Goal: Task Accomplishment & Management: Manage account settings

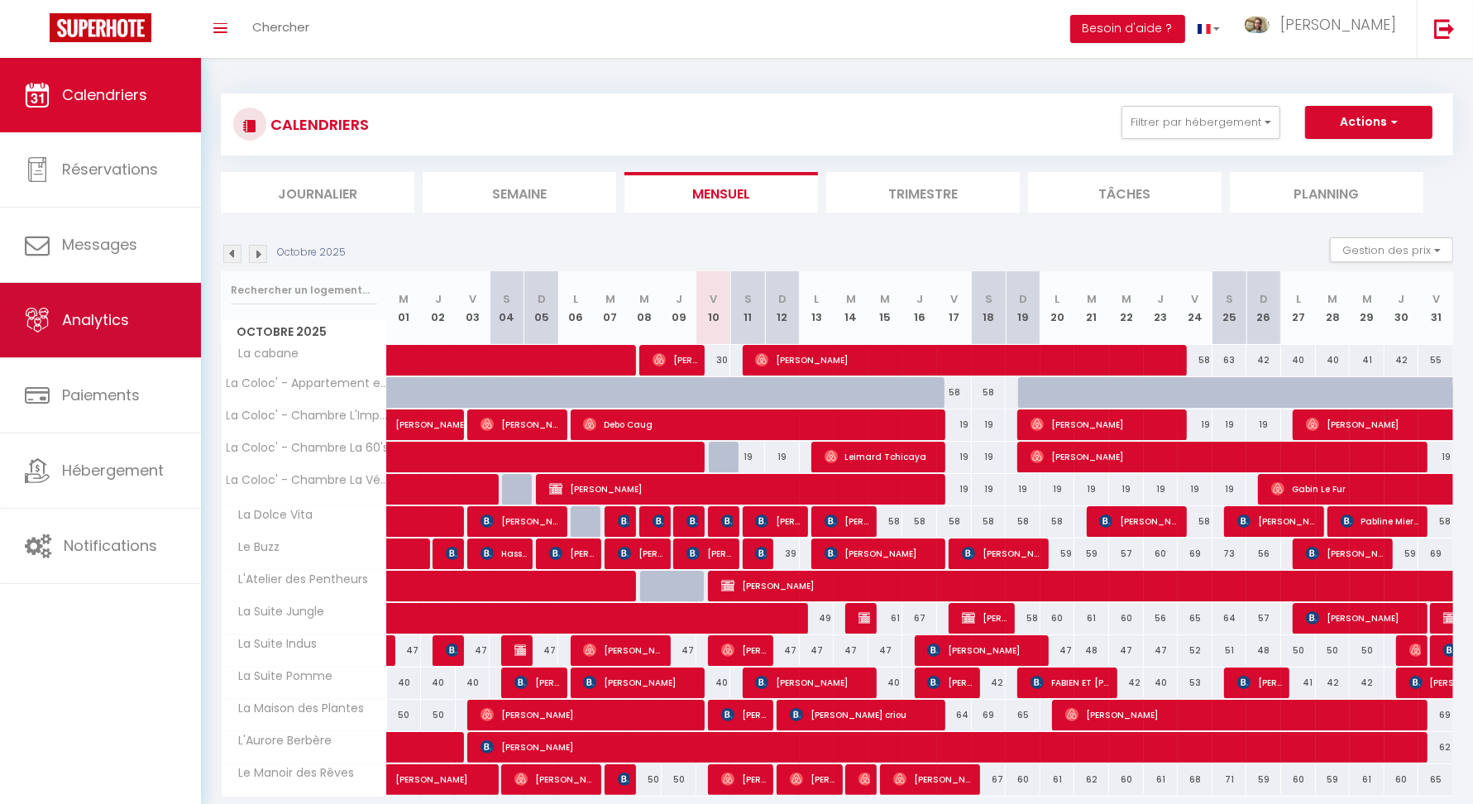
click at [98, 319] on span "Analytics" at bounding box center [95, 319] width 67 height 21
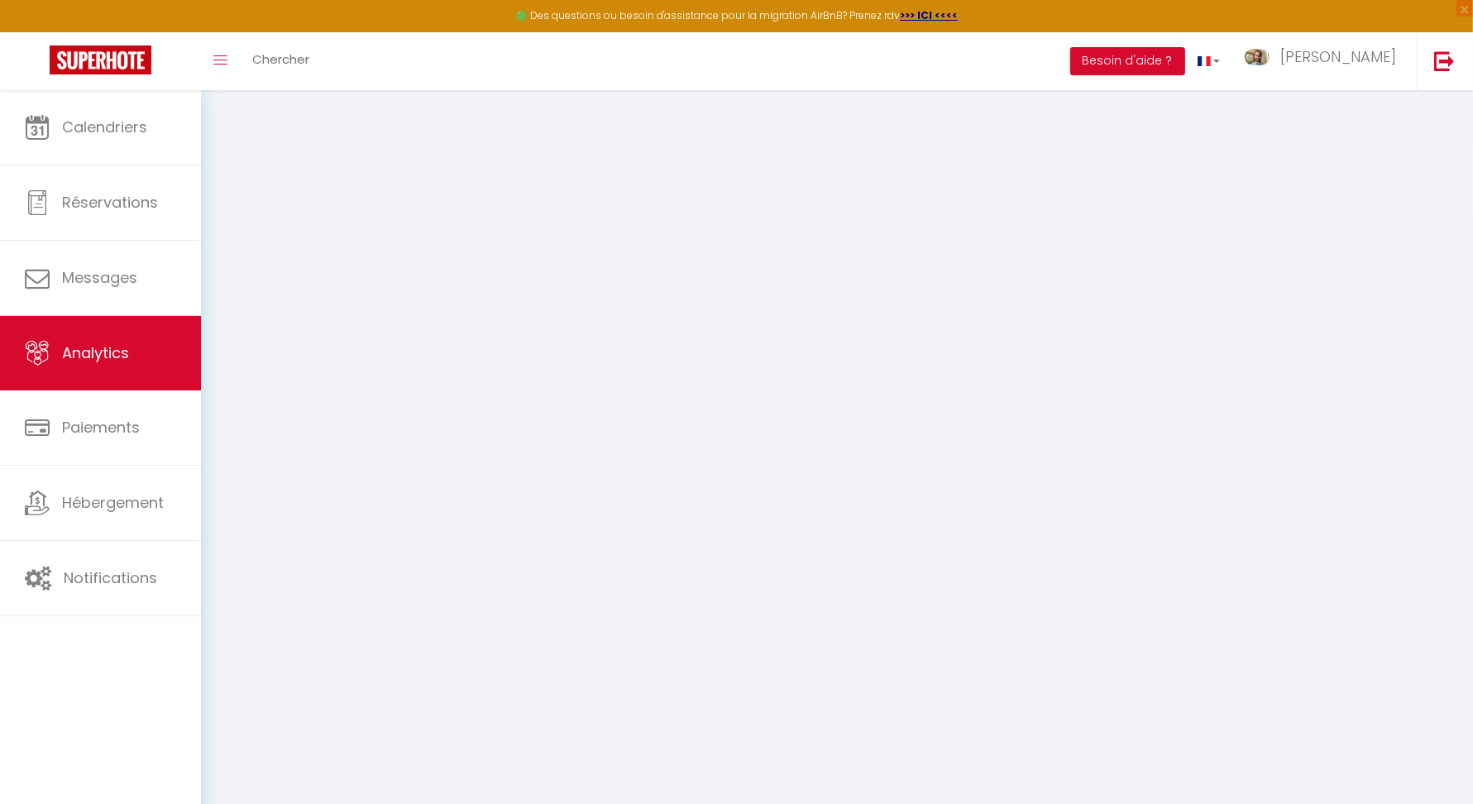
select select "2025"
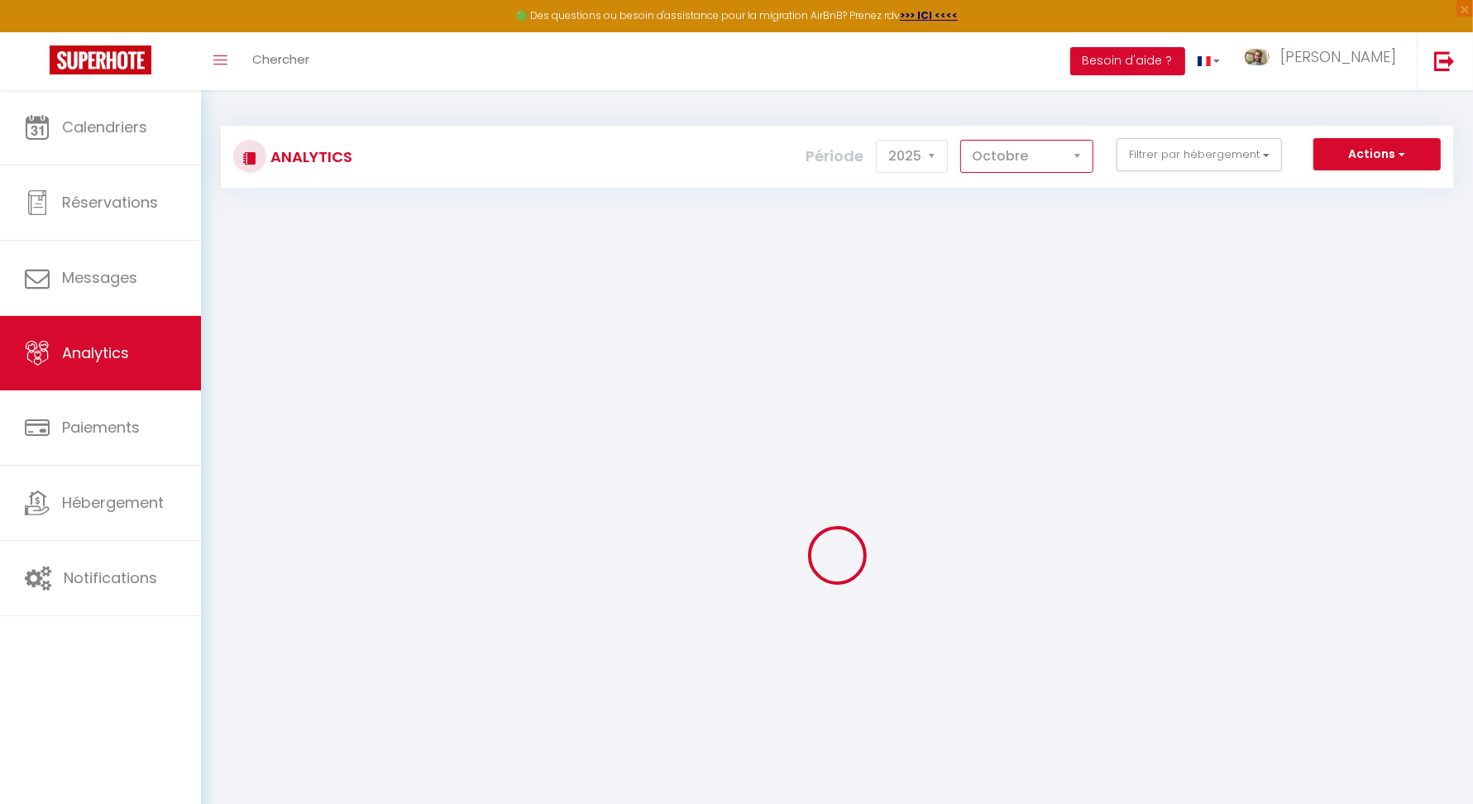
click at [1059, 170] on select "[PERSON_NAME] Mars Avril Mai Juin Juillet Août Septembre Octobre Novembre Décem…" at bounding box center [1026, 156] width 133 height 33
select select "9"
click at [964, 140] on select "[PERSON_NAME] Mars Avril Mai Juin Juillet Août Septembre Octobre Novembre Décem…" at bounding box center [1026, 156] width 133 height 33
checkbox SLP "false"
checkbox cabane "false"
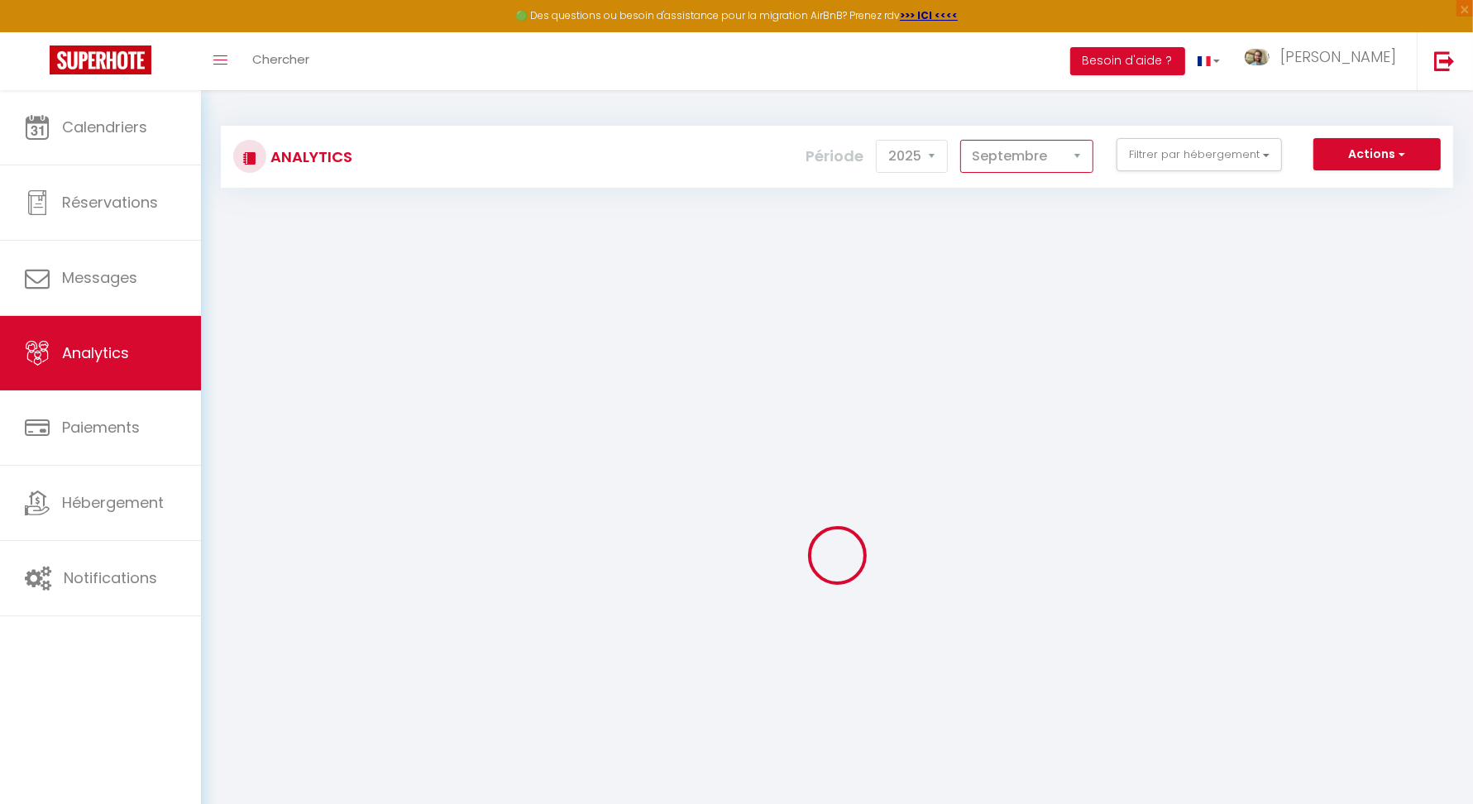
checkbox Vita "false"
checkbox Buzz "false"
checkbox Plantes "false"
checkbox Berbère "false"
checkbox Rêves "false"
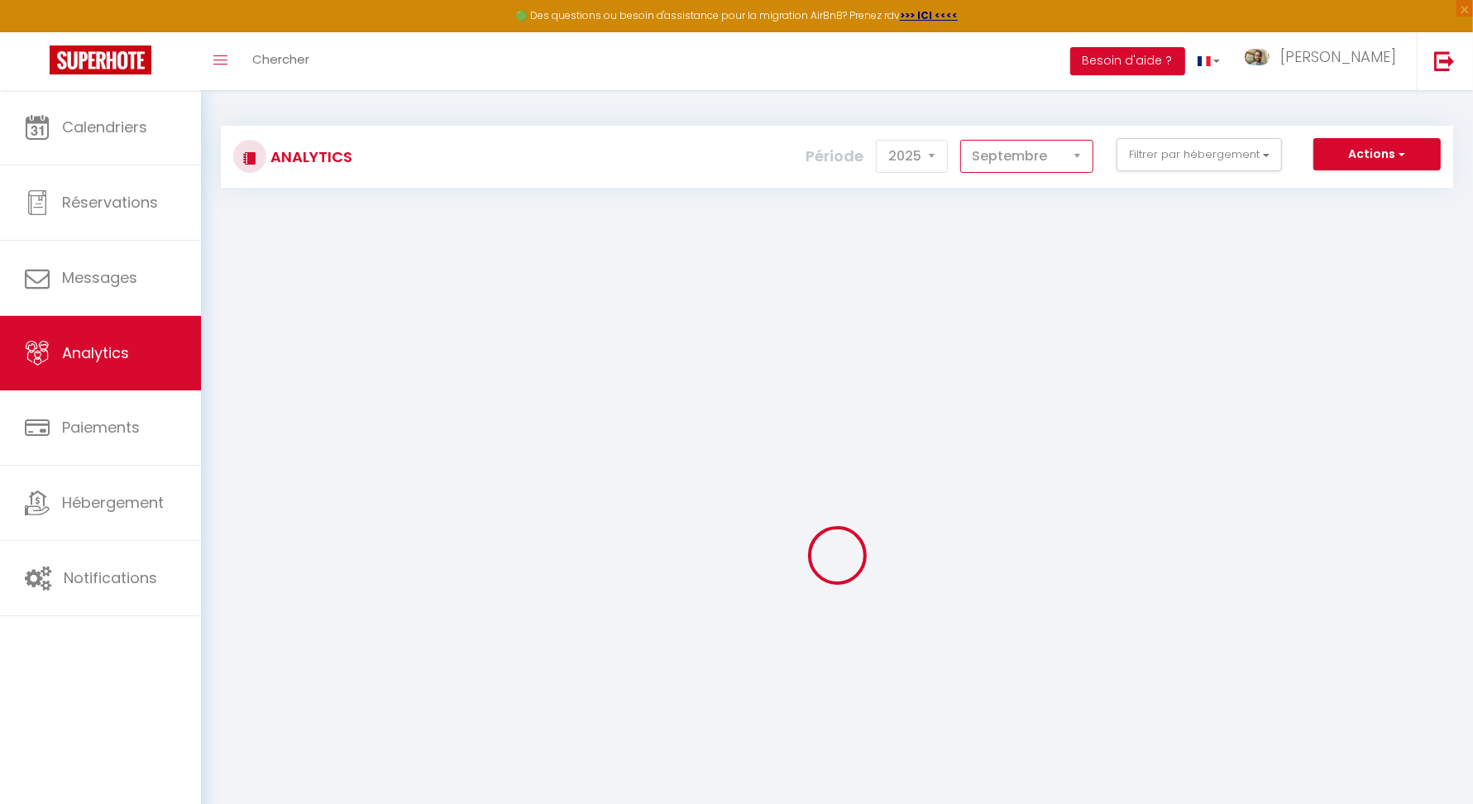
checkbox Pommes "false"
checkbox Jungle "false"
checkbox Indus "false"
checkbox Pomme "false"
checkbox Conciergerie "false"
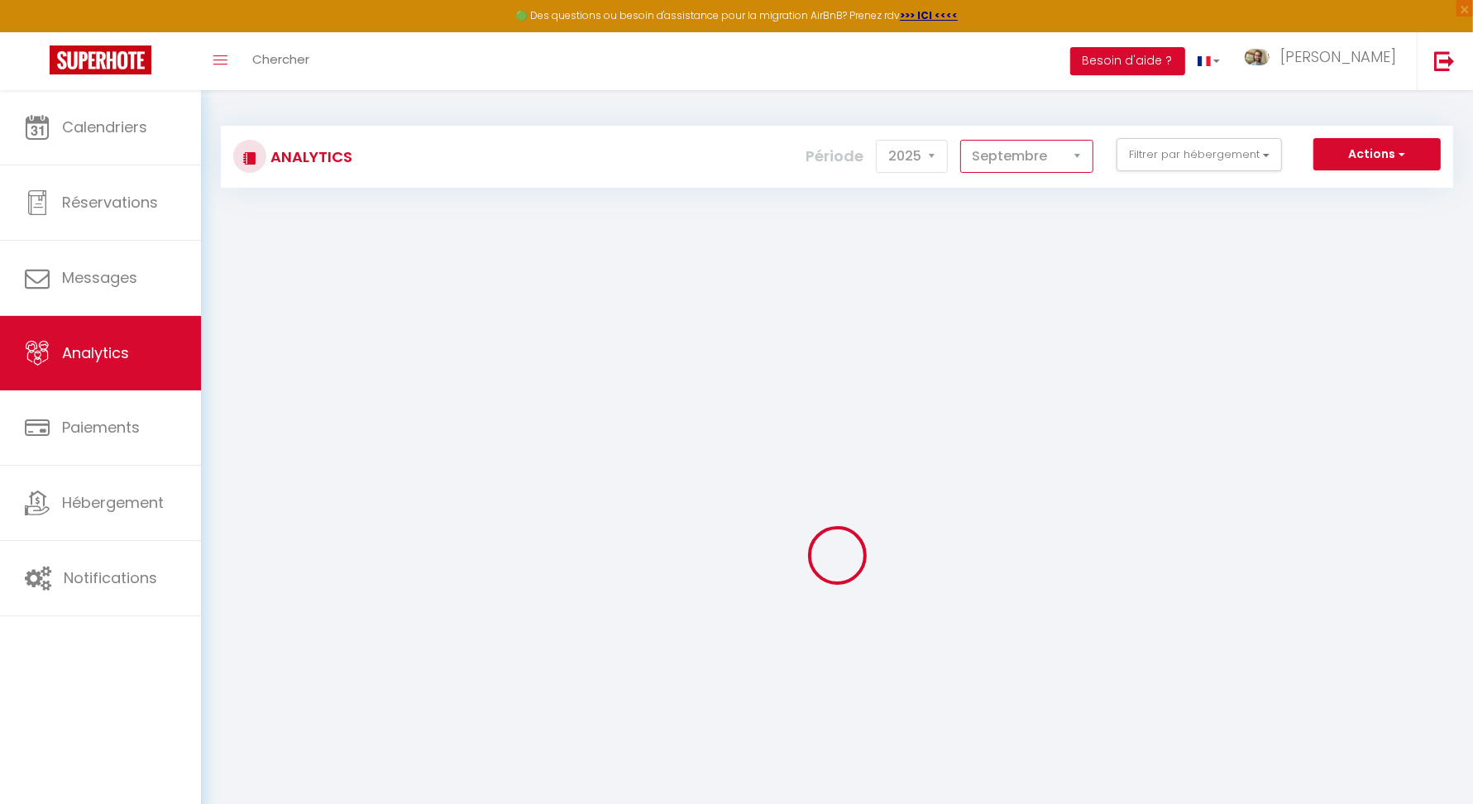
checkbox entier "false"
checkbox L\'Impressionniste "false"
checkbox 60\'s "false"
checkbox Végétale "false"
checkbox Pentheurs "false"
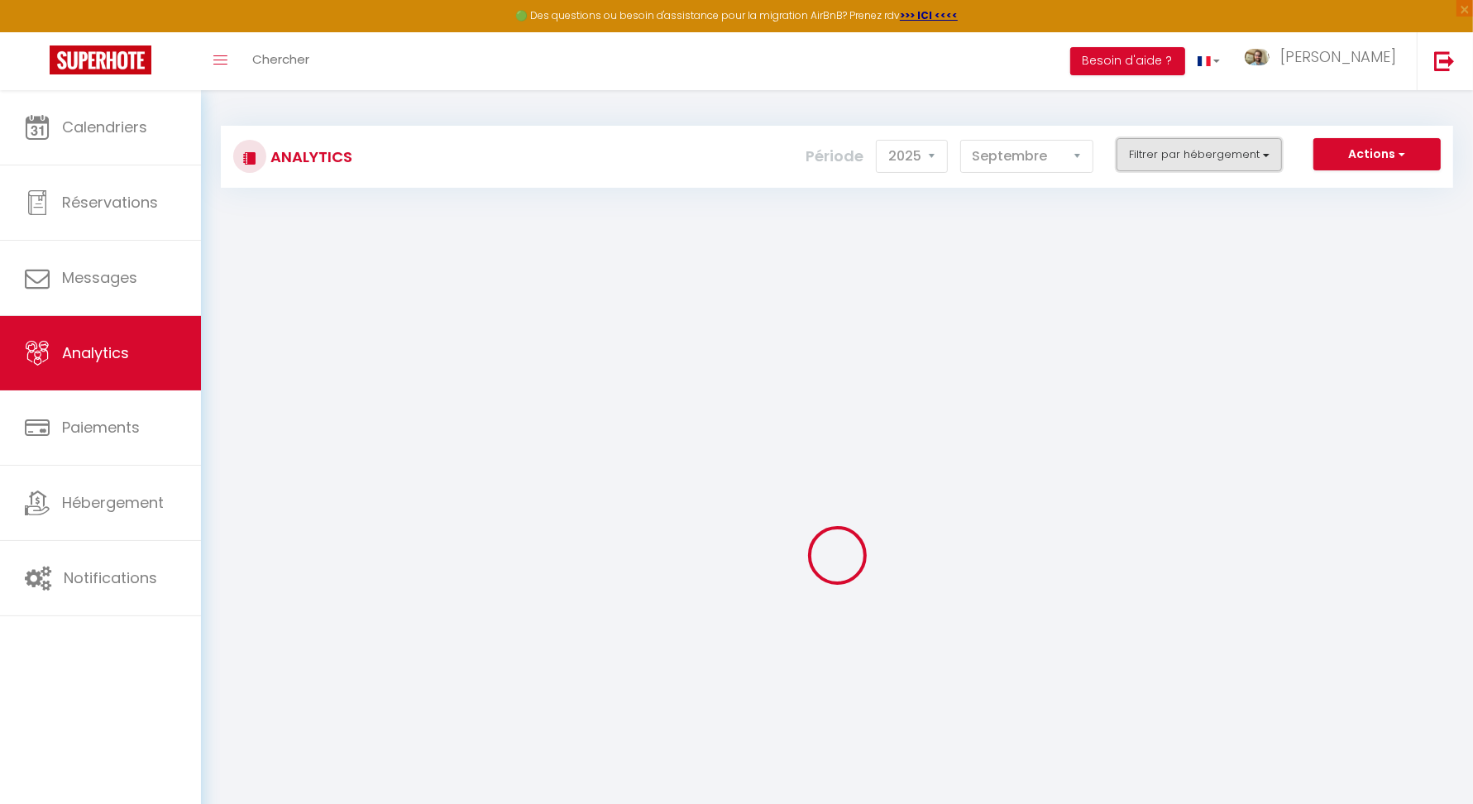
click at [1240, 153] on button "Filtrer par hébergement" at bounding box center [1199, 154] width 165 height 33
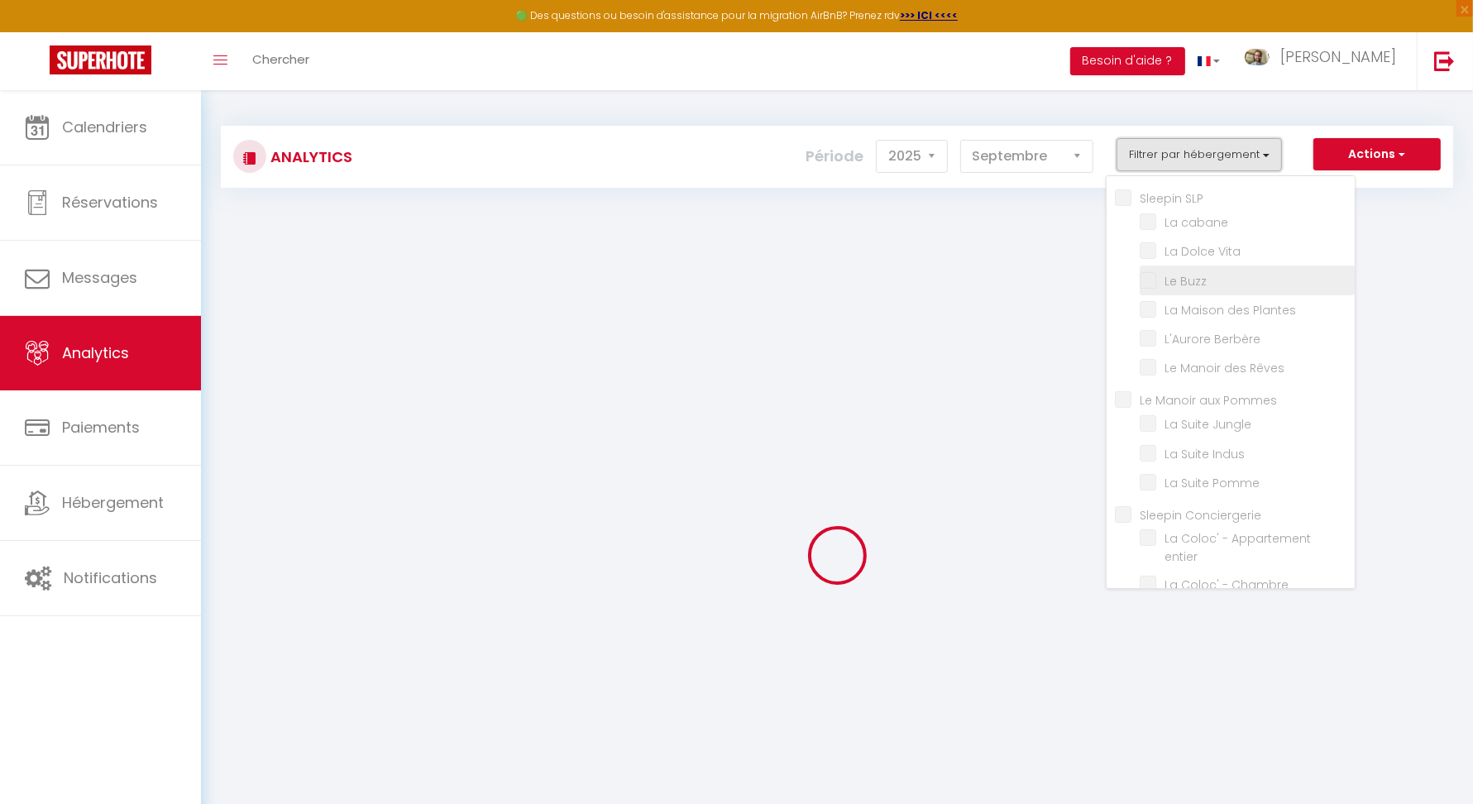
checkbox SLP "false"
checkbox cabane "false"
checkbox Vita "false"
checkbox Buzz "false"
checkbox Plantes "false"
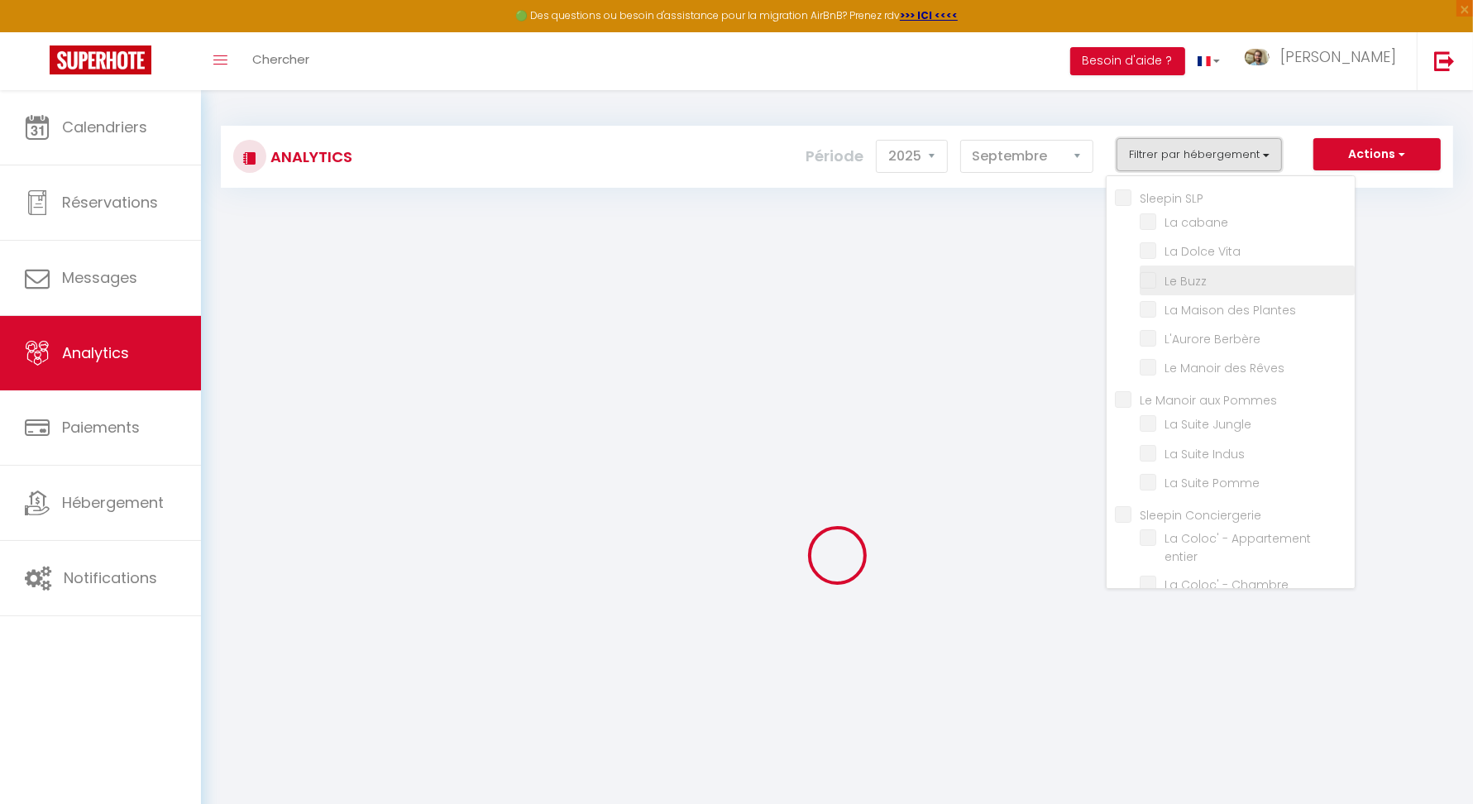
checkbox Berbère "false"
checkbox Rêves "false"
checkbox Pommes "false"
checkbox Jungle "false"
checkbox Indus "false"
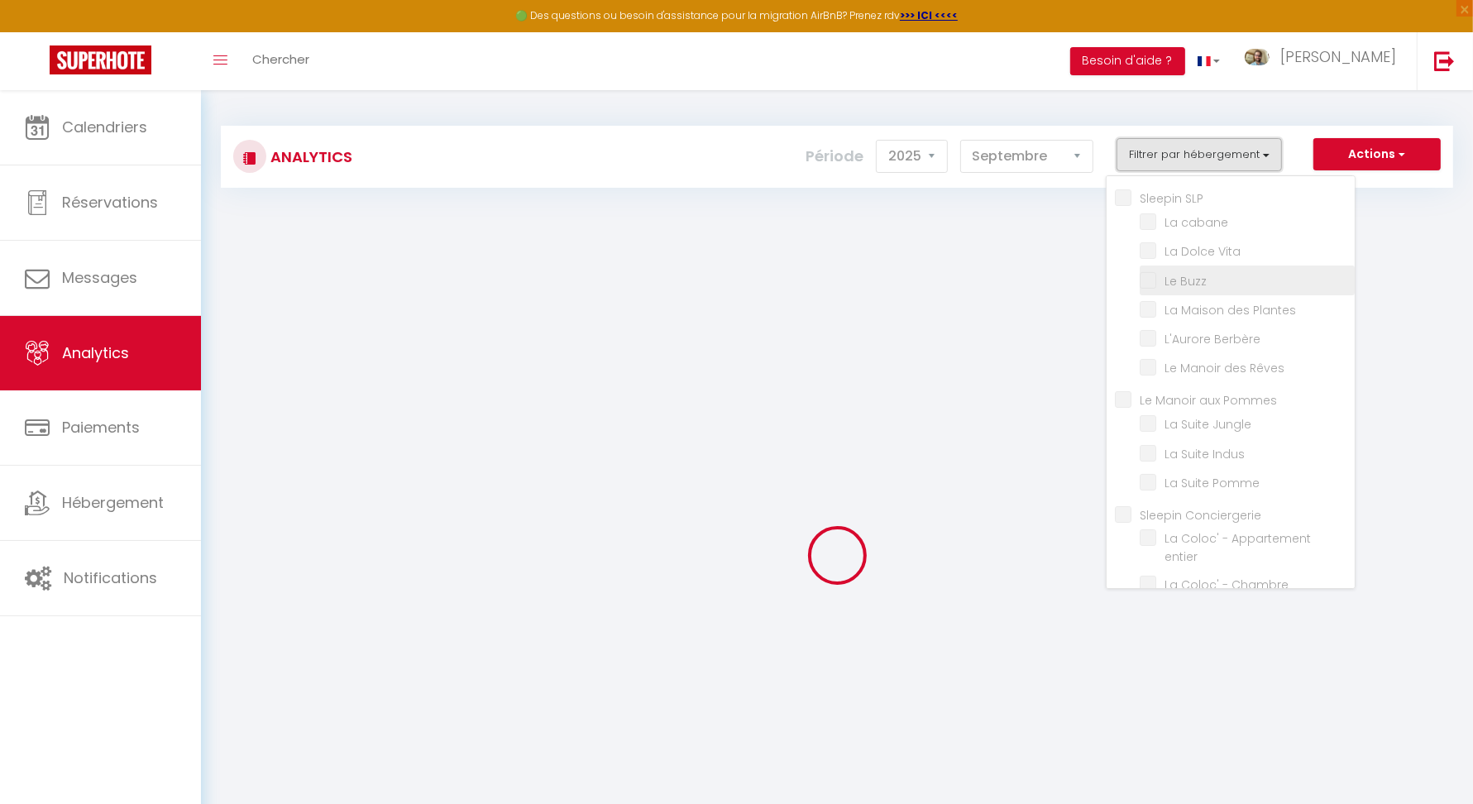
checkbox Pomme "false"
checkbox Conciergerie "false"
checkbox entier "false"
checkbox L\'Impressionniste "false"
checkbox 60\'s "false"
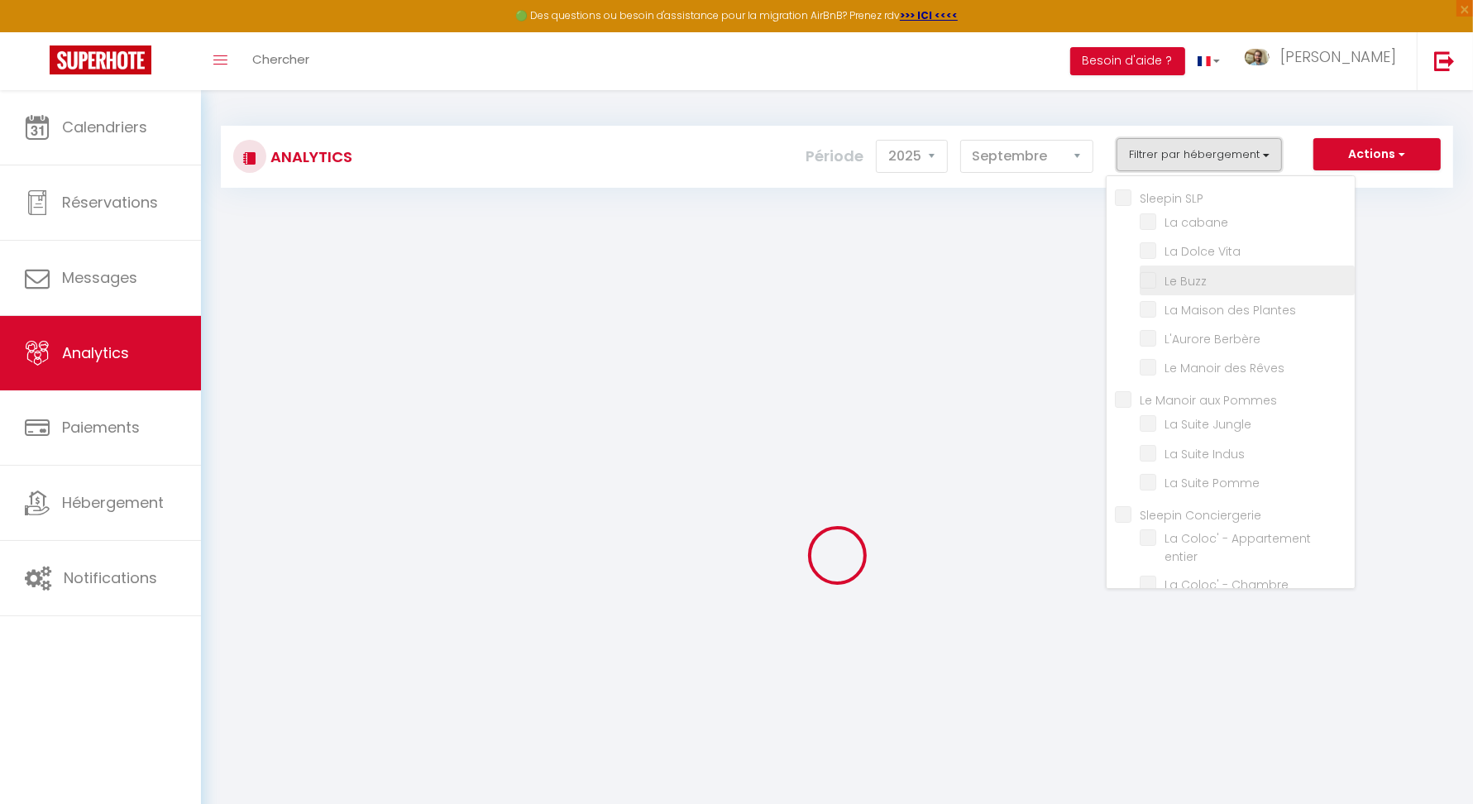
checkbox Végétale "false"
checkbox Pentheurs "false"
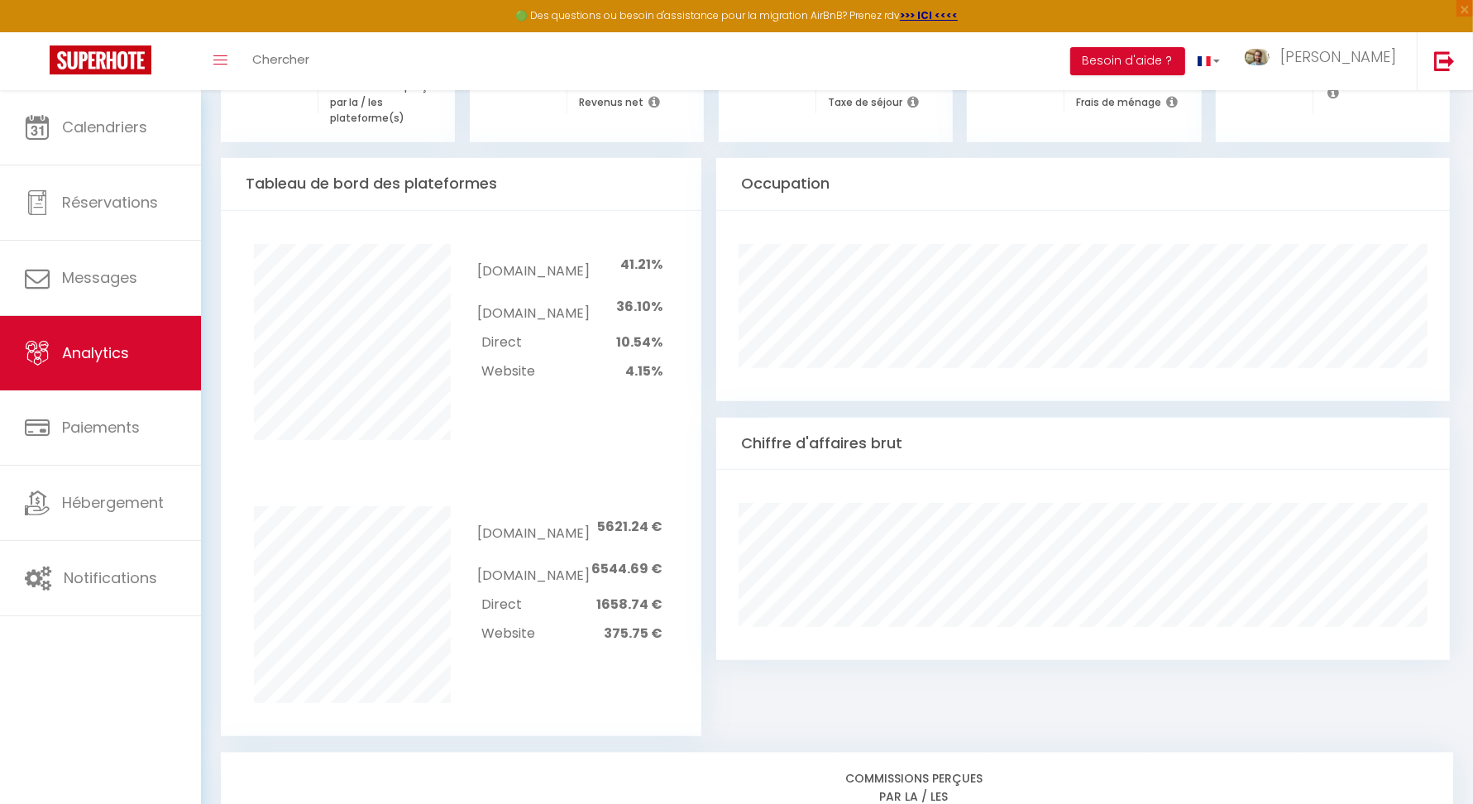
checkbox SLP "false"
checkbox cabane "false"
checkbox Vita "false"
checkbox Buzz "false"
checkbox Plantes "false"
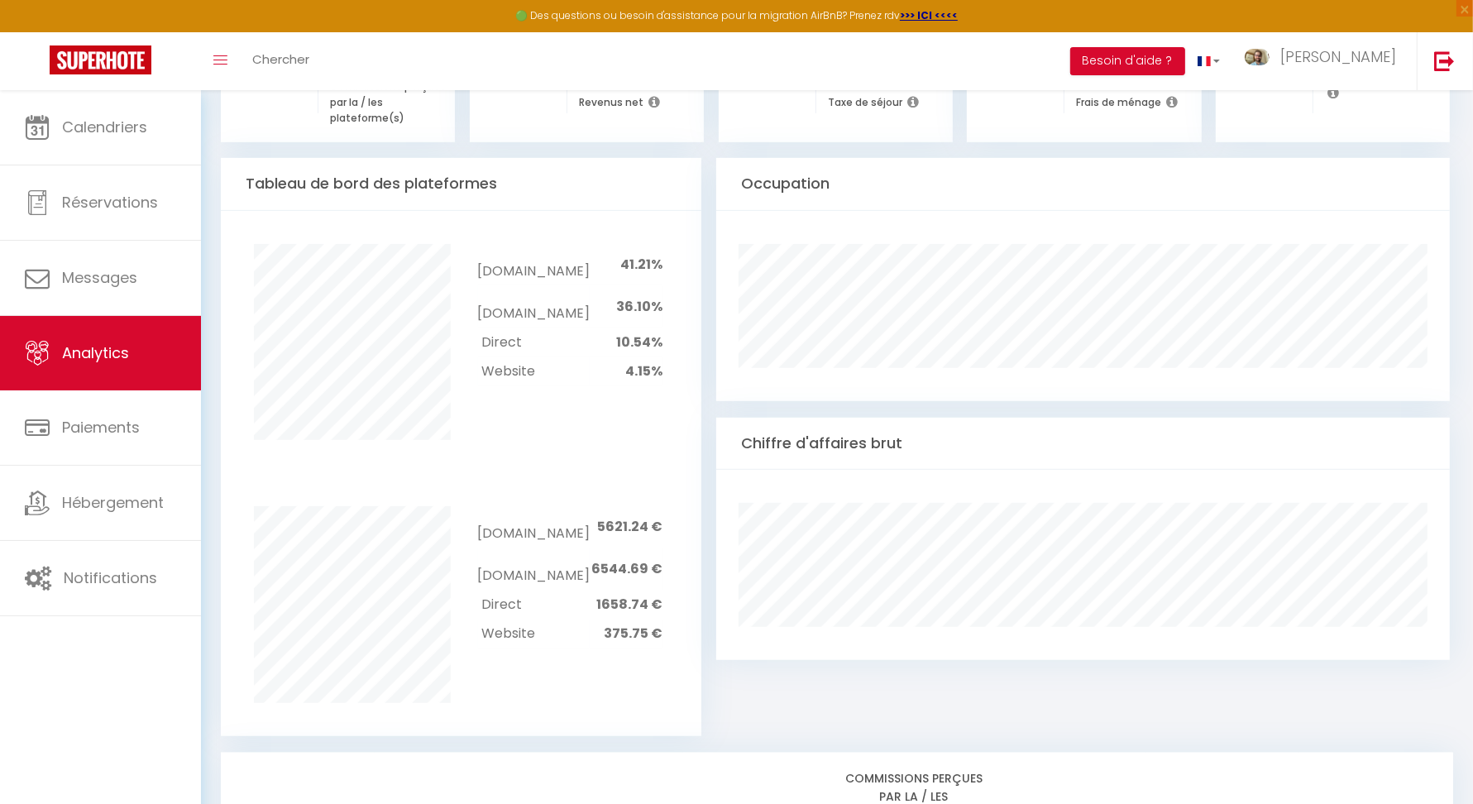
checkbox Berbère "false"
checkbox Rêves "false"
checkbox Pommes "false"
checkbox Jungle "false"
checkbox Indus "false"
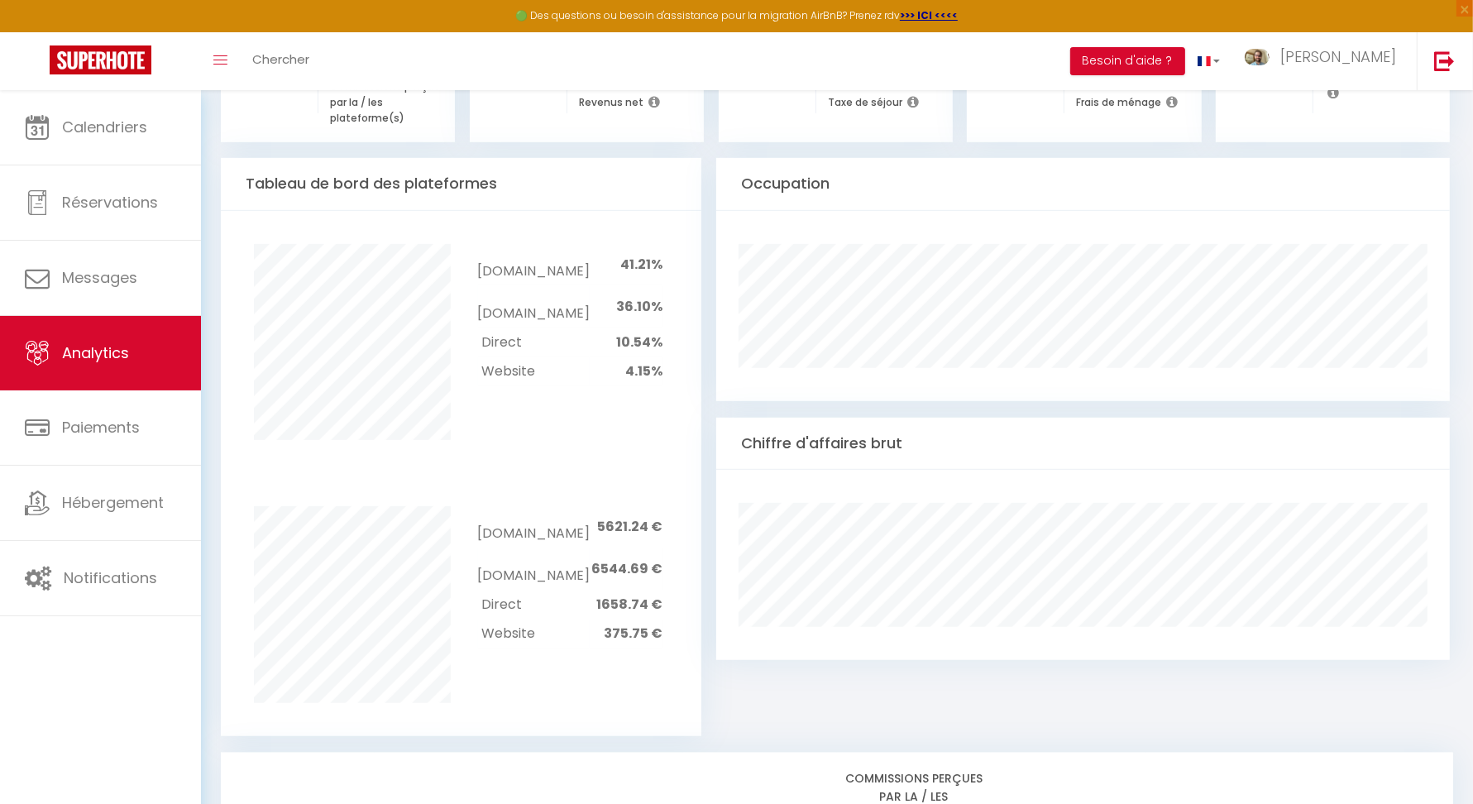
checkbox Pomme "false"
checkbox Conciergerie "false"
checkbox entier "false"
checkbox L\'Impressionniste "false"
checkbox 60\'s "false"
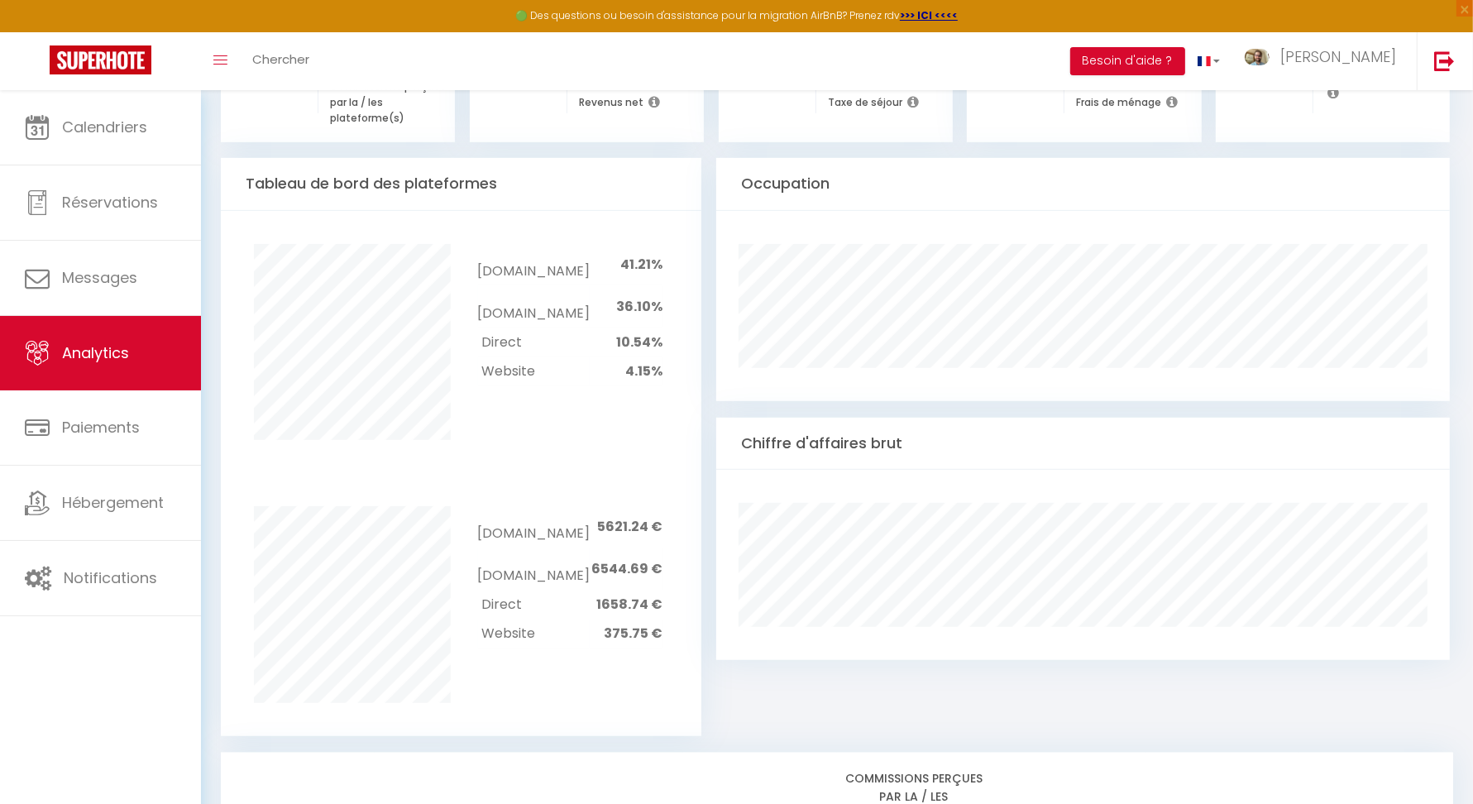
checkbox Végétale "false"
checkbox Pentheurs "false"
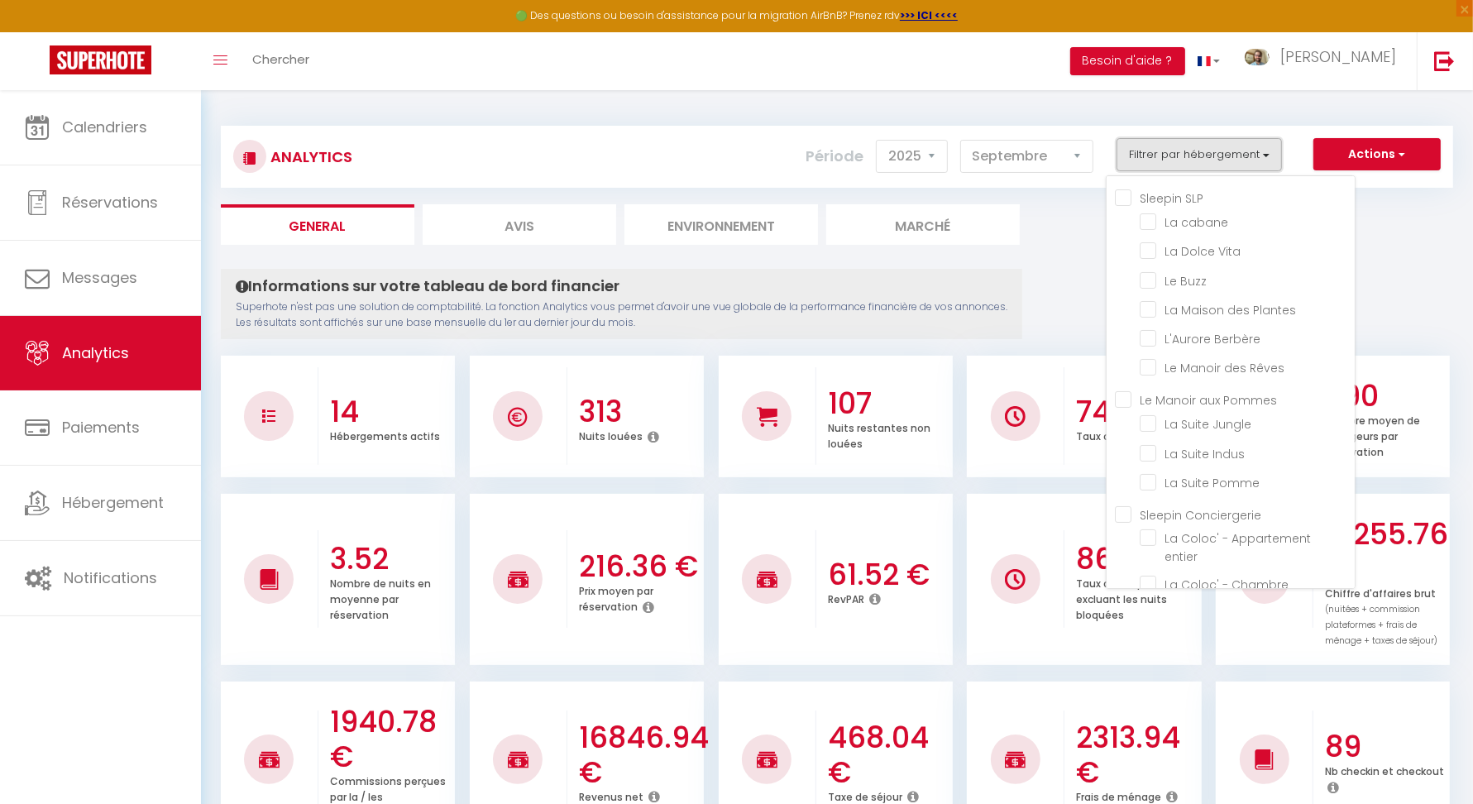
scroll to position [123, 0]
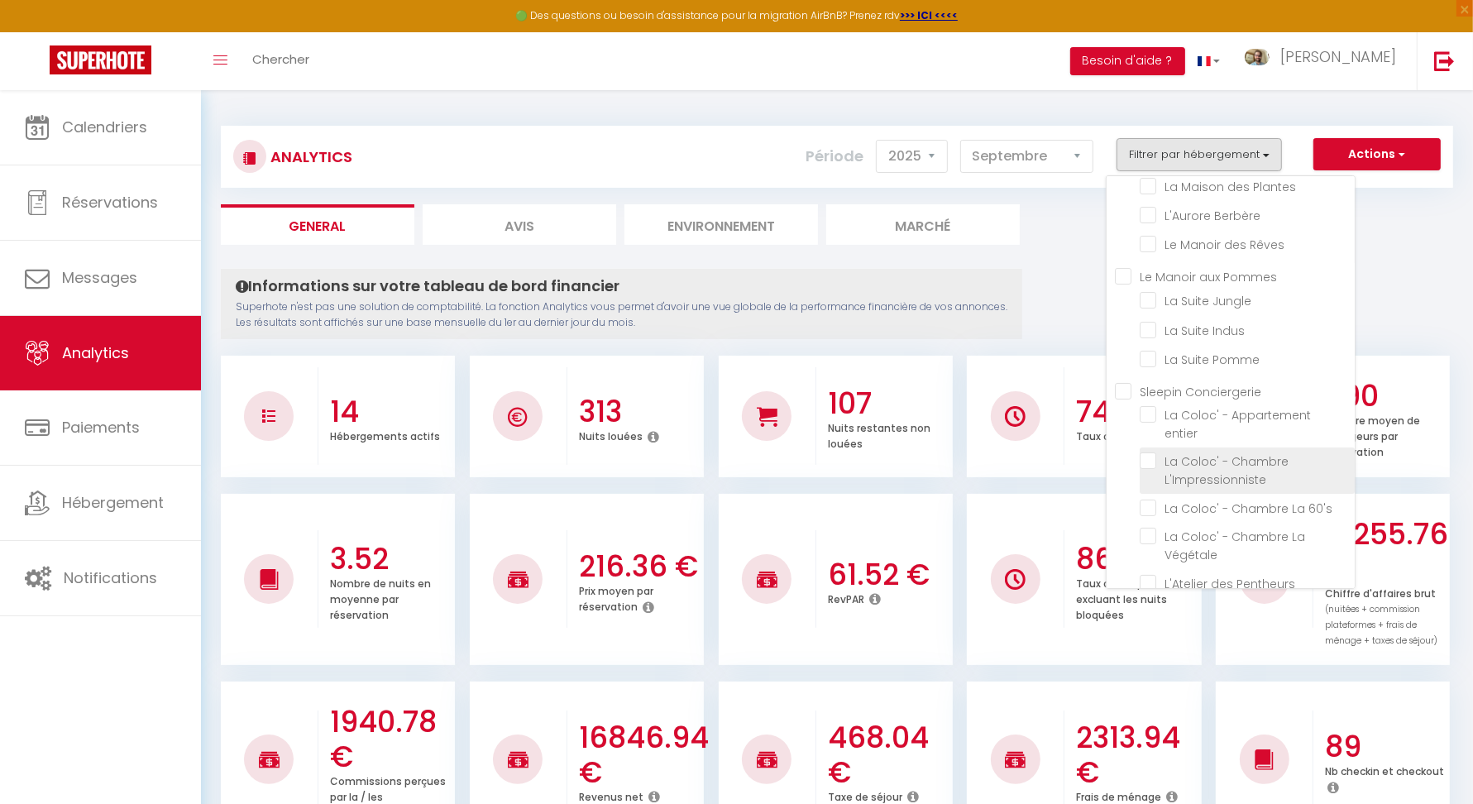
click at [1153, 452] on L\'Impressionniste "checkbox" at bounding box center [1247, 460] width 215 height 17
checkbox L\'Impressionniste "true"
checkbox cabane "false"
checkbox Vita "false"
checkbox Buzz "false"
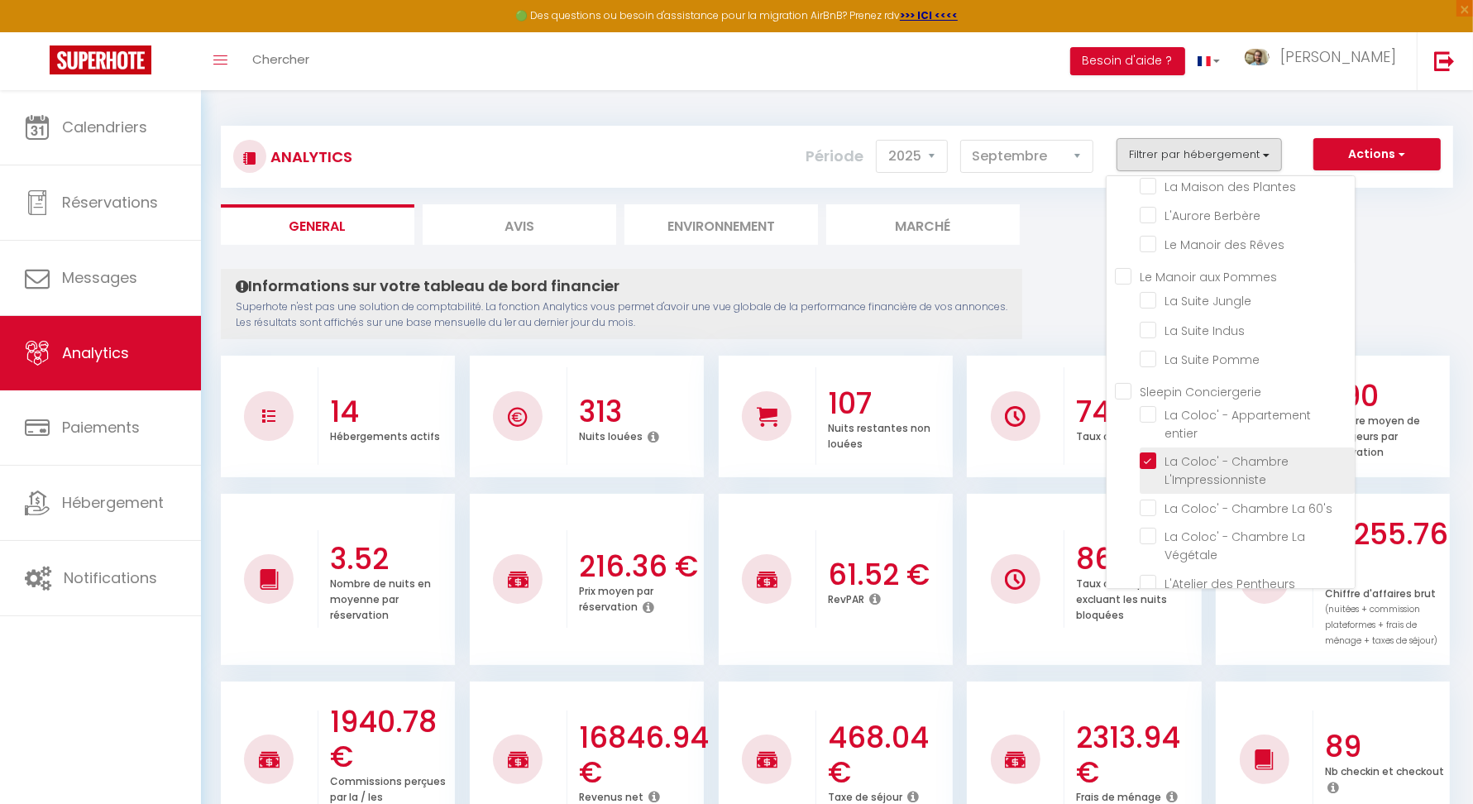
checkbox Plantes "false"
checkbox Berbère "false"
checkbox Rêves "false"
checkbox Jungle "false"
checkbox Indus "false"
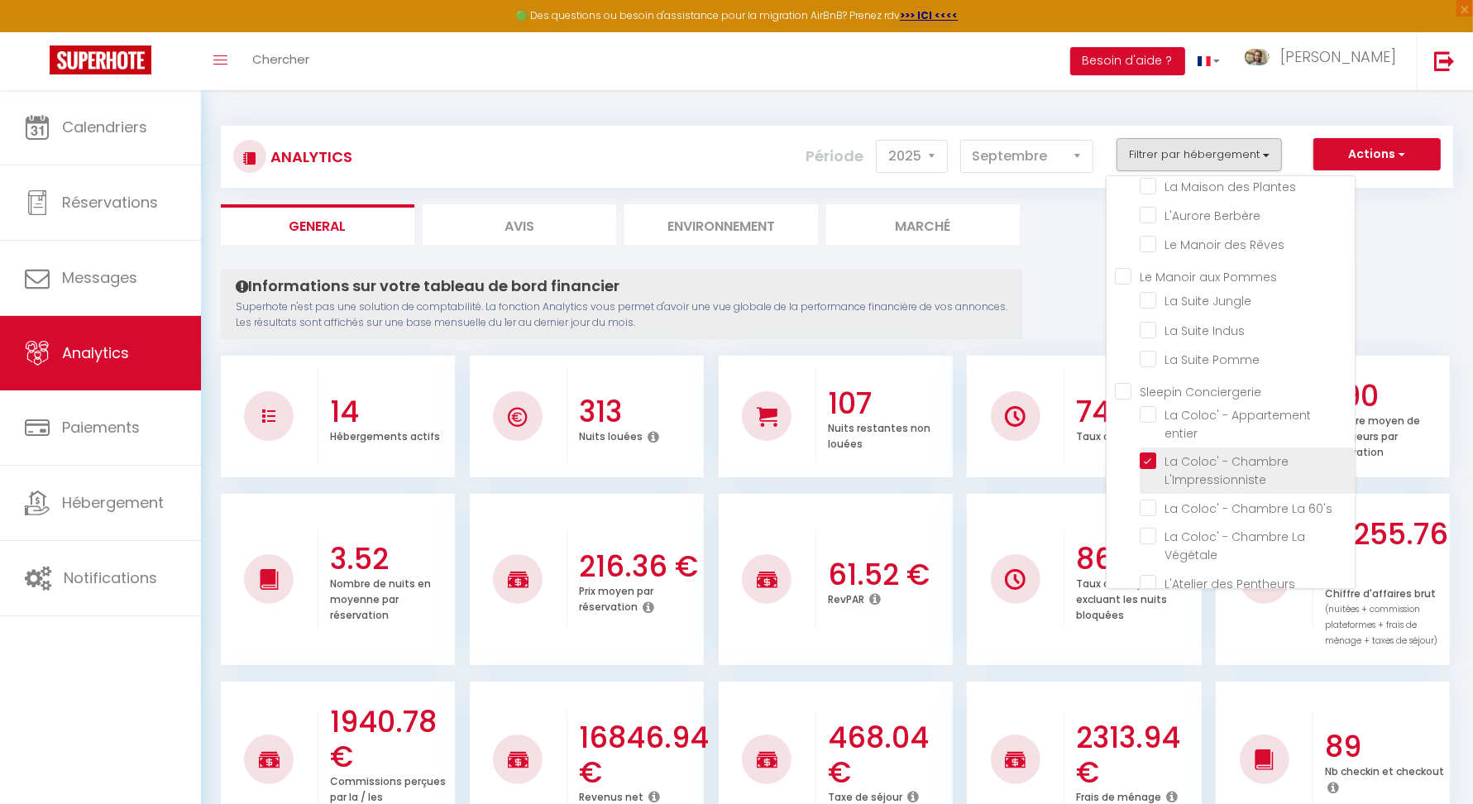
checkbox Pomme "false"
checkbox entier "false"
checkbox 60\'s "false"
checkbox Végétale "false"
checkbox Pentheurs "false"
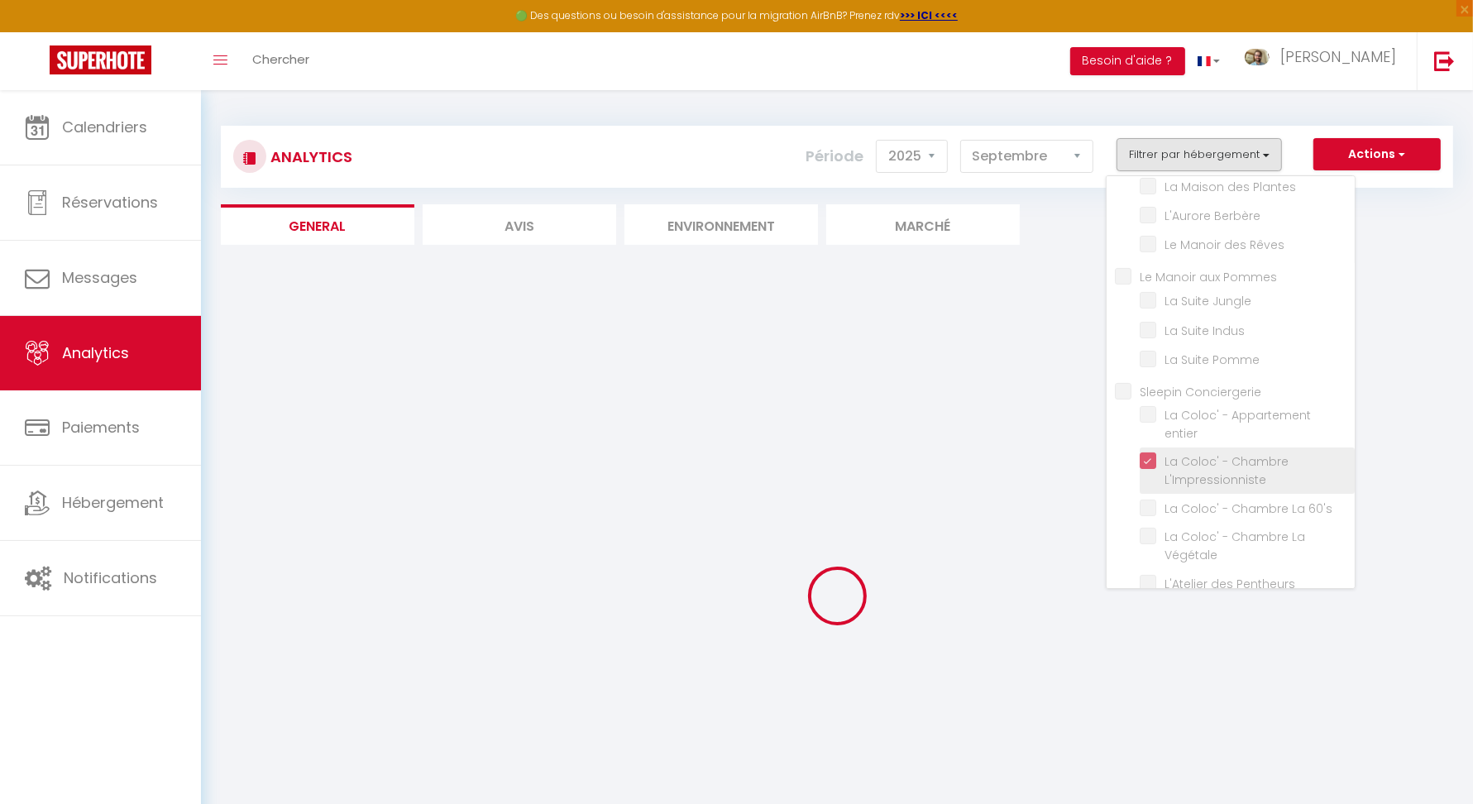
checkbox cabane "false"
checkbox Vita "false"
checkbox Buzz "false"
checkbox Plantes "false"
checkbox Berbère "false"
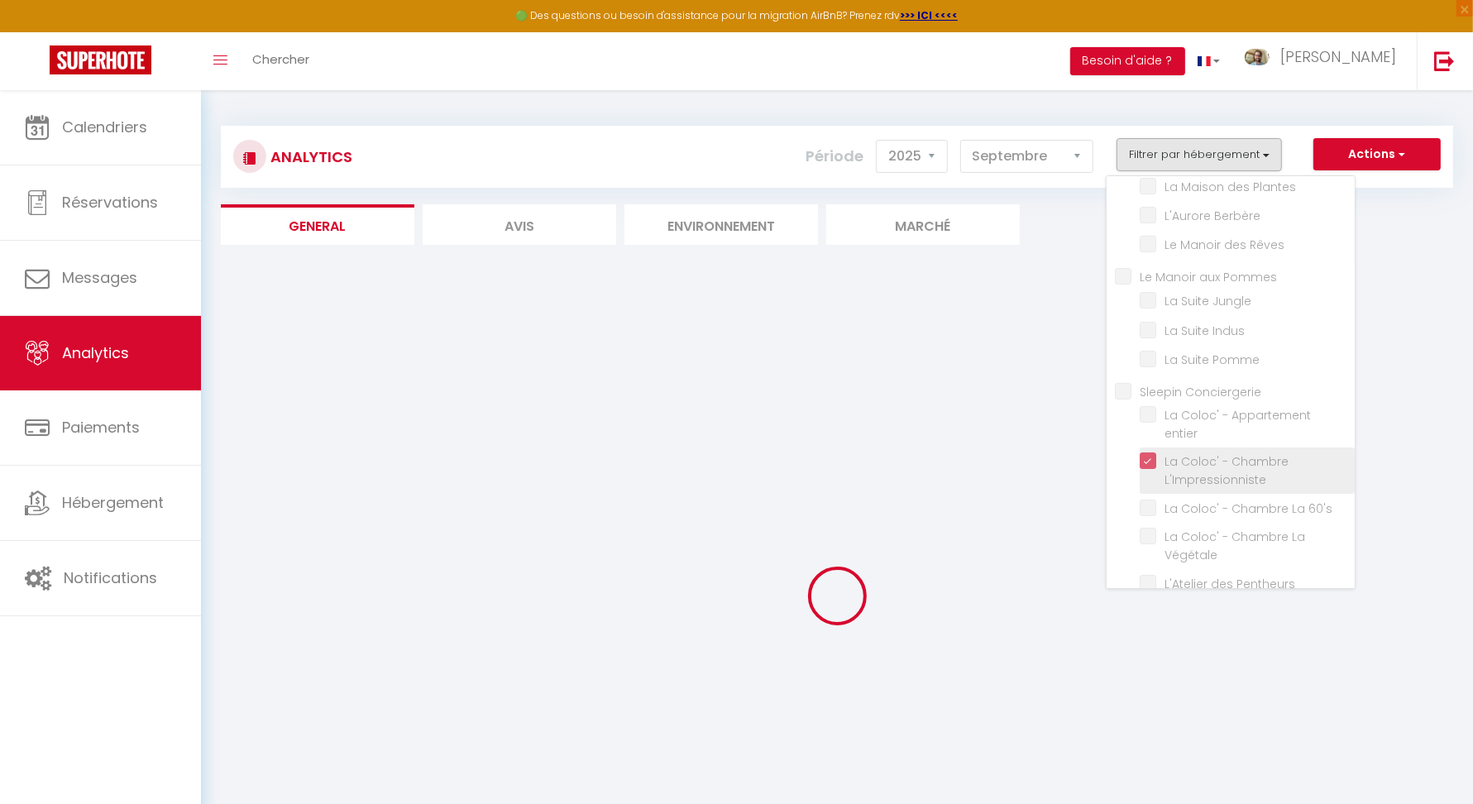
checkbox Rêves "false"
checkbox Jungle "false"
checkbox Indus "false"
checkbox Pomme "false"
checkbox entier "false"
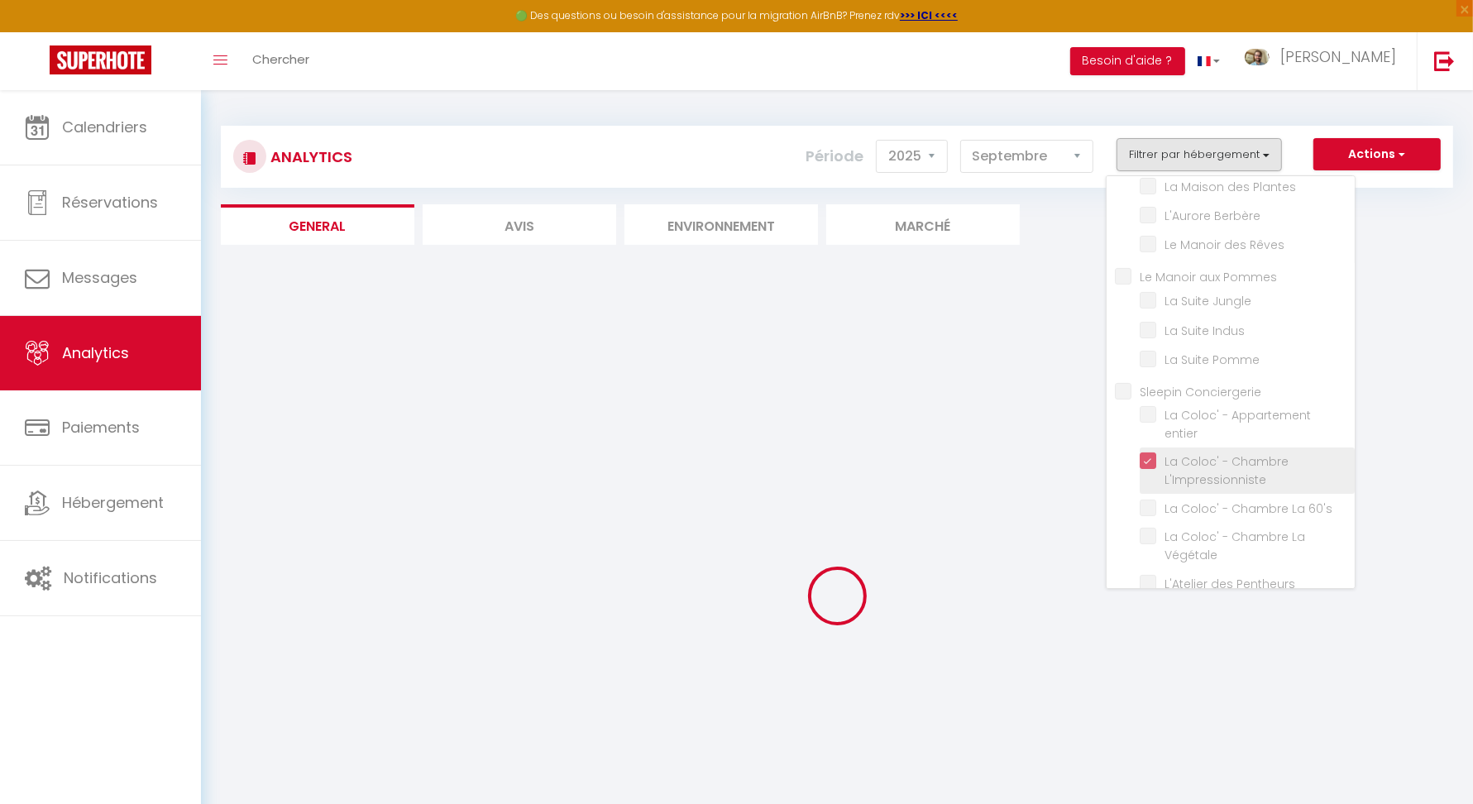
checkbox 60\'s "false"
checkbox Végétale "false"
checkbox Pentheurs "false"
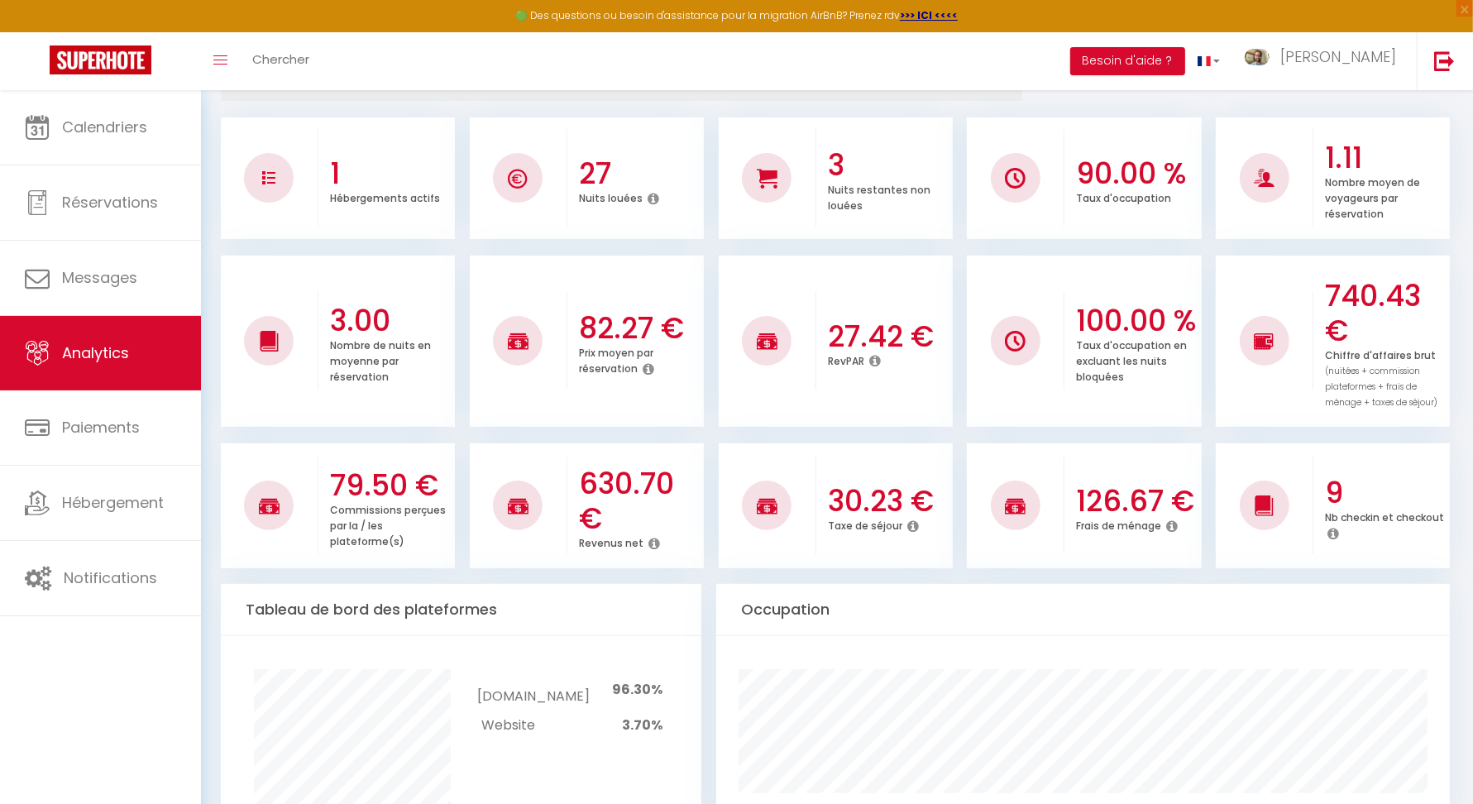
scroll to position [321, 0]
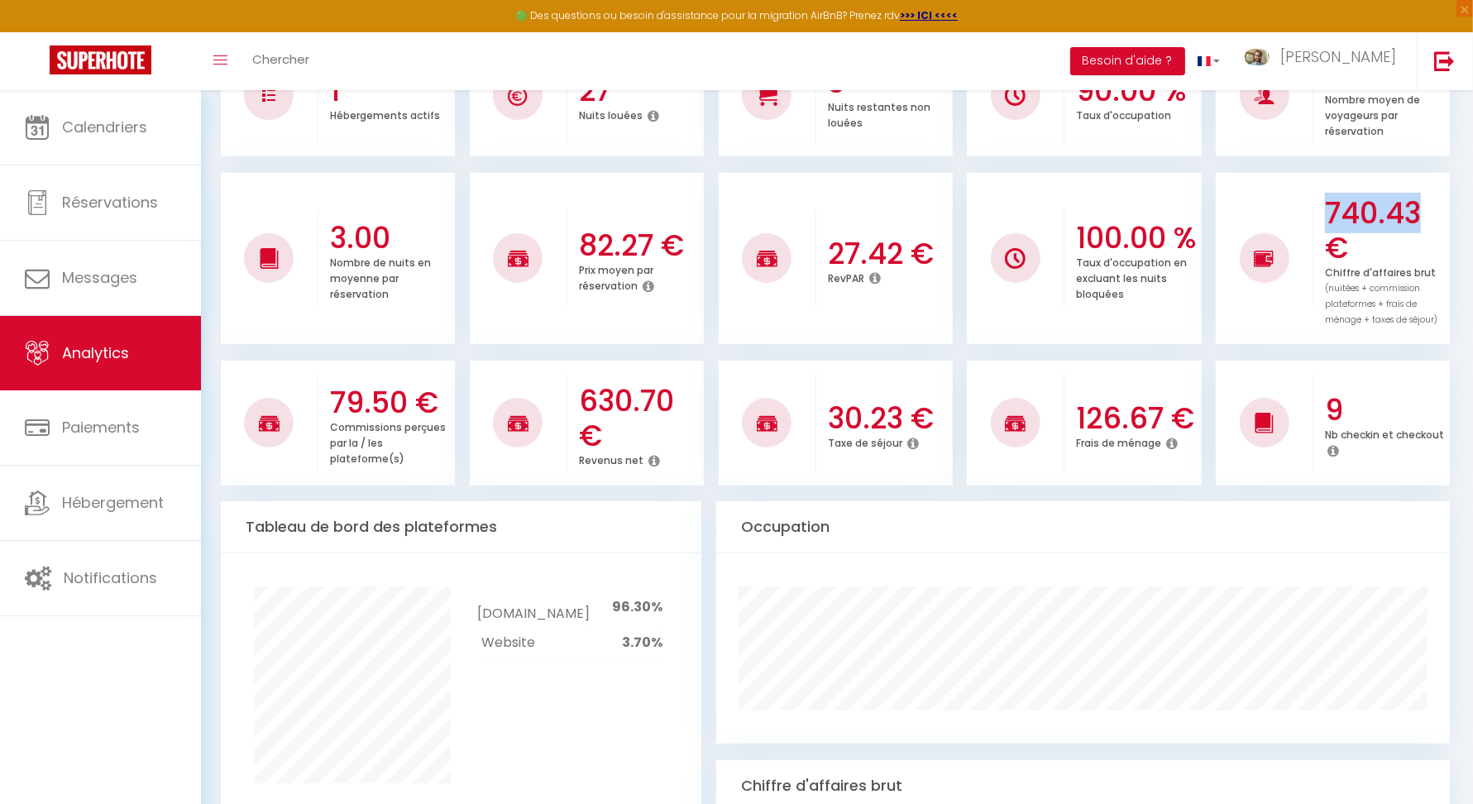
drag, startPoint x: 1332, startPoint y: 208, endPoint x: 1436, endPoint y: 208, distance: 104.2
click at [1436, 208] on h3 "740.43 €" at bounding box center [1385, 230] width 121 height 69
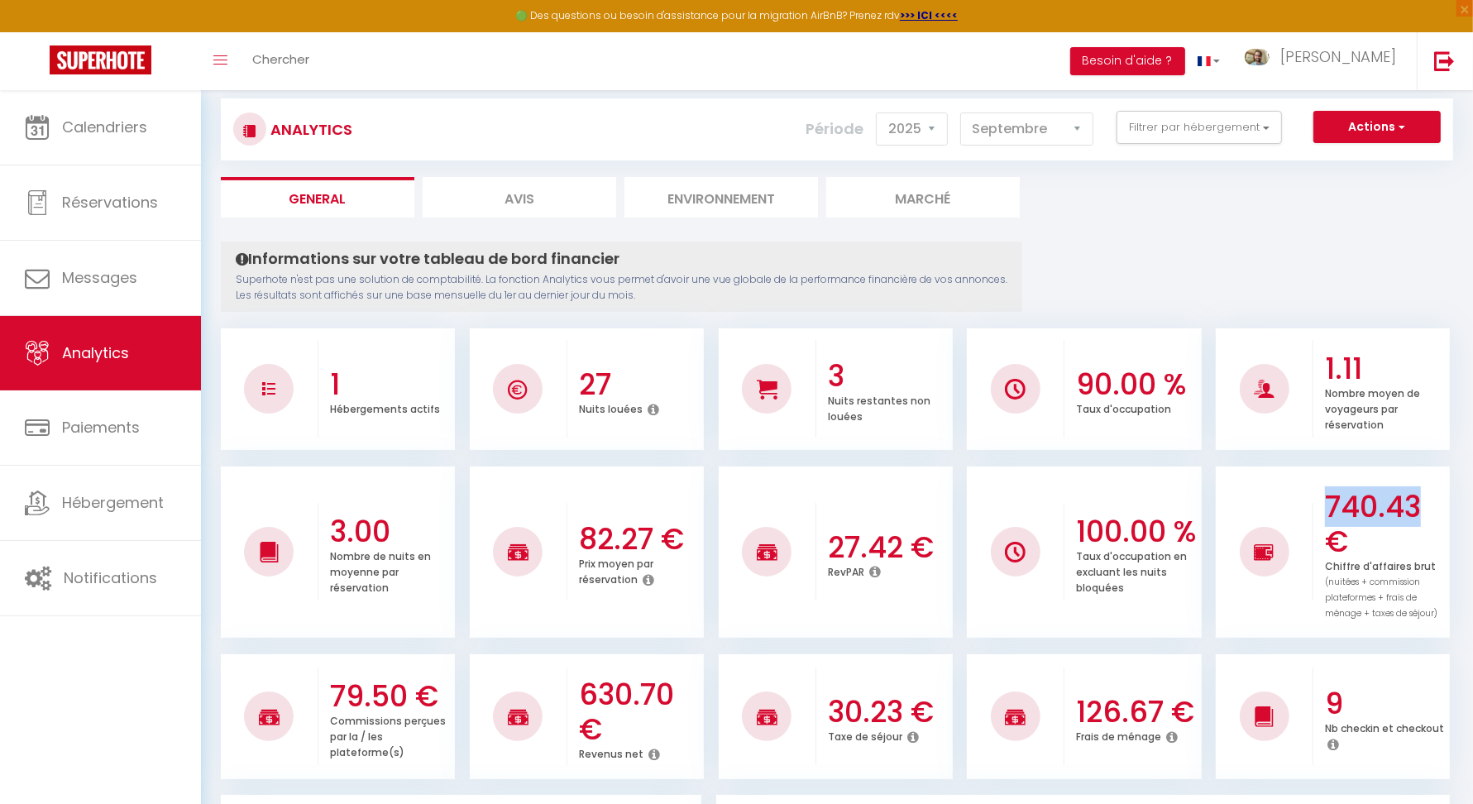
scroll to position [0, 0]
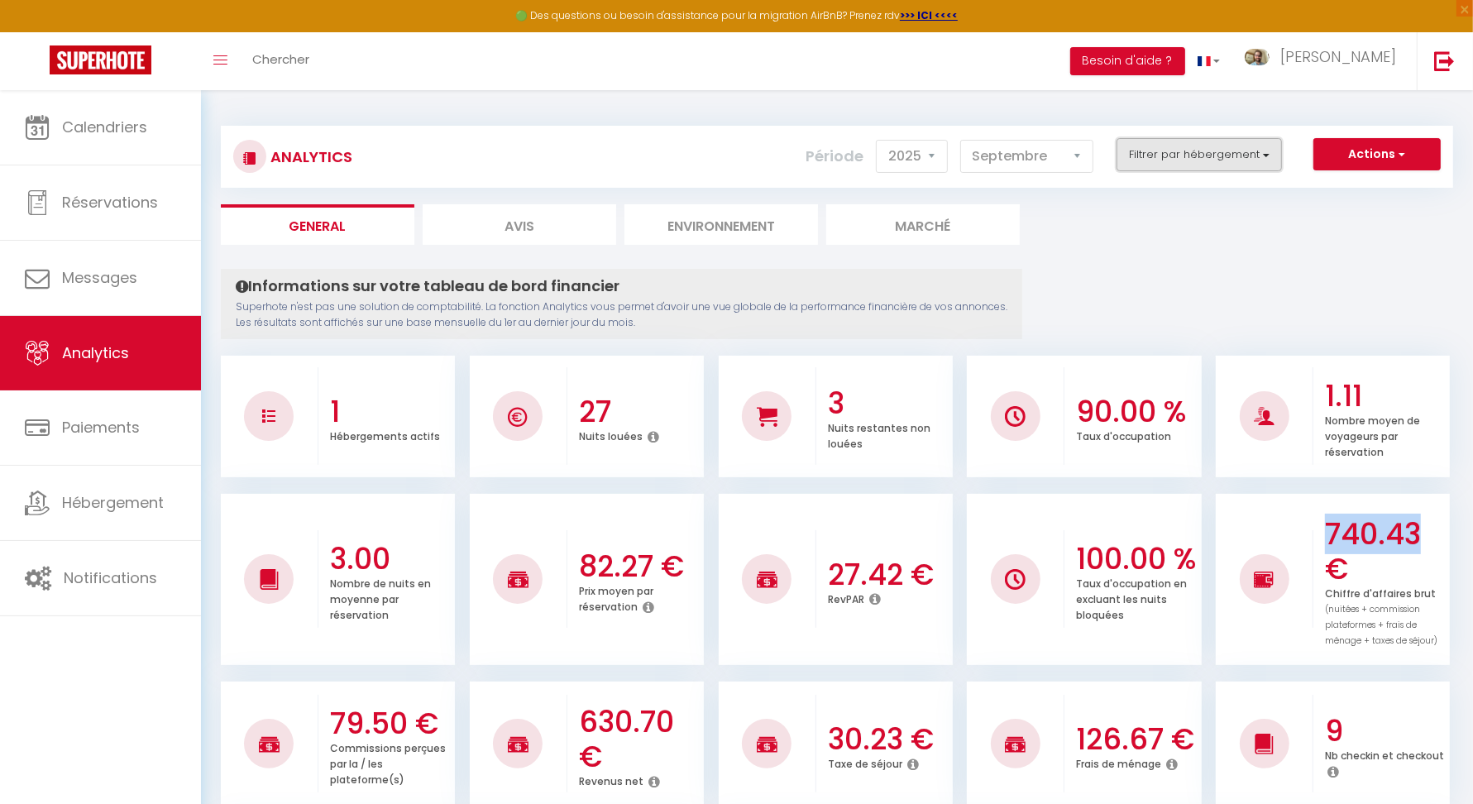
click at [1235, 159] on button "Filtrer par hébergement" at bounding box center [1199, 154] width 165 height 33
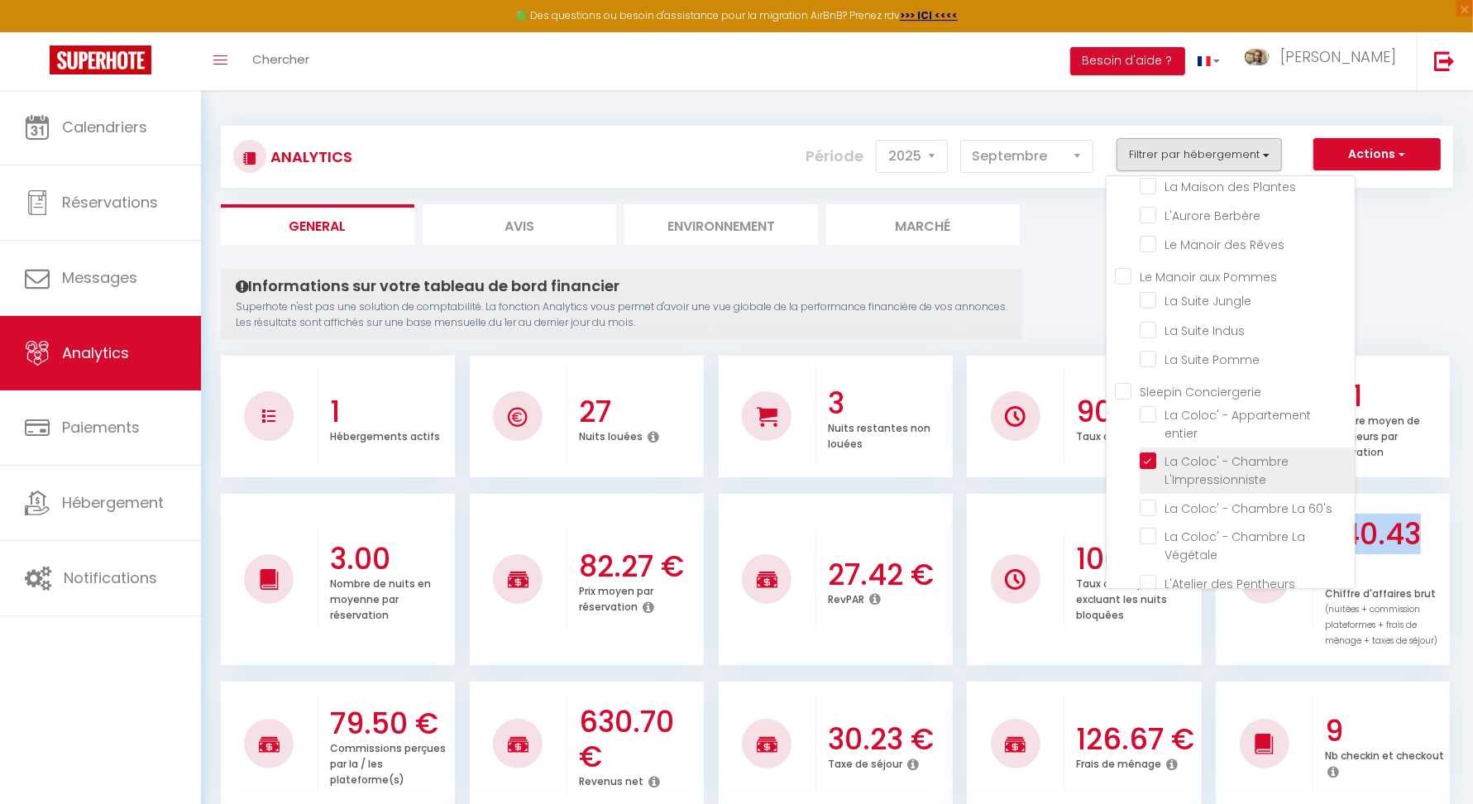
click at [1155, 452] on L\'Impressionniste "checkbox" at bounding box center [1247, 460] width 215 height 17
checkbox L\'Impressionniste "false"
checkbox cabane "false"
checkbox Vita "false"
checkbox Buzz "false"
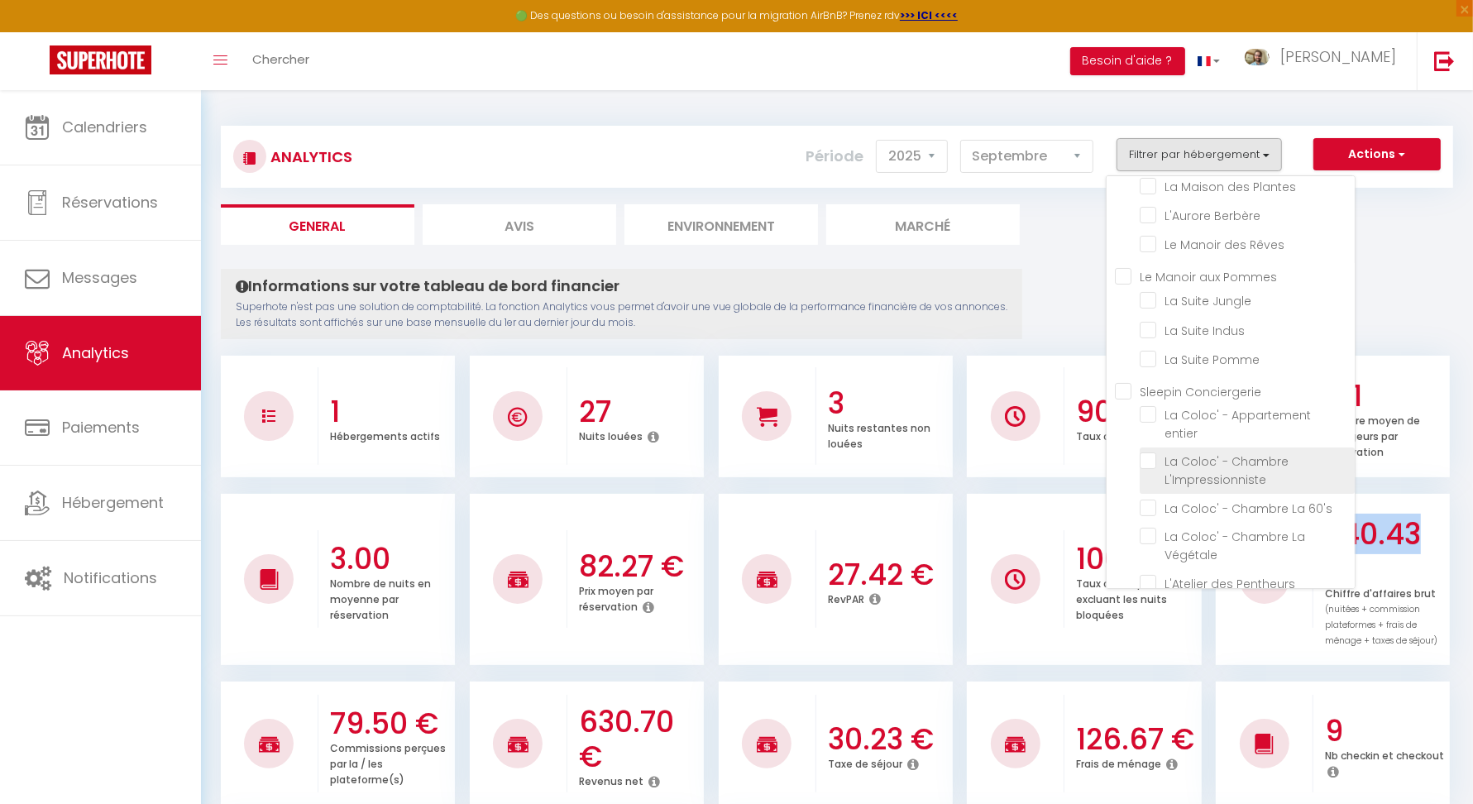
checkbox Plantes "false"
checkbox Berbère "false"
checkbox Rêves "false"
checkbox Jungle "false"
checkbox Indus "false"
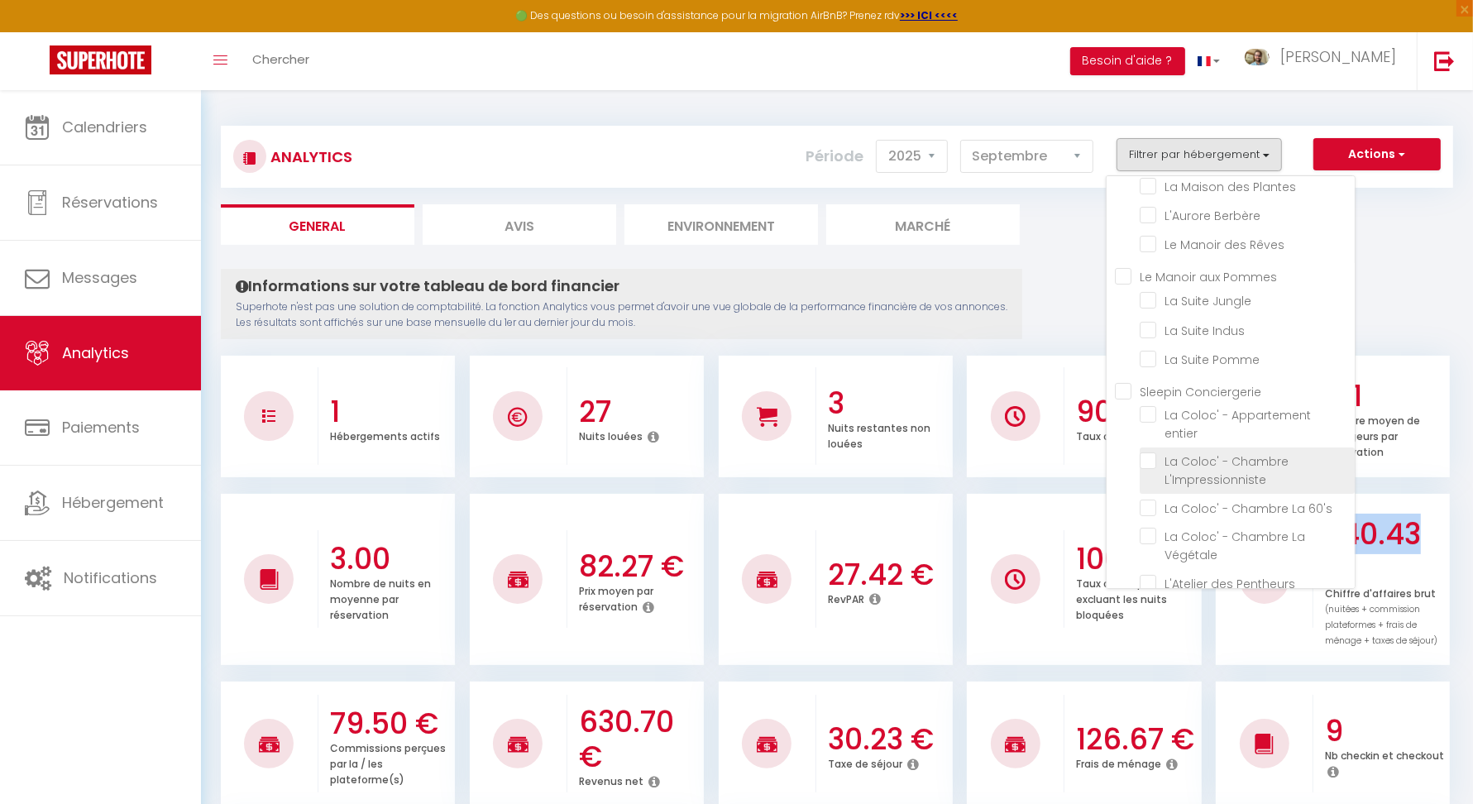
checkbox Pomme "false"
checkbox entier "false"
checkbox 60\'s "false"
checkbox Végétale "false"
checkbox Pentheurs "false"
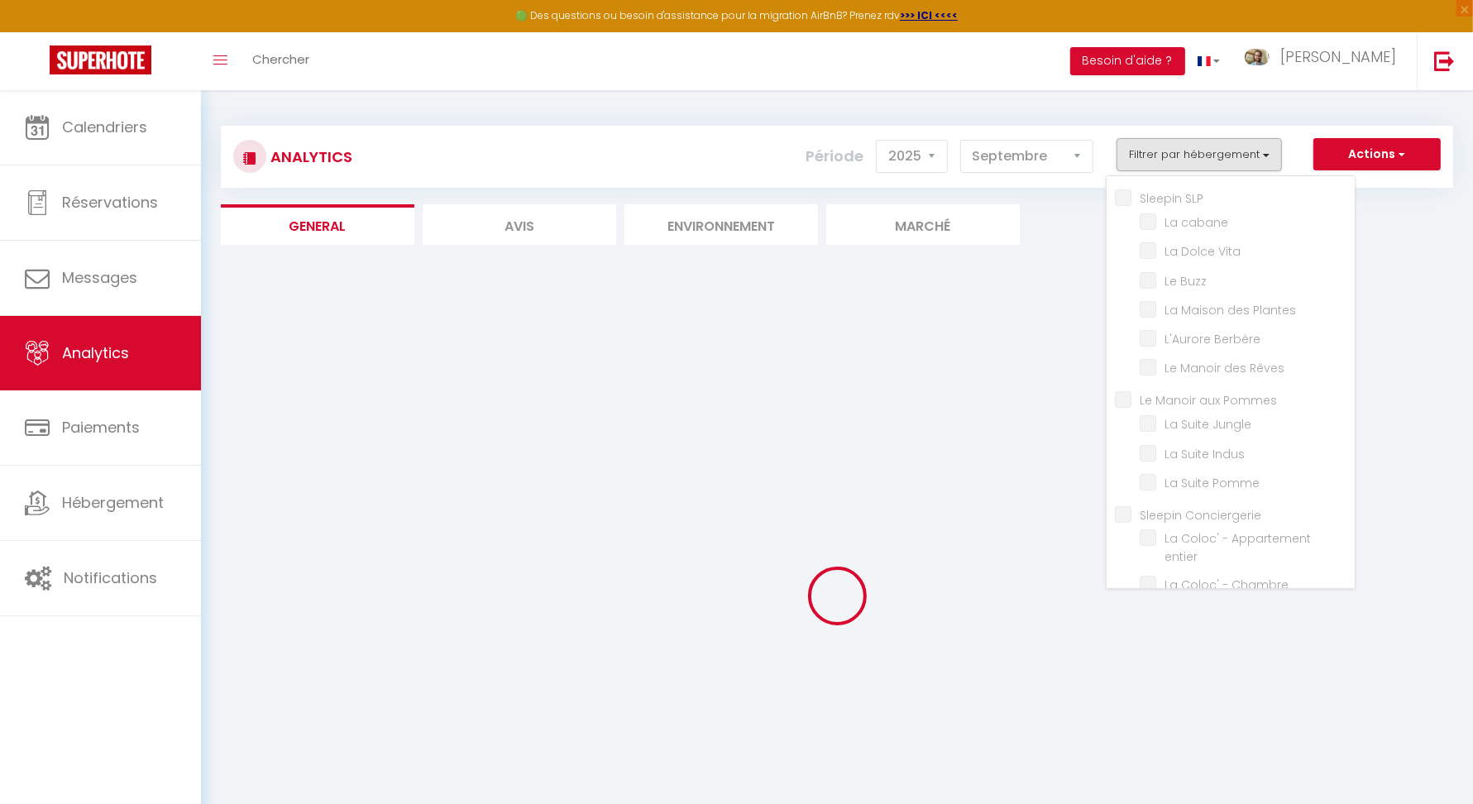
scroll to position [123, 0]
checkbox cabane "false"
checkbox Vita "false"
checkbox Buzz "false"
checkbox Plantes "false"
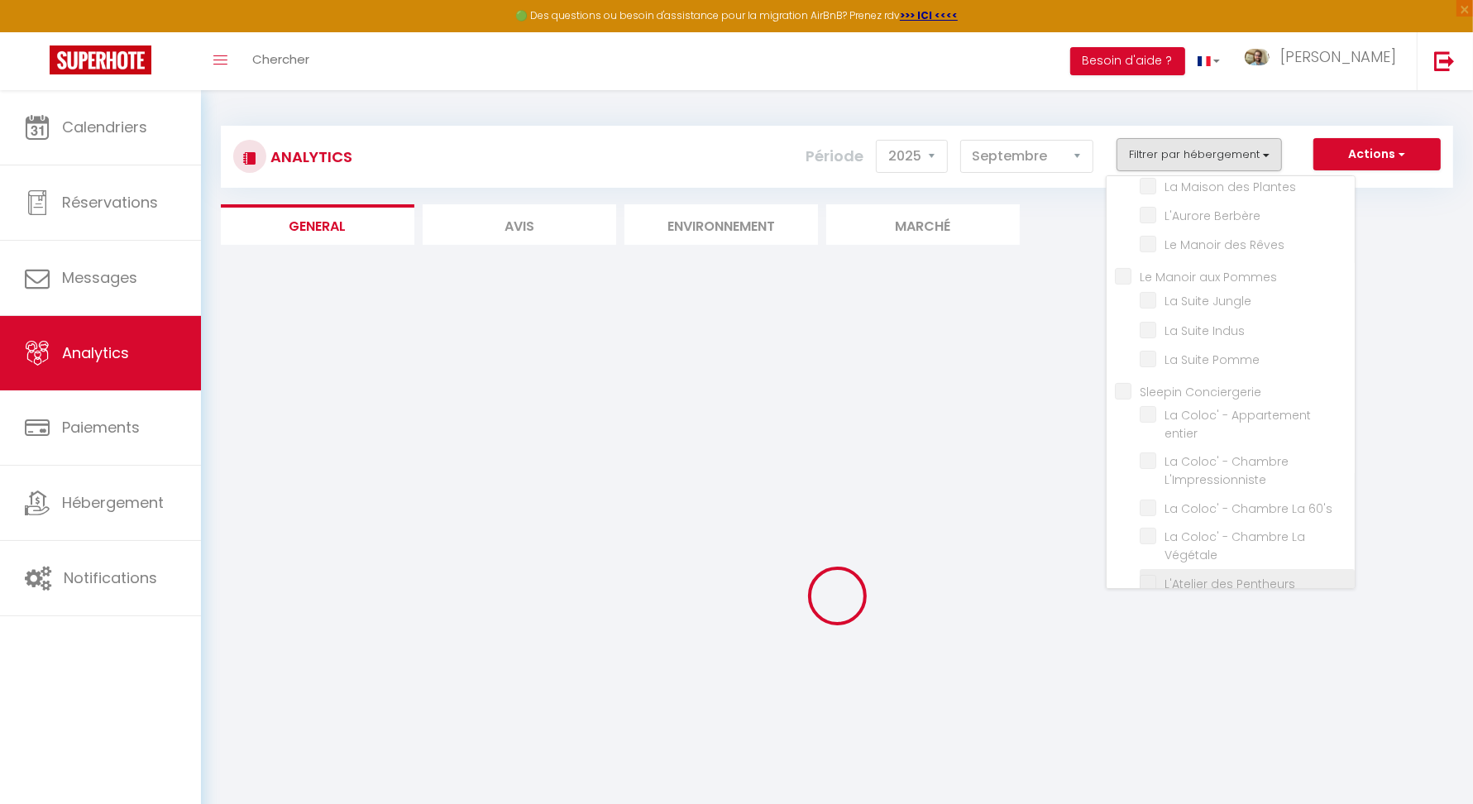
checkbox Berbère "false"
checkbox Rêves "false"
checkbox Jungle "false"
checkbox Indus "false"
checkbox Pomme "false"
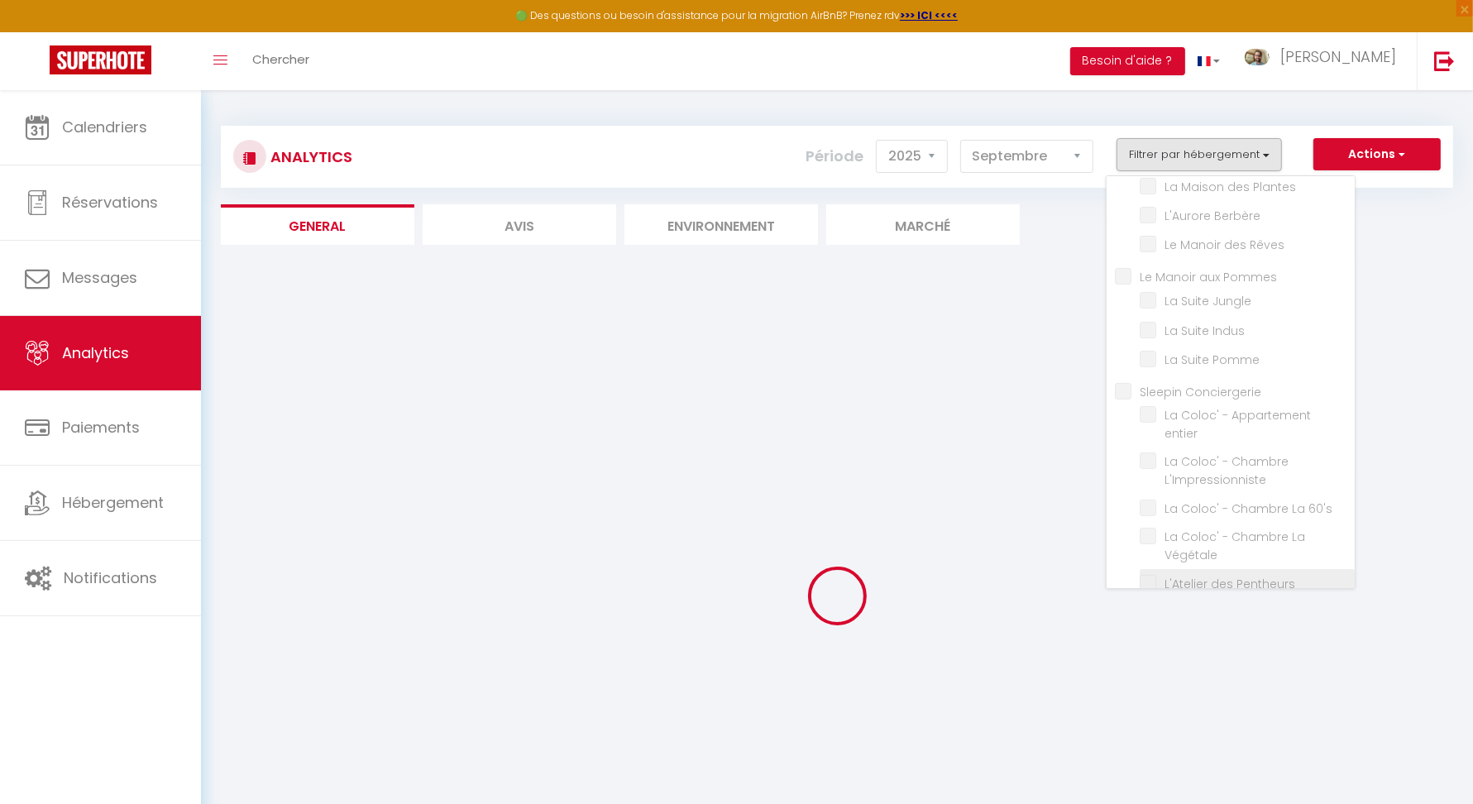
checkbox entier "false"
checkbox 60\'s "false"
checkbox Végétale "false"
checkbox Pentheurs "false"
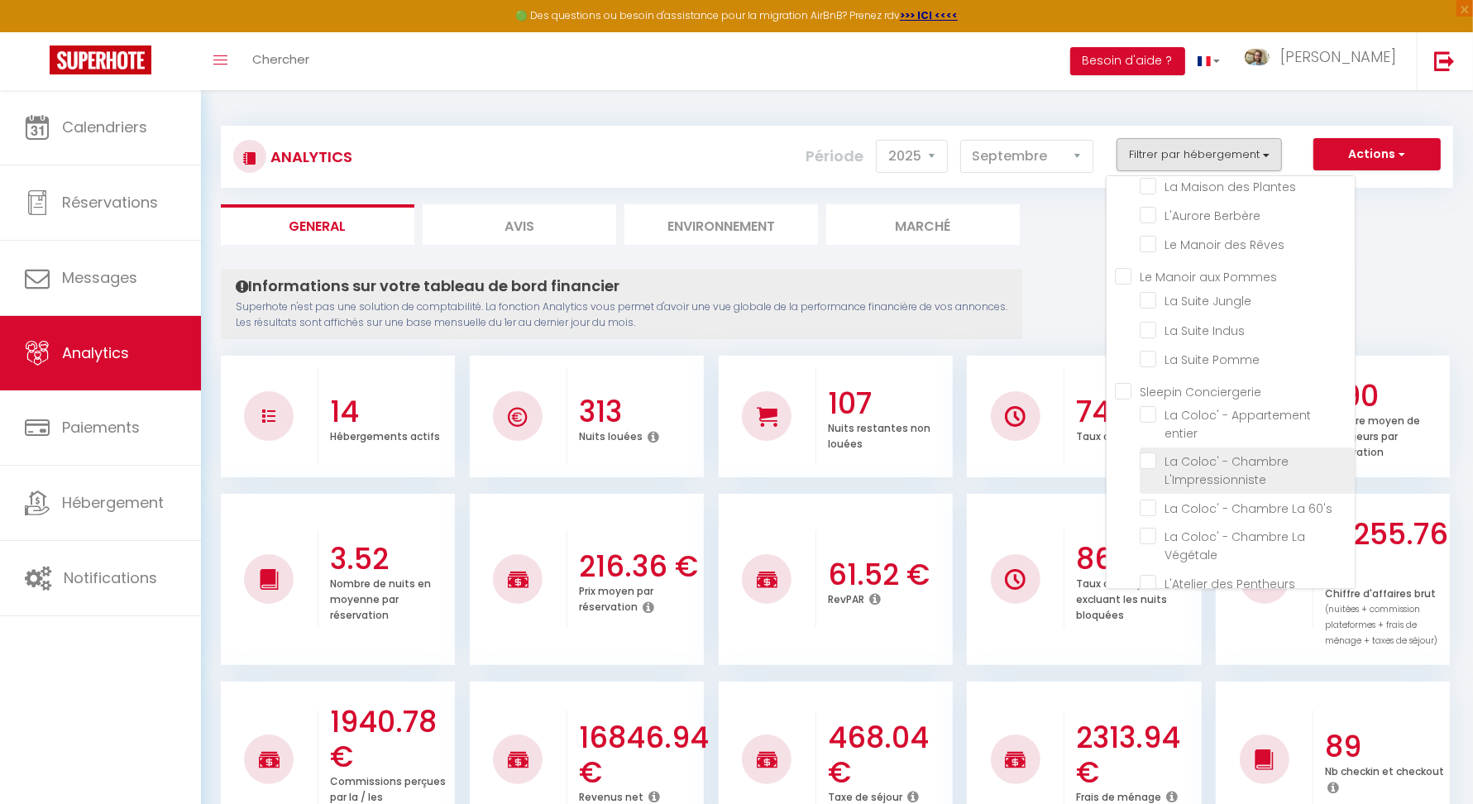
click at [1159, 452] on L\'Impressionniste "checkbox" at bounding box center [1247, 460] width 215 height 17
checkbox L\'Impressionniste "true"
checkbox cabane "false"
checkbox Vita "false"
checkbox Buzz "false"
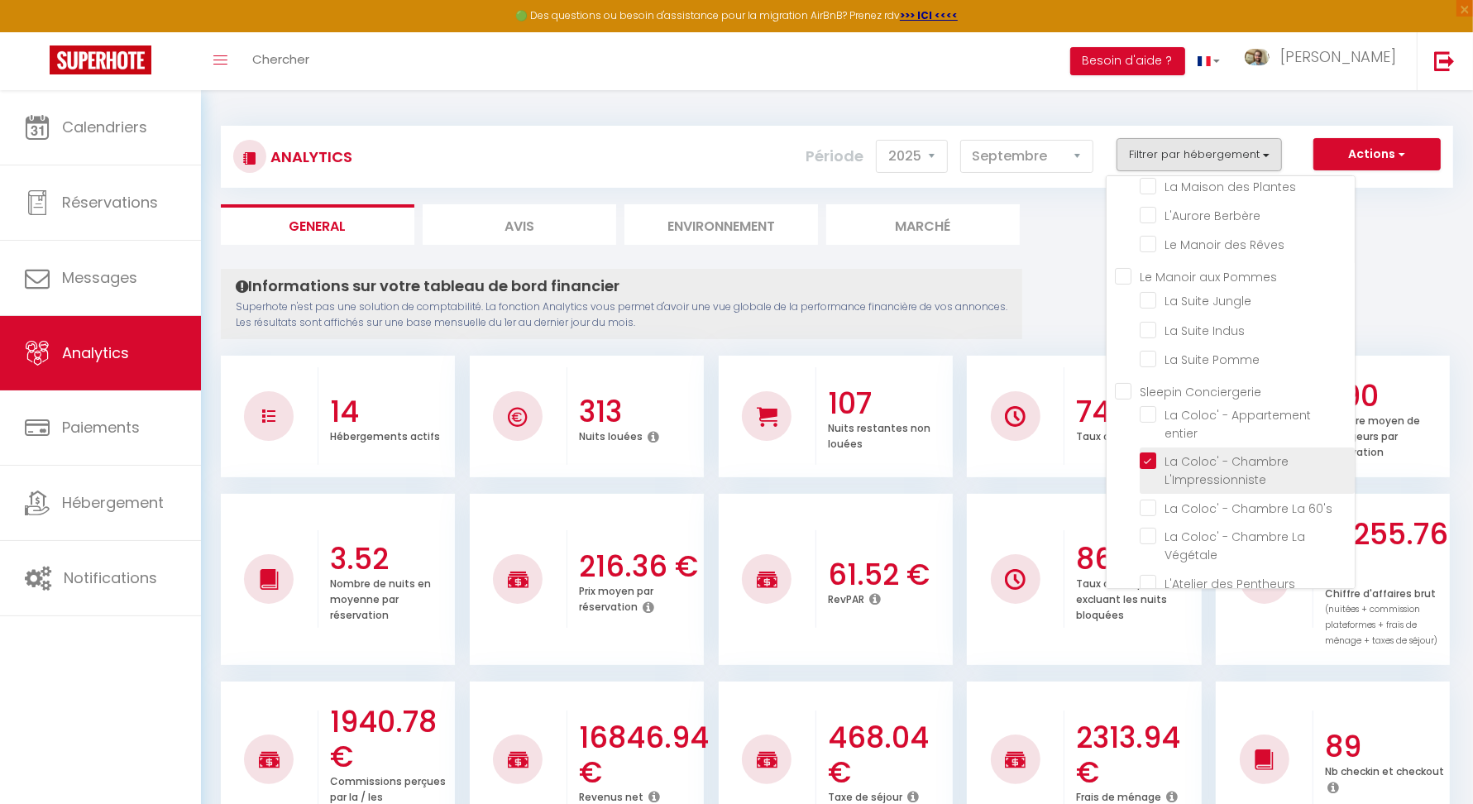
checkbox Plantes "false"
checkbox Berbère "false"
checkbox Rêves "false"
checkbox Jungle "false"
checkbox Indus "false"
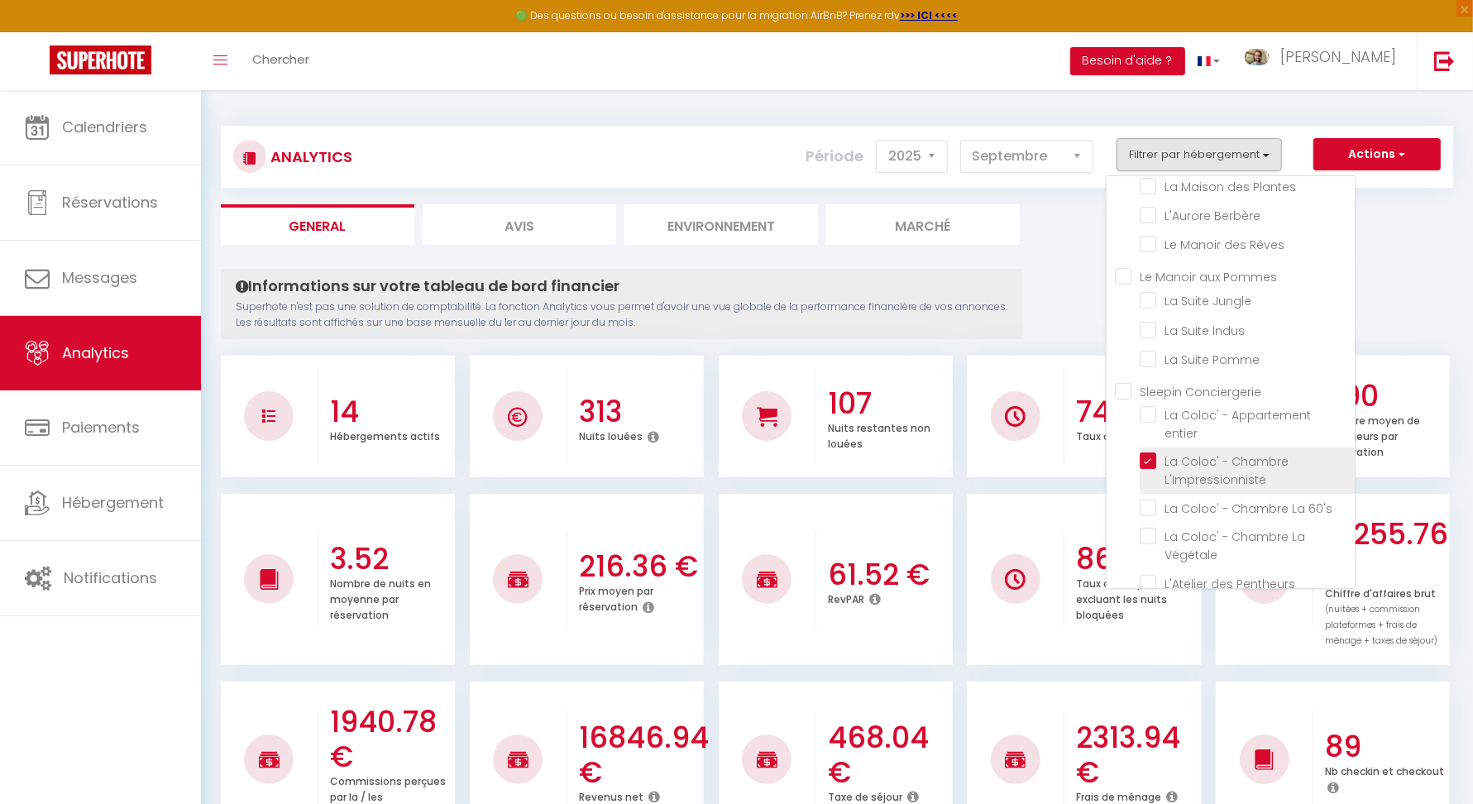
checkbox Pomme "false"
checkbox entier "false"
checkbox 60\'s "false"
checkbox Végétale "false"
checkbox Pentheurs "false"
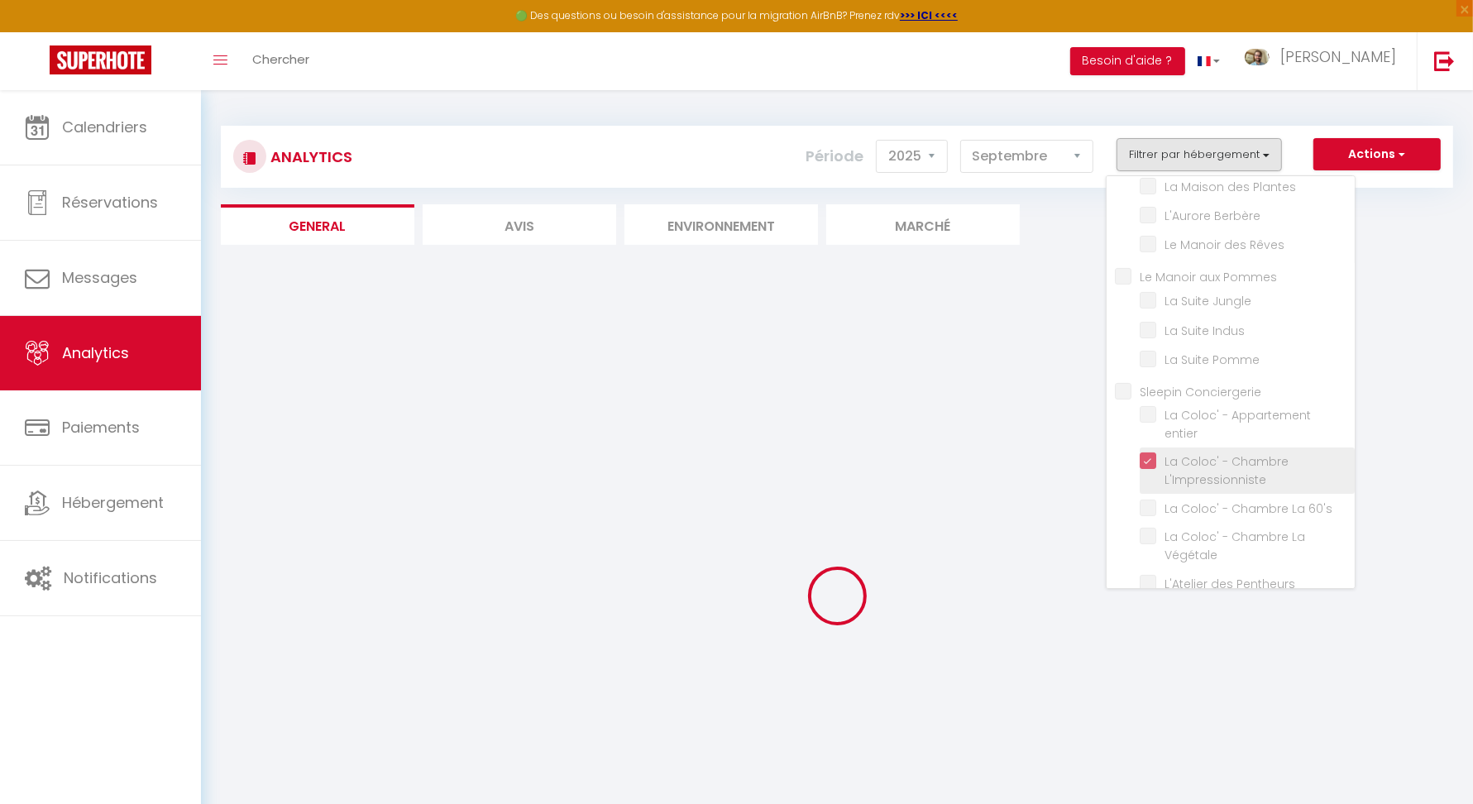
checkbox cabane "false"
checkbox Vita "false"
checkbox Buzz "false"
checkbox Plantes "false"
checkbox Berbère "false"
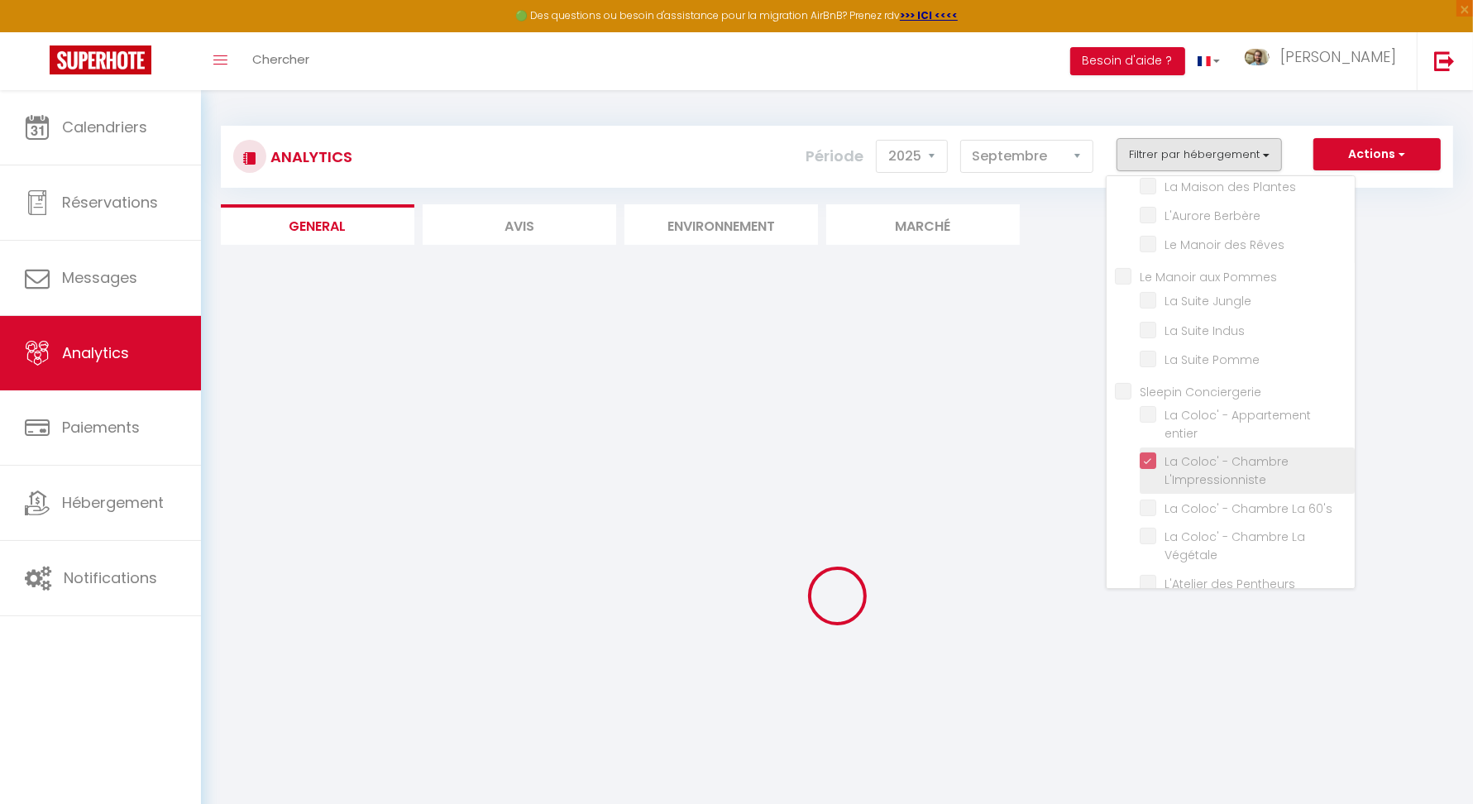
checkbox Rêves "false"
checkbox Jungle "false"
checkbox Indus "false"
checkbox Pomme "false"
checkbox entier "false"
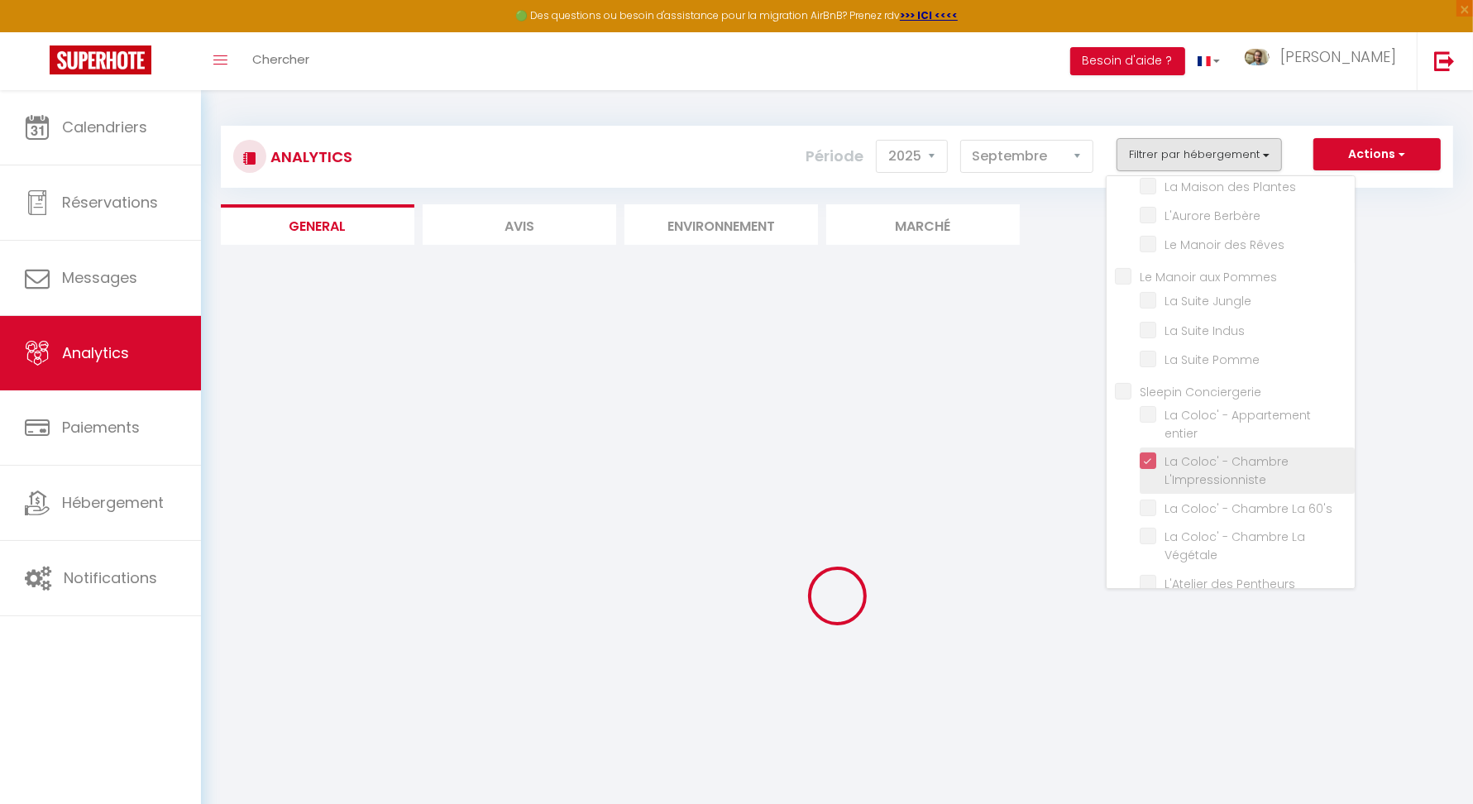
checkbox 60\'s "false"
checkbox Végétale "false"
checkbox Pentheurs "false"
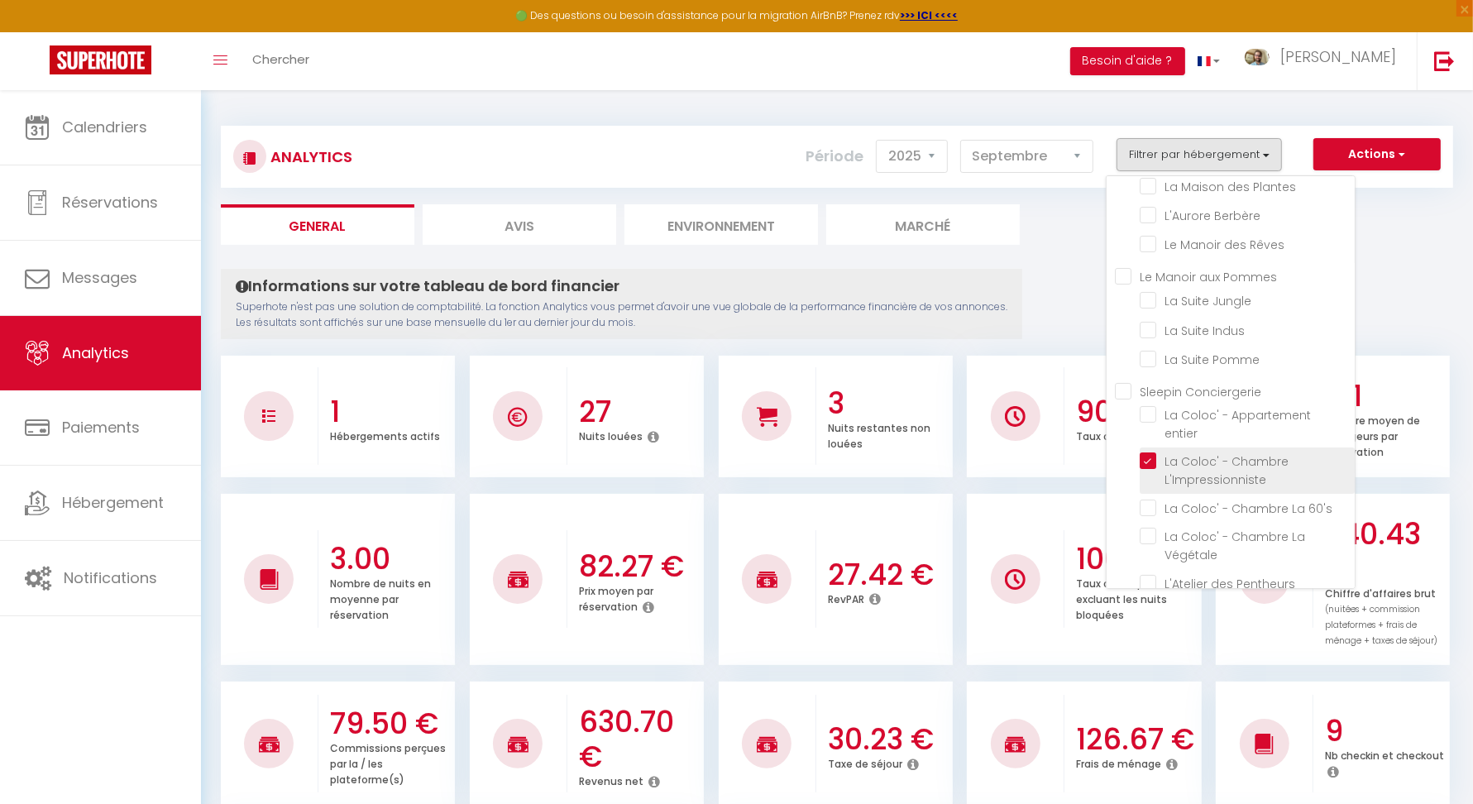
click at [1159, 452] on L\'Impressionniste "checkbox" at bounding box center [1247, 460] width 215 height 17
checkbox L\'Impressionniste "false"
checkbox cabane "false"
checkbox Vita "false"
checkbox Buzz "false"
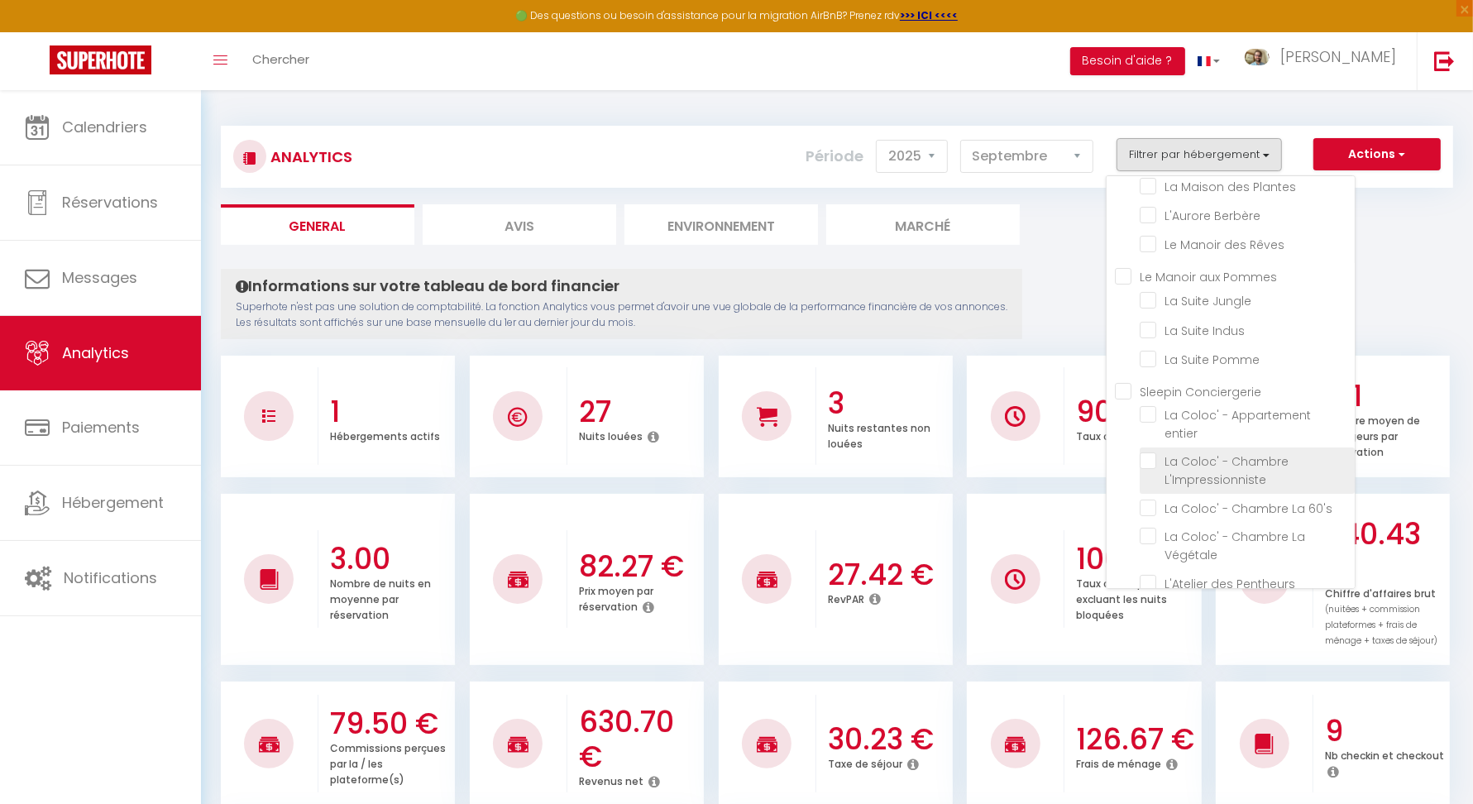
checkbox Plantes "false"
checkbox Berbère "false"
checkbox Rêves "false"
checkbox Jungle "false"
checkbox Indus "false"
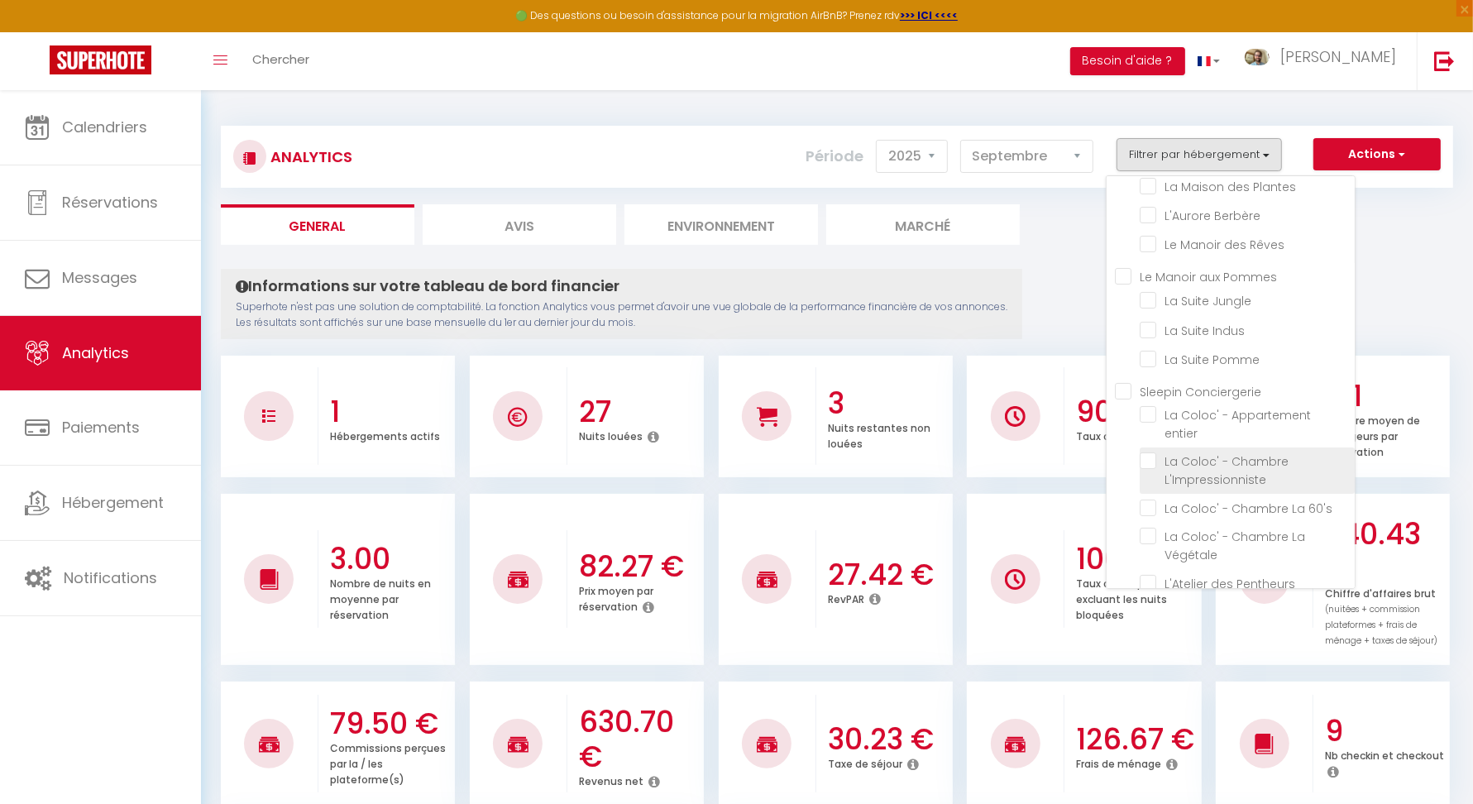
checkbox Pomme "false"
checkbox entier "false"
checkbox 60\'s "false"
checkbox Végétale "false"
checkbox Pentheurs "false"
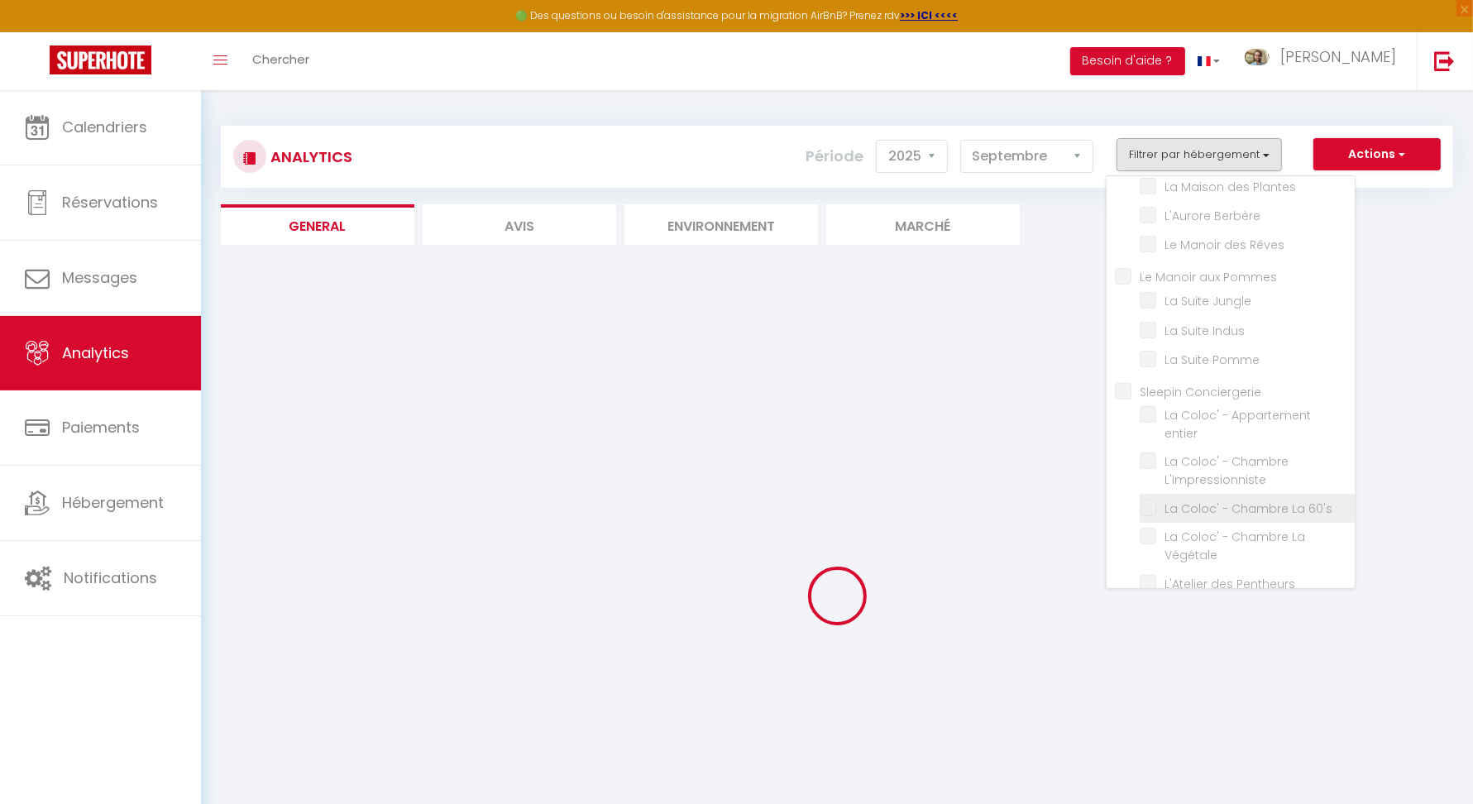
checkbox cabane "false"
checkbox Vita "false"
checkbox Buzz "false"
checkbox Plantes "false"
checkbox Berbère "false"
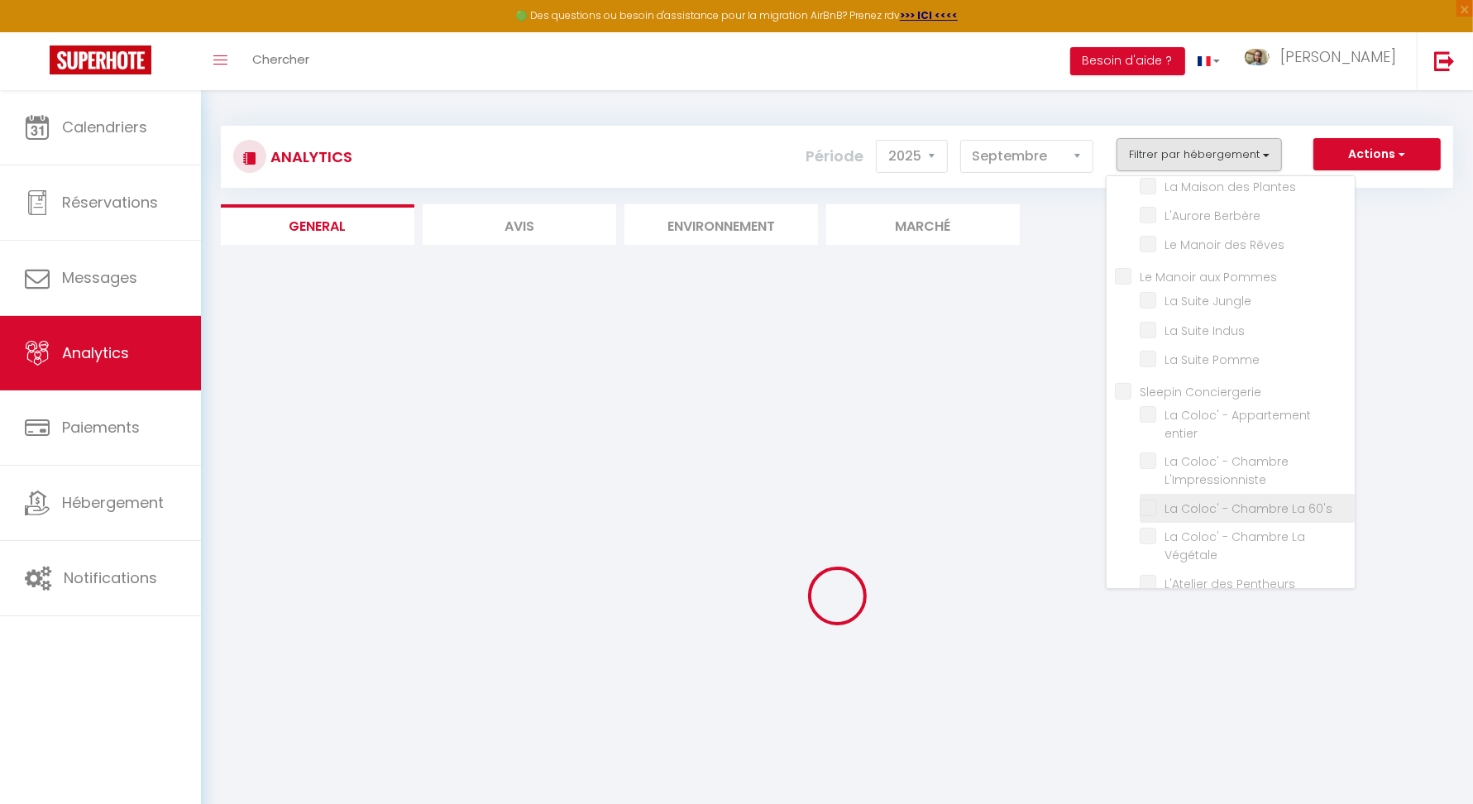
checkbox Rêves "false"
checkbox Jungle "false"
checkbox Indus "false"
checkbox Pomme "false"
checkbox entier "false"
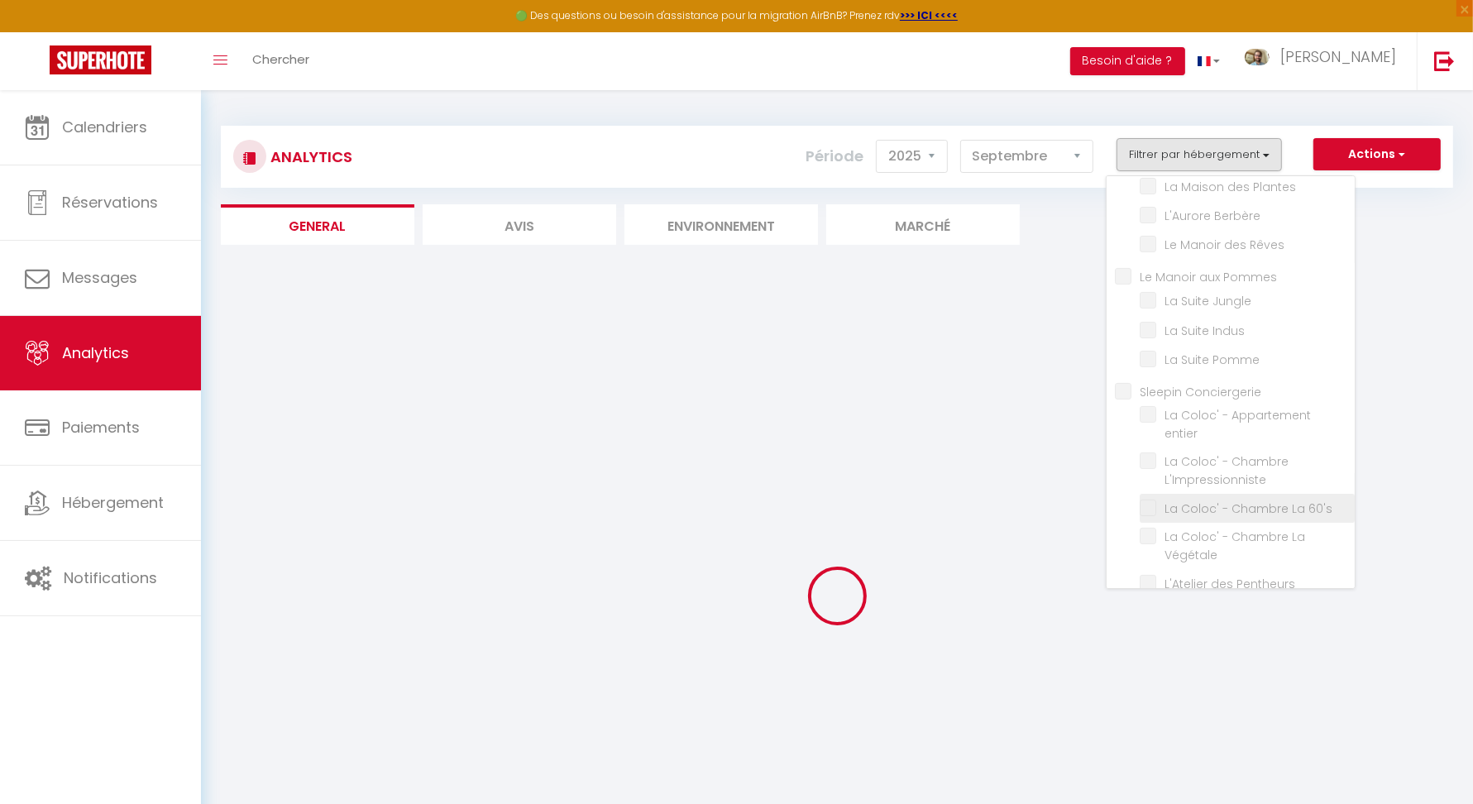
checkbox 60\'s "false"
checkbox Végétale "false"
checkbox Pentheurs "false"
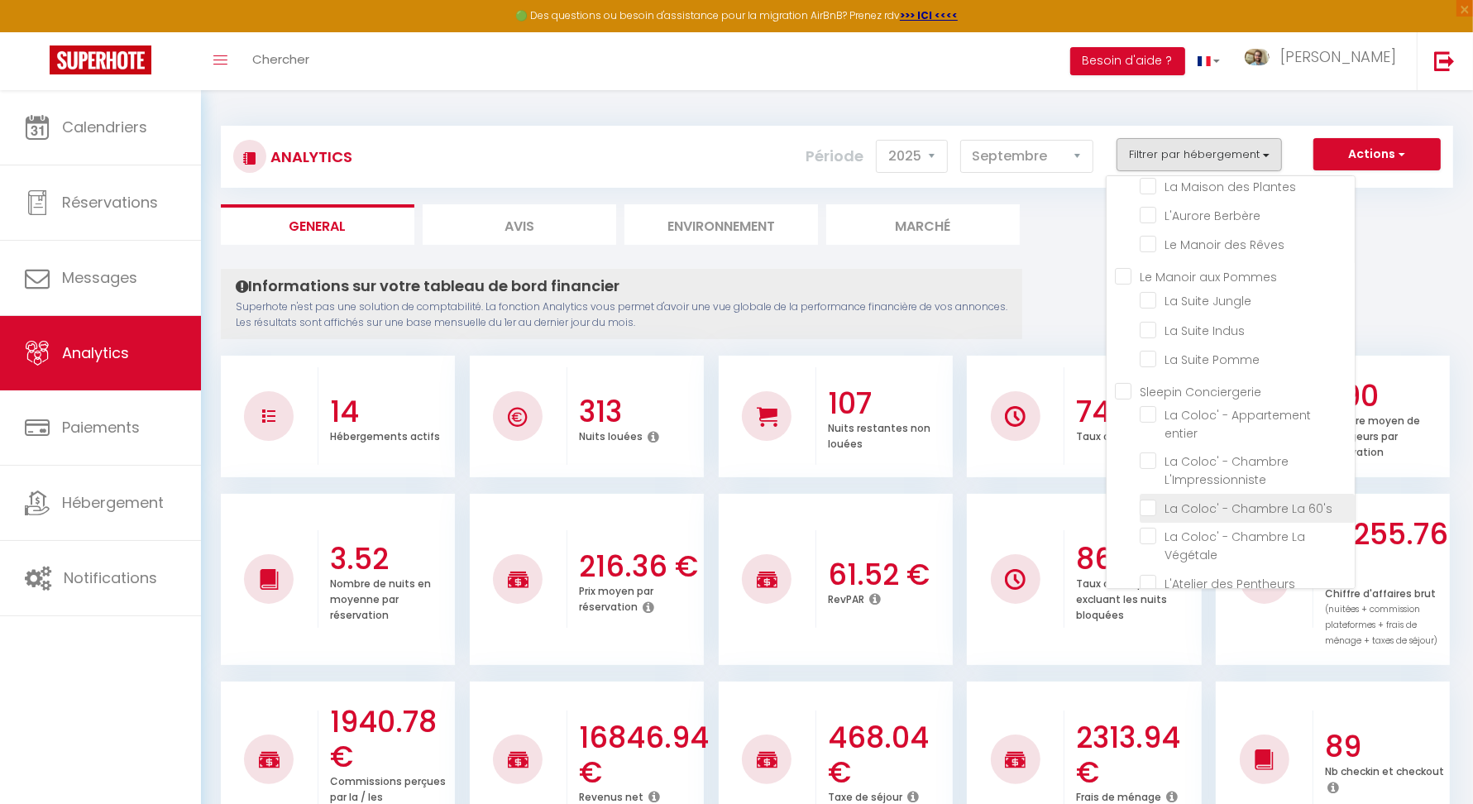
click at [1153, 499] on 60\'s "checkbox" at bounding box center [1247, 507] width 215 height 17
checkbox 60\'s "true"
checkbox cabane "false"
checkbox Vita "false"
checkbox Buzz "false"
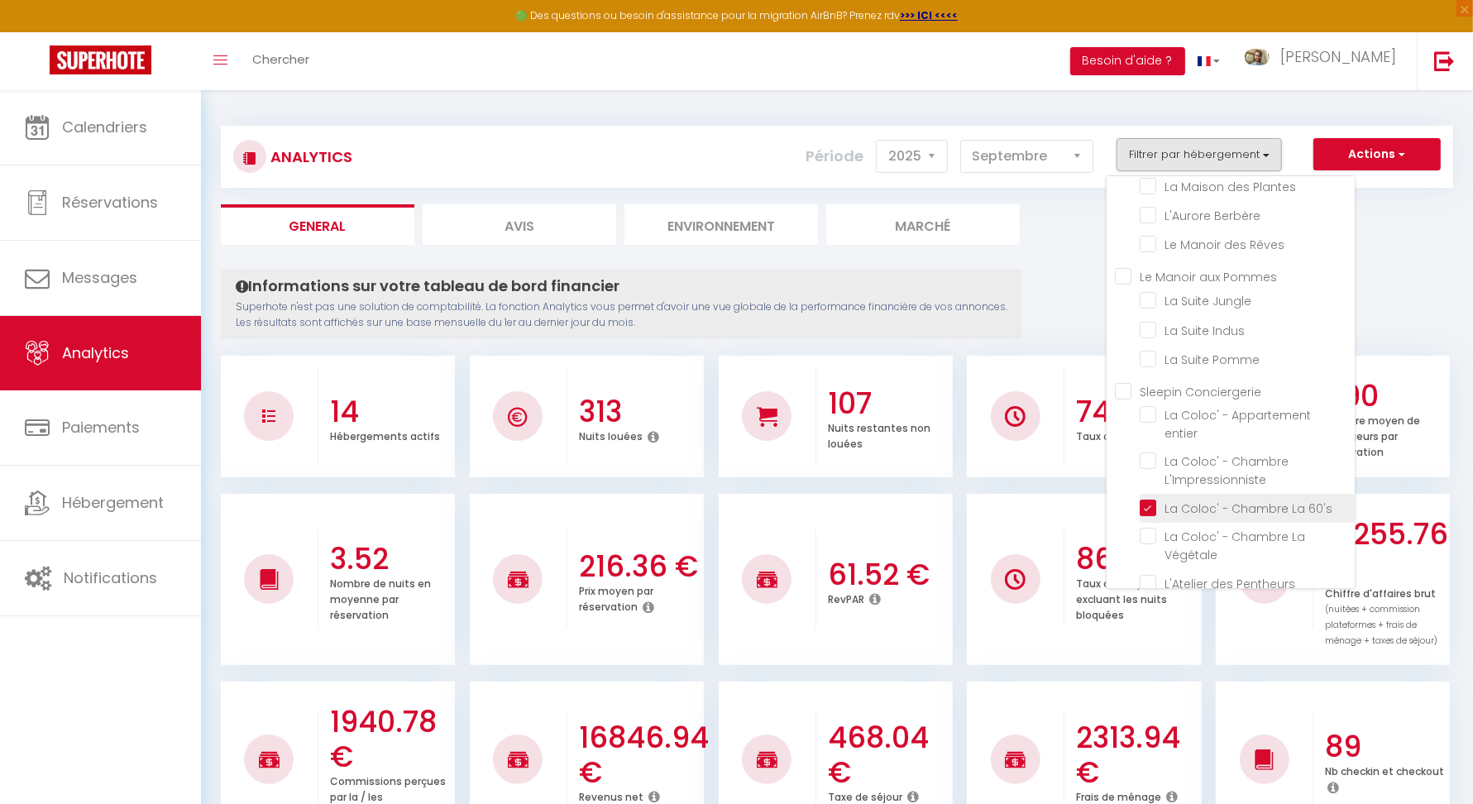
checkbox Plantes "false"
checkbox Berbère "false"
checkbox Rêves "false"
checkbox Jungle "false"
checkbox Indus "false"
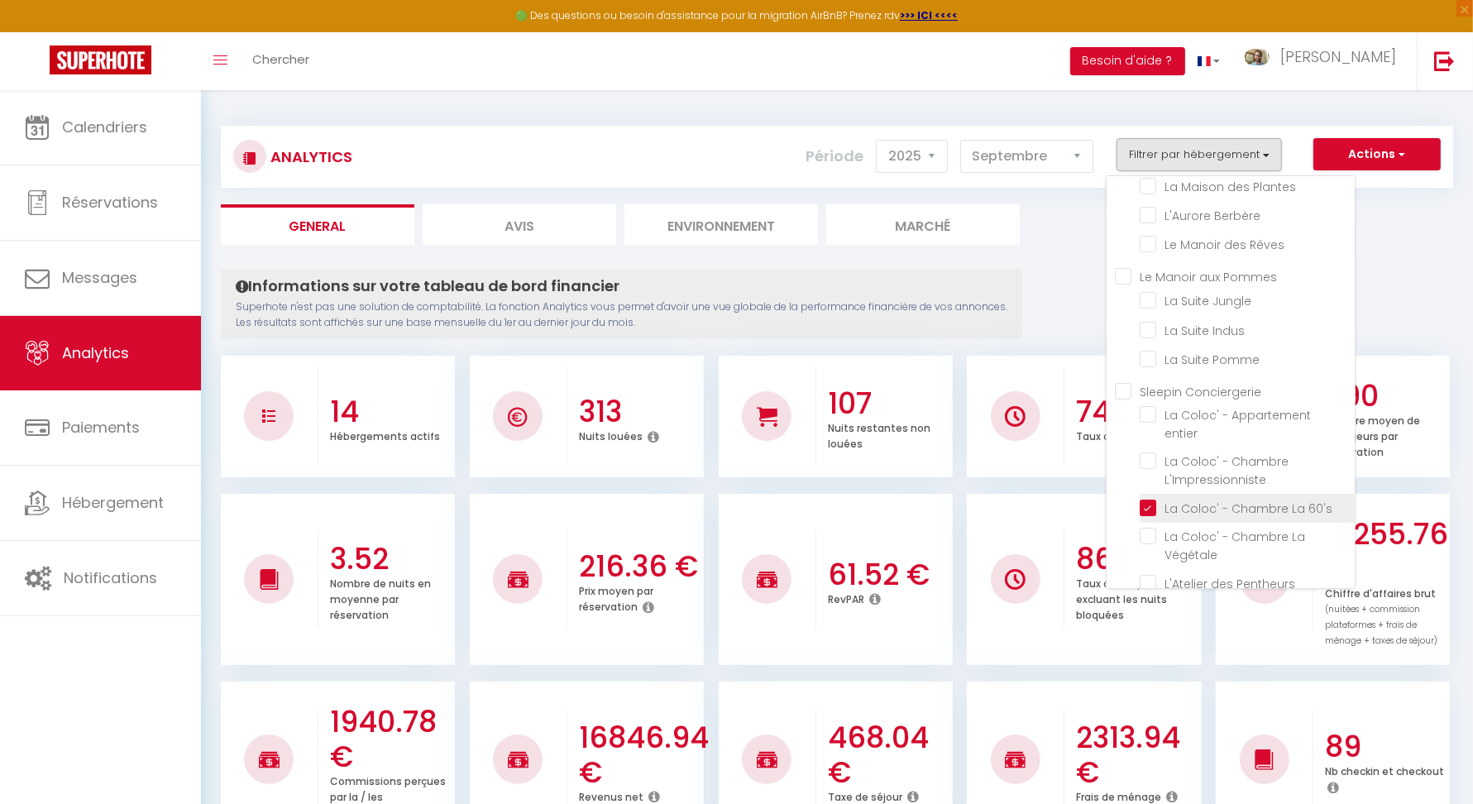
checkbox Pomme "false"
checkbox entier "false"
checkbox Végétale "false"
checkbox Pentheurs "false"
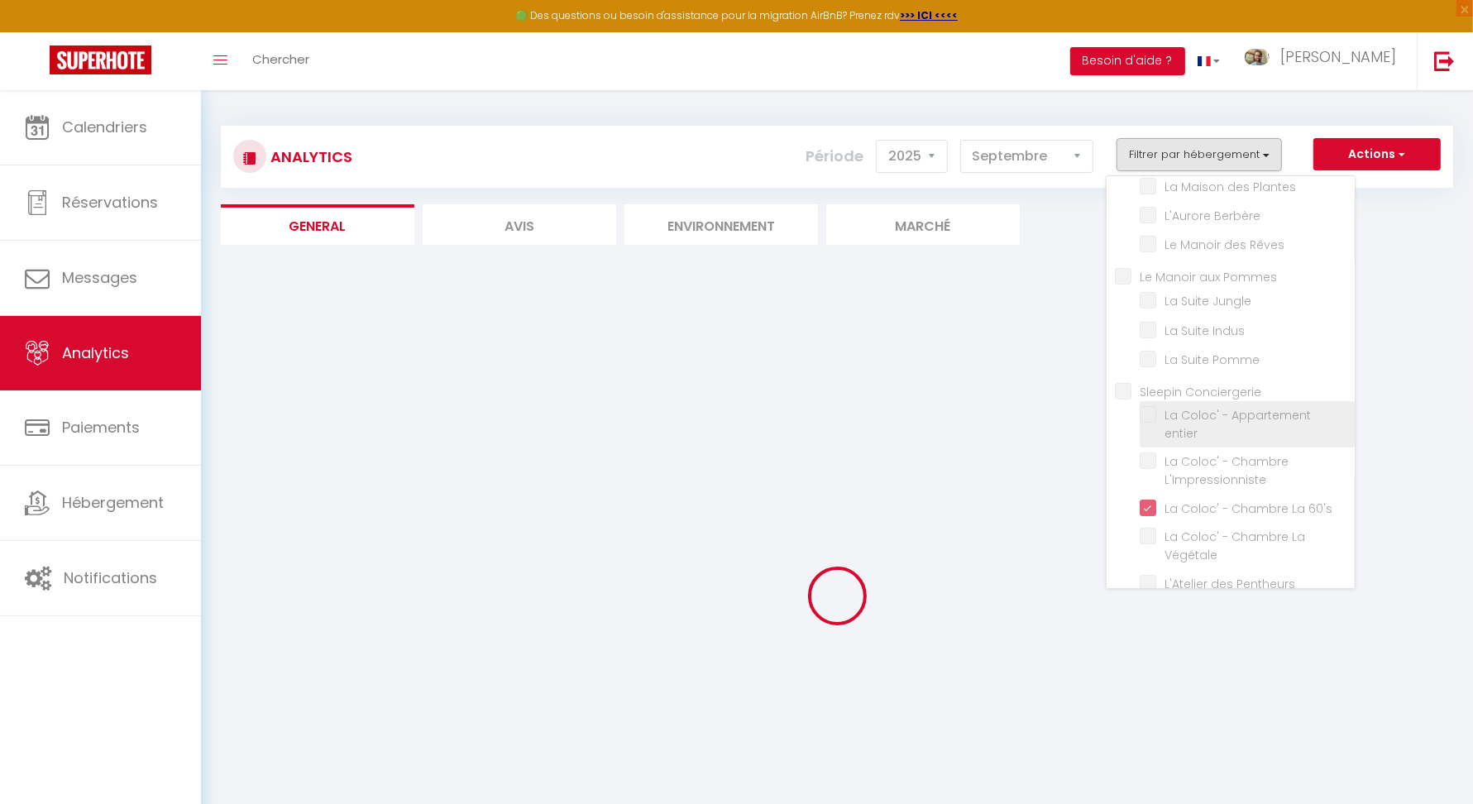
checkbox cabane "false"
checkbox Vita "false"
checkbox Buzz "false"
checkbox Plantes "false"
checkbox Berbère "false"
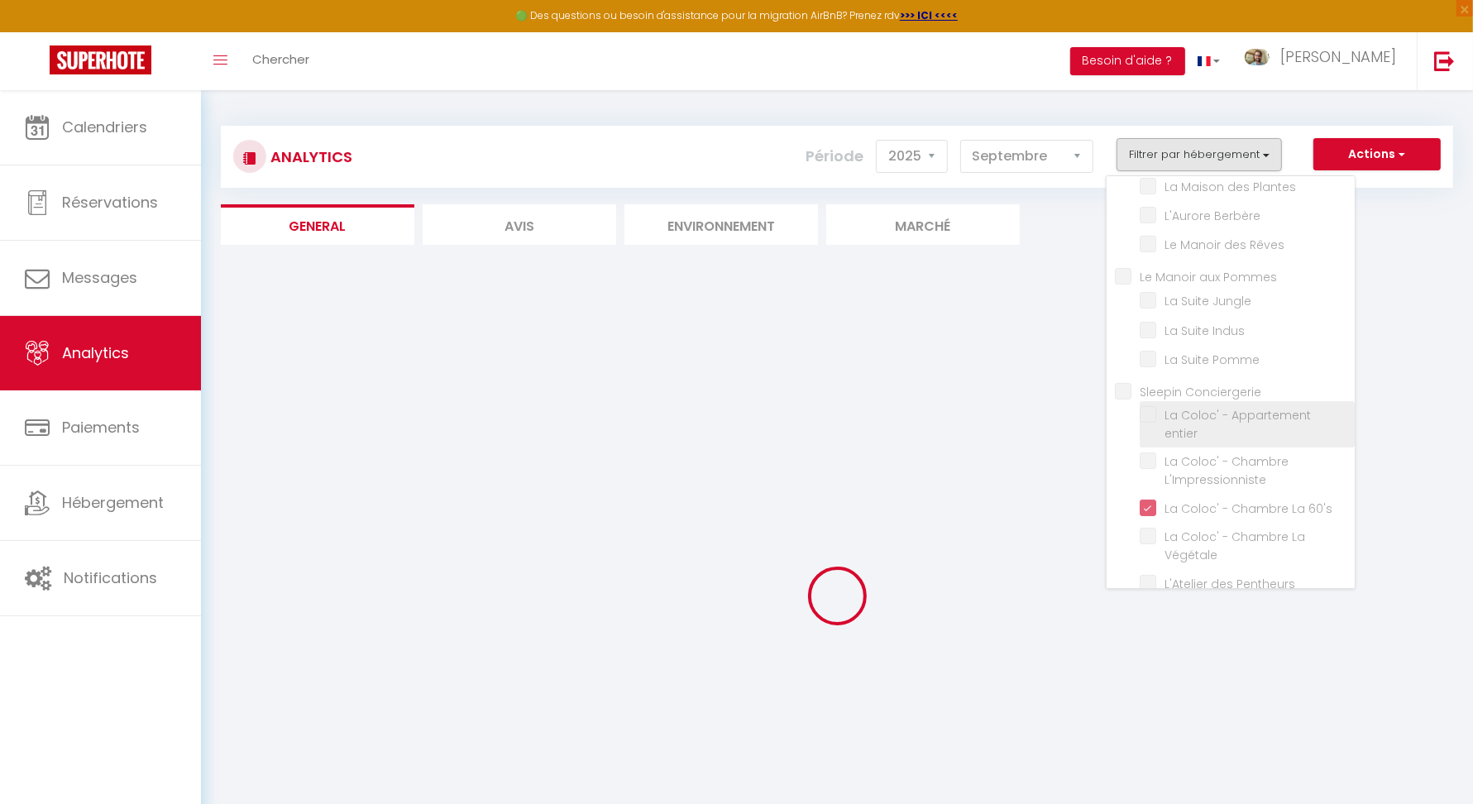
checkbox Rêves "false"
checkbox Jungle "false"
checkbox Indus "false"
checkbox Pomme "false"
checkbox entier "false"
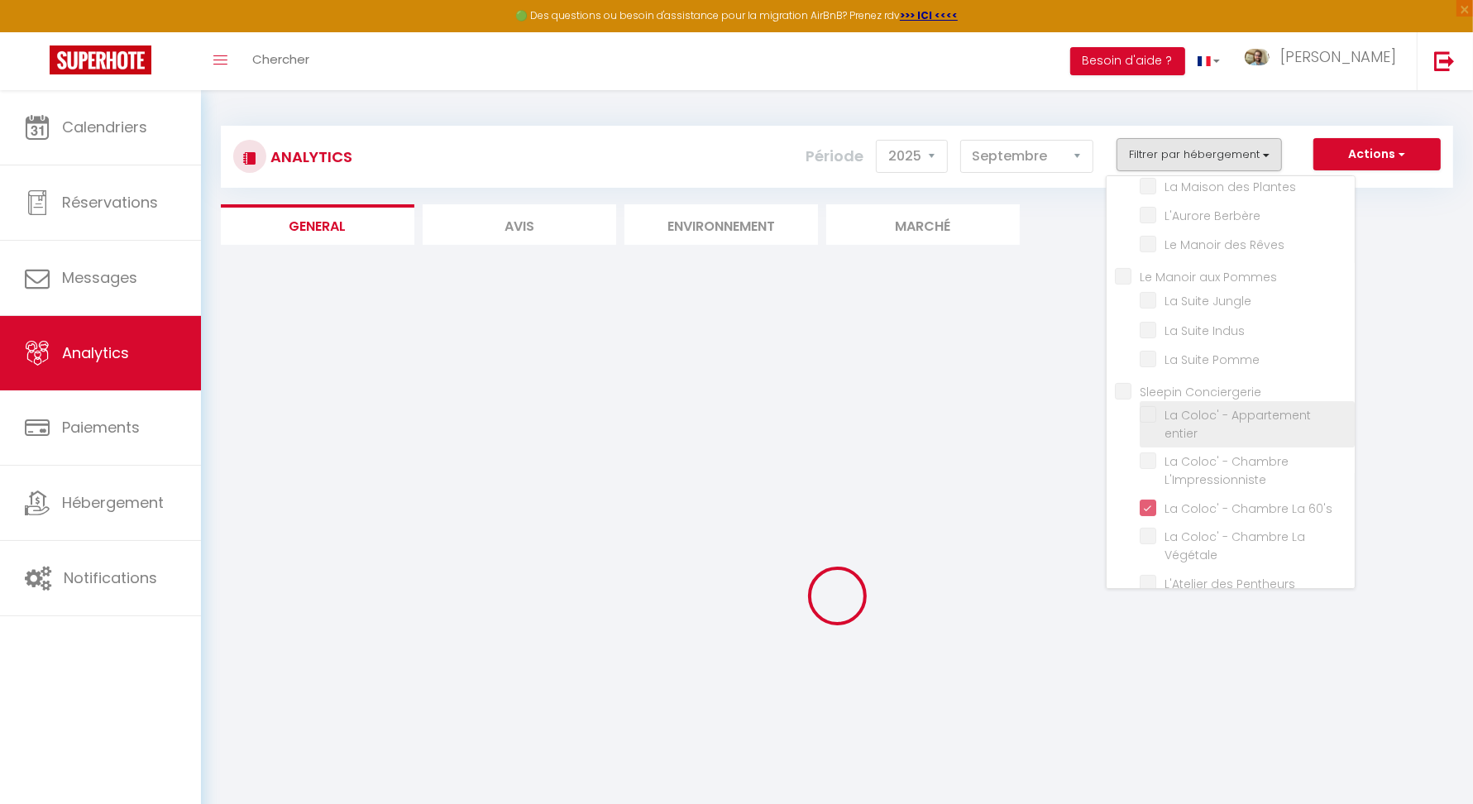
checkbox Végétale "false"
checkbox Pentheurs "false"
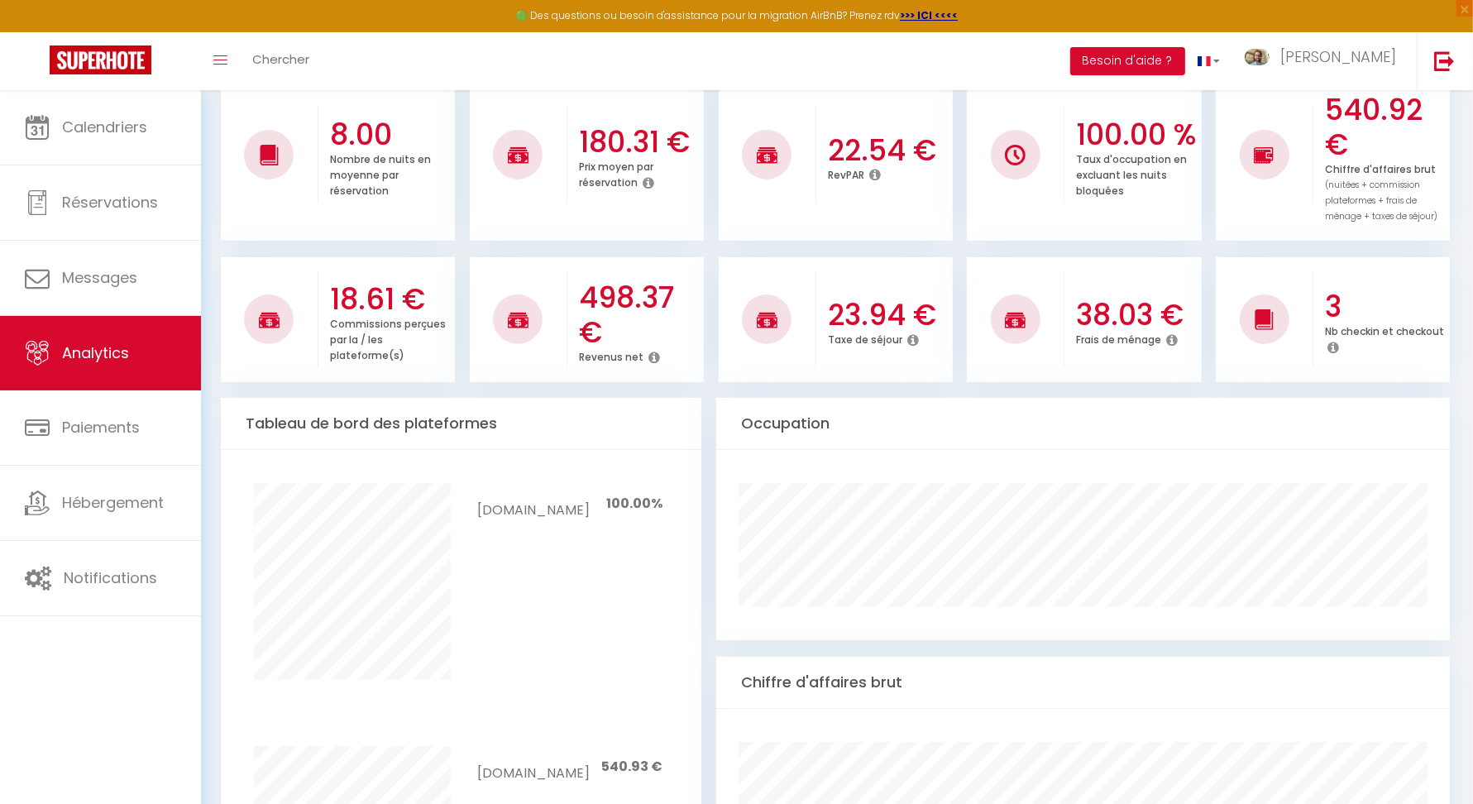
scroll to position [0, 0]
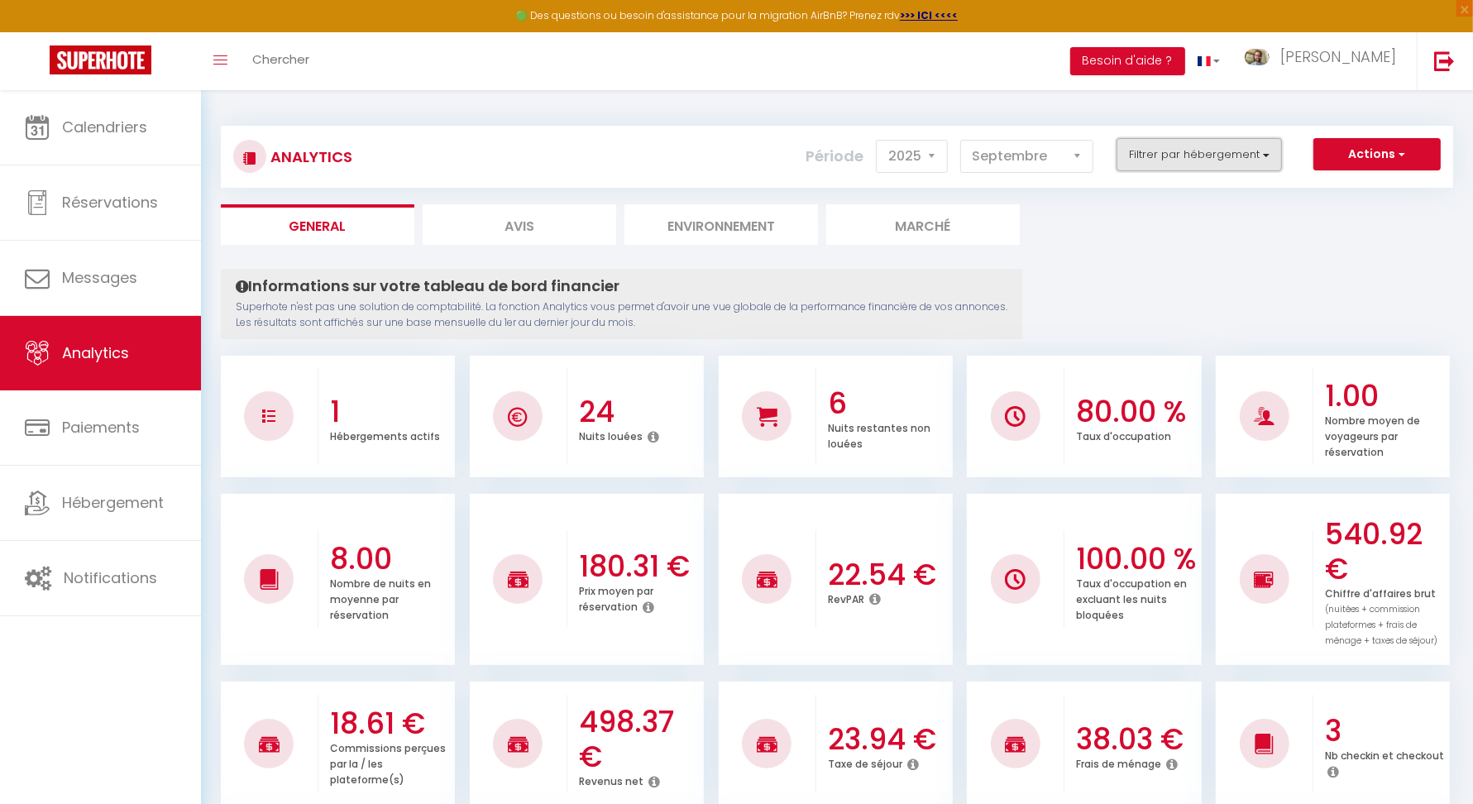
click at [1234, 168] on button "Filtrer par hébergement" at bounding box center [1199, 154] width 165 height 33
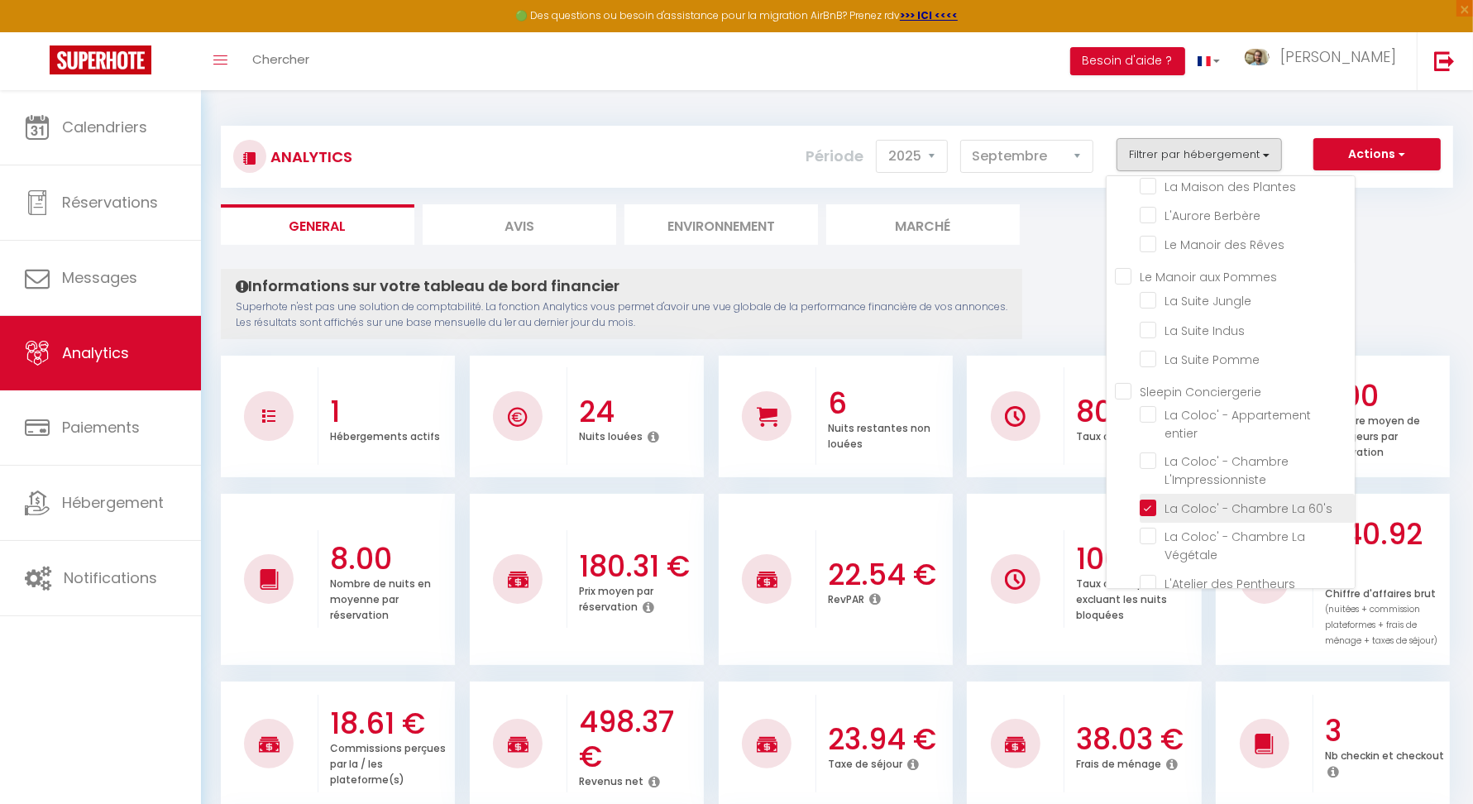
click at [1158, 495] on li "La Coloc' - Chambre La 60's" at bounding box center [1247, 508] width 215 height 29
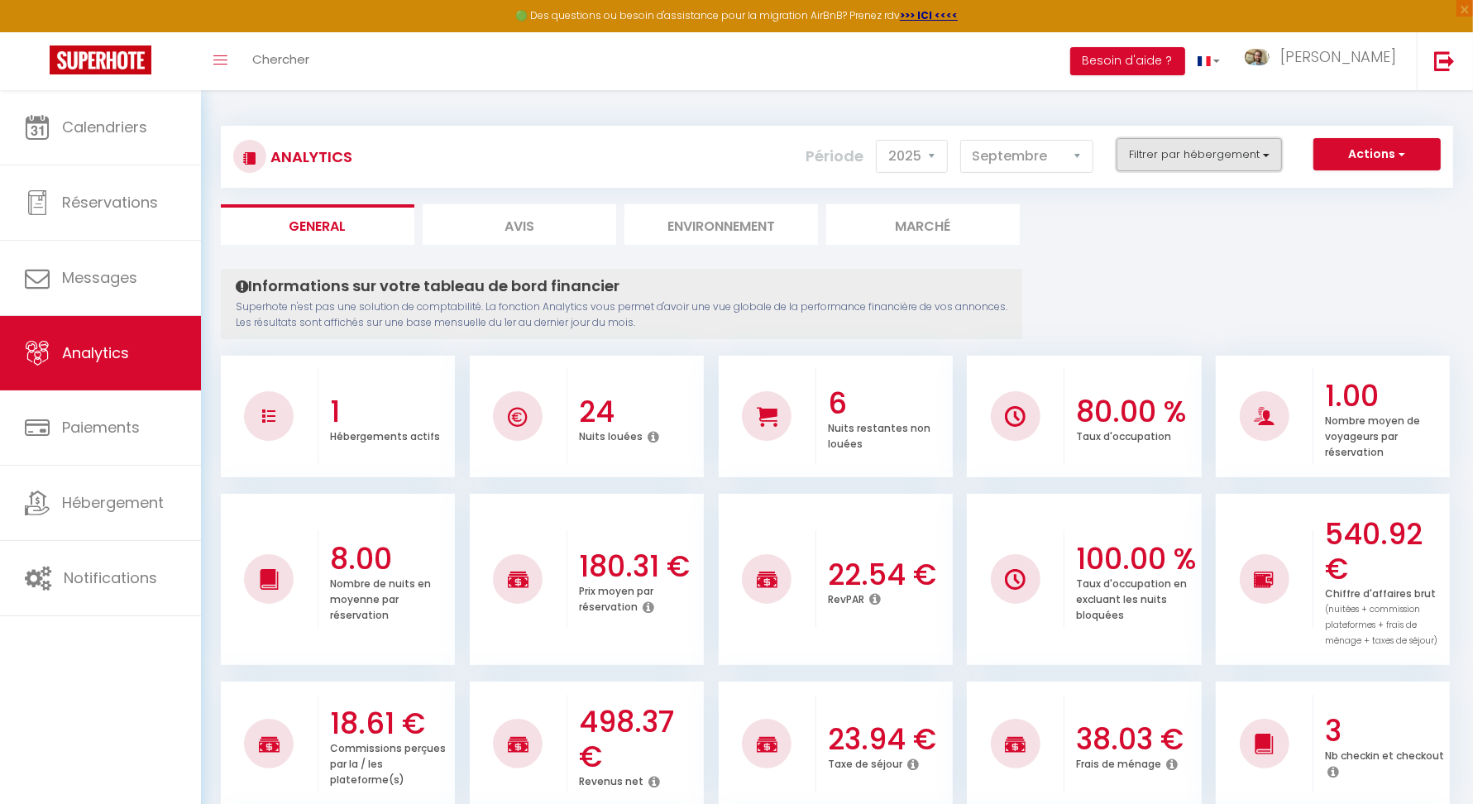
click at [1240, 155] on button "Filtrer par hébergement" at bounding box center [1199, 154] width 165 height 33
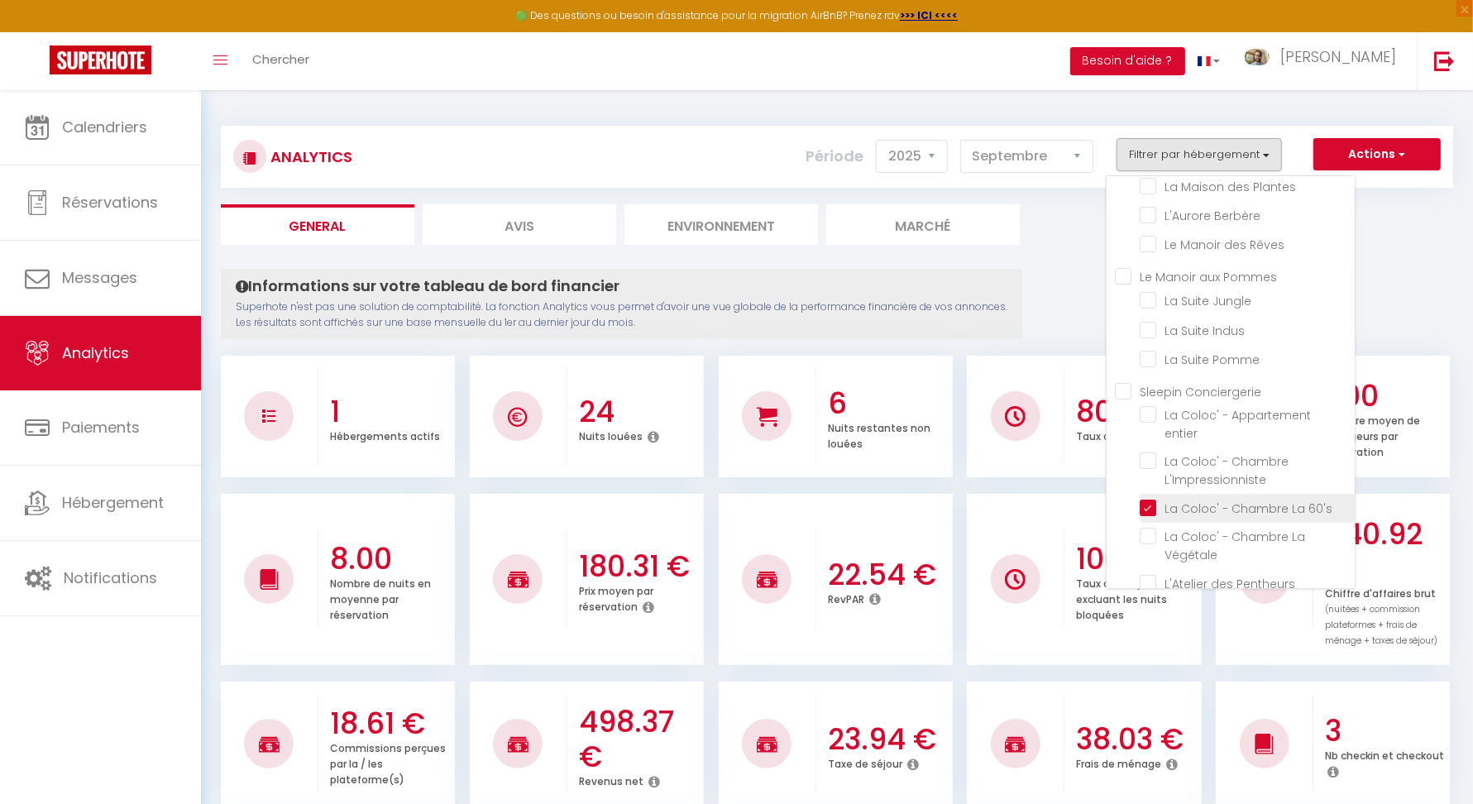
click at [1146, 499] on 60\'s "checkbox" at bounding box center [1247, 507] width 215 height 17
checkbox 60\'s "false"
checkbox cabane "false"
checkbox Vita "false"
checkbox Buzz "false"
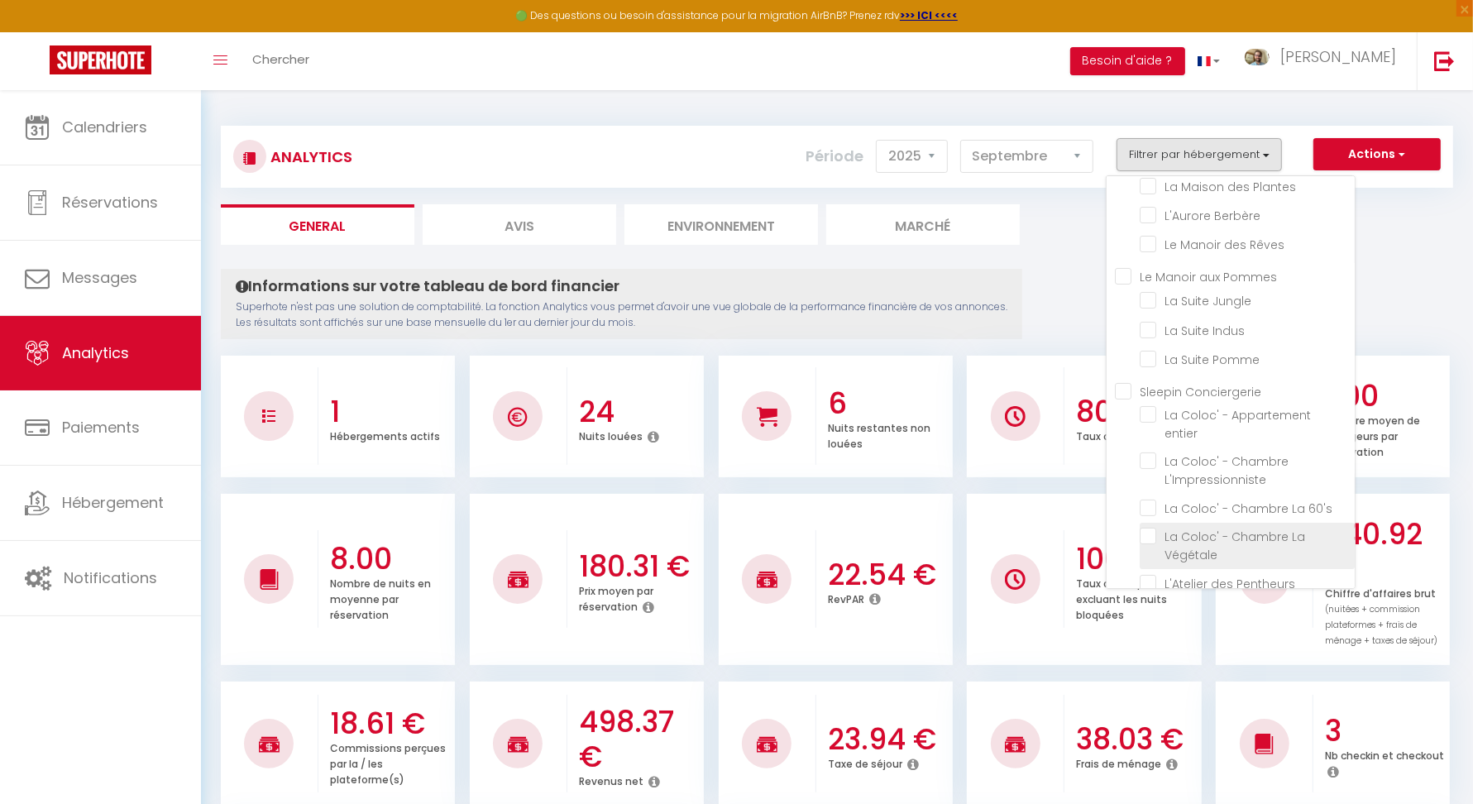
checkbox Plantes "false"
checkbox Berbère "false"
checkbox Rêves "false"
checkbox Jungle "false"
checkbox Indus "false"
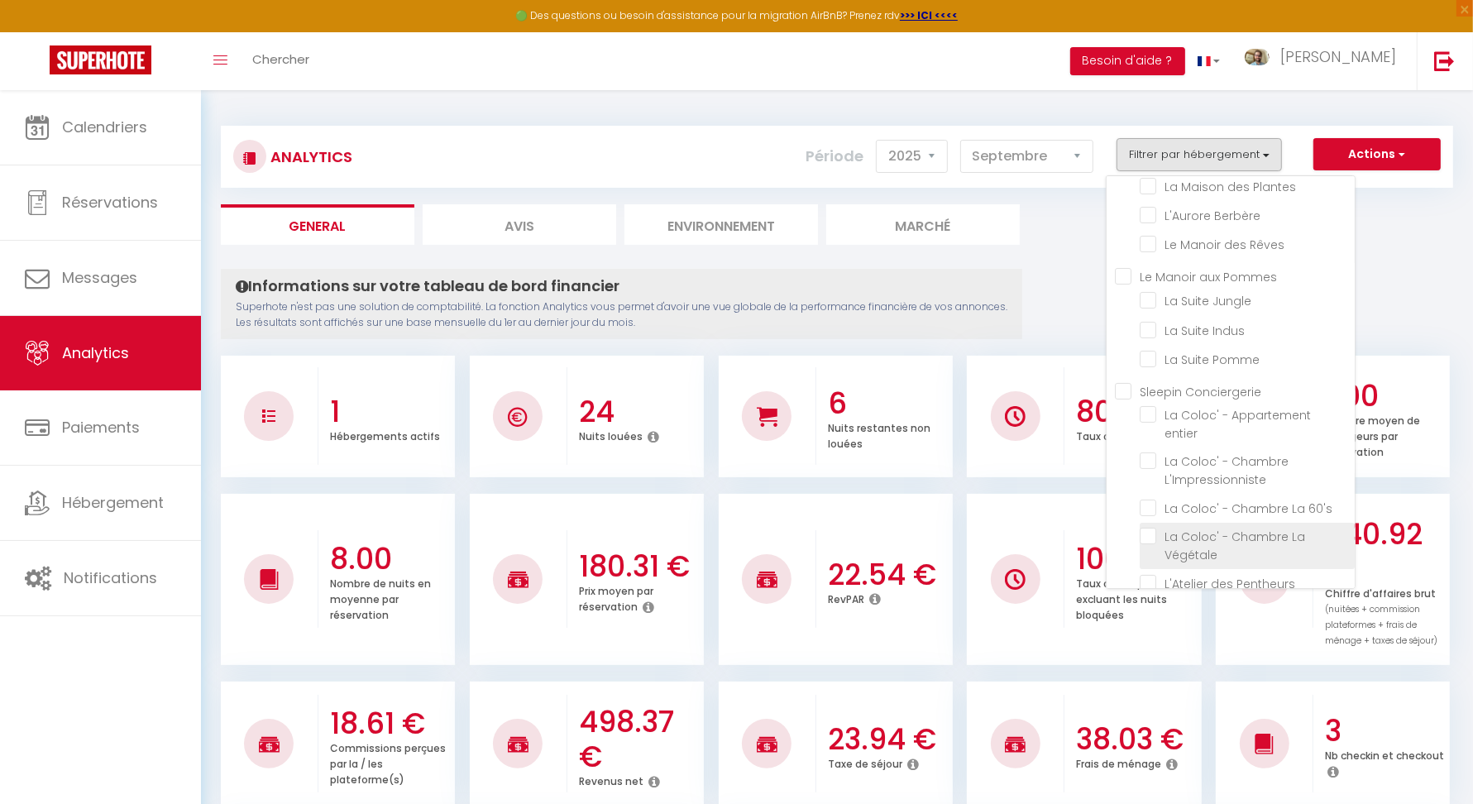
checkbox Pomme "false"
checkbox entier "false"
checkbox Végétale "false"
checkbox Pentheurs "false"
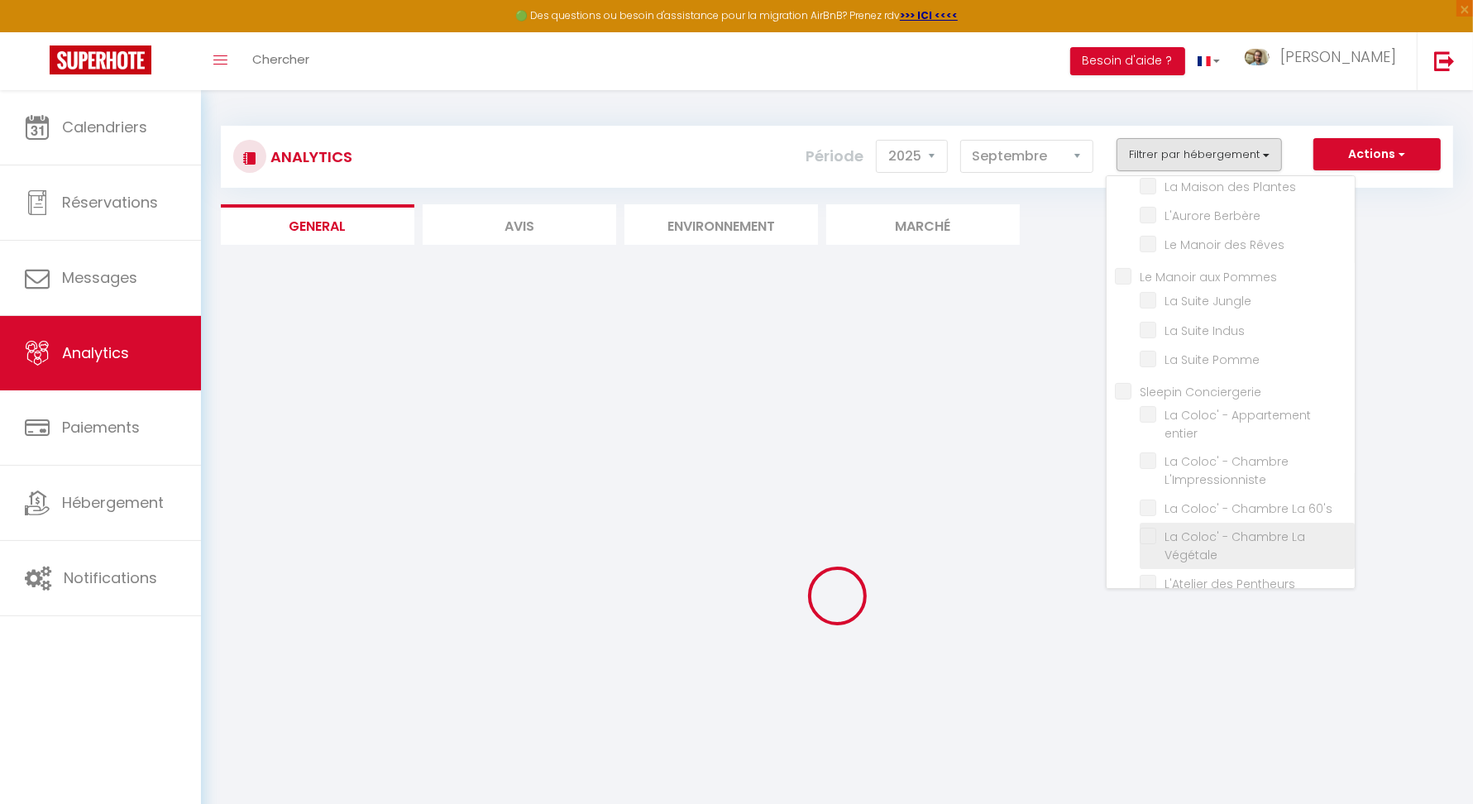
checkbox cabane "false"
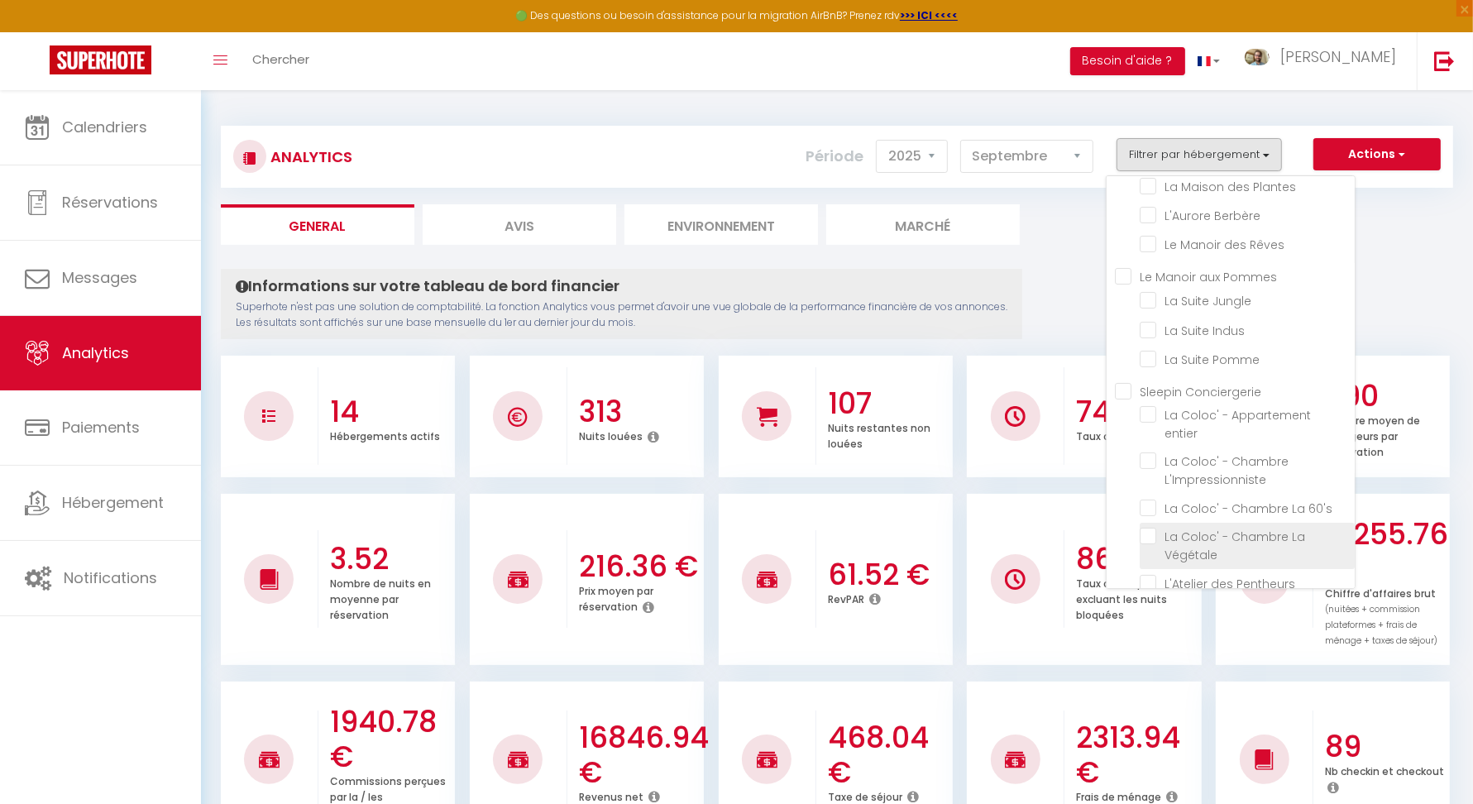
click at [1154, 528] on Végétale "checkbox" at bounding box center [1247, 536] width 215 height 17
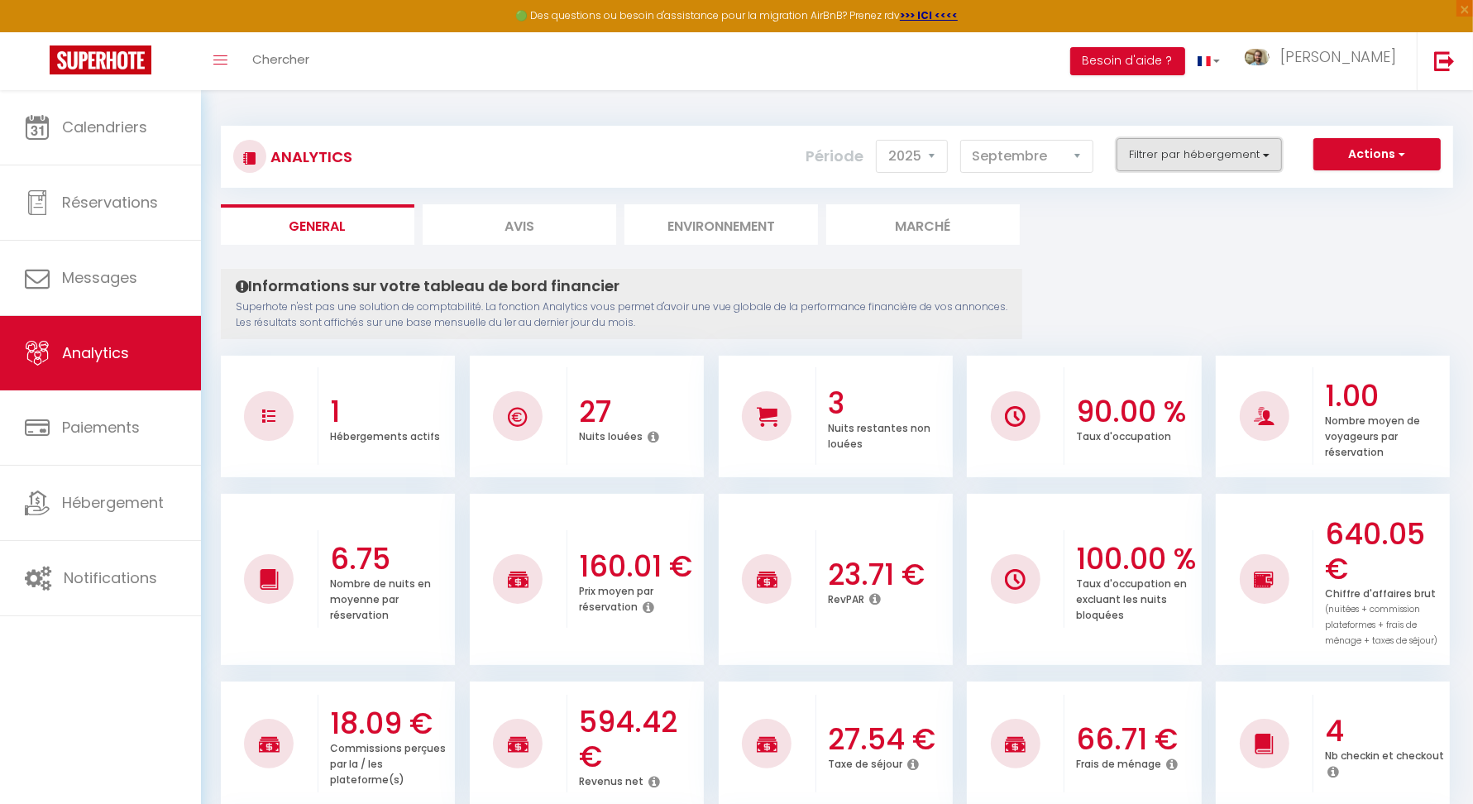
drag, startPoint x: 1254, startPoint y: 151, endPoint x: 1262, endPoint y: 165, distance: 16.3
click at [1255, 151] on button "Filtrer par hébergement" at bounding box center [1199, 154] width 165 height 33
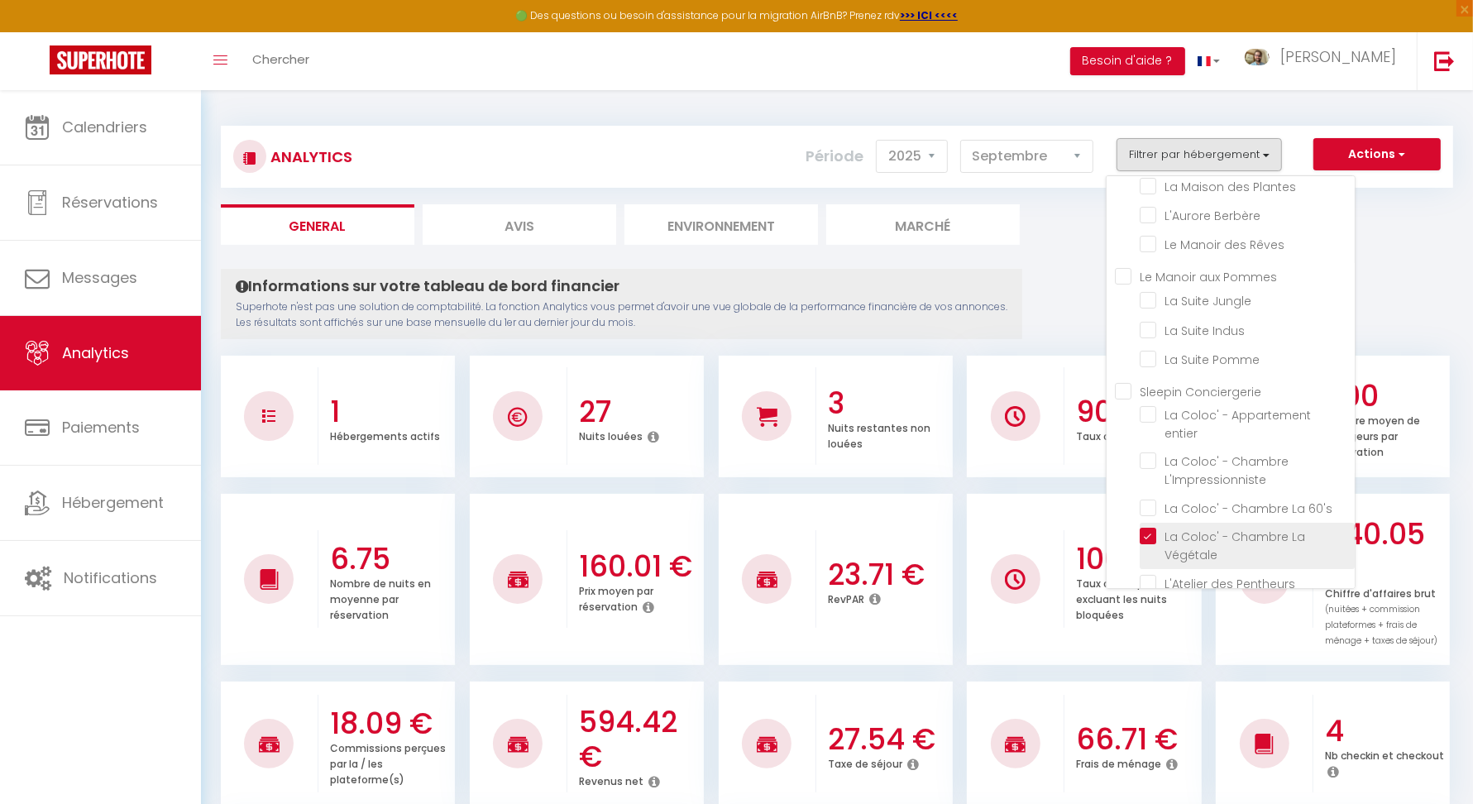
click at [1148, 528] on Végétale "checkbox" at bounding box center [1247, 536] width 215 height 17
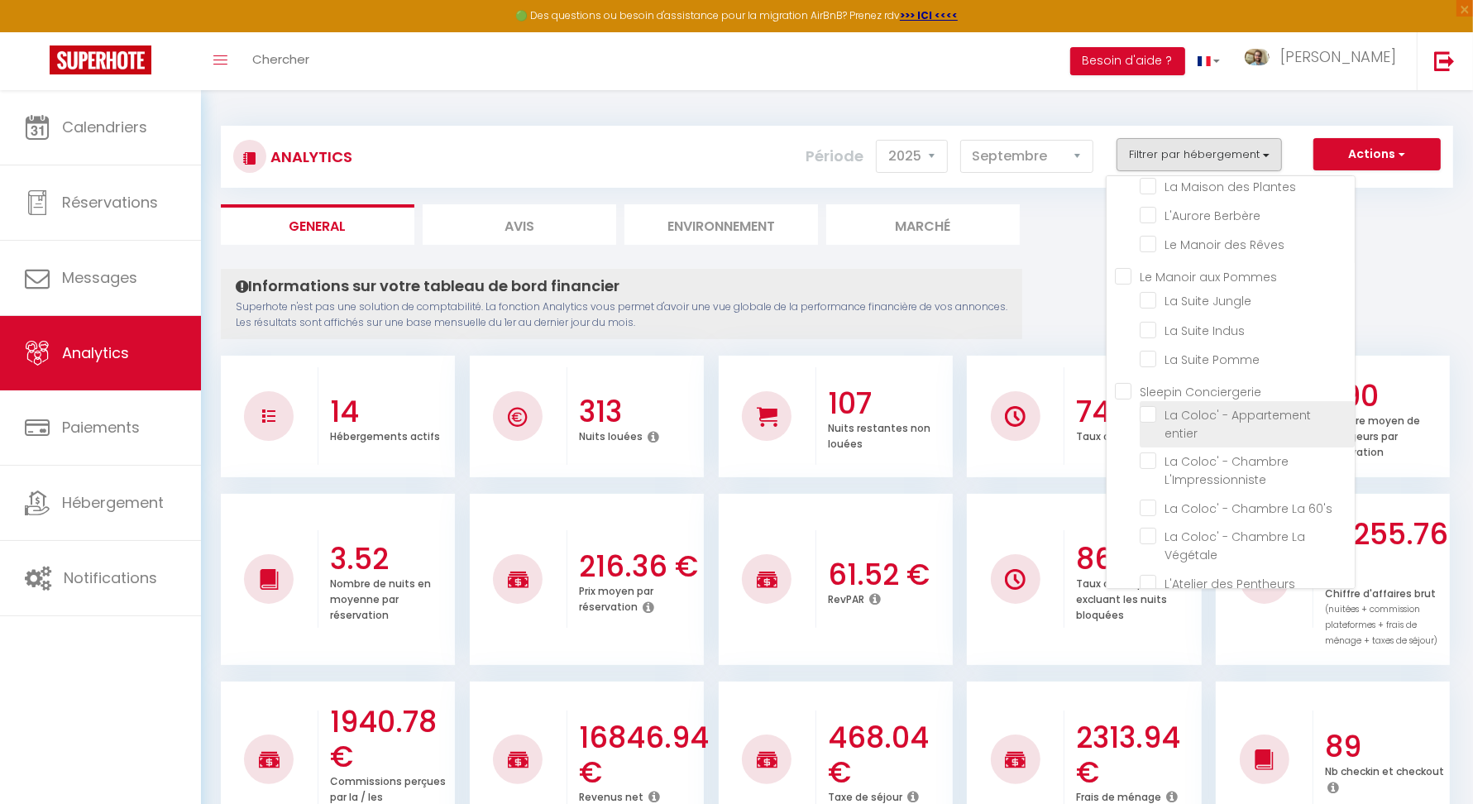
click at [1155, 414] on entier "checkbox" at bounding box center [1247, 414] width 215 height 17
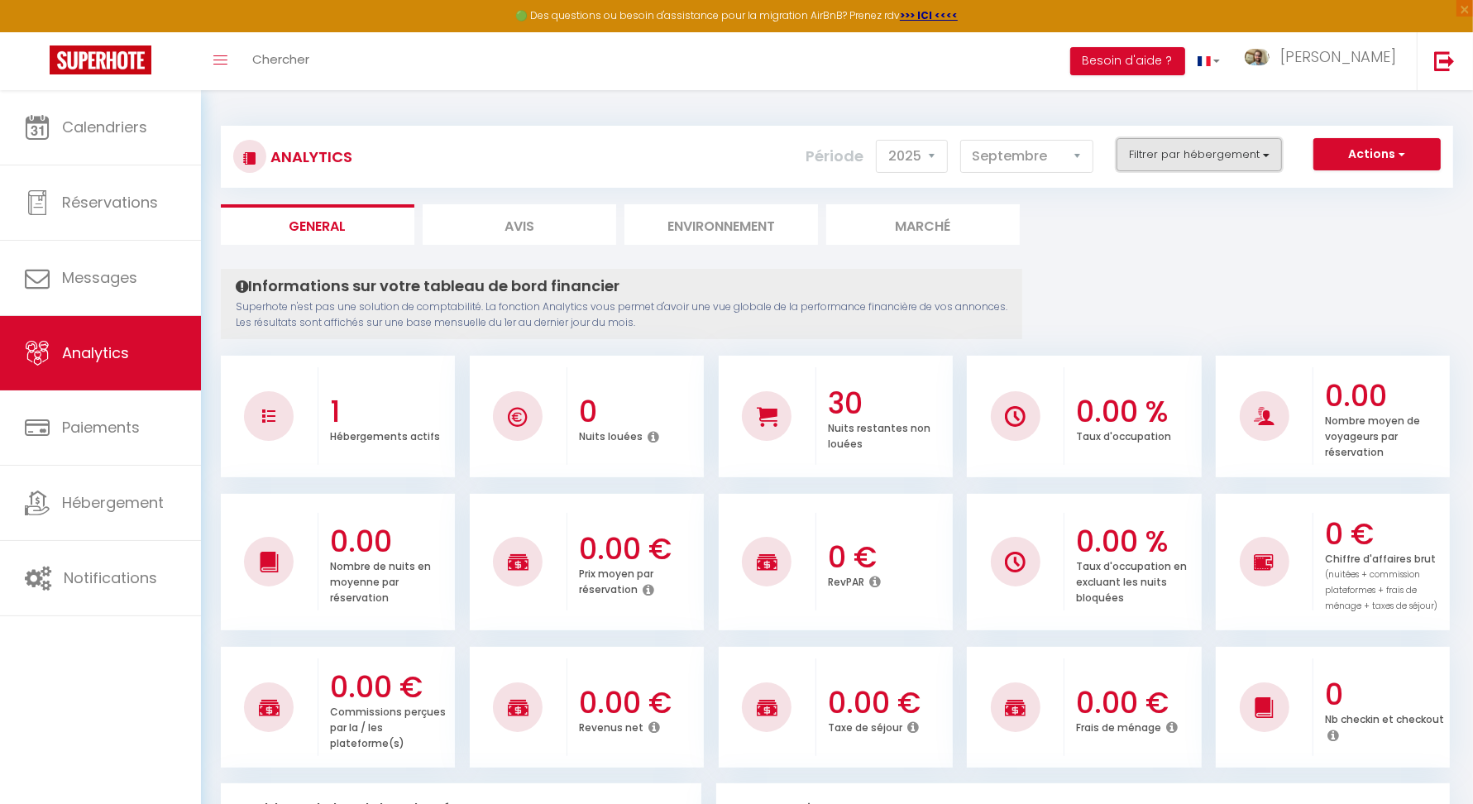
click at [1232, 145] on button "Filtrer par hébergement" at bounding box center [1199, 154] width 165 height 33
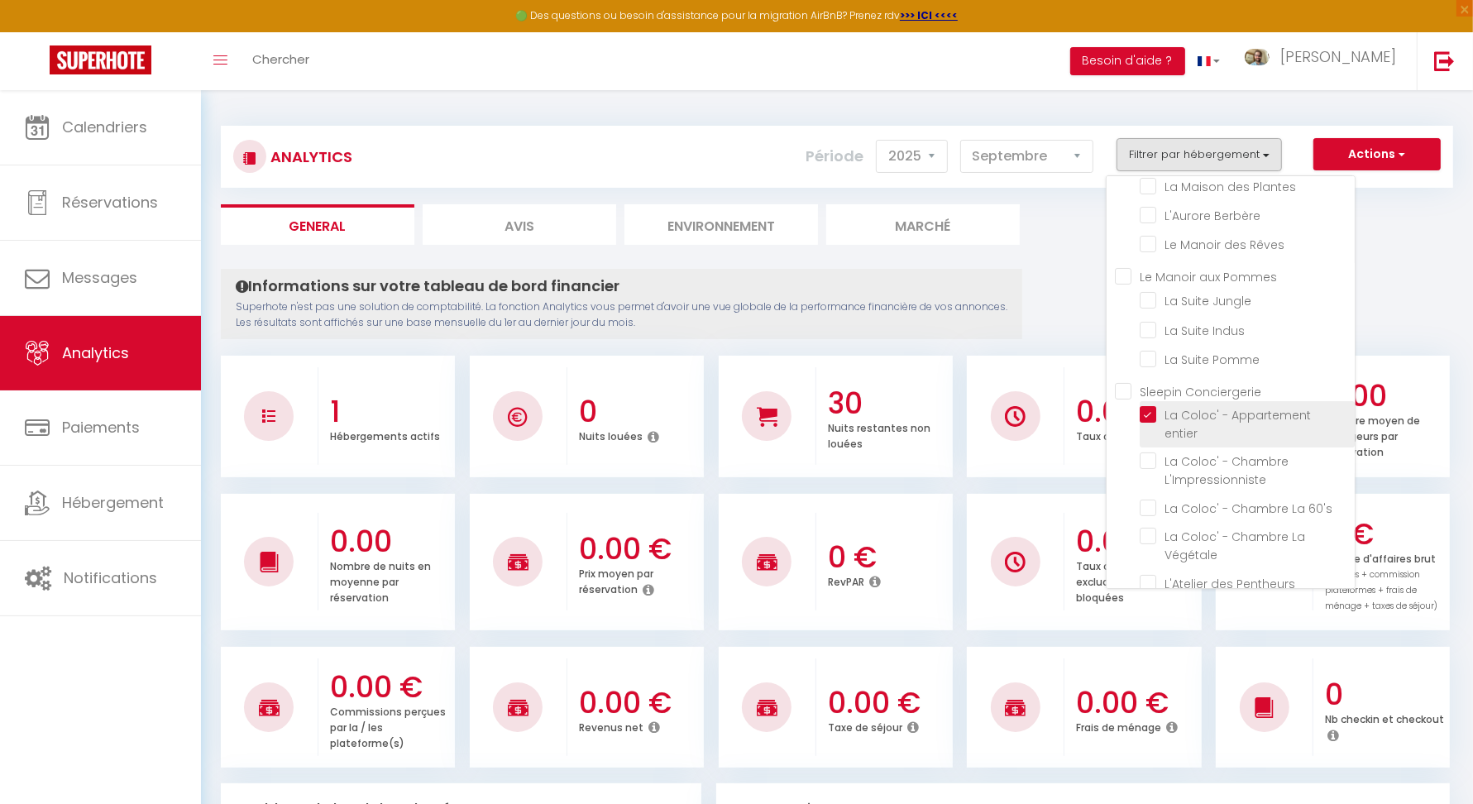
click at [1160, 410] on entier "checkbox" at bounding box center [1247, 414] width 215 height 17
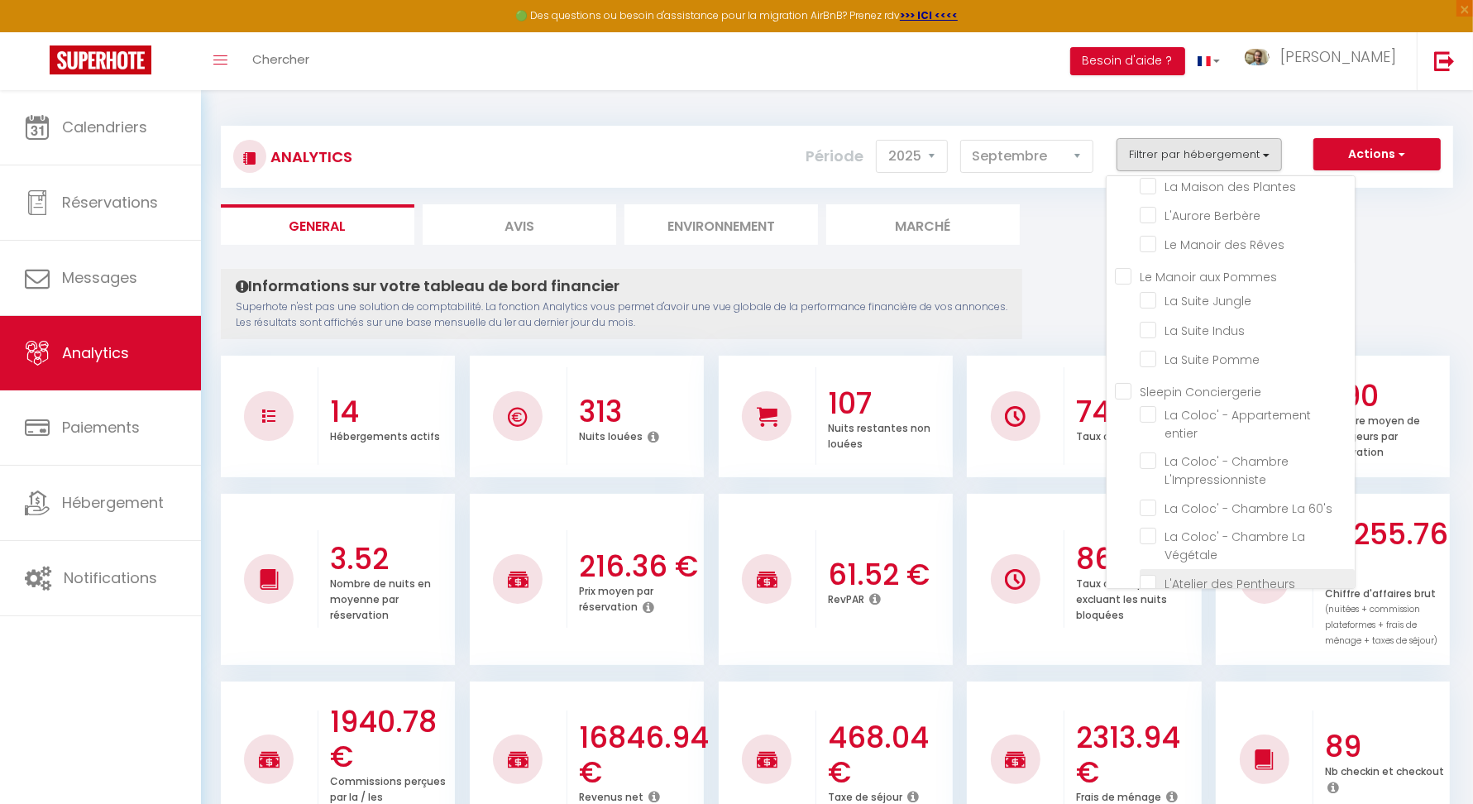
click at [1162, 574] on Pentheurs "checkbox" at bounding box center [1247, 582] width 215 height 17
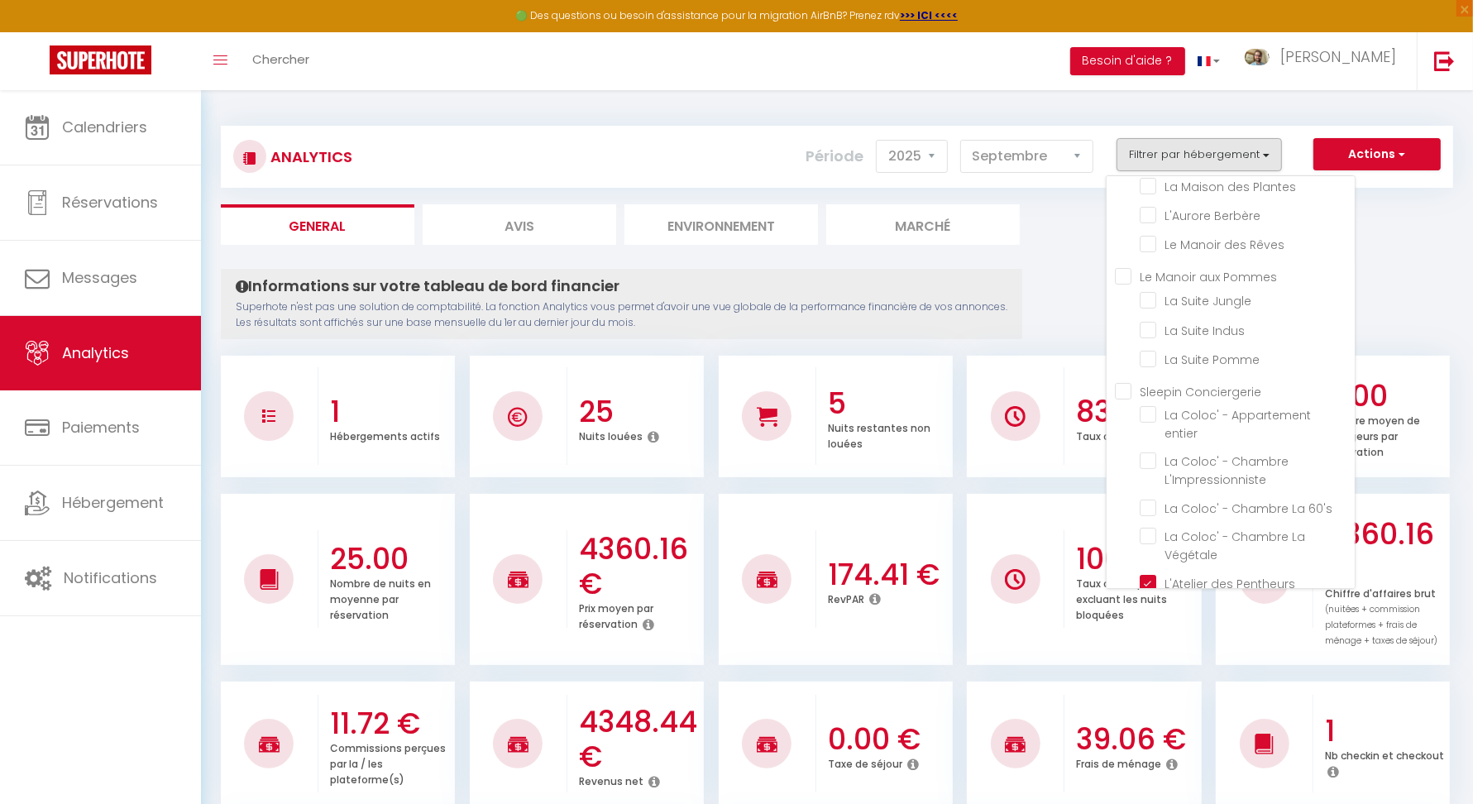
click at [1441, 242] on ul "General Avis Environnement Marché" at bounding box center [837, 224] width 1232 height 41
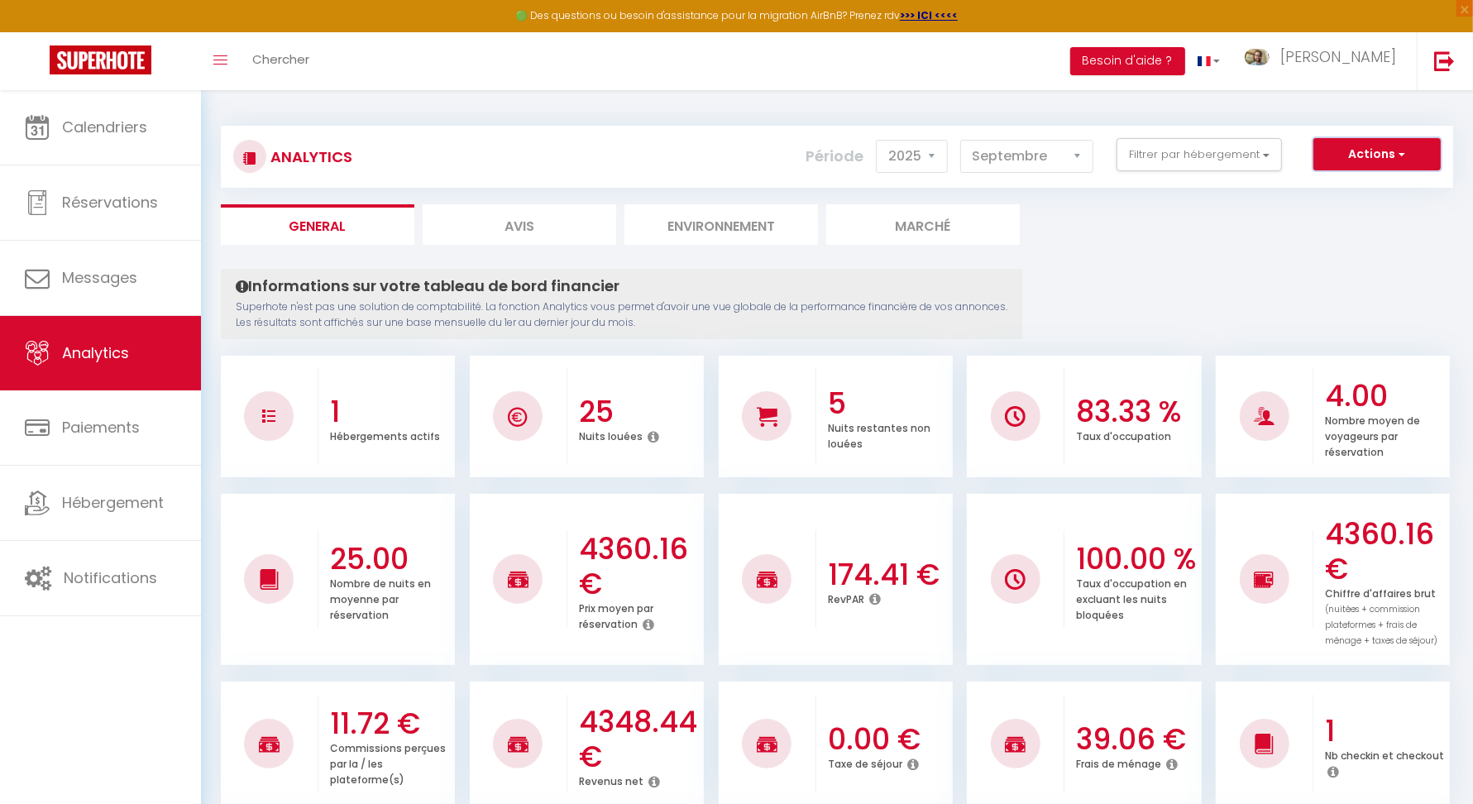
click at [1374, 150] on button "Actions" at bounding box center [1376, 154] width 127 height 33
click at [1336, 189] on link "Génération SuperConciergerie" at bounding box center [1335, 190] width 209 height 22
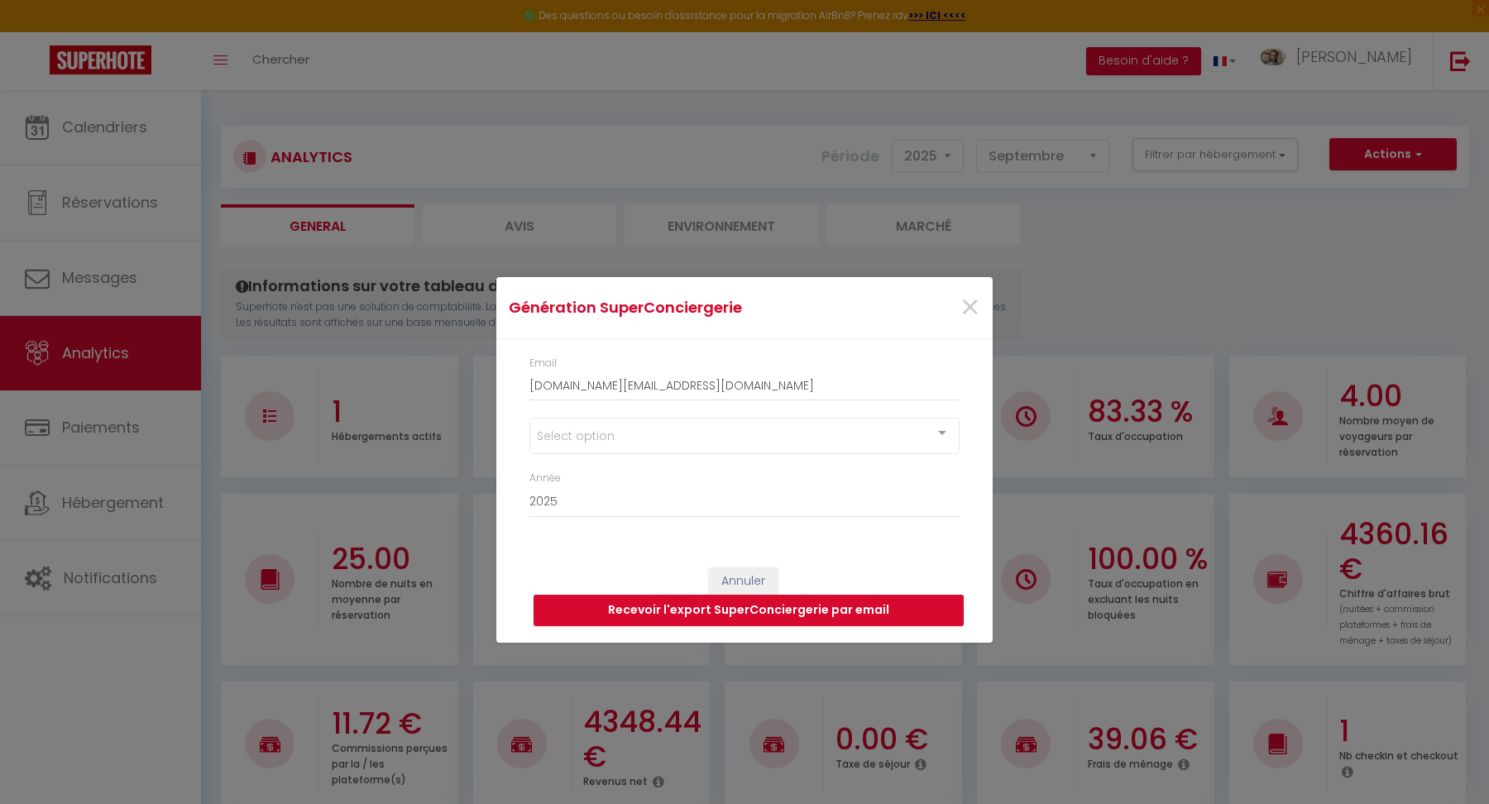
click at [620, 433] on div "Select option" at bounding box center [744, 436] width 430 height 36
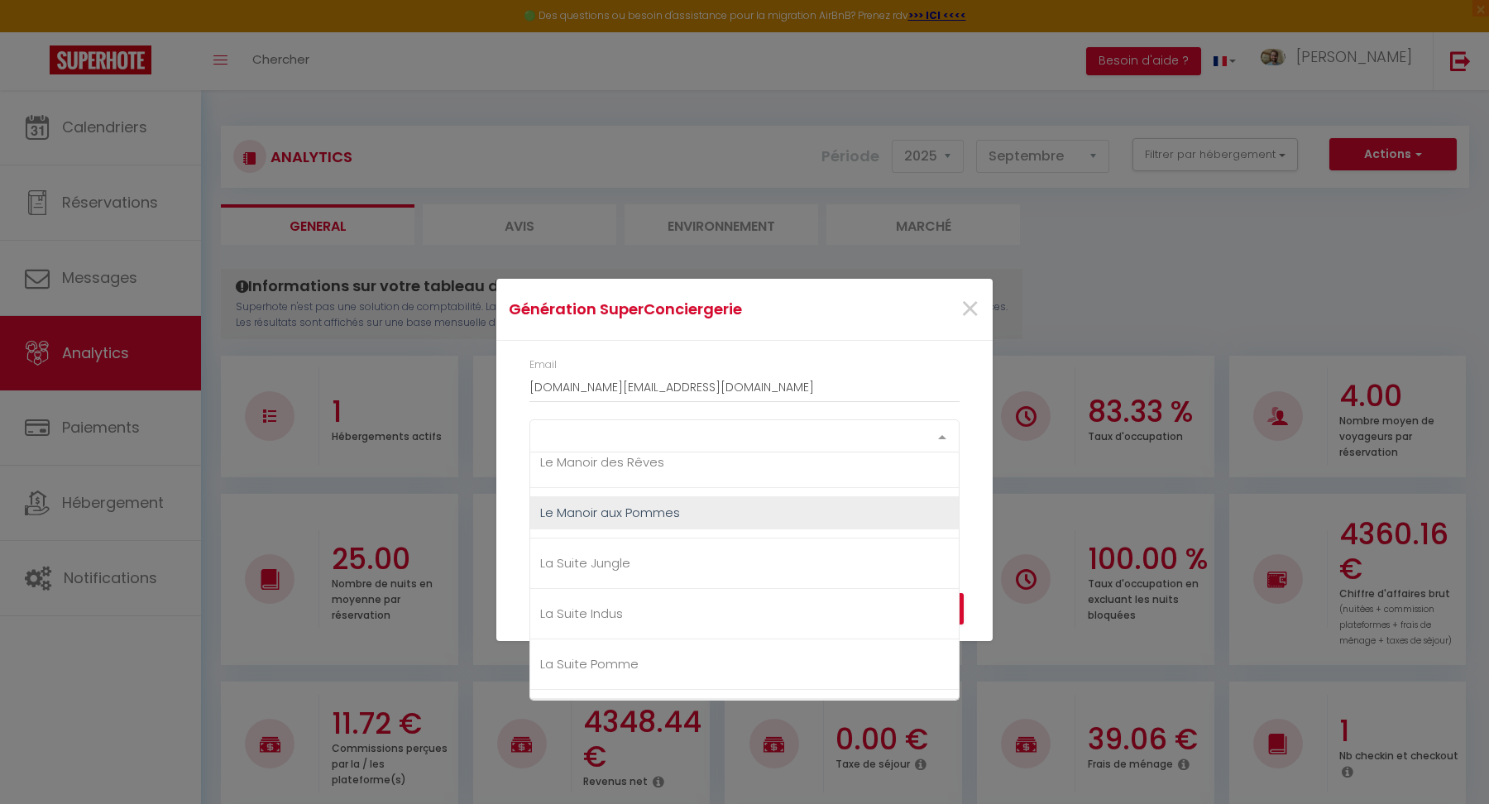
scroll to position [435, 0]
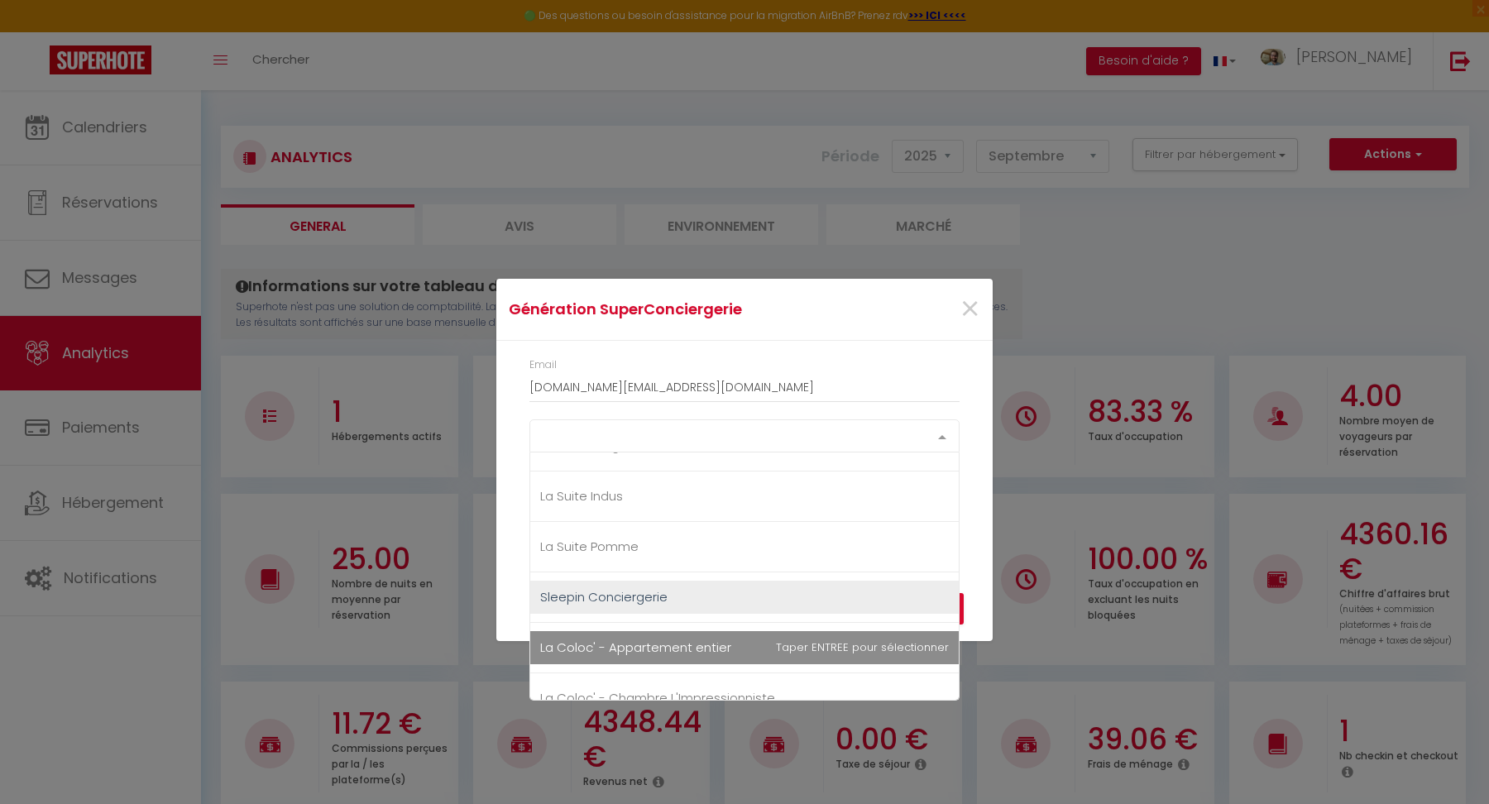
click at [834, 644] on span "La Coloc' - Appartement entier" at bounding box center [744, 647] width 428 height 33
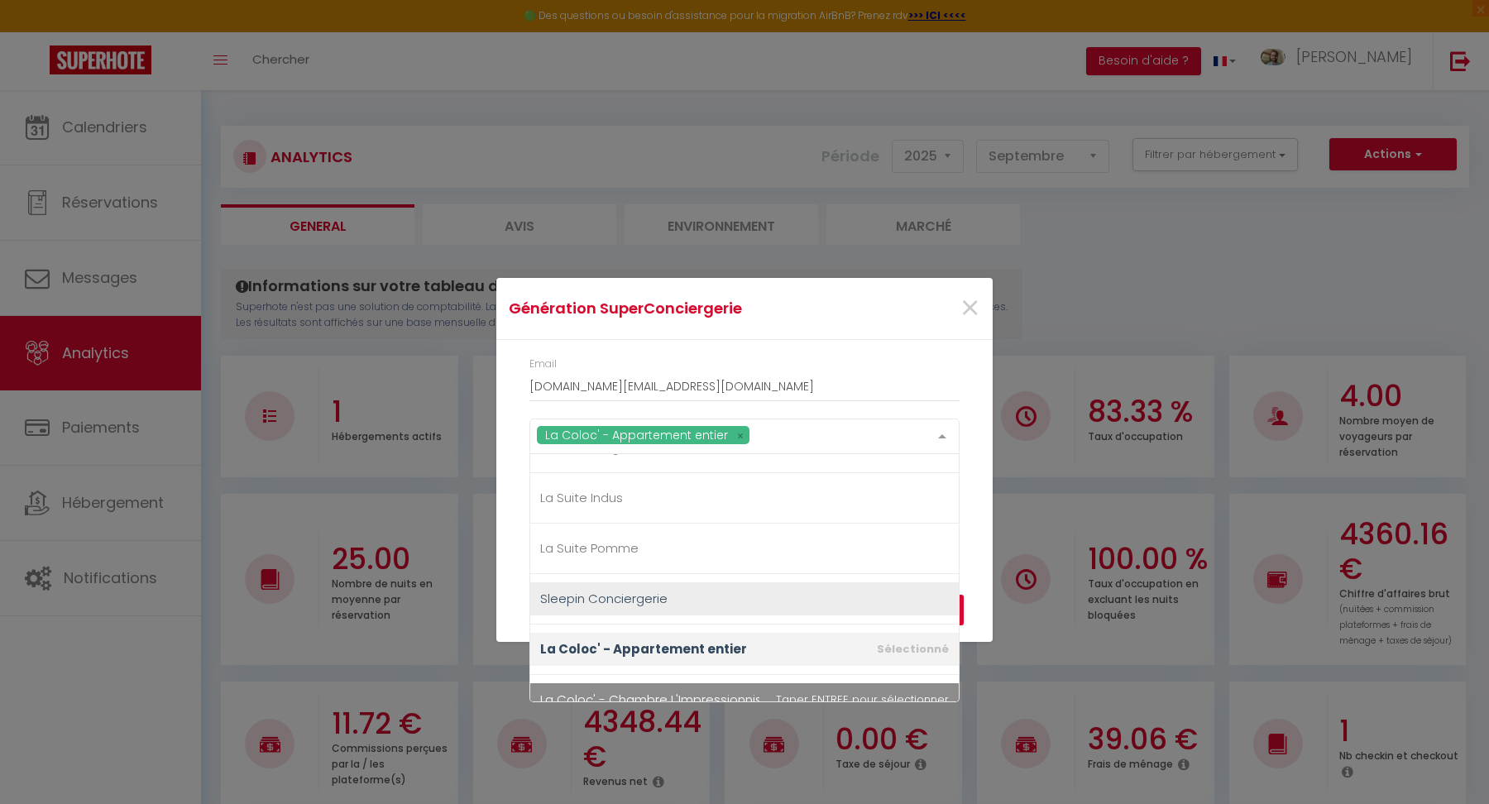
click at [778, 694] on span "La Coloc' - Chambre L'Impressionniste" at bounding box center [744, 699] width 428 height 33
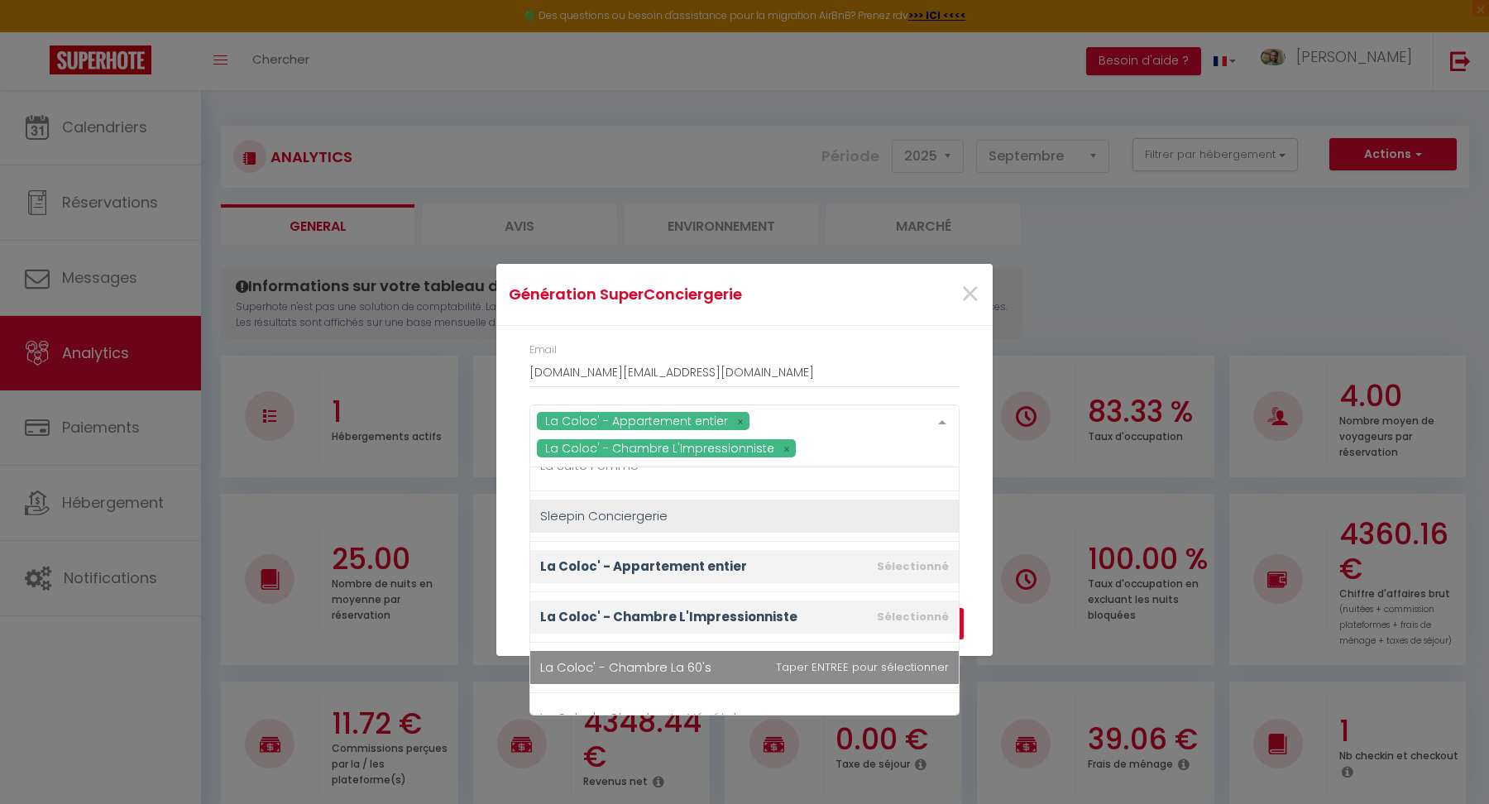
click at [764, 662] on span "La Coloc' - Chambre La 60's" at bounding box center [744, 667] width 428 height 33
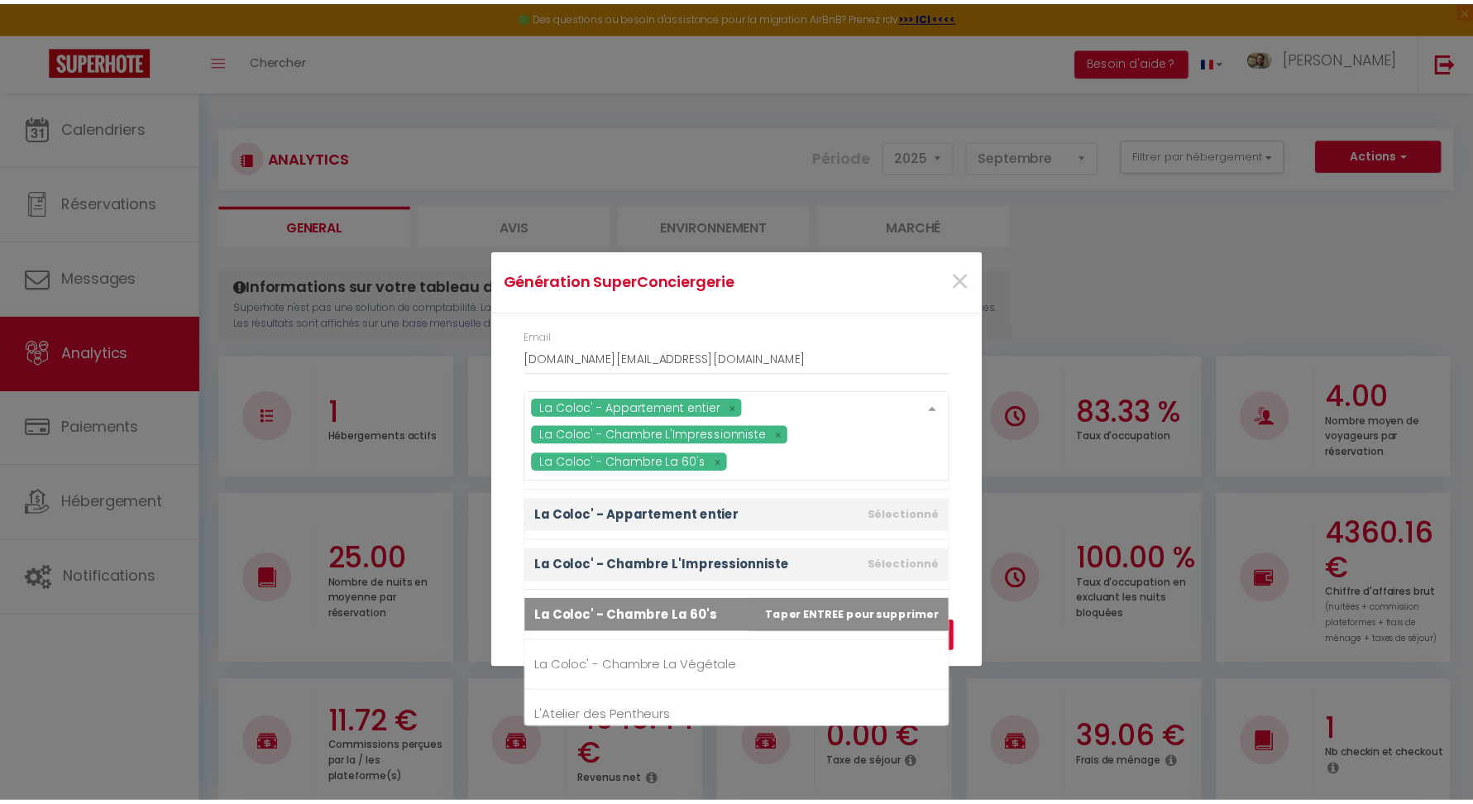
scroll to position [605, 0]
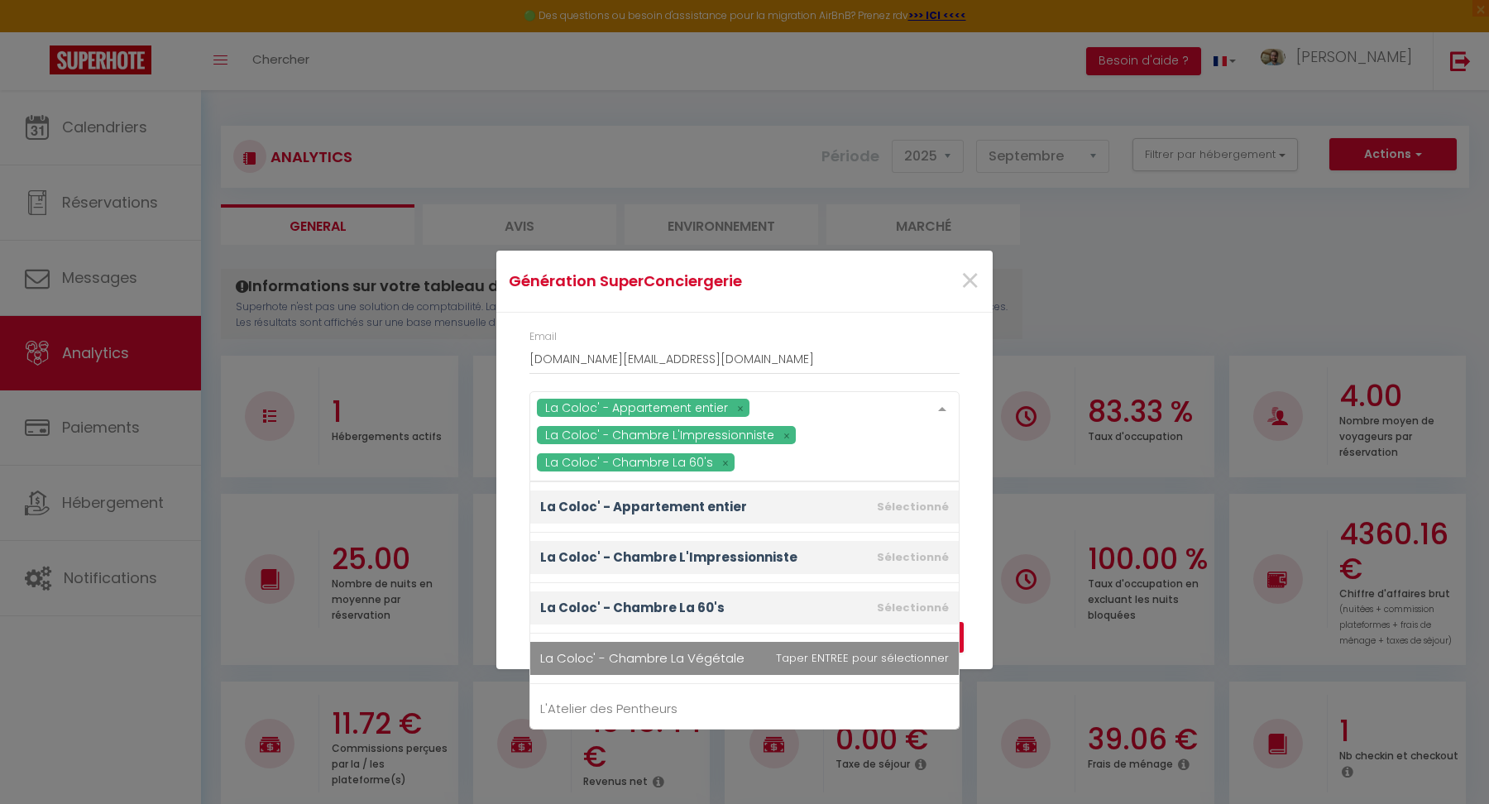
click at [745, 654] on span "La Coloc' - Chambre La Végétale" at bounding box center [744, 658] width 428 height 33
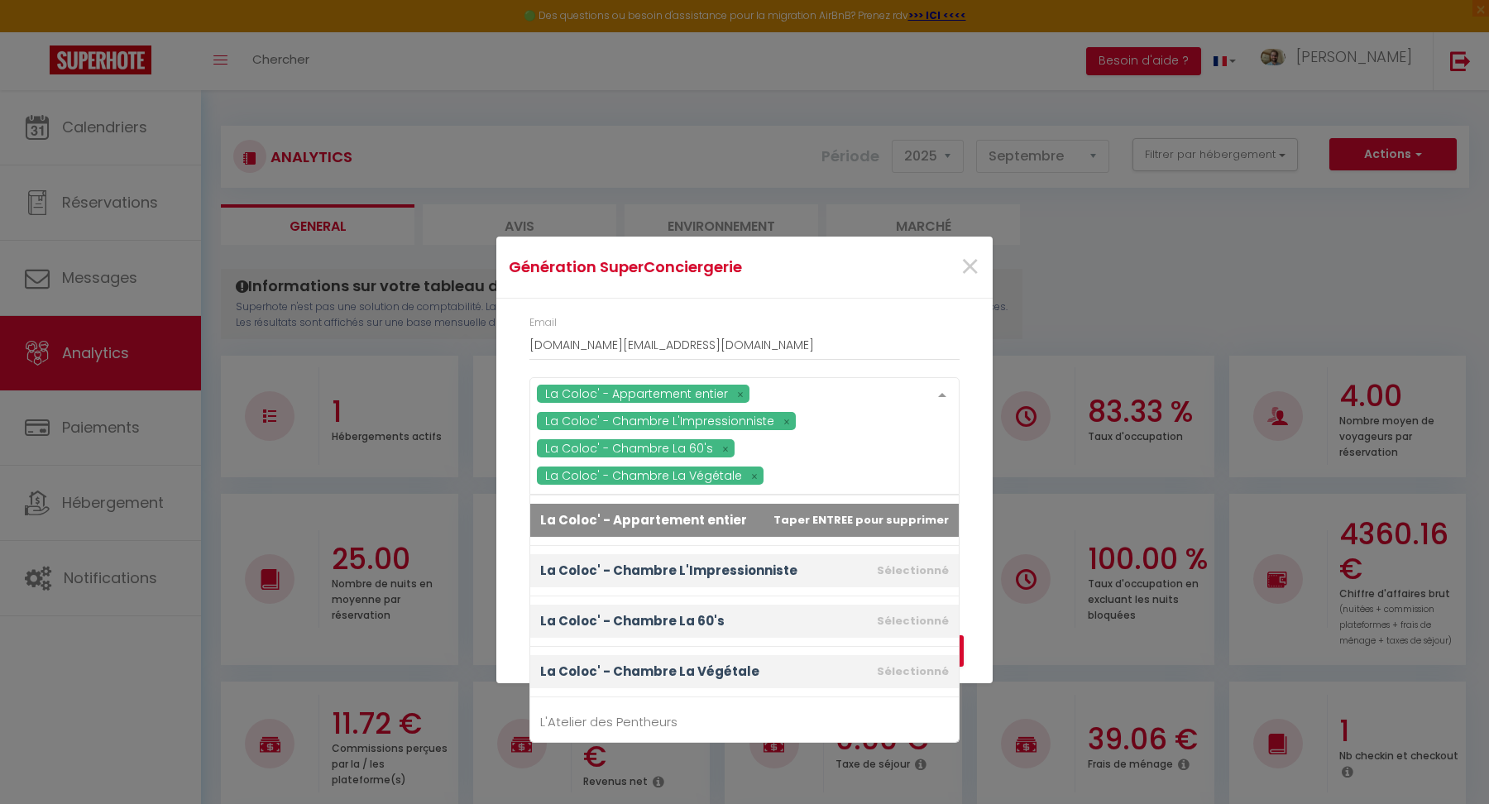
click at [977, 525] on div "Email [DOMAIN_NAME][EMAIL_ADDRESS][DOMAIN_NAME] La Coloc' - Appartement entier …" at bounding box center [744, 445] width 496 height 293
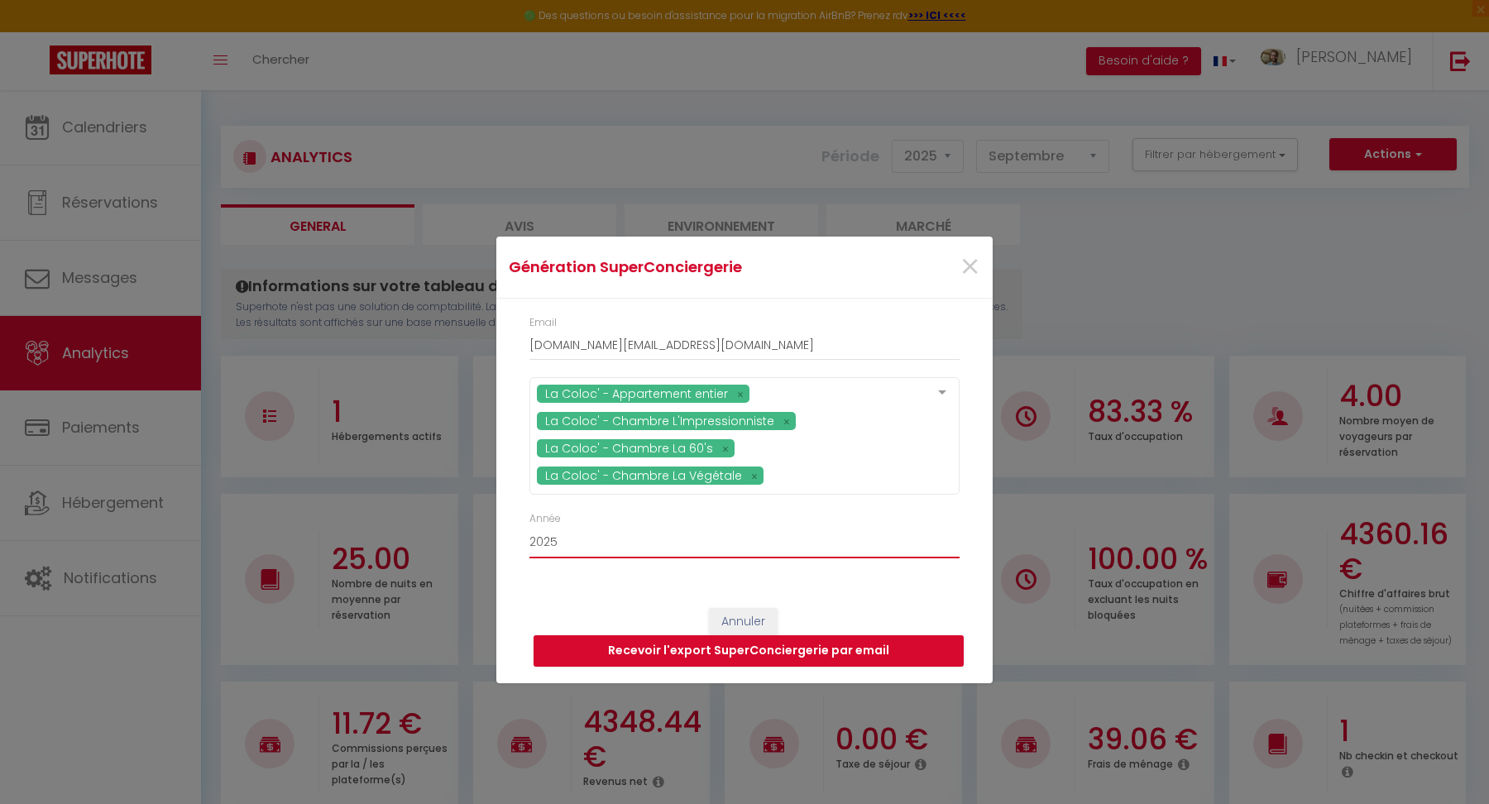
click at [553, 549] on select "2015 2016 2017 2018 2019 2020 2021 2022 2023 2024 2025 2026 2027 2028" at bounding box center [744, 542] width 430 height 31
click at [529, 527] on select "2015 2016 2017 2018 2019 2020 2021 2022 2023 2024 2025 2026 2027 2028" at bounding box center [744, 542] width 430 height 31
click at [657, 654] on button "Recevoir l'export SuperConciergerie par email" at bounding box center [748, 650] width 430 height 31
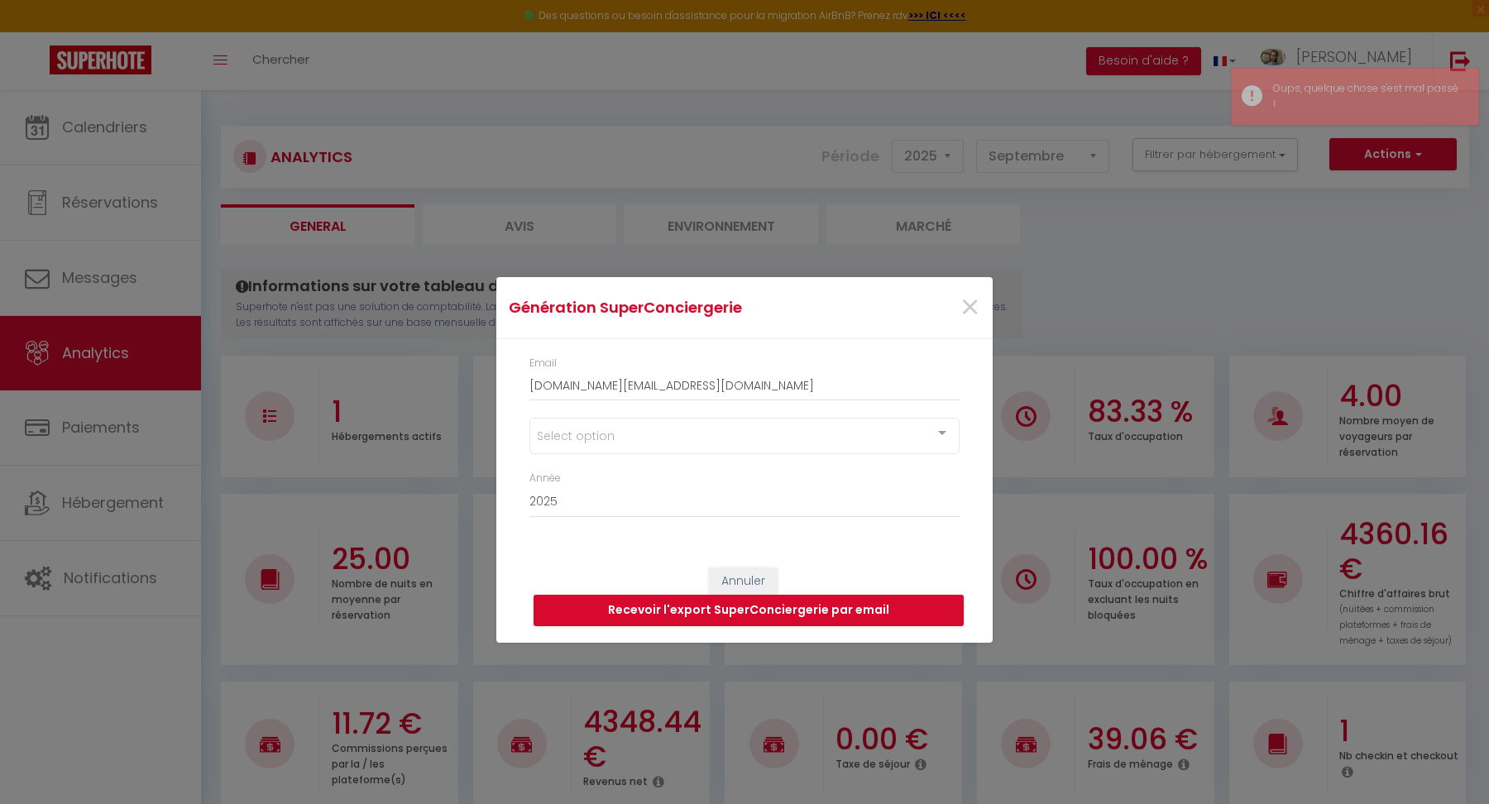
click at [690, 452] on div "Select option" at bounding box center [744, 436] width 430 height 36
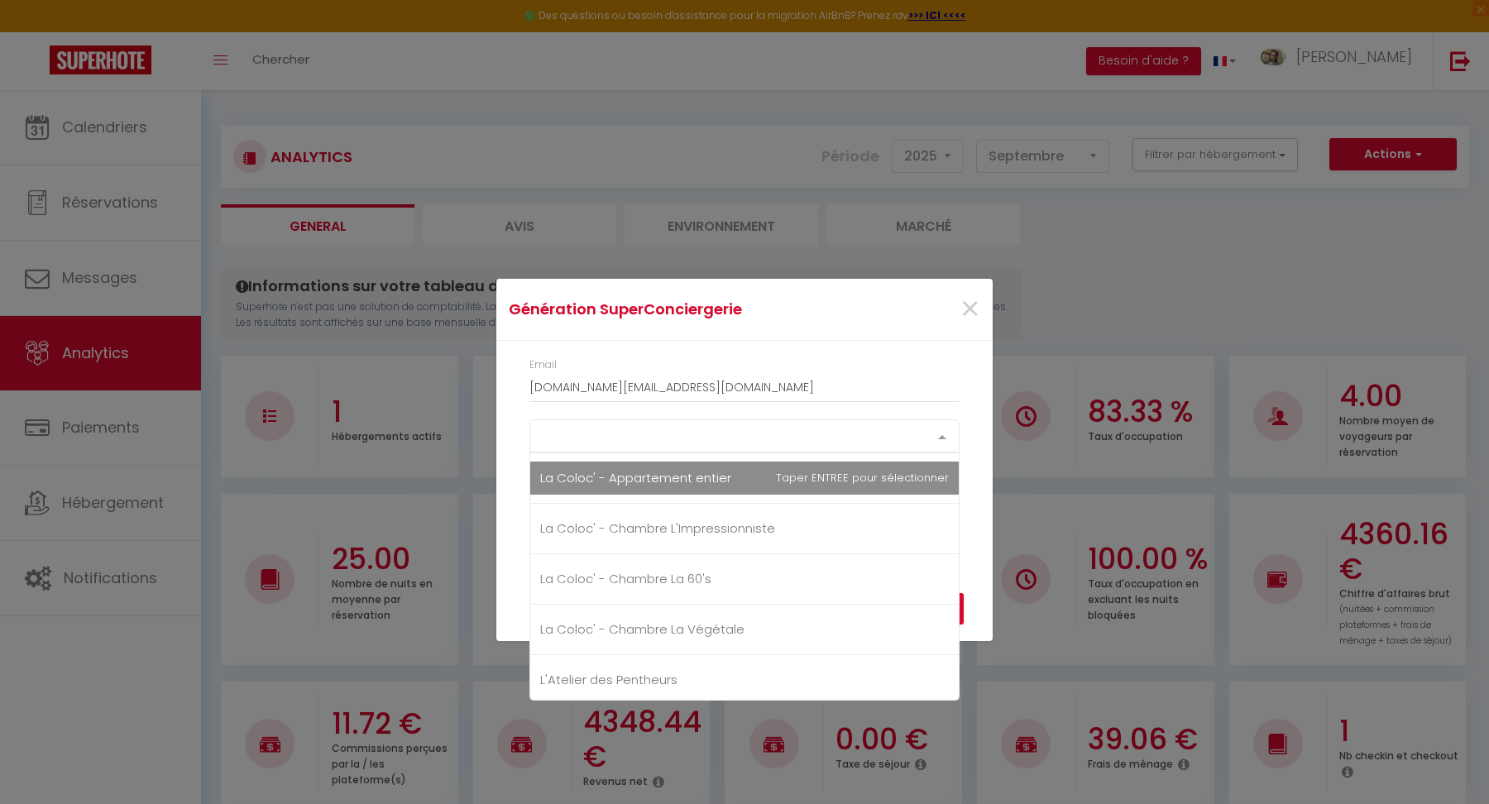
click at [691, 481] on span "La Coloc' - Appartement entier" at bounding box center [635, 477] width 191 height 17
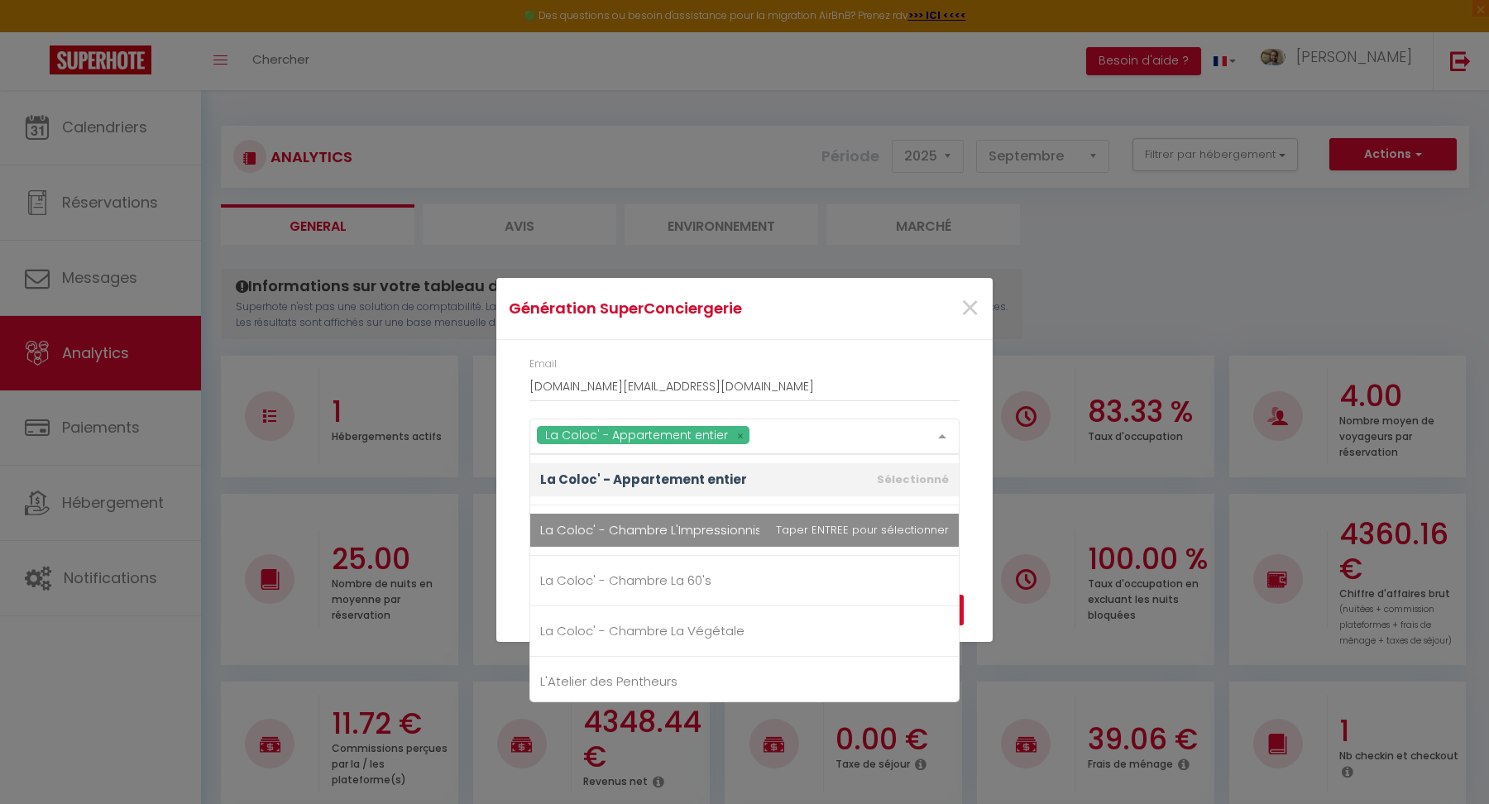
click at [692, 524] on span "La Coloc' - Chambre L'Impressionniste" at bounding box center [657, 529] width 235 height 17
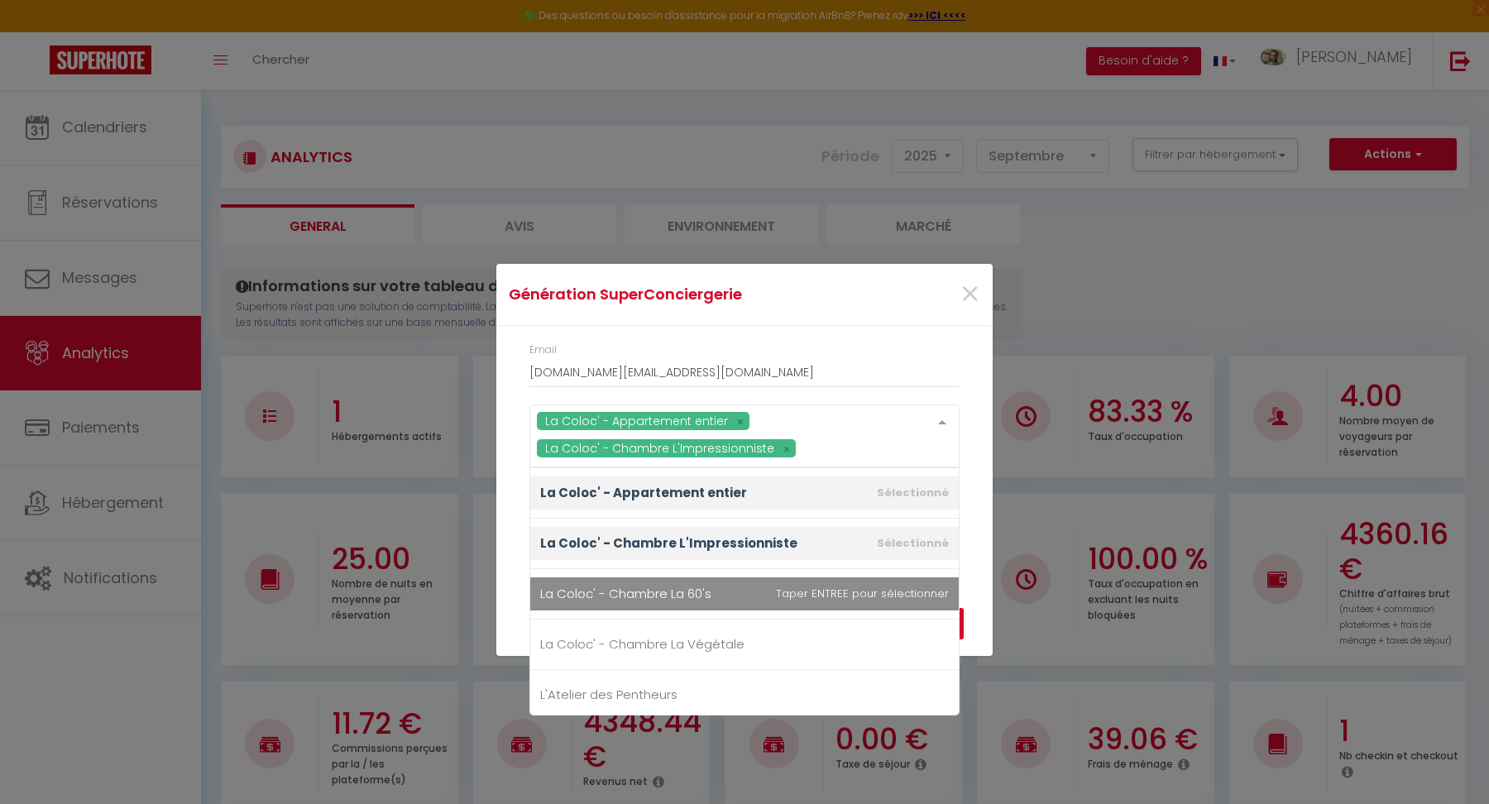
click at [682, 580] on span "La Coloc' - Chambre La 60's" at bounding box center [744, 593] width 428 height 33
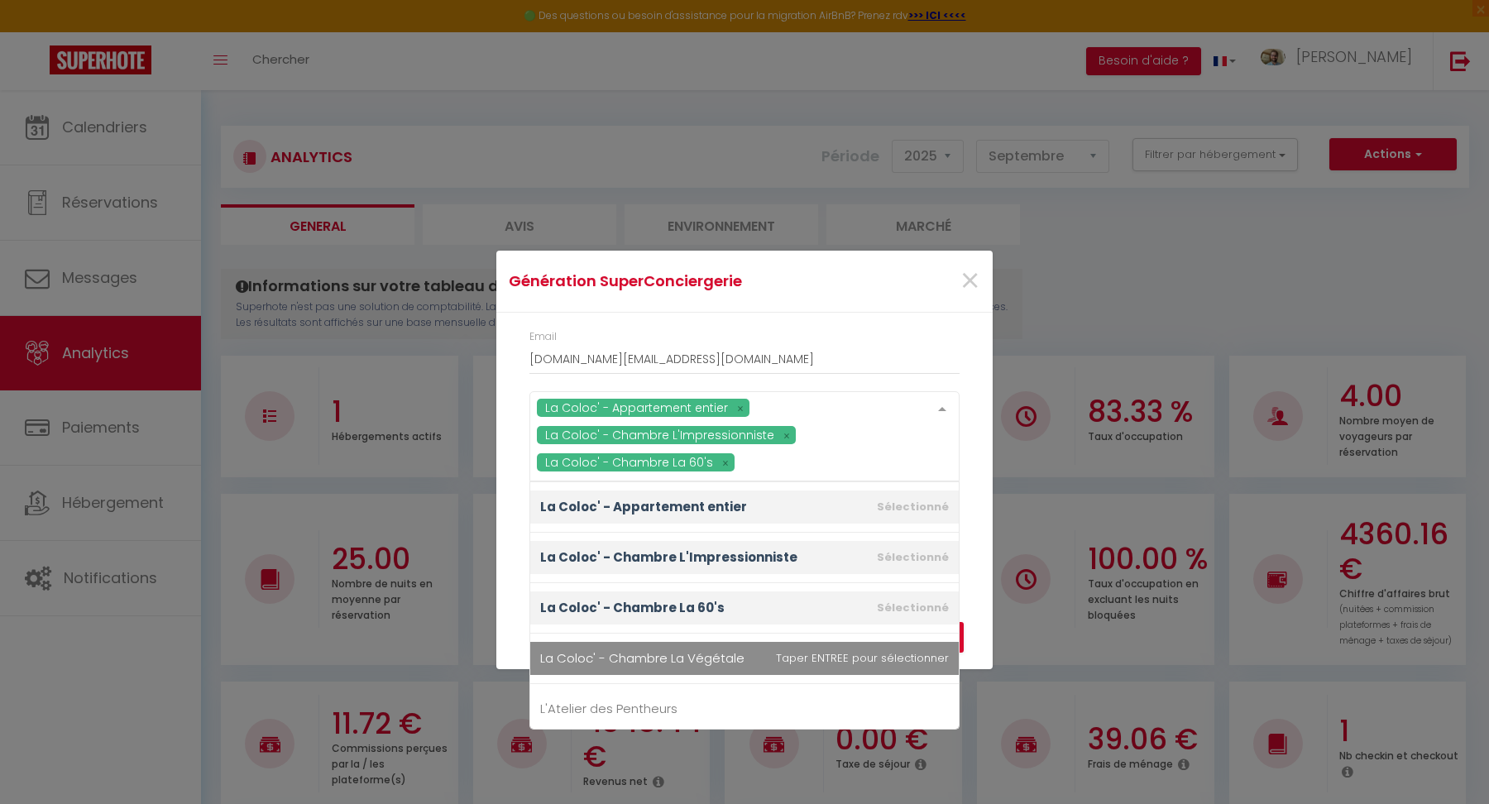
click at [692, 642] on span "La Coloc' - Chambre La Végétale" at bounding box center [744, 658] width 428 height 33
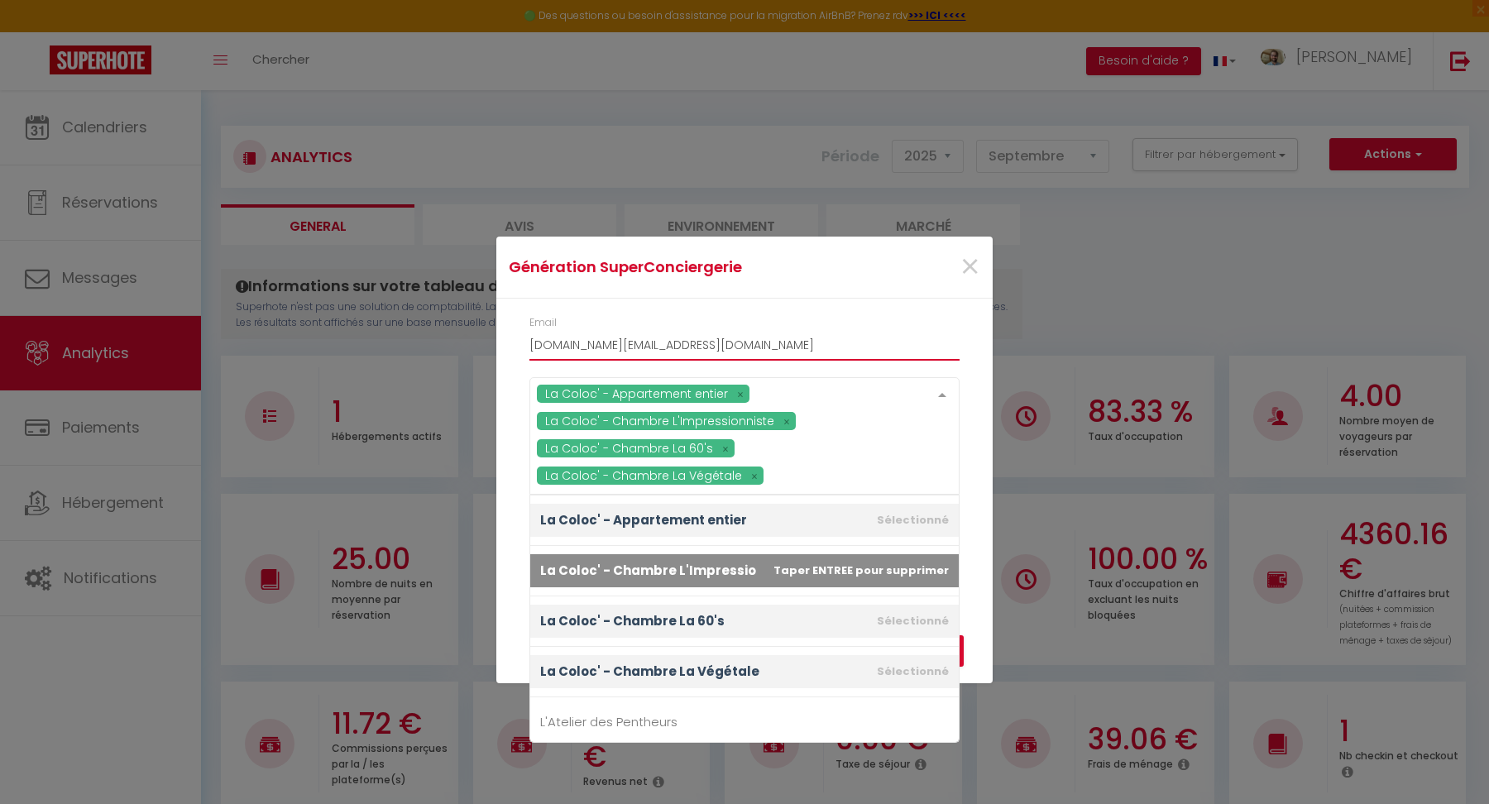
click at [938, 346] on input "[DOMAIN_NAME][EMAIL_ADDRESS][DOMAIN_NAME]" at bounding box center [744, 346] width 430 height 30
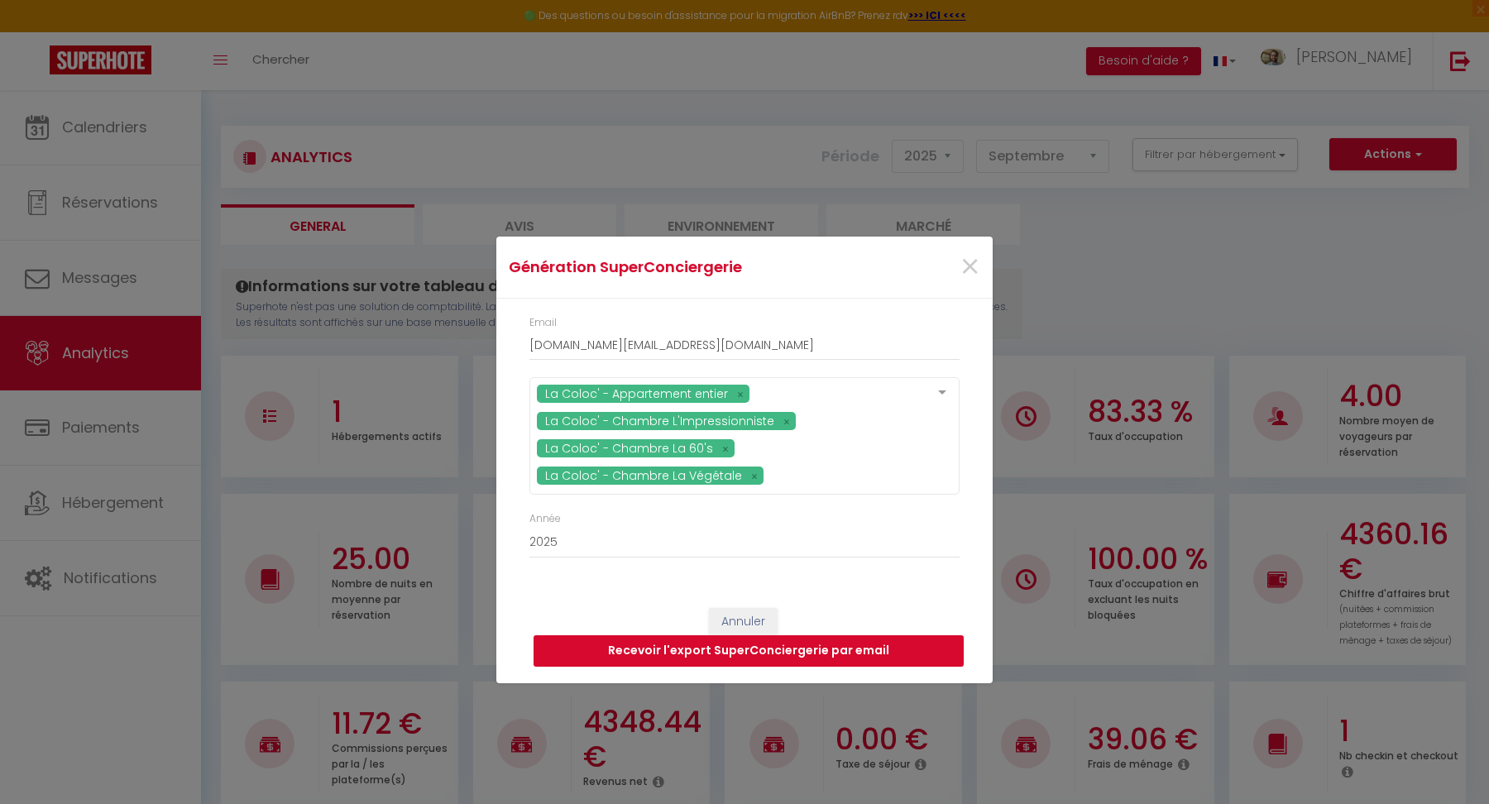
click at [865, 655] on button "Recevoir l'export SuperConciergerie par email" at bounding box center [748, 650] width 430 height 31
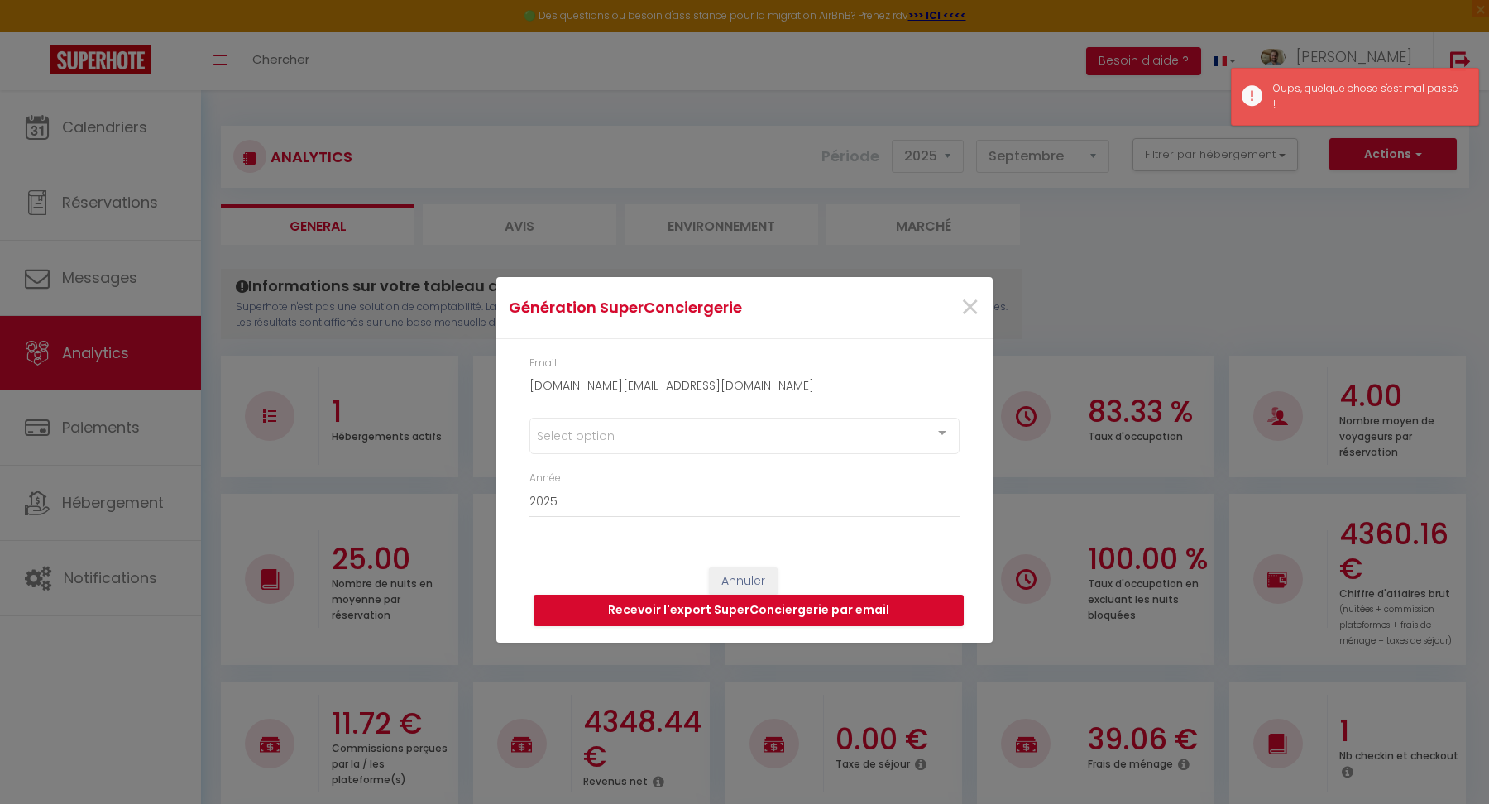
click at [1184, 372] on div "Génération SuperConciergerie × Email [DOMAIN_NAME][EMAIL_ADDRESS][DOMAIN_NAME] …" at bounding box center [744, 402] width 1489 height 804
click at [972, 316] on span "×" at bounding box center [969, 308] width 21 height 50
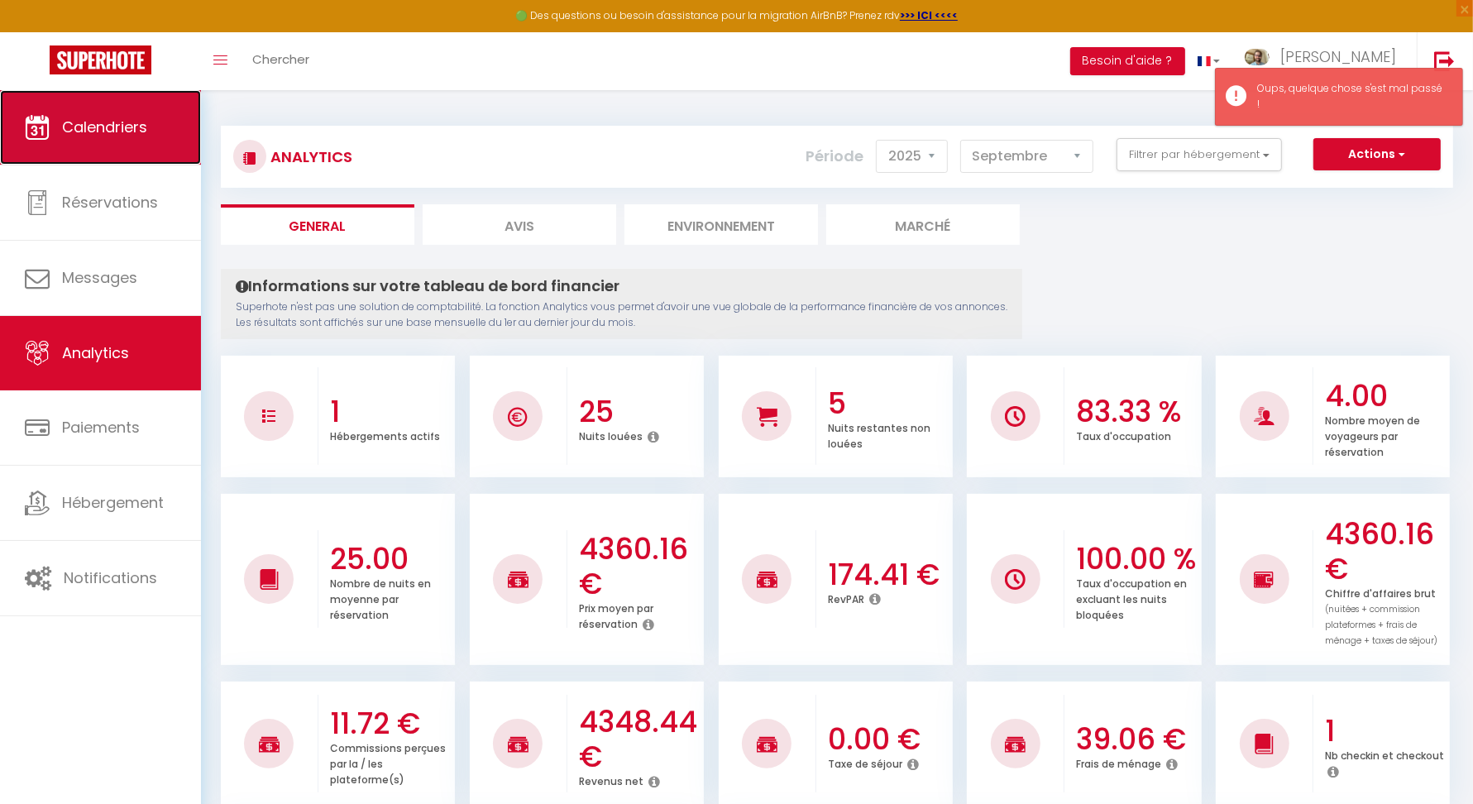
click at [102, 134] on span "Calendriers" at bounding box center [104, 127] width 85 height 21
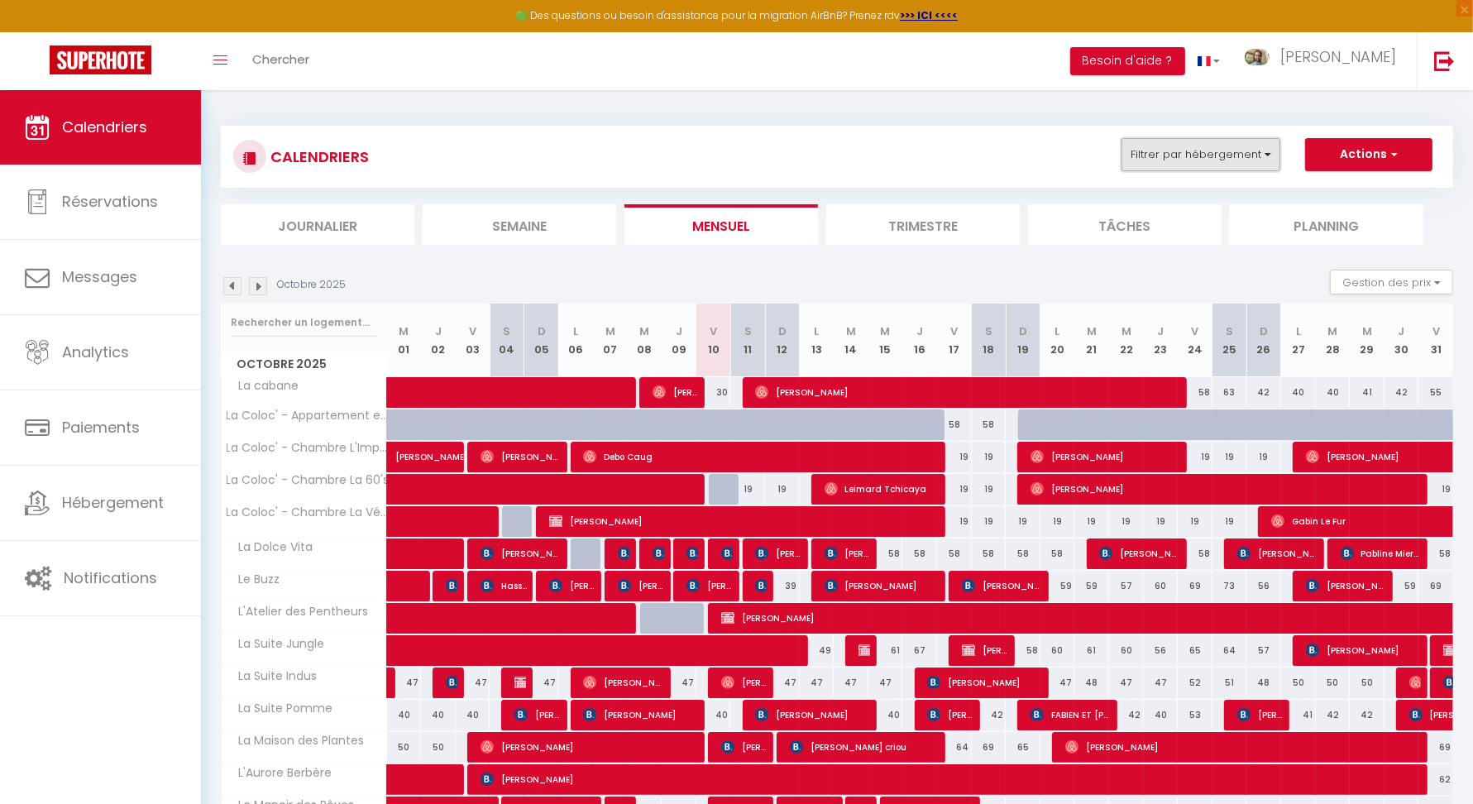
click at [1232, 151] on button "Filtrer par hébergement" at bounding box center [1201, 154] width 159 height 33
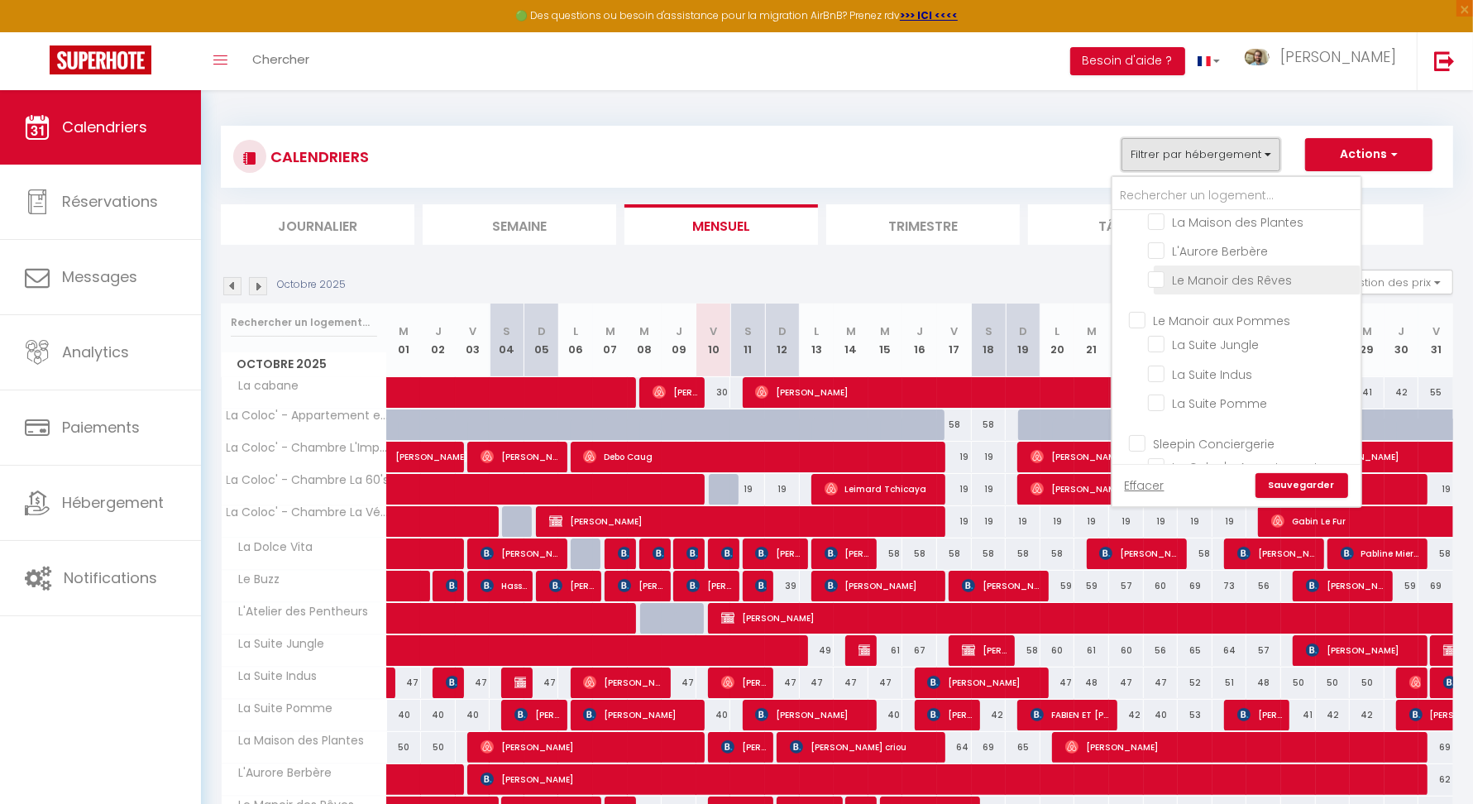
scroll to position [202, 0]
click at [1144, 357] on input "Sleepin Conciergerie" at bounding box center [1253, 359] width 248 height 17
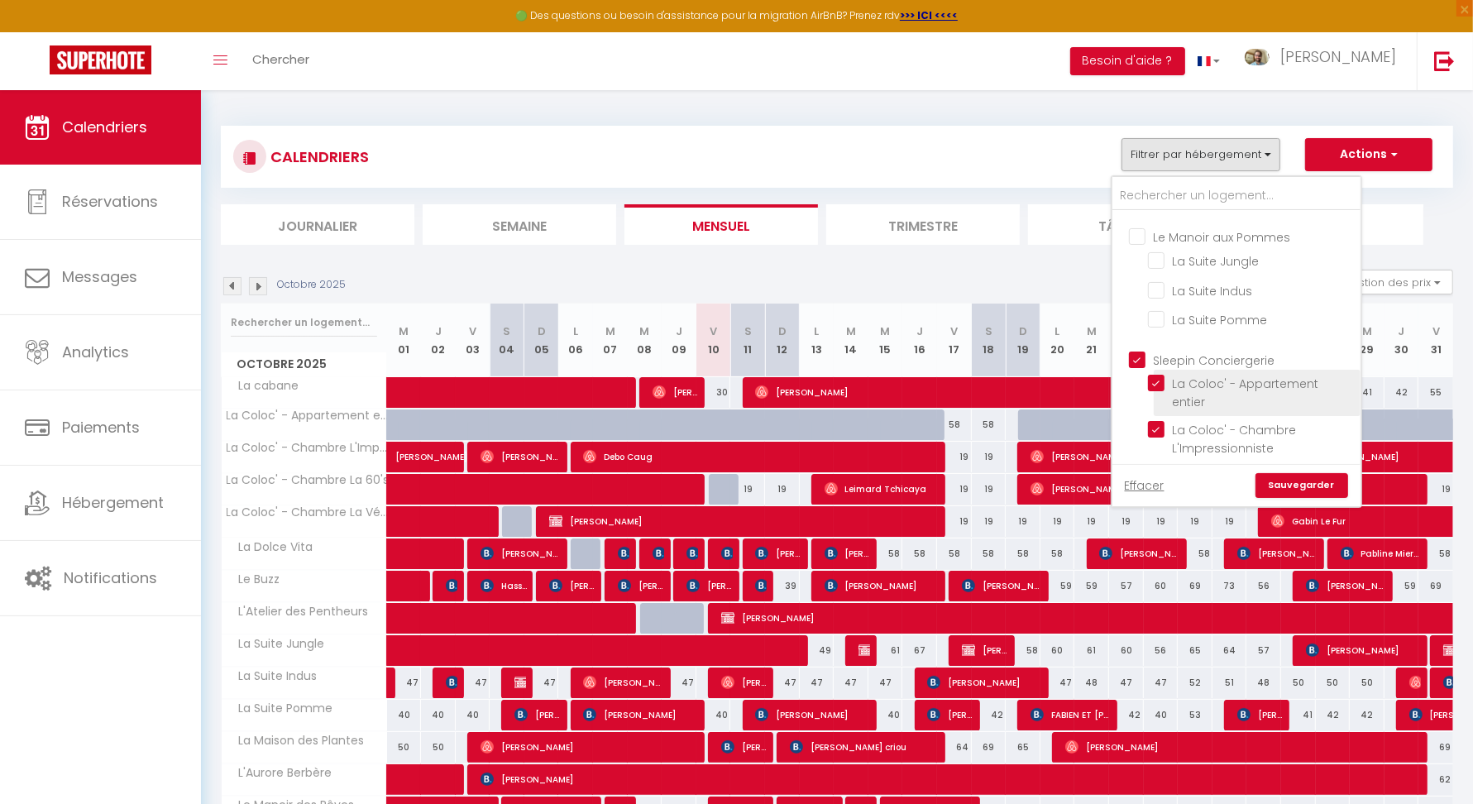
scroll to position [307, 0]
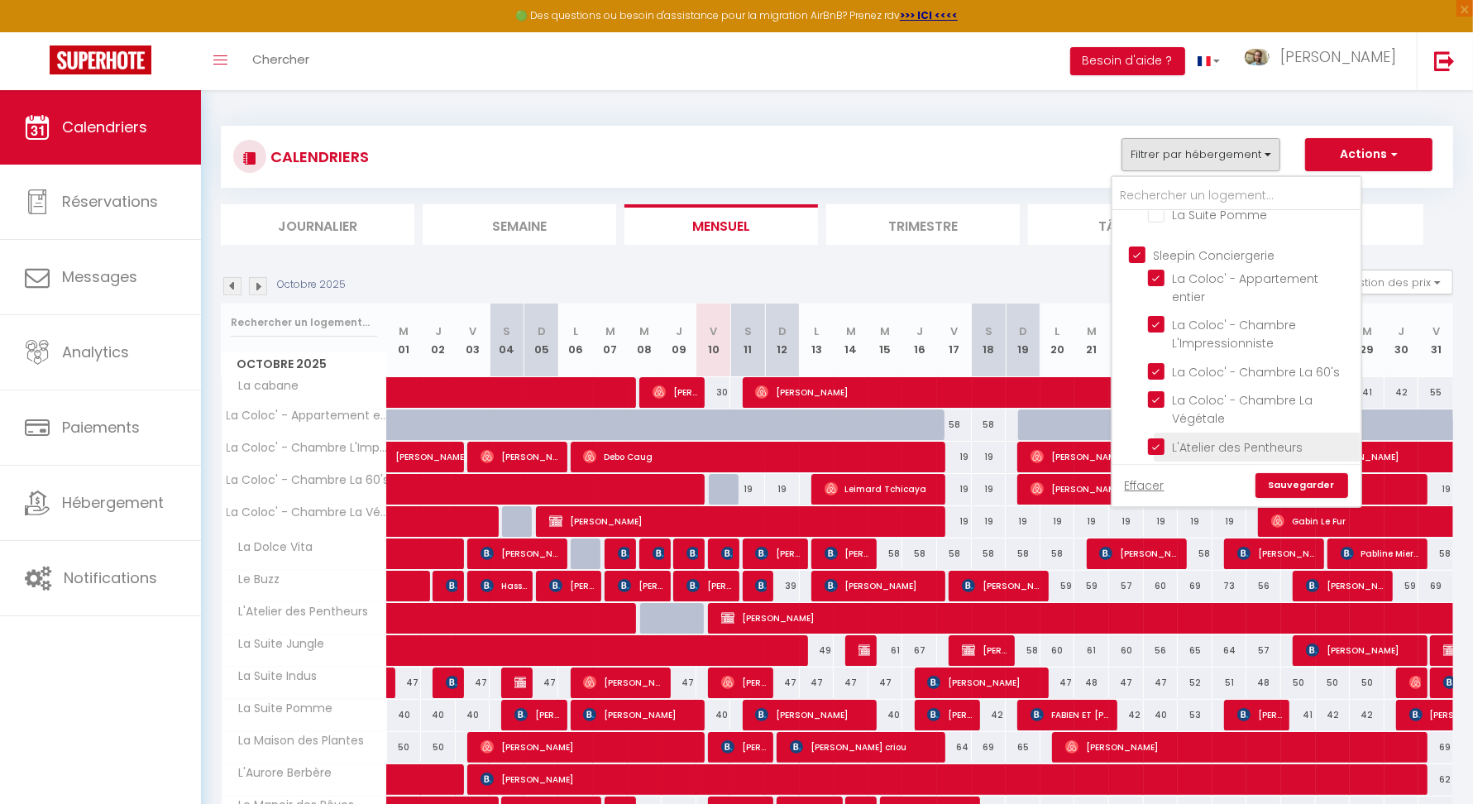
click at [1164, 442] on input "L'Atelier des Pentheurs" at bounding box center [1251, 446] width 207 height 17
click at [1323, 484] on link "Sauvegarder" at bounding box center [1302, 485] width 93 height 25
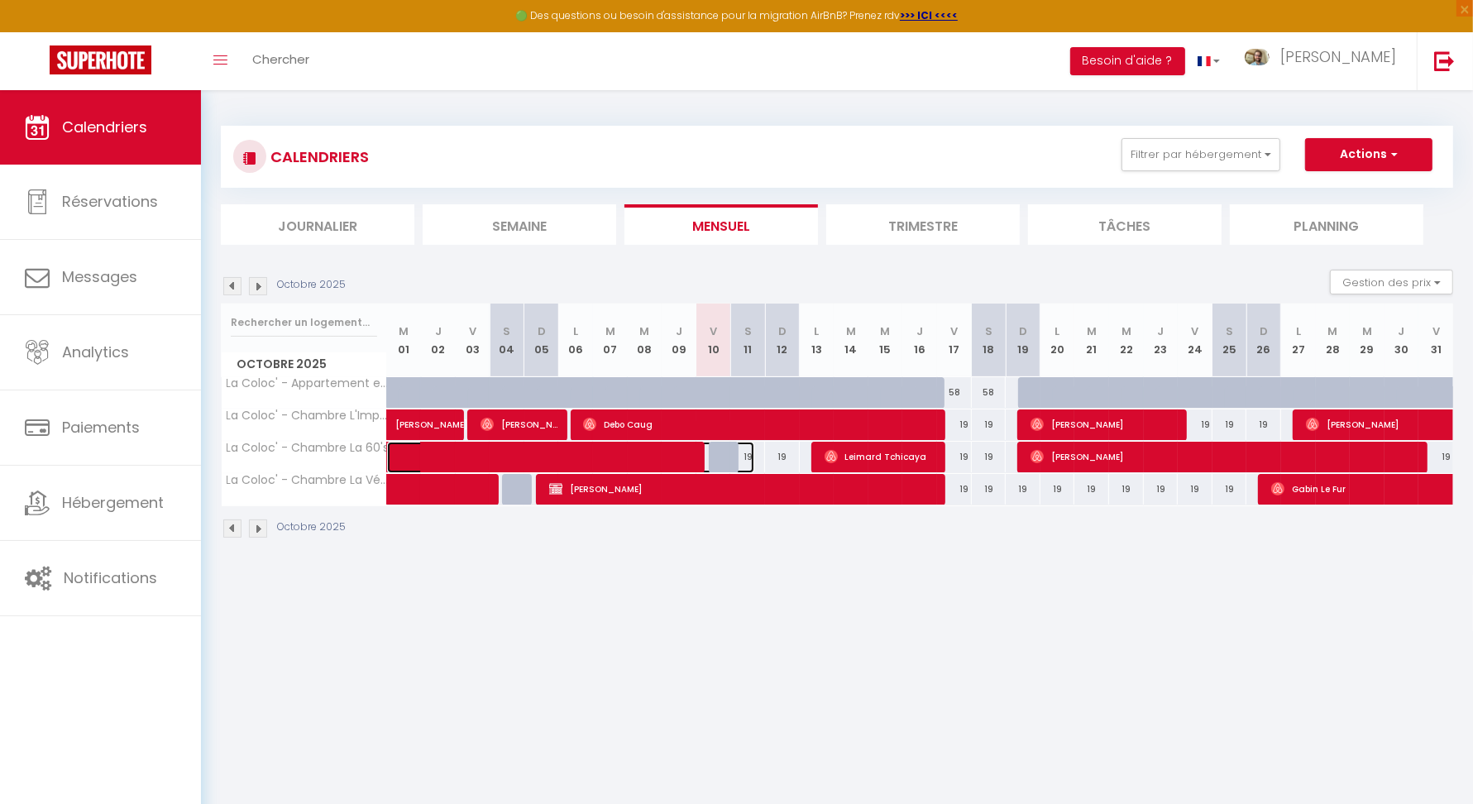
click at [492, 451] on span at bounding box center [583, 457] width 342 height 31
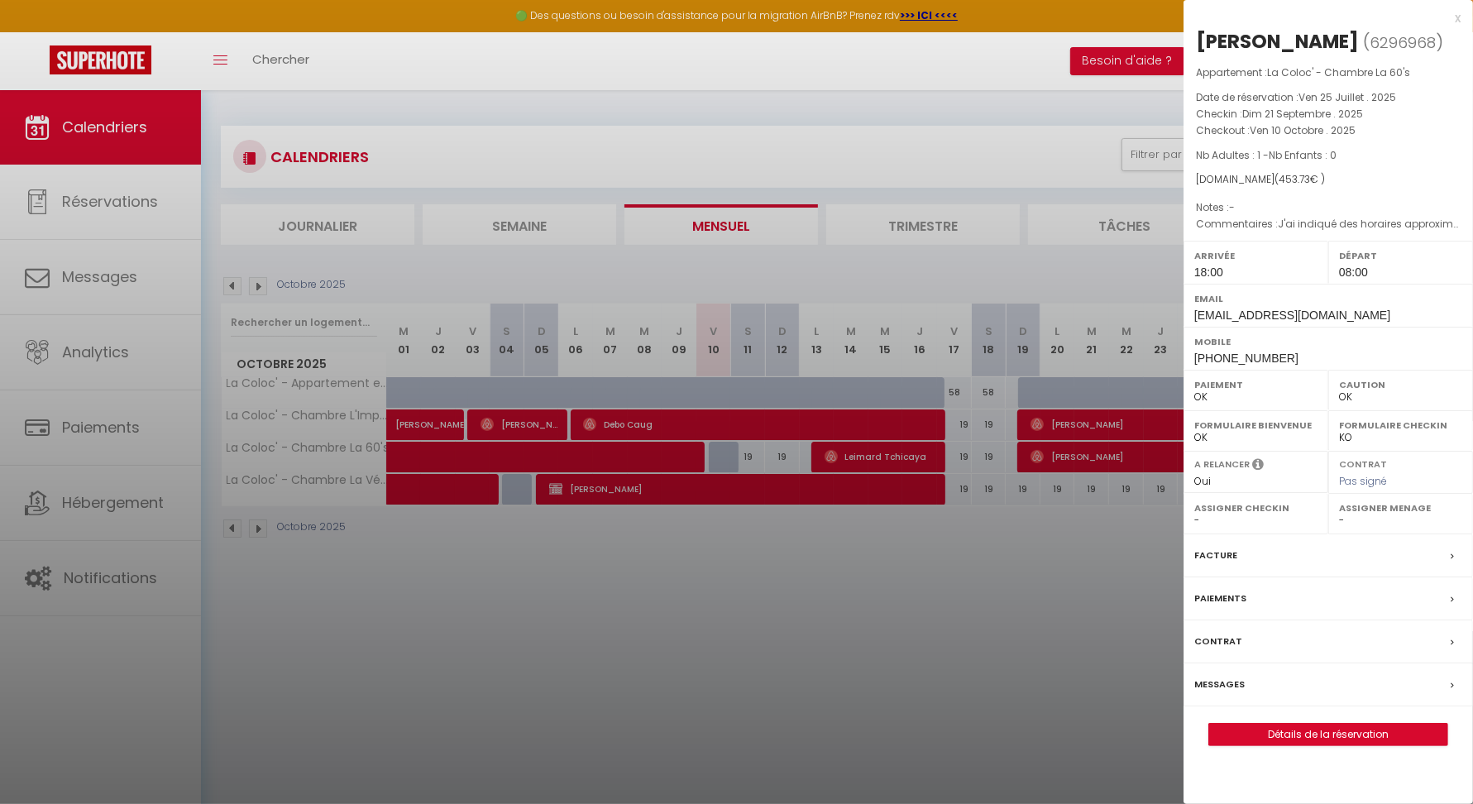
click at [658, 94] on div at bounding box center [736, 402] width 1473 height 804
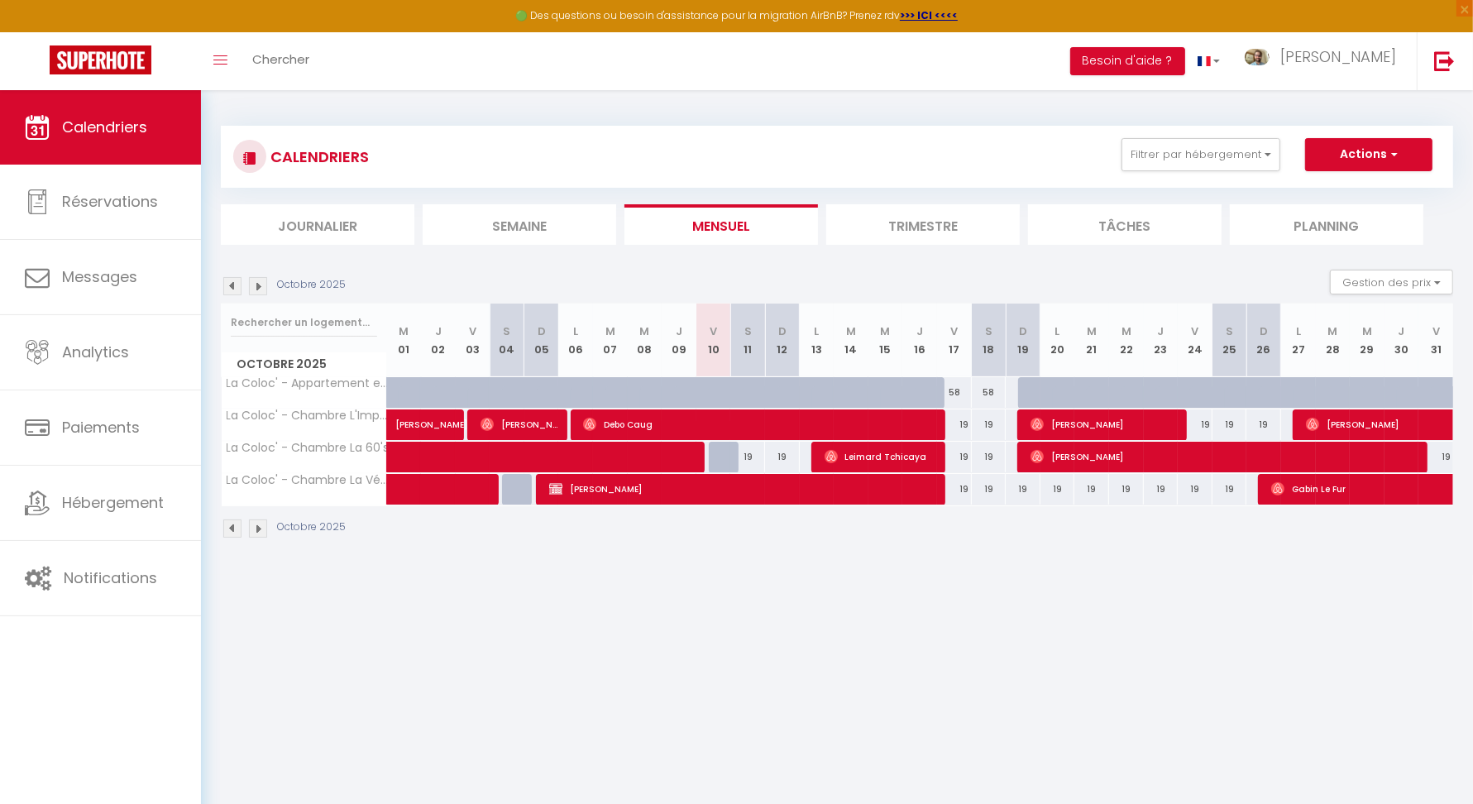
click at [236, 291] on img at bounding box center [232, 286] width 18 height 18
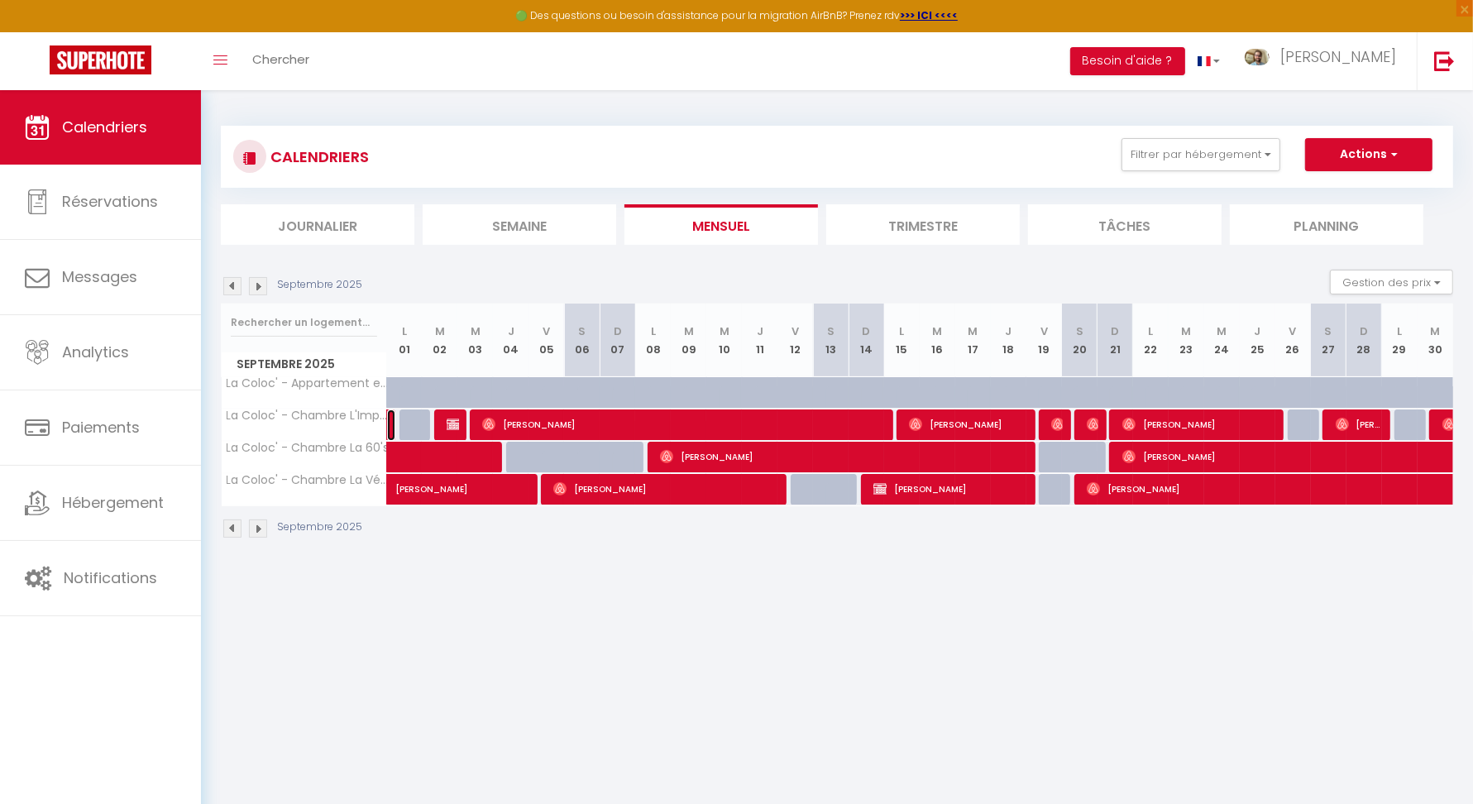
click at [392, 428] on link at bounding box center [391, 424] width 8 height 31
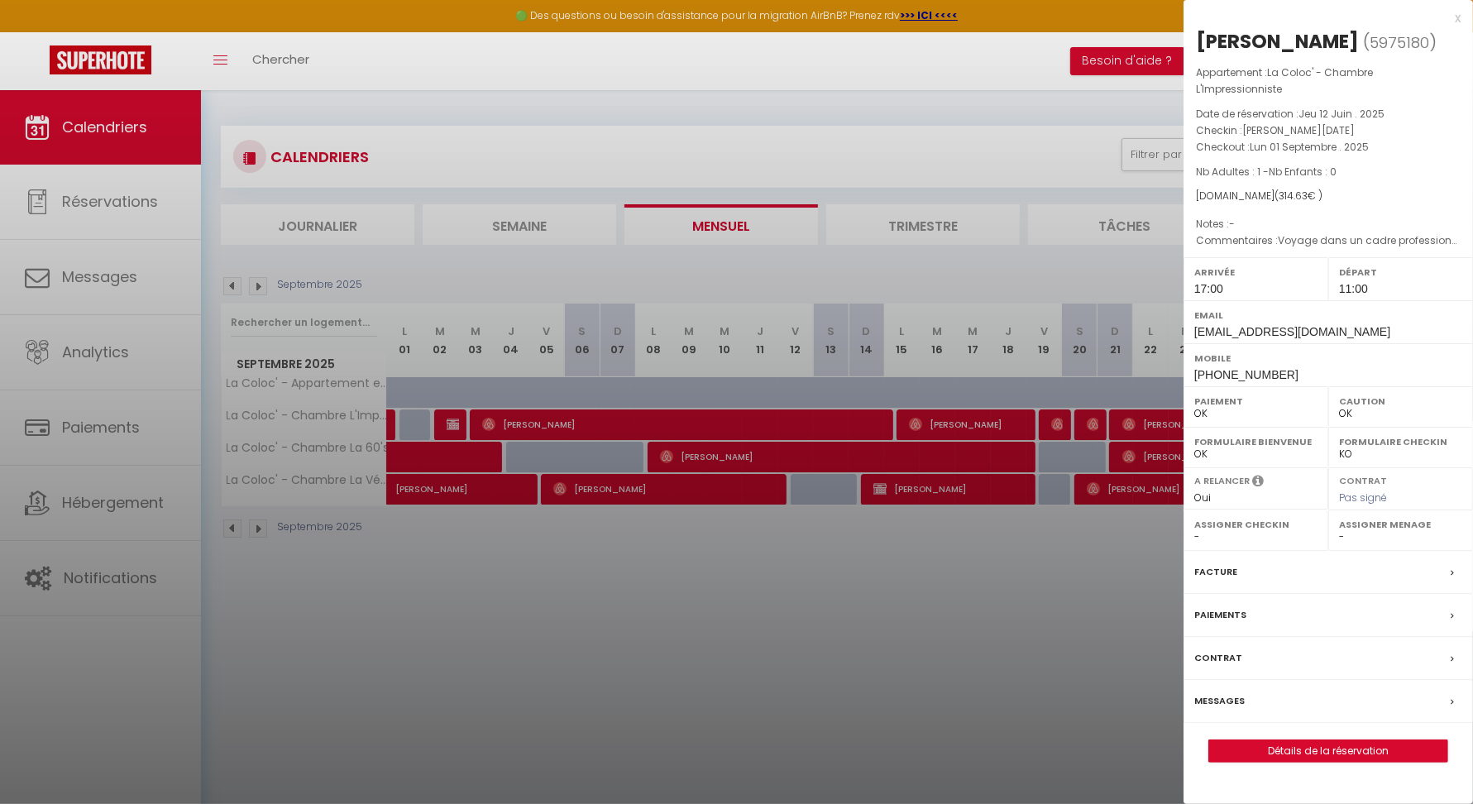
click at [1085, 626] on div at bounding box center [736, 402] width 1473 height 804
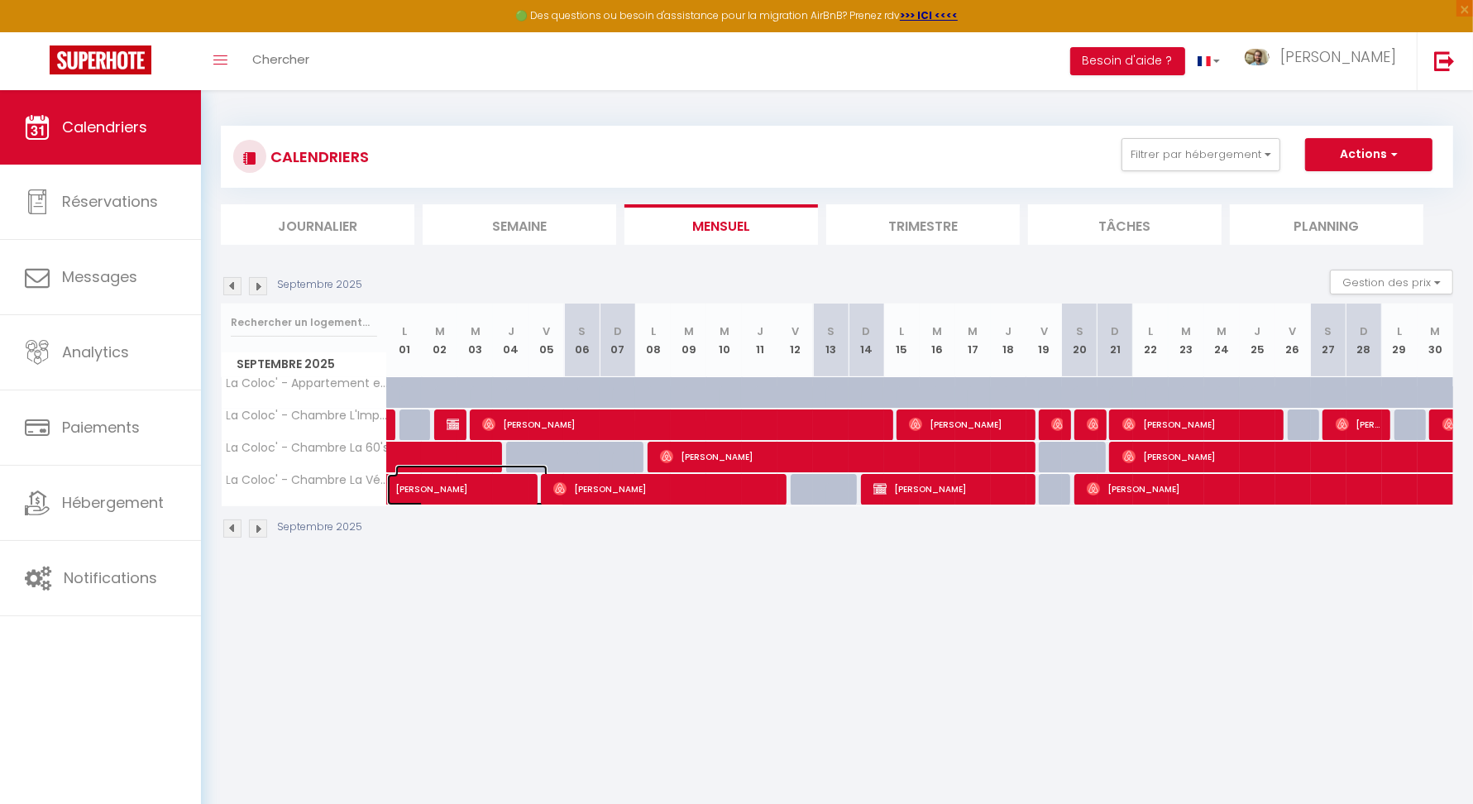
click at [473, 492] on span "[PERSON_NAME]" at bounding box center [471, 480] width 152 height 31
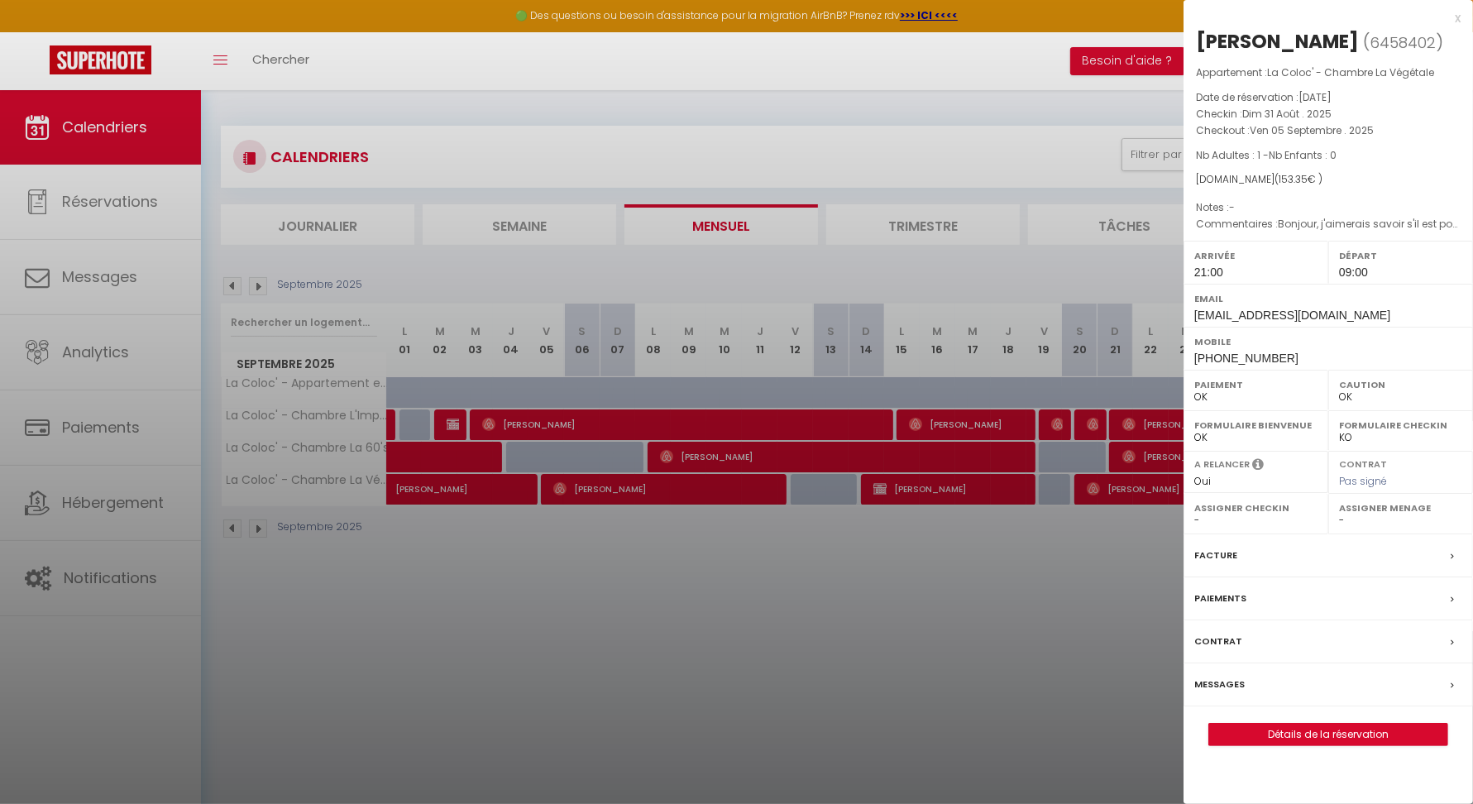
drag, startPoint x: 1201, startPoint y: 42, endPoint x: 1328, endPoint y: 47, distance: 126.6
click at [1328, 47] on h2 "[PERSON_NAME] ( 6458402 )" at bounding box center [1328, 42] width 265 height 28
copy div "[PERSON_NAME]"
click at [696, 497] on div at bounding box center [736, 402] width 1473 height 804
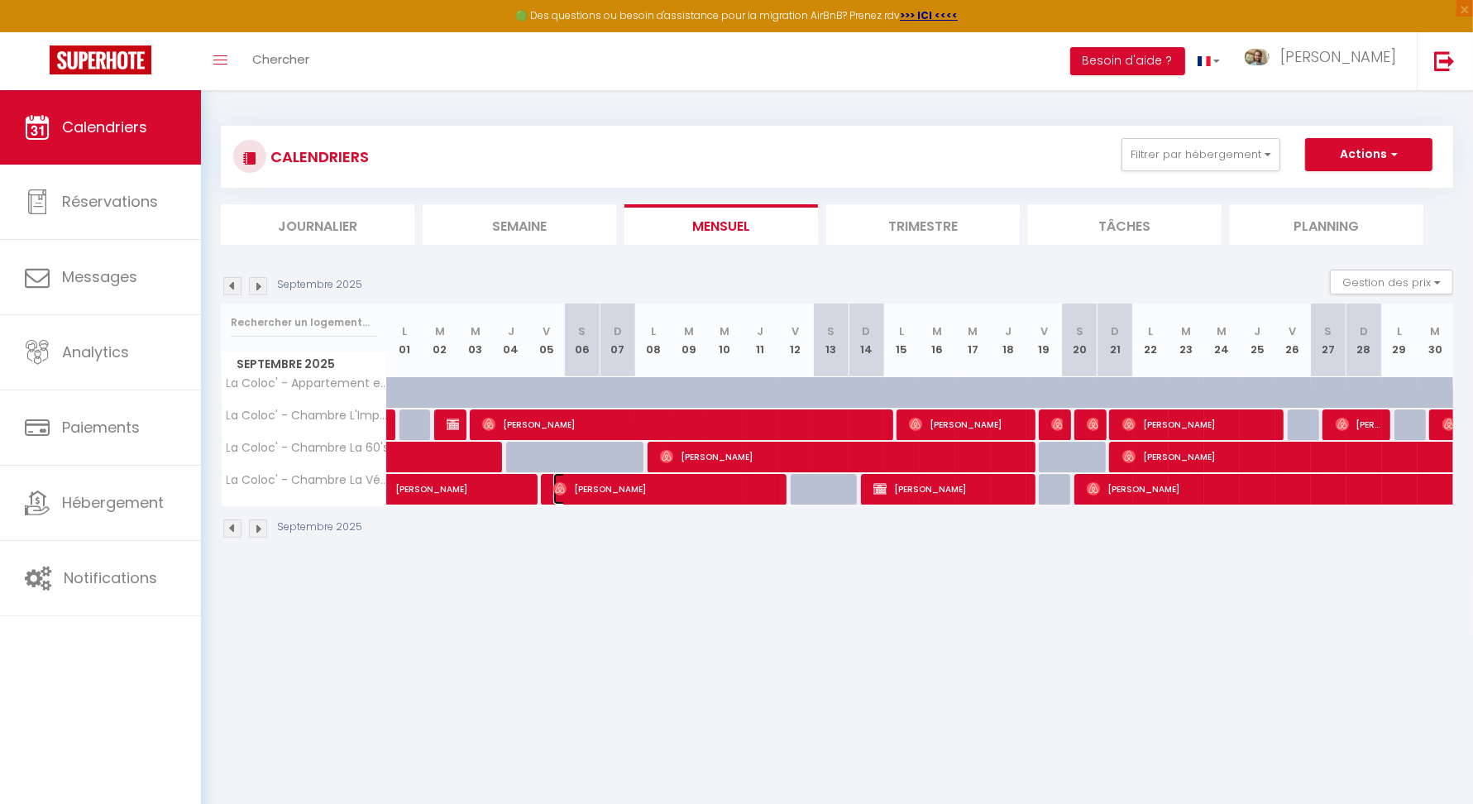
click at [690, 494] on span "[PERSON_NAME]" at bounding box center [665, 488] width 225 height 31
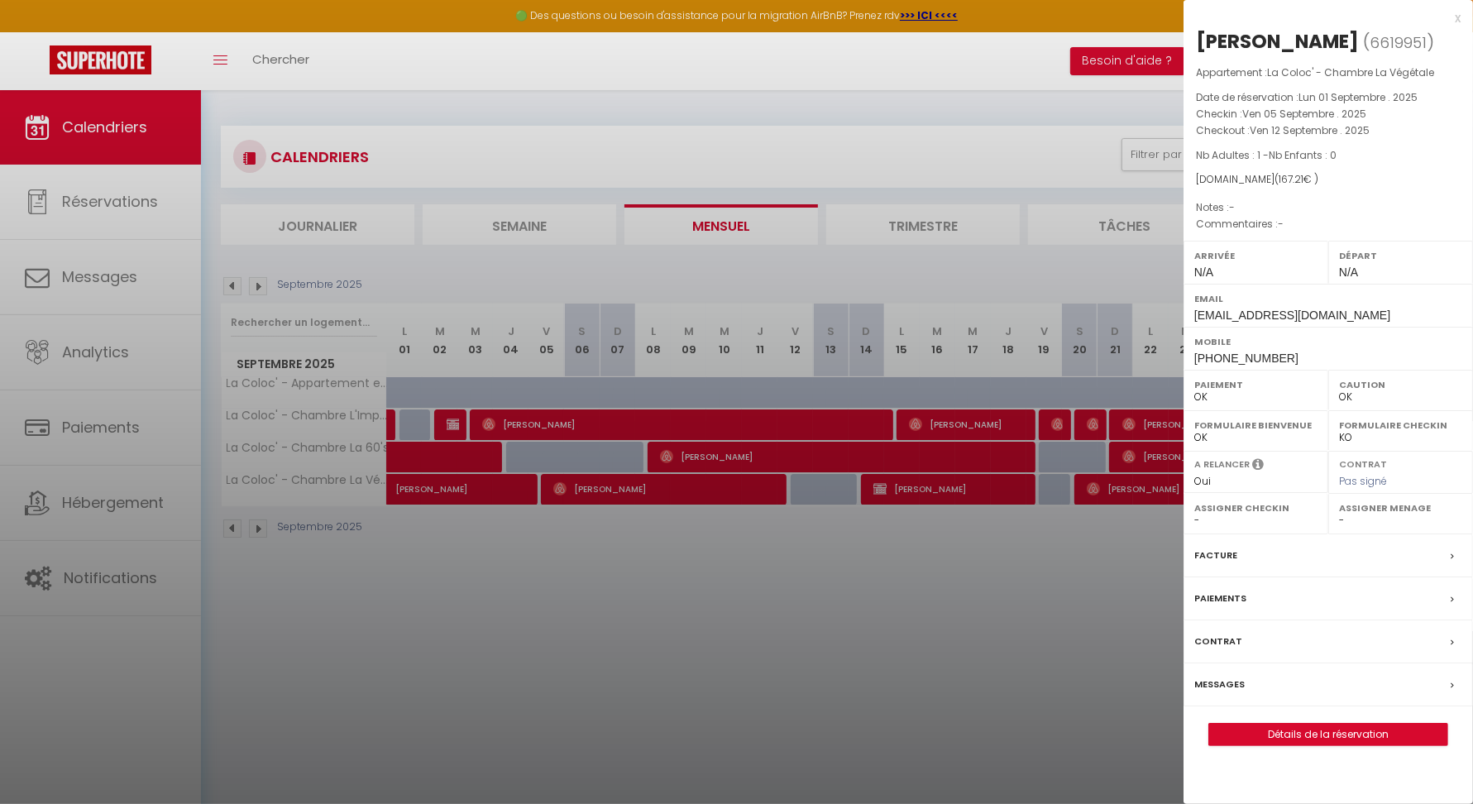
drag, startPoint x: 1200, startPoint y: 38, endPoint x: 1341, endPoint y: 39, distance: 140.6
click at [1341, 39] on h2 "[PERSON_NAME] ( 6619951 )" at bounding box center [1328, 42] width 265 height 28
copy div "[PERSON_NAME]"
click at [933, 502] on div at bounding box center [736, 402] width 1473 height 804
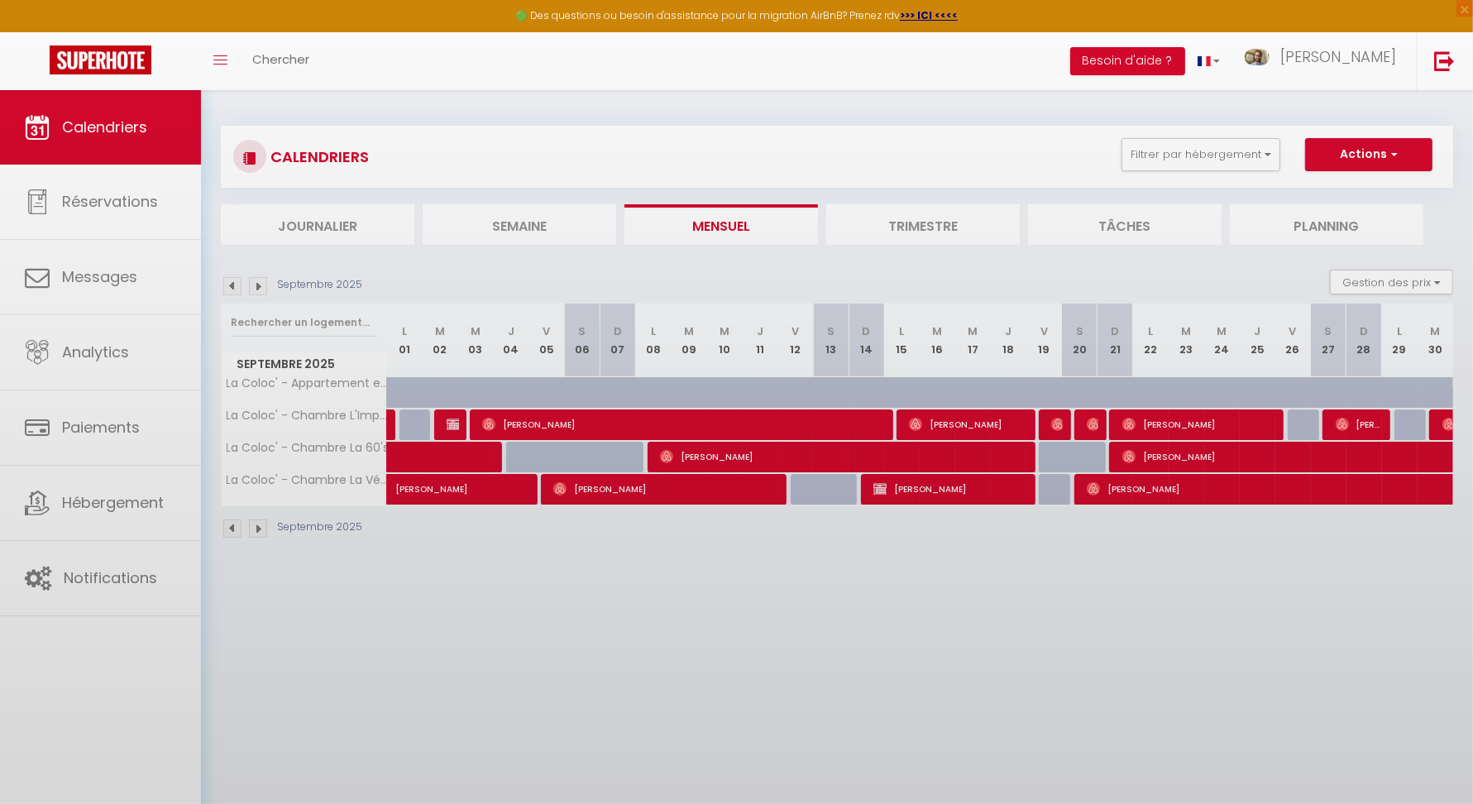
click at [931, 489] on body "🟢 Des questions ou besoin d'assistance pour la migration AirBnB? Prenez rdv >>>…" at bounding box center [736, 492] width 1473 height 804
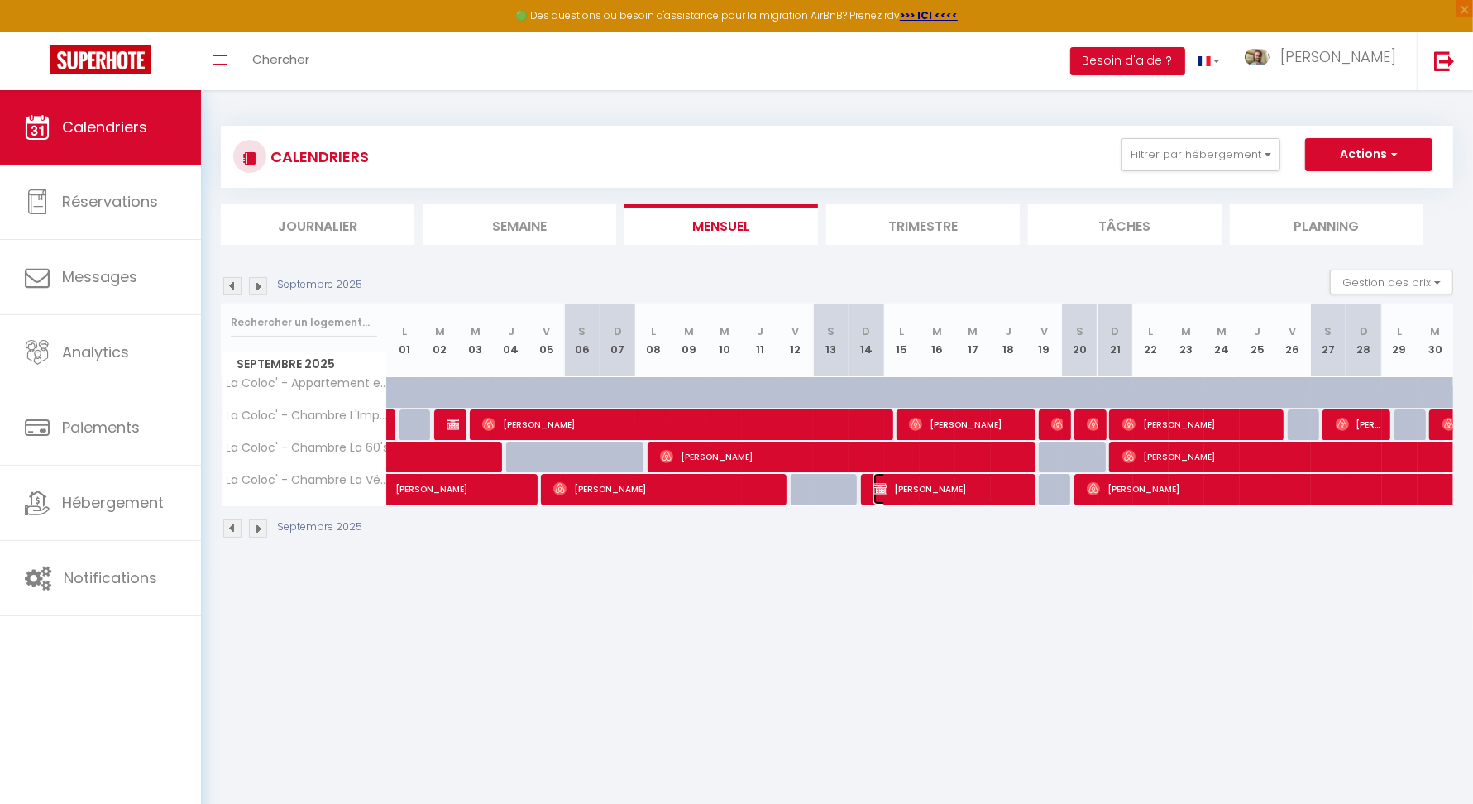
click at [922, 492] on span "[PERSON_NAME]" at bounding box center [950, 488] width 154 height 31
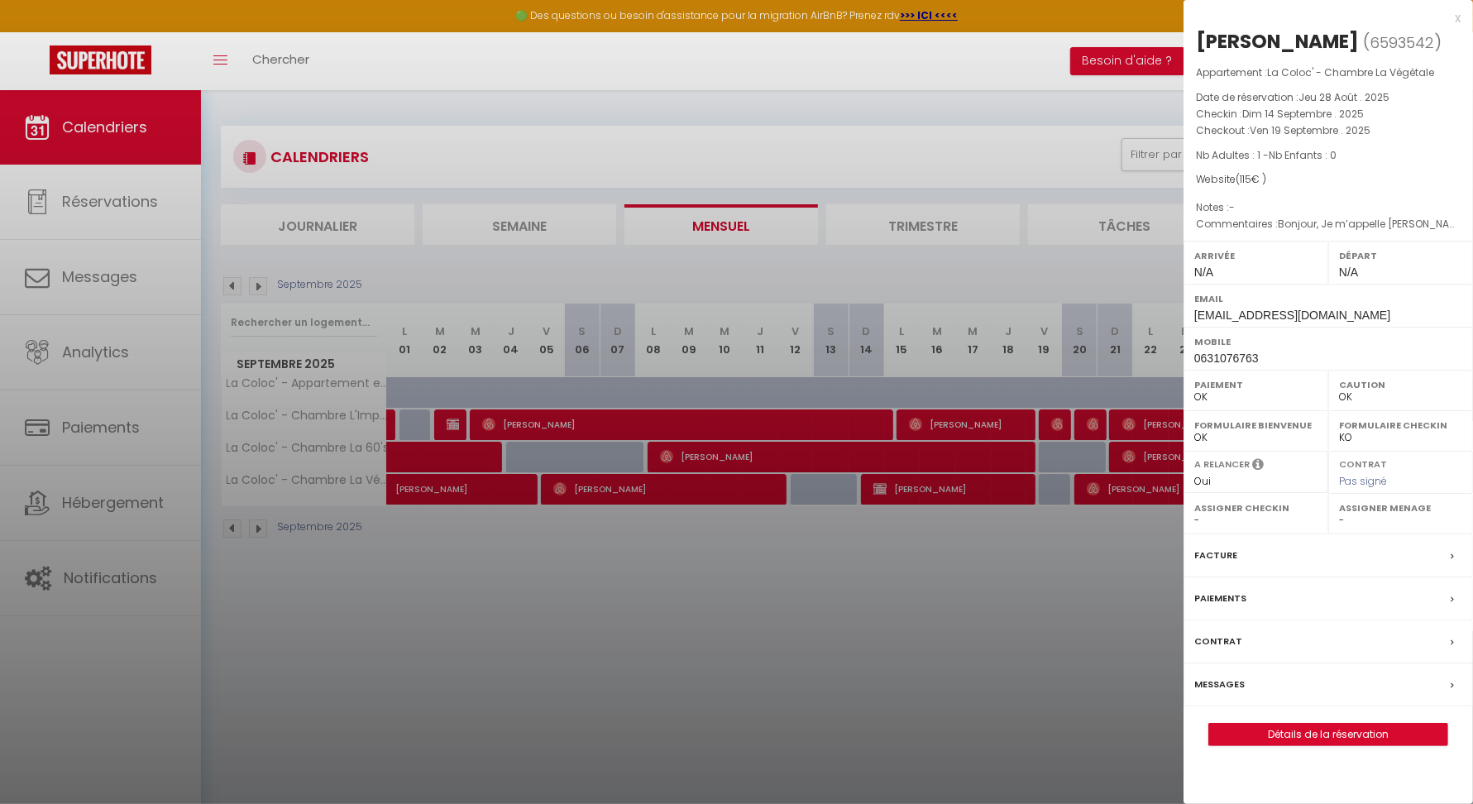
drag, startPoint x: 1196, startPoint y: 44, endPoint x: 1308, endPoint y: 48, distance: 111.7
click at [1308, 48] on div "[PERSON_NAME] ( 6593542 ) Appartement : La Coloc' - Chambre La Végétale Date de…" at bounding box center [1328, 387] width 289 height 718
copy div "[PERSON_NAME]"
click at [1120, 543] on div at bounding box center [736, 402] width 1473 height 804
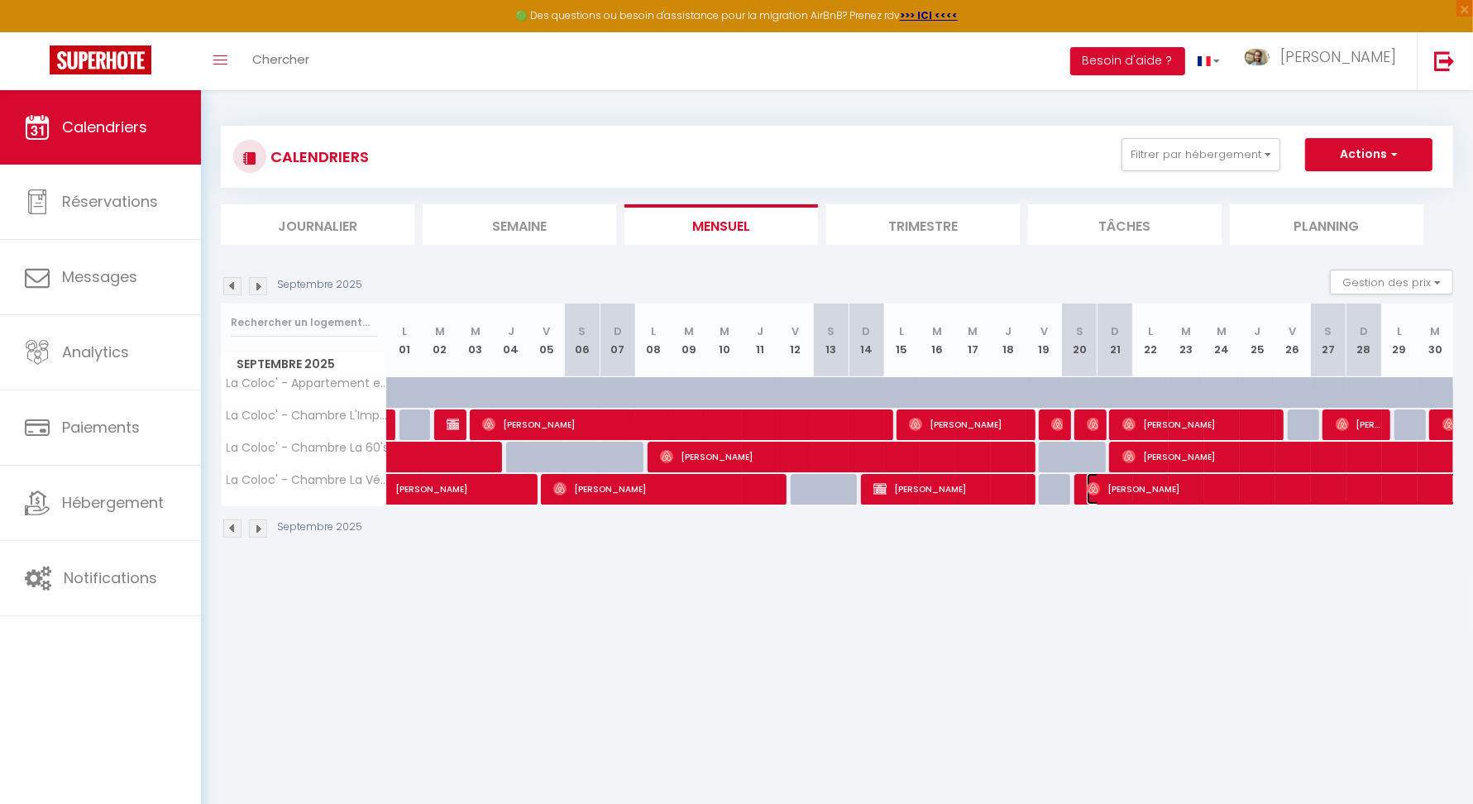
click at [1127, 490] on span "[PERSON_NAME]" at bounding box center [1353, 488] width 533 height 31
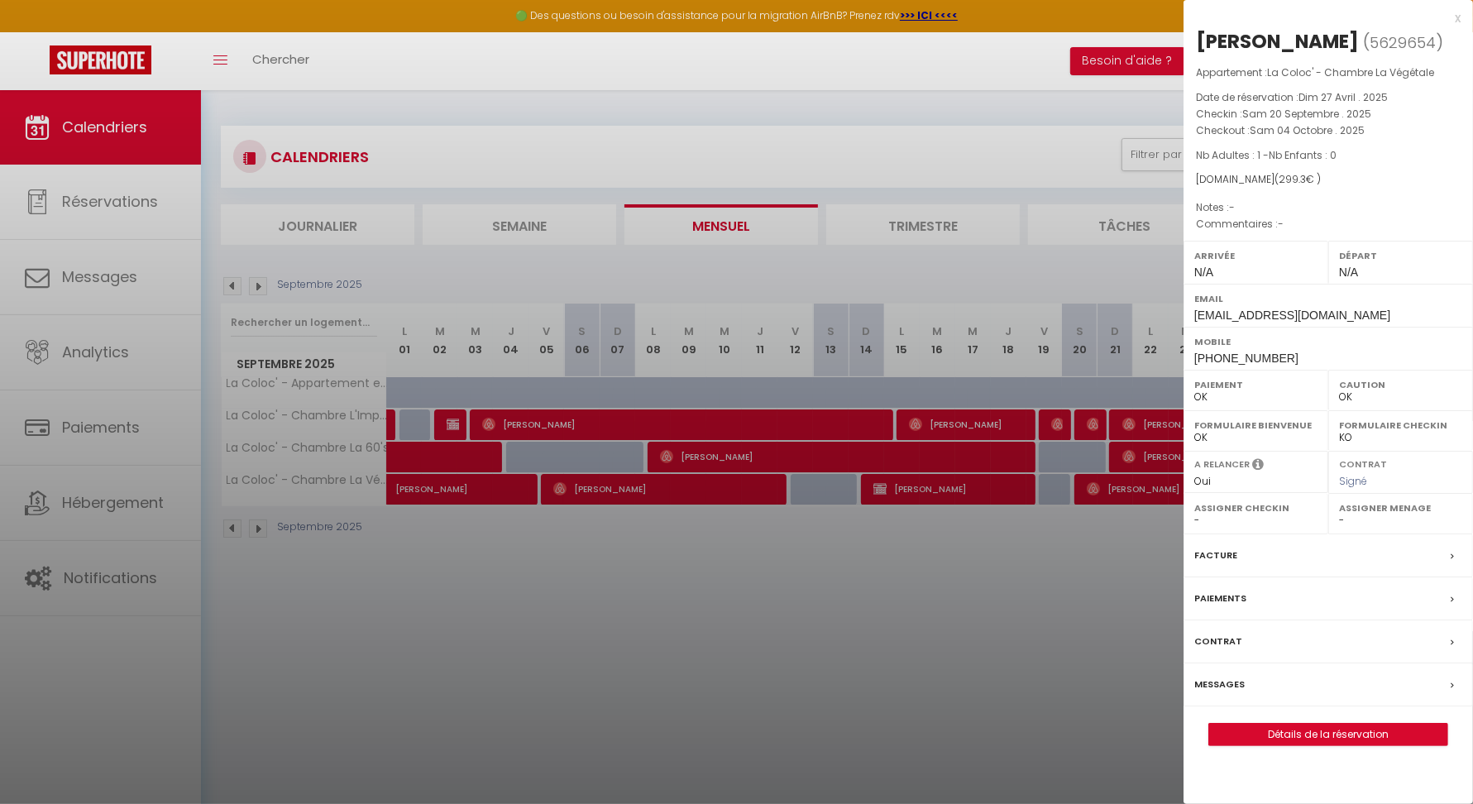
drag, startPoint x: 1321, startPoint y: 36, endPoint x: 1194, endPoint y: 40, distance: 126.6
click at [1194, 40] on div "[PERSON_NAME] ( 5629654 ) Appartement : La Coloc' - Chambre La Végétale Date de…" at bounding box center [1328, 387] width 289 height 718
copy h2 "[PERSON_NAME]"
click at [1024, 624] on div at bounding box center [736, 402] width 1473 height 804
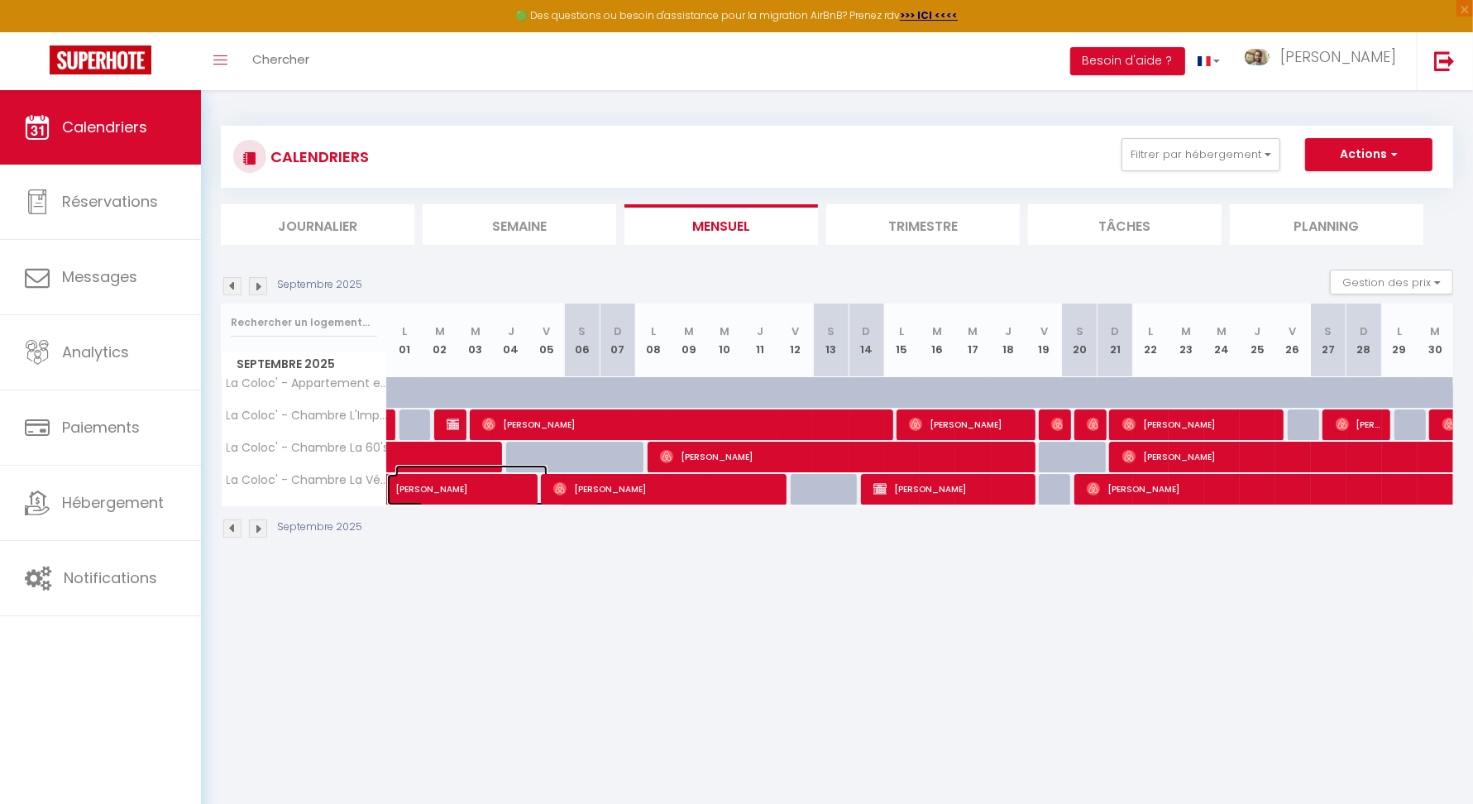
click at [449, 465] on span "[PERSON_NAME]" at bounding box center [471, 480] width 152 height 31
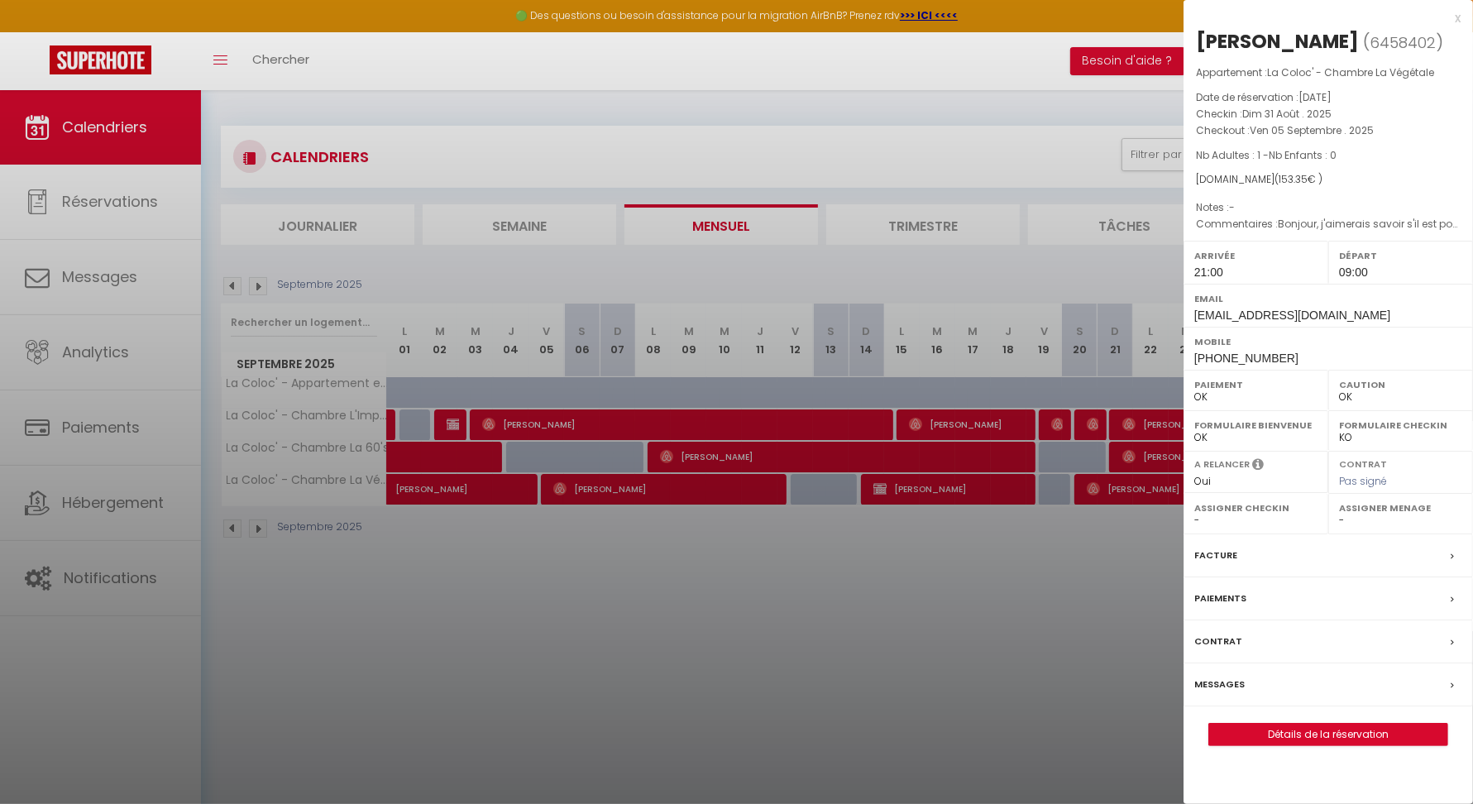
drag, startPoint x: 1327, startPoint y: 41, endPoint x: 1203, endPoint y: 48, distance: 123.5
click at [1203, 48] on h2 "[PERSON_NAME] ( 6458402 )" at bounding box center [1328, 42] width 265 height 28
copy div "[PERSON_NAME]"
click at [104, 519] on div at bounding box center [736, 402] width 1473 height 804
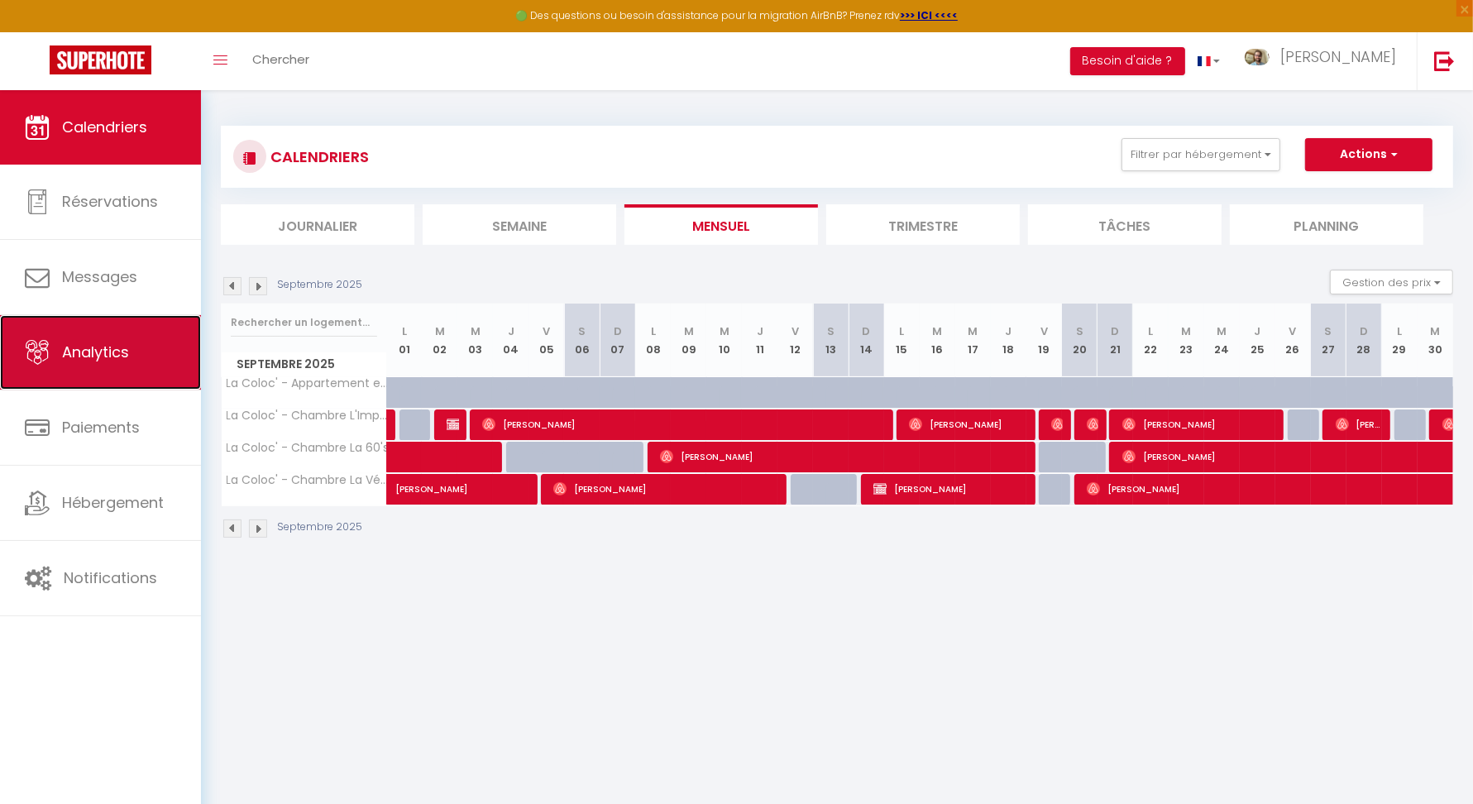
click at [124, 367] on link "Analytics" at bounding box center [100, 352] width 201 height 74
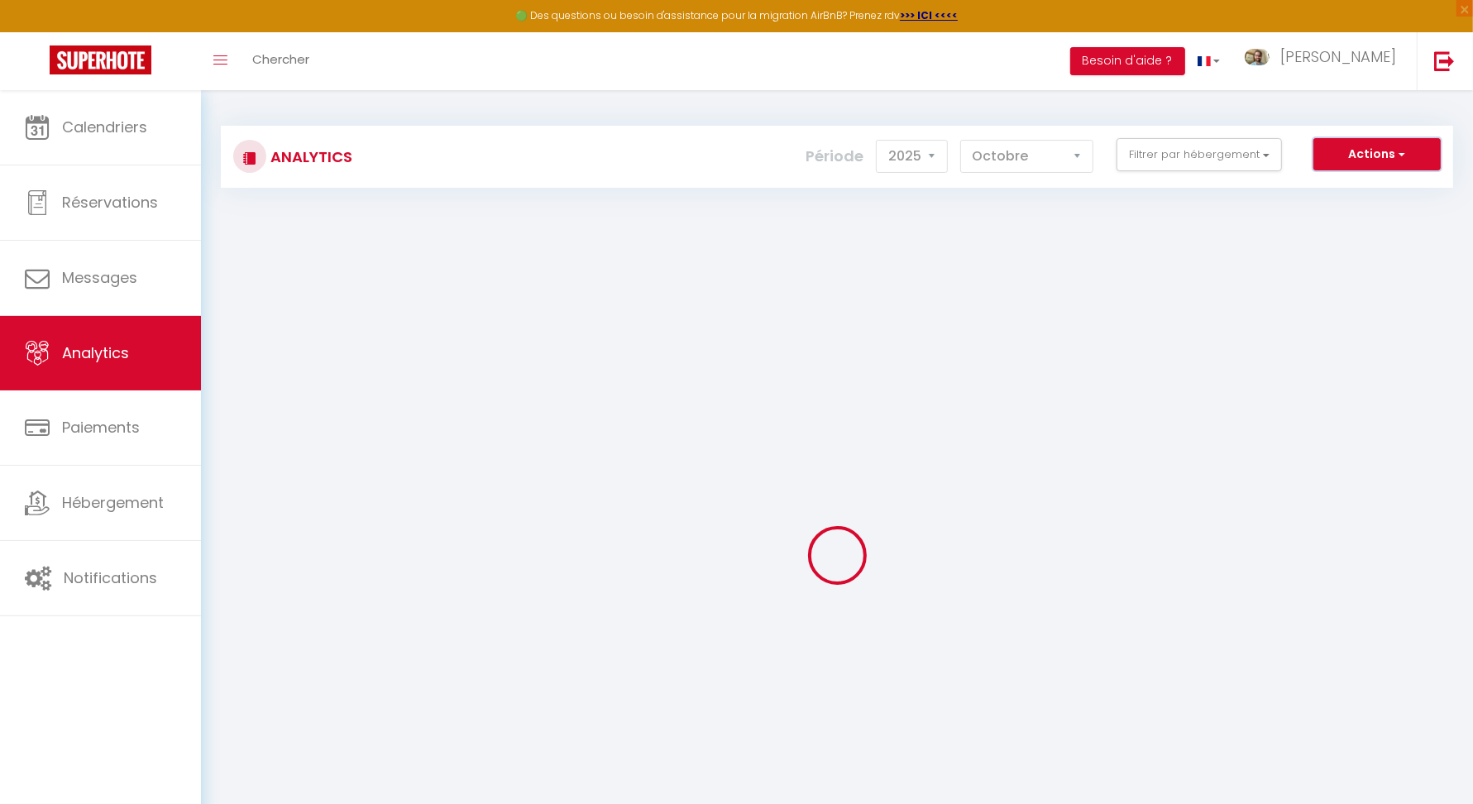
click at [1411, 156] on button "Actions" at bounding box center [1376, 154] width 127 height 33
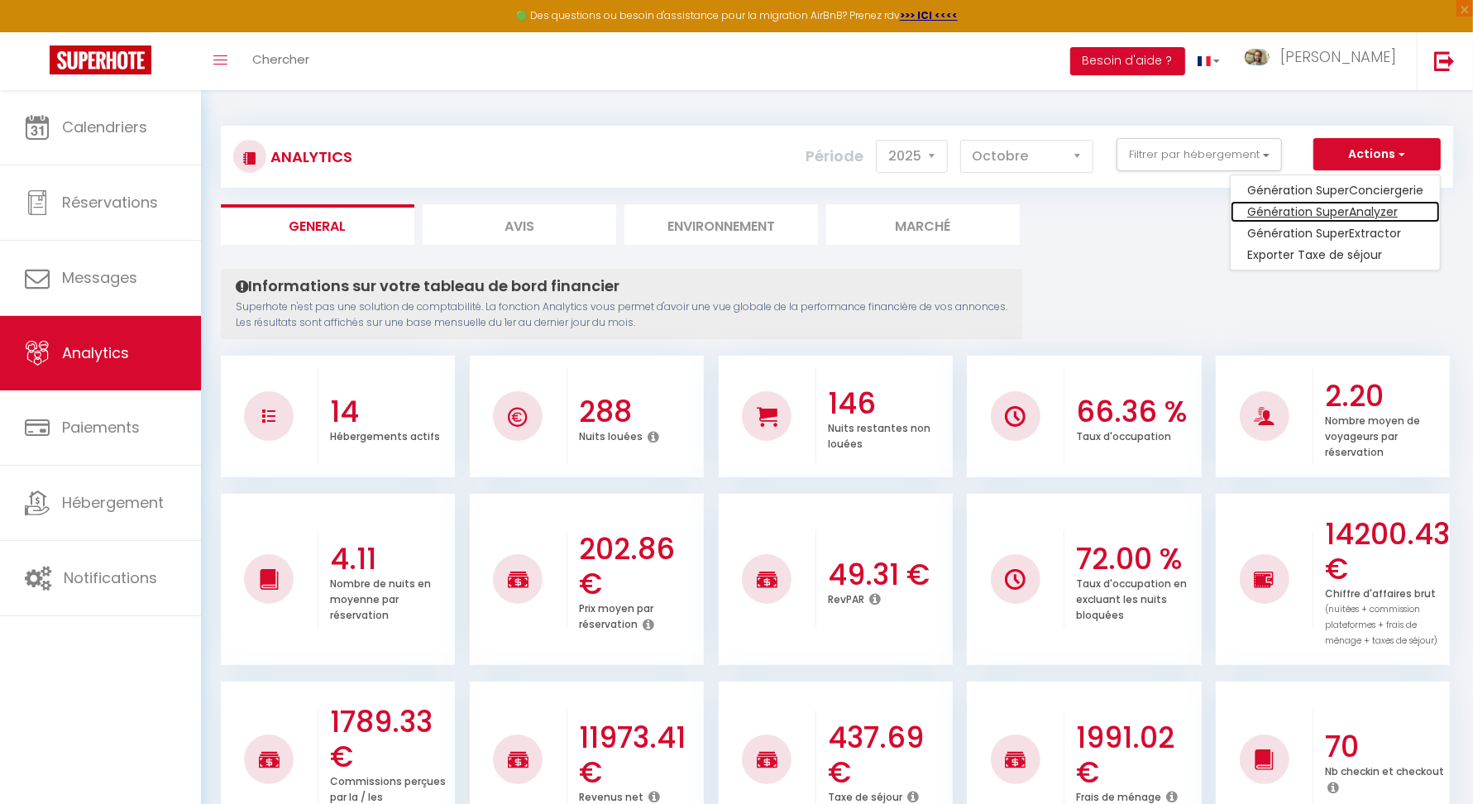
click at [1382, 215] on link "Génération SuperAnalyzer" at bounding box center [1335, 212] width 209 height 22
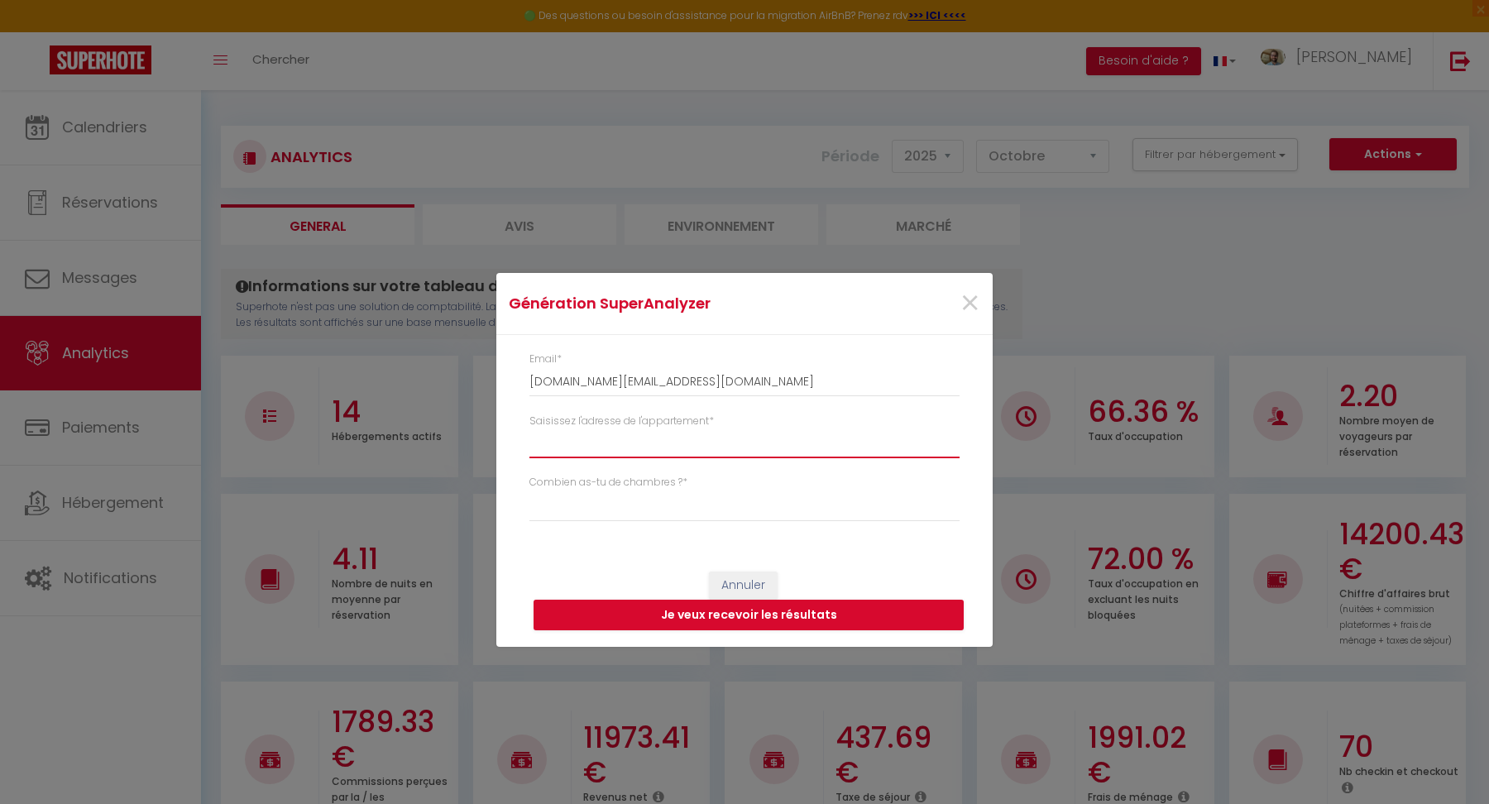
click at [676, 441] on input "Saisissez l'adresse de l'appartement *" at bounding box center [744, 443] width 430 height 30
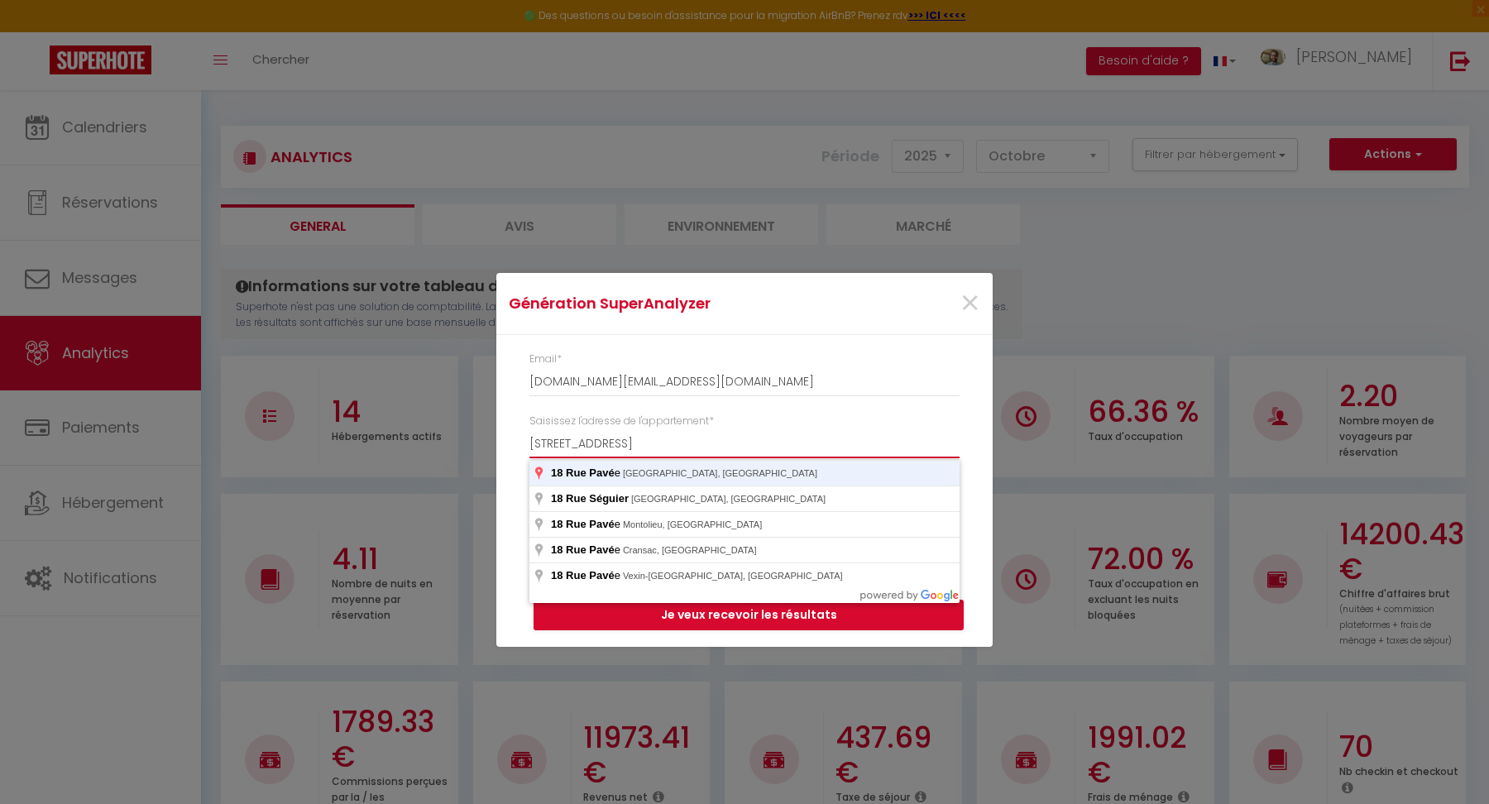
click button "Je veux recevoir les résultats" at bounding box center [748, 615] width 430 height 31
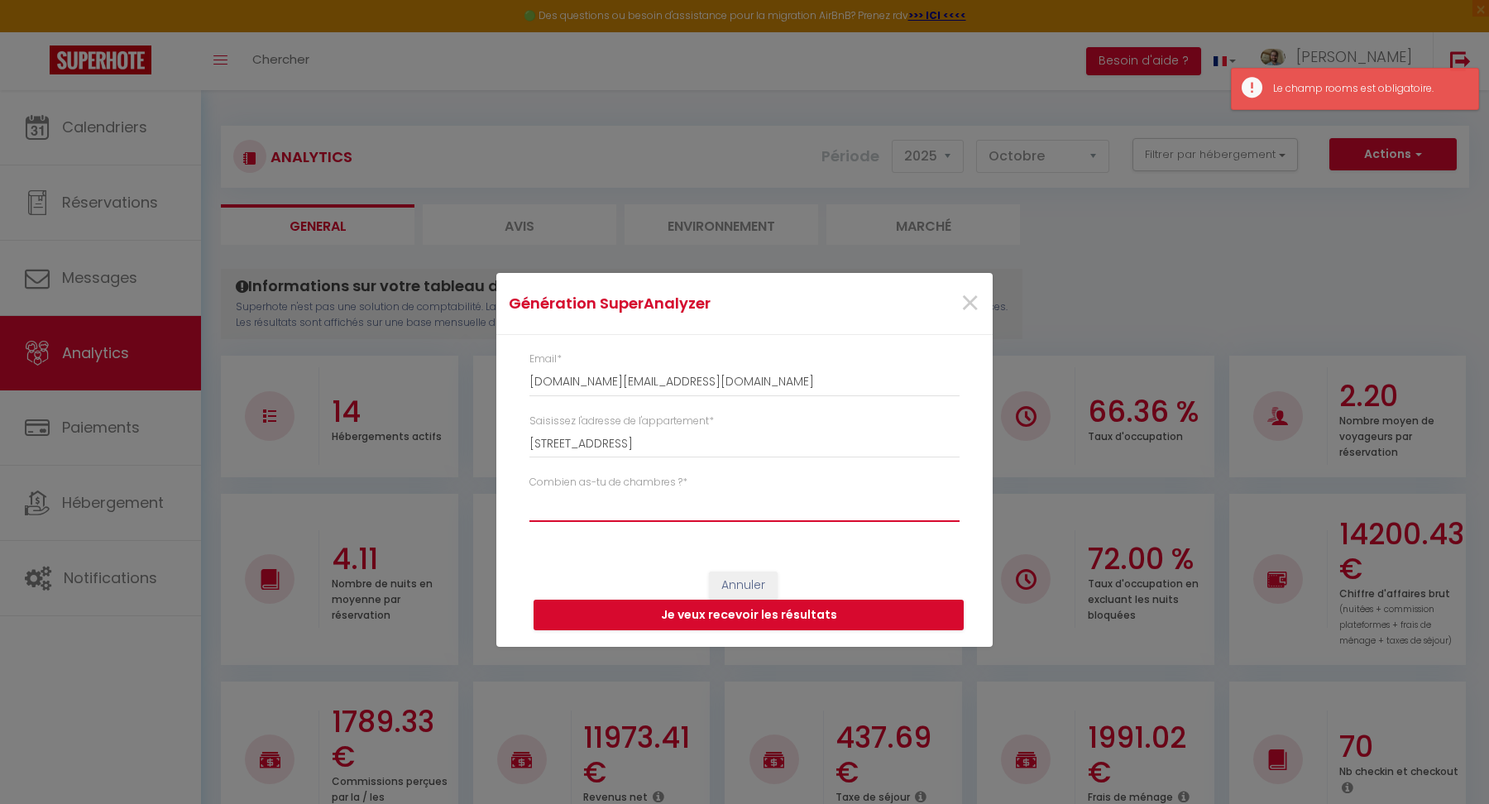
click at [599, 493] on select "Studio 1 chambre 2 chambres 3 chambres 4 chambres +" at bounding box center [744, 505] width 430 height 31
click at [529, 490] on select "Studio 1 chambre 2 chambres 3 chambres 4 chambres +" at bounding box center [744, 505] width 430 height 31
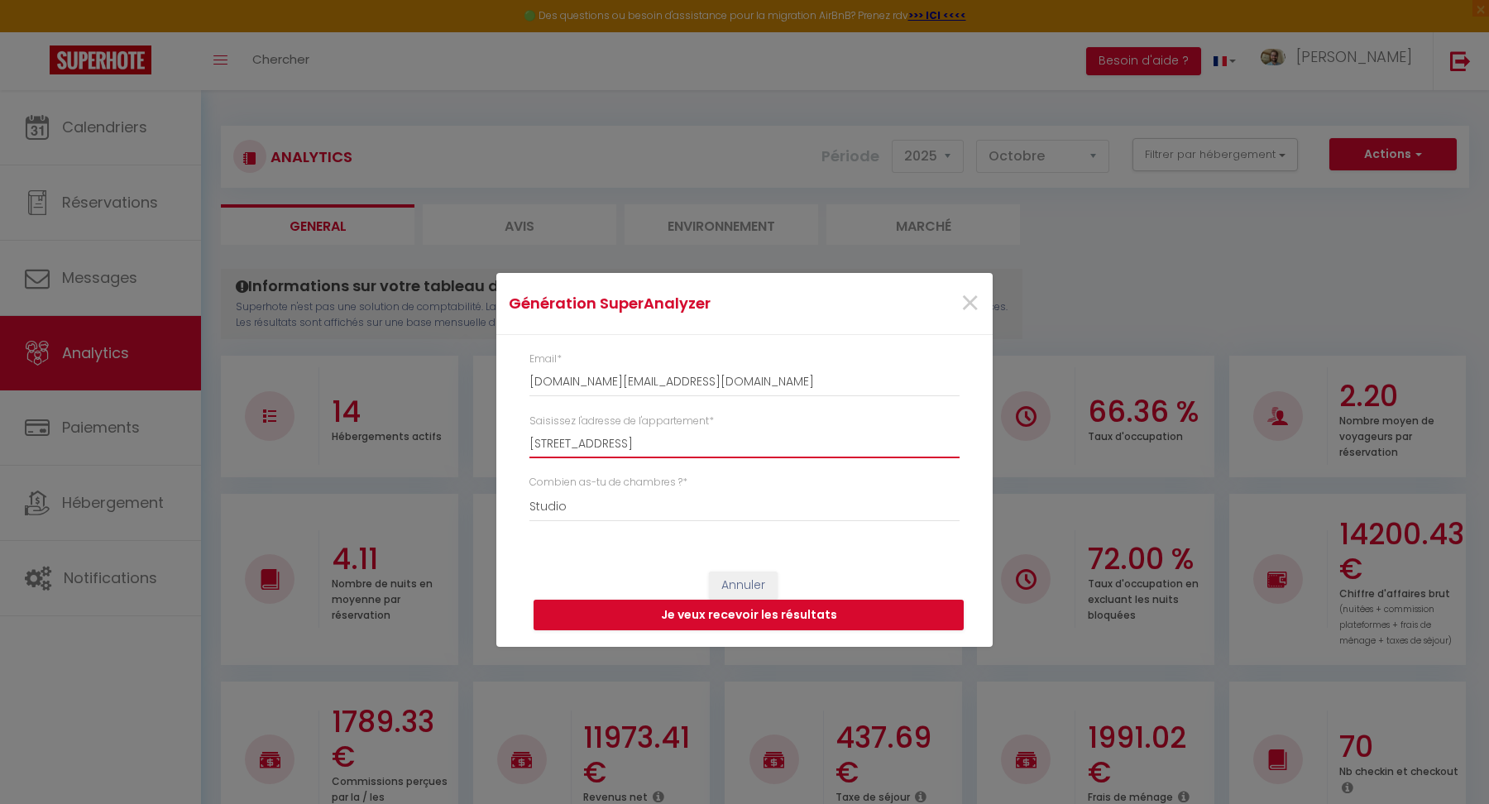
click at [618, 447] on input "[STREET_ADDRESS]" at bounding box center [744, 443] width 430 height 30
click at [724, 619] on button "Je veux recevoir les résultats" at bounding box center [748, 615] width 430 height 31
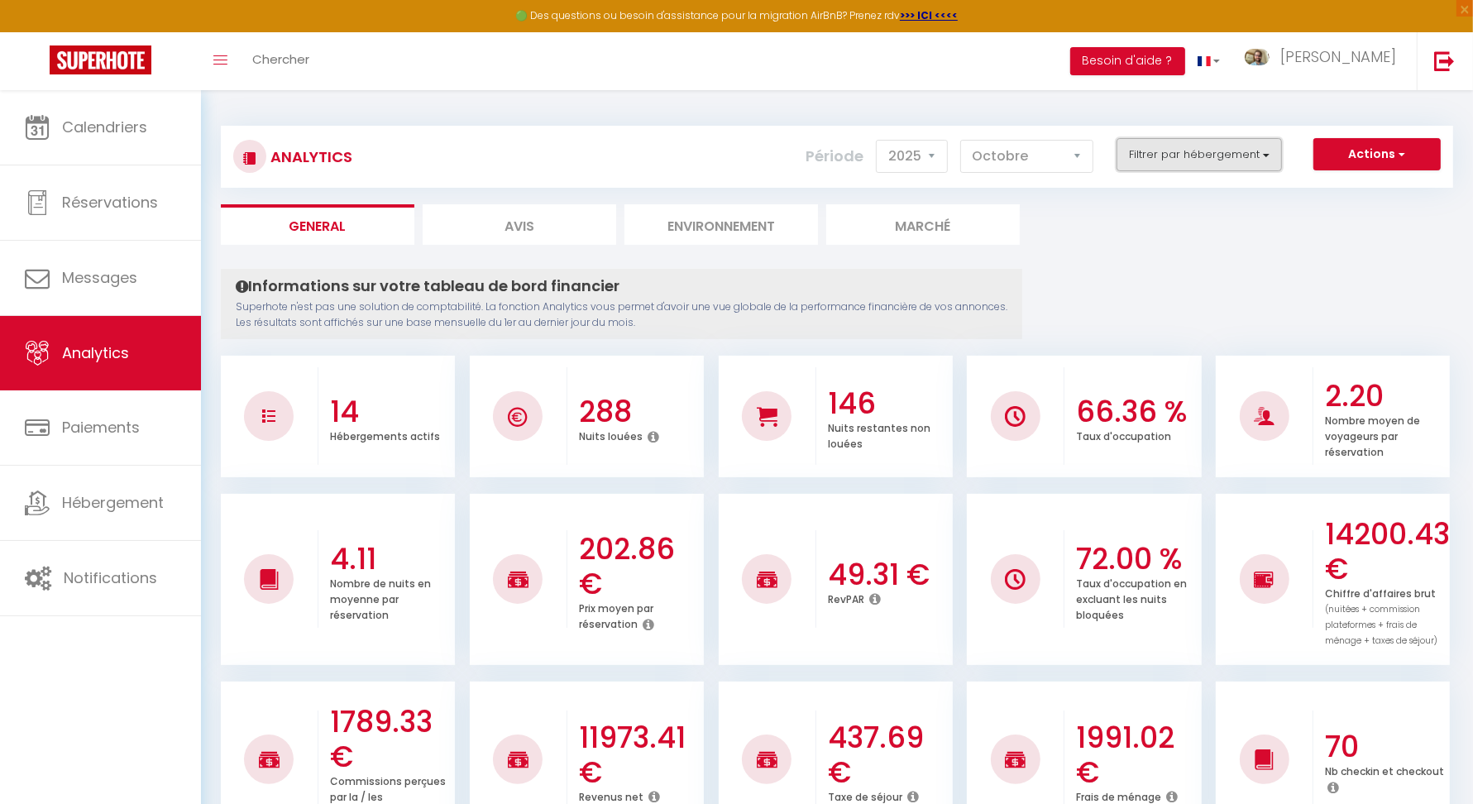
click at [1216, 154] on button "Filtrer par hébergement" at bounding box center [1199, 154] width 165 height 33
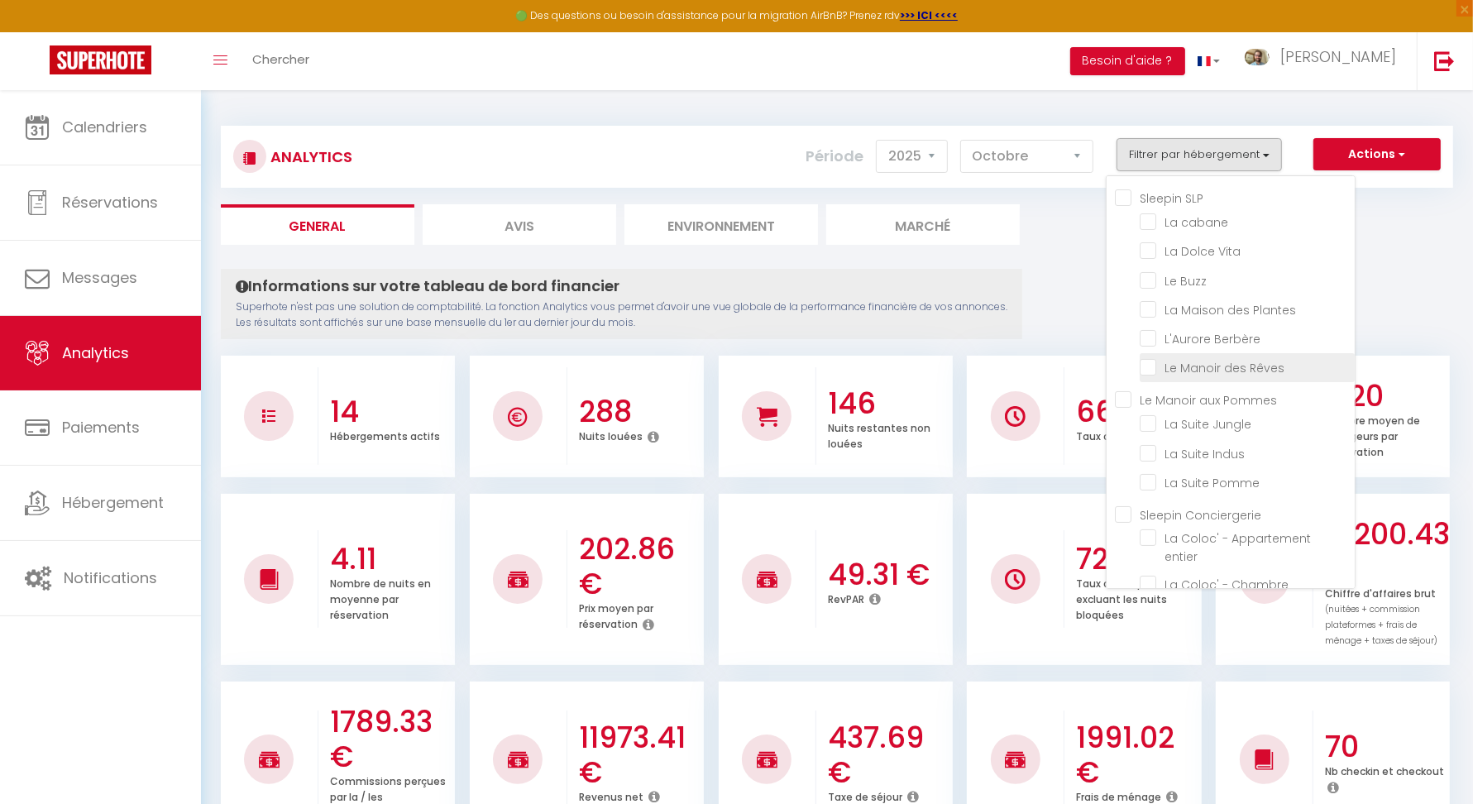
click at [1150, 367] on Rêves "checkbox" at bounding box center [1247, 366] width 215 height 17
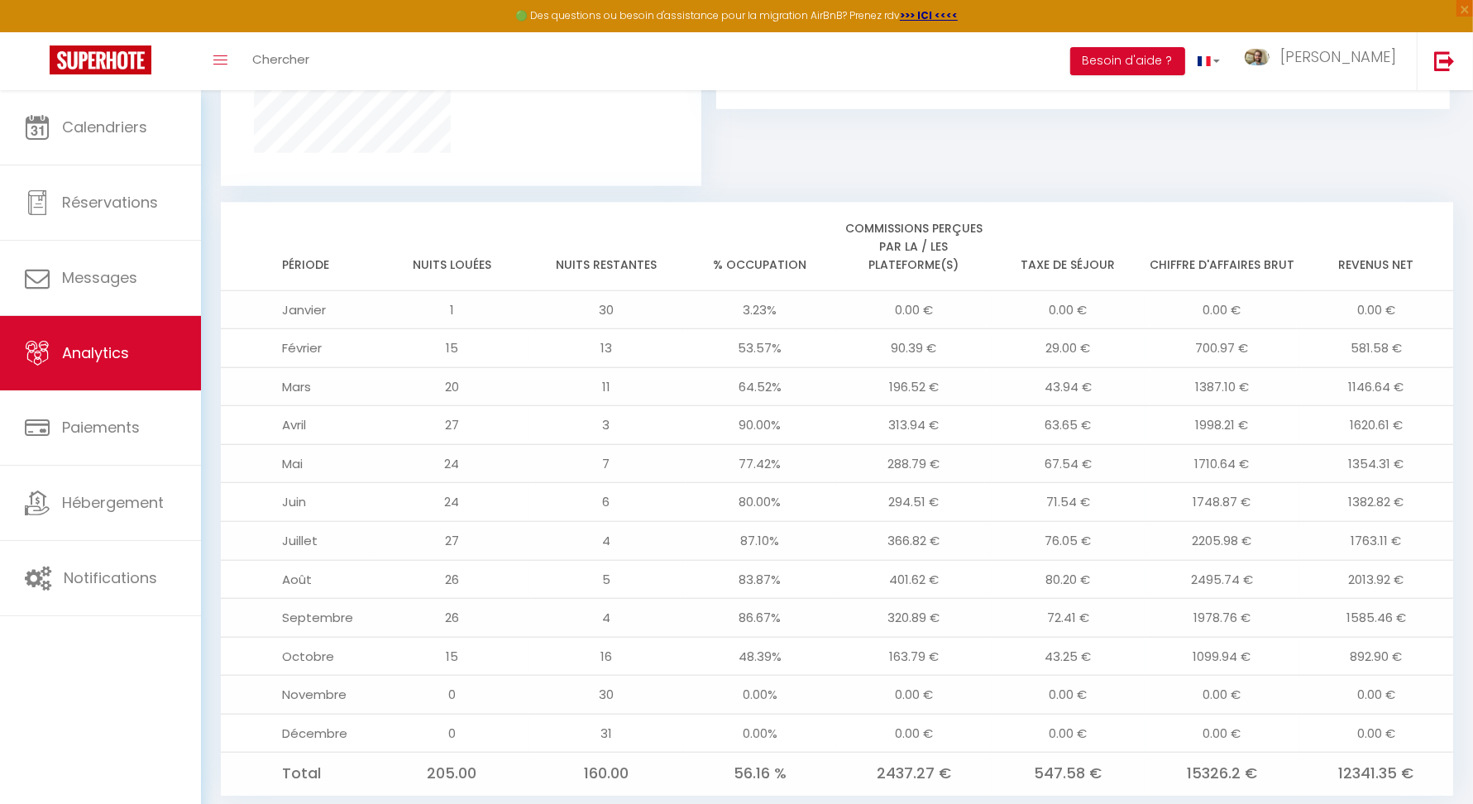
scroll to position [1251, 0]
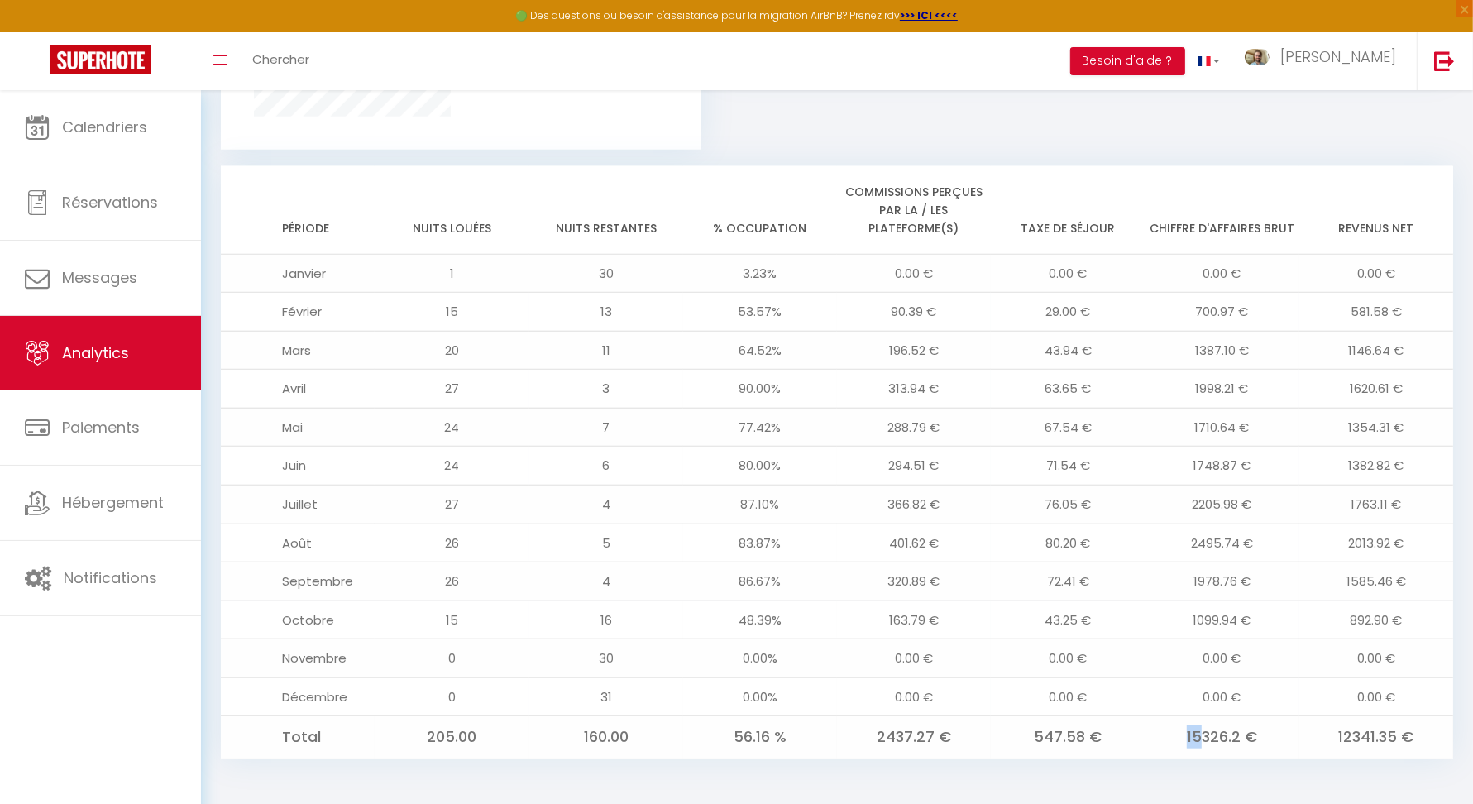
drag, startPoint x: 1197, startPoint y: 734, endPoint x: 1183, endPoint y: 734, distance: 14.1
click at [1183, 734] on td "15326.2 €" at bounding box center [1223, 737] width 154 height 42
drag, startPoint x: 1209, startPoint y: 314, endPoint x: 1242, endPoint y: 309, distance: 32.8
click at [1242, 309] on td "700.97 €" at bounding box center [1223, 312] width 154 height 39
drag, startPoint x: 1198, startPoint y: 348, endPoint x: 1226, endPoint y: 349, distance: 28.1
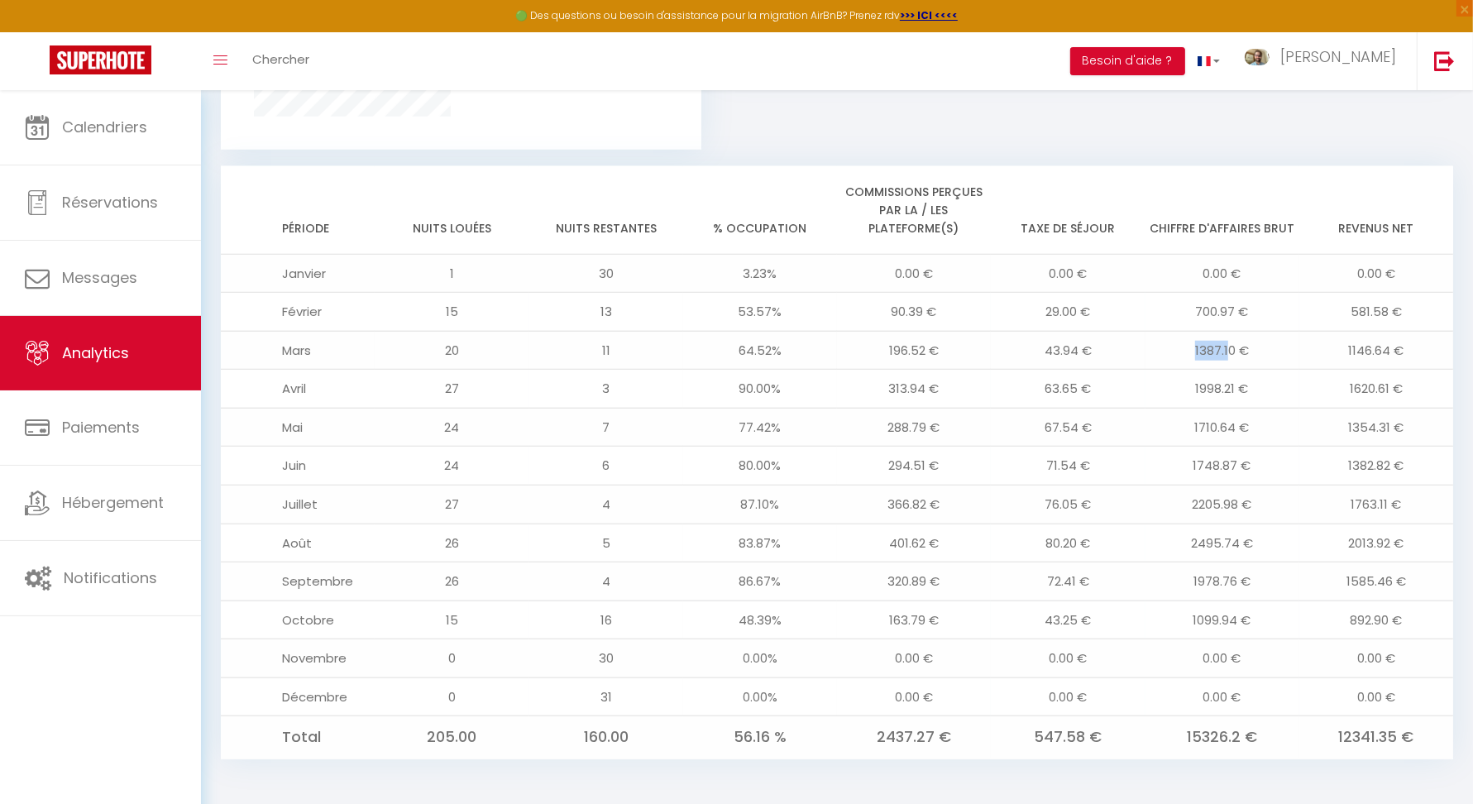
click at [1226, 349] on td "1387.10 €" at bounding box center [1223, 350] width 154 height 39
drag, startPoint x: 1194, startPoint y: 389, endPoint x: 1232, endPoint y: 386, distance: 38.1
click at [1232, 386] on td "1998.21 €" at bounding box center [1223, 389] width 154 height 39
drag, startPoint x: 1194, startPoint y: 510, endPoint x: 1213, endPoint y: 505, distance: 18.9
click at [1211, 504] on td "2205.98 €" at bounding box center [1223, 505] width 154 height 39
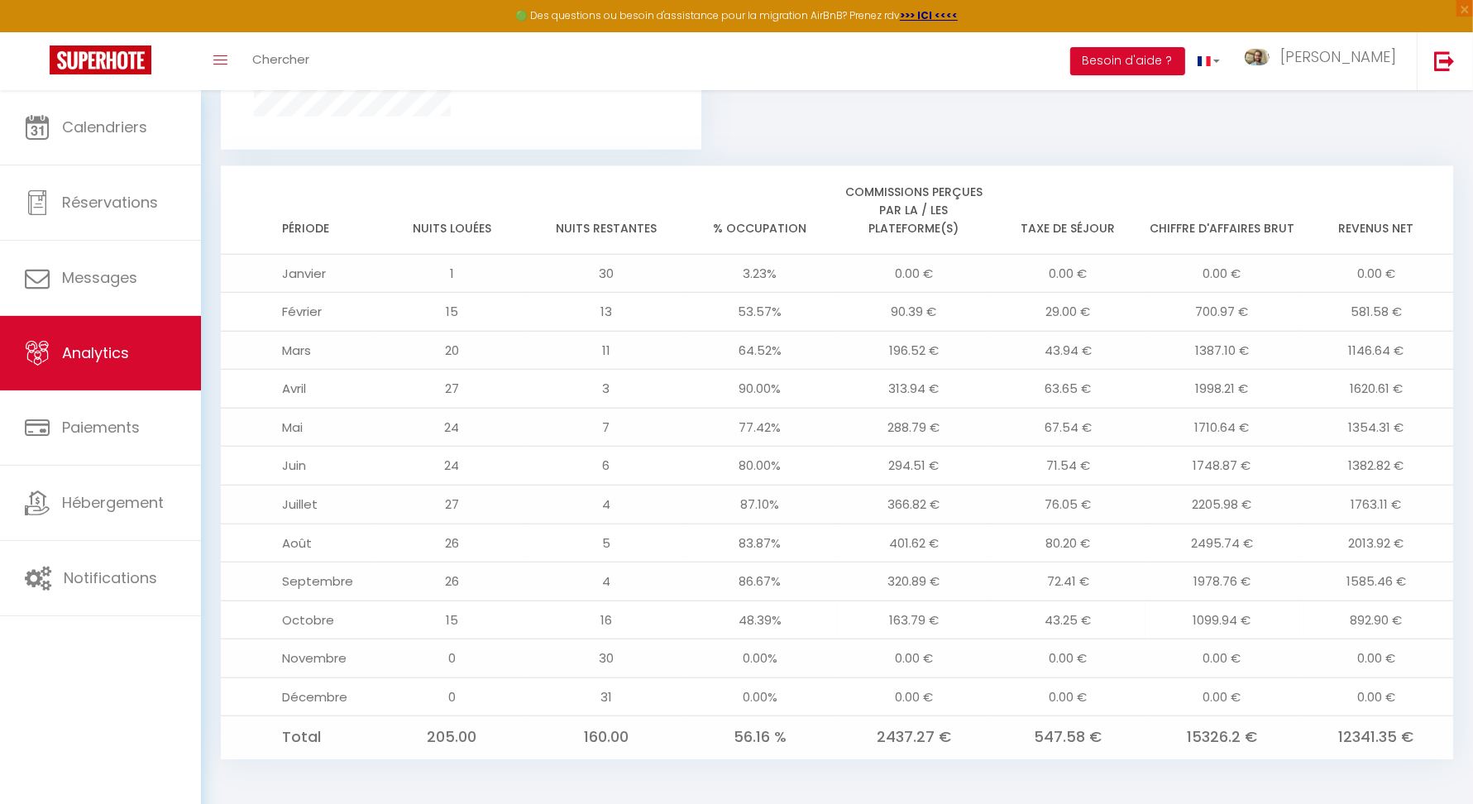
click at [1198, 610] on td "1099.94 €" at bounding box center [1223, 619] width 154 height 39
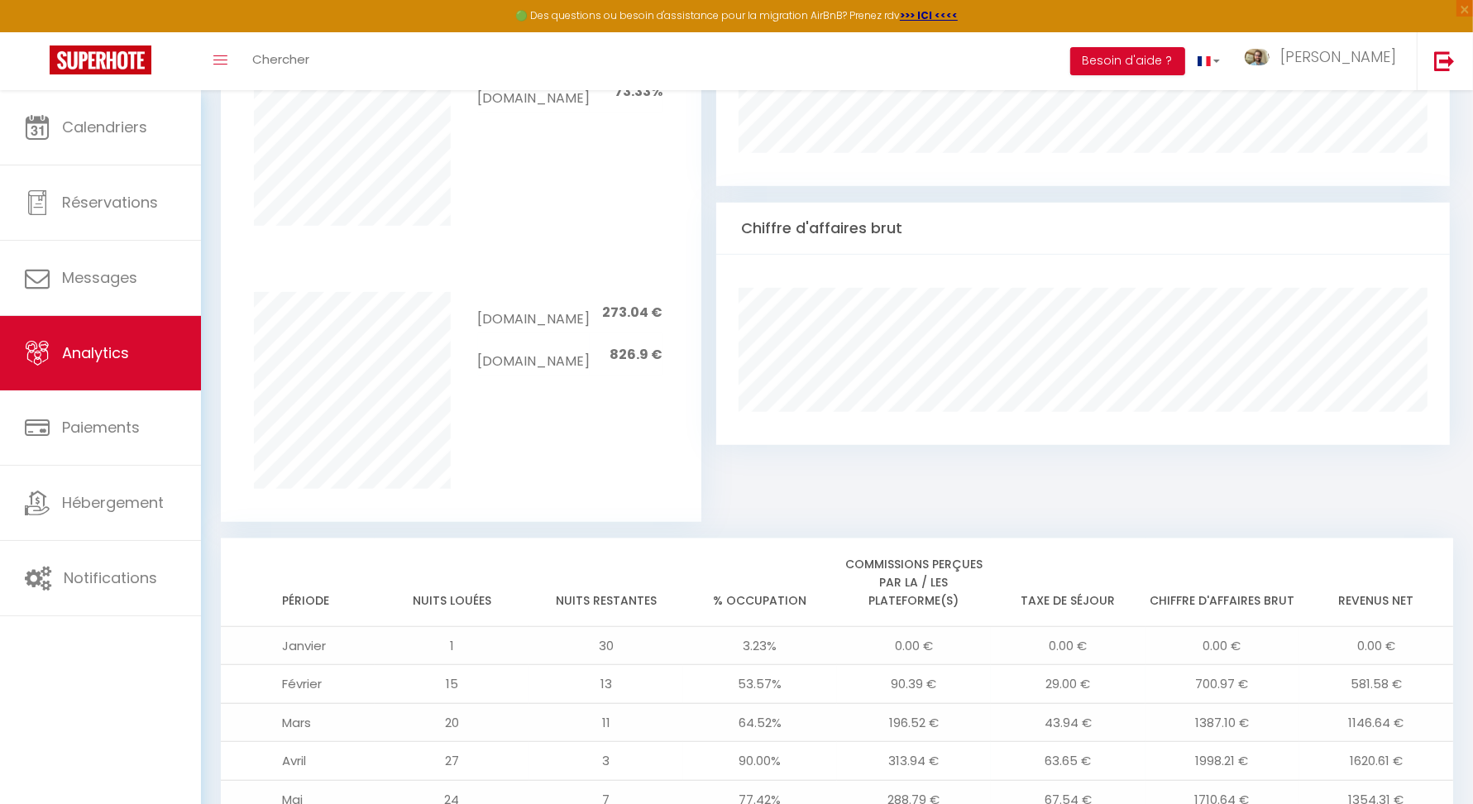
scroll to position [30, 0]
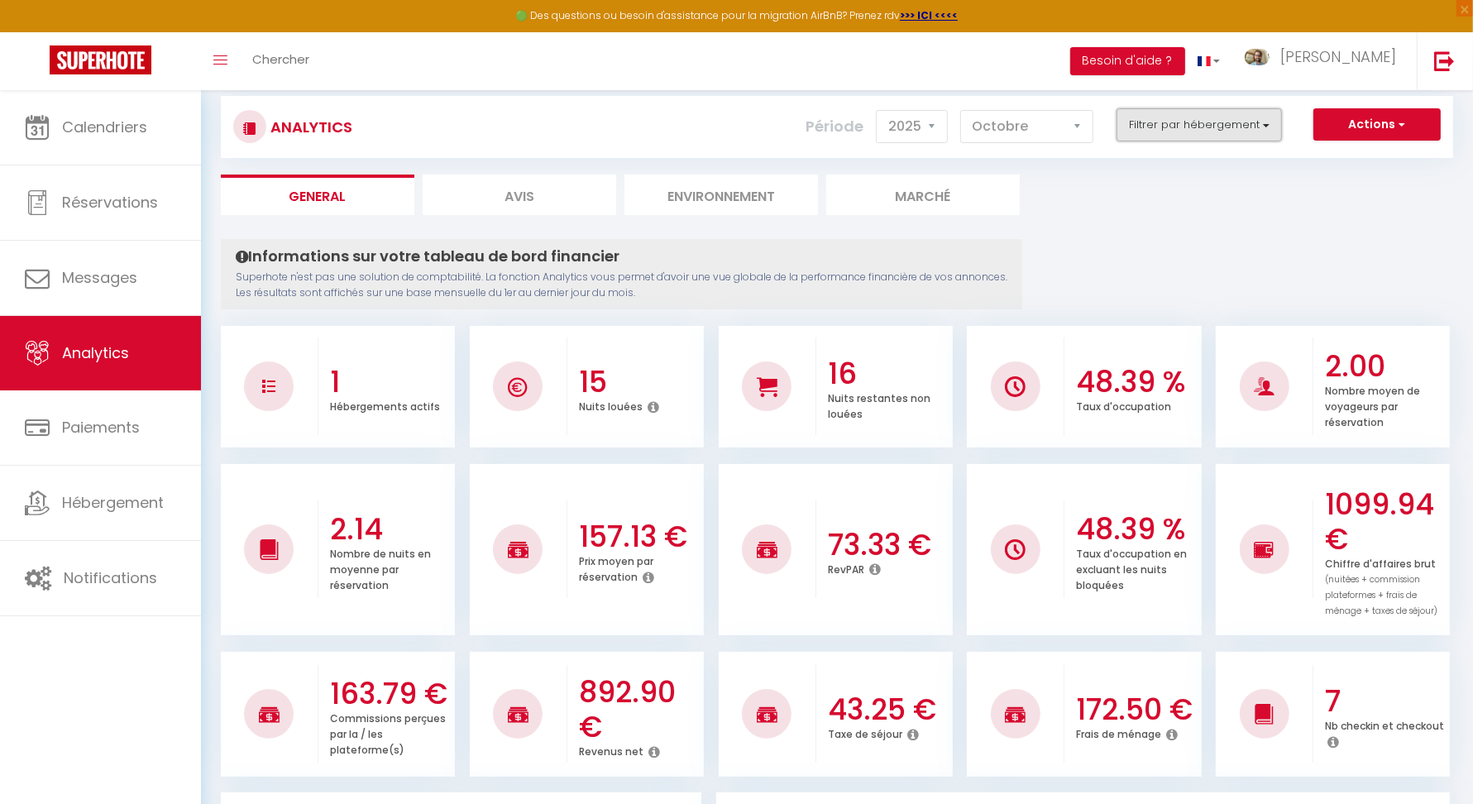
click at [1189, 128] on button "Filtrer par hébergement" at bounding box center [1199, 124] width 165 height 33
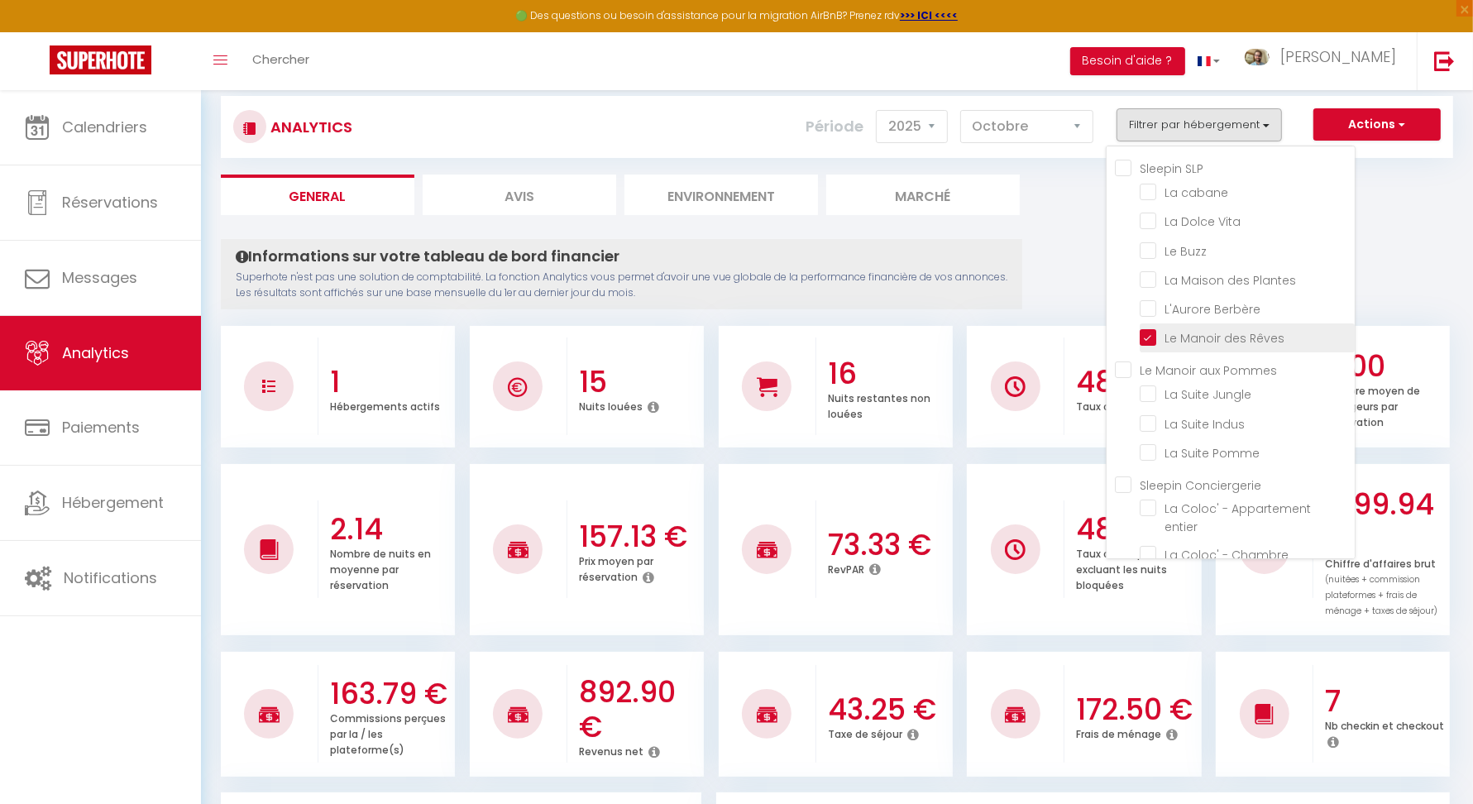
click at [1155, 337] on Rêves "checkbox" at bounding box center [1247, 336] width 215 height 17
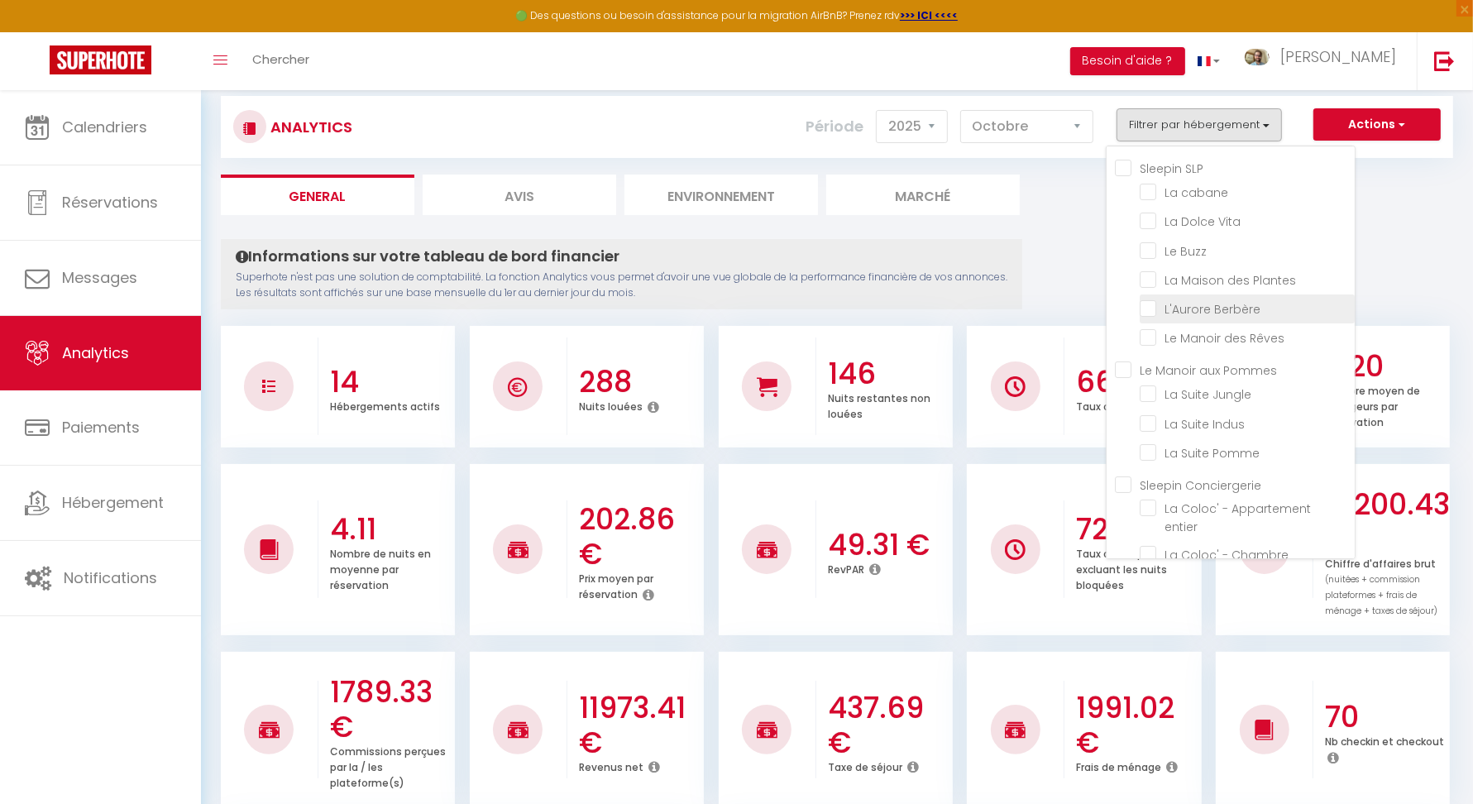
click at [1152, 309] on Berbère "checkbox" at bounding box center [1247, 307] width 215 height 17
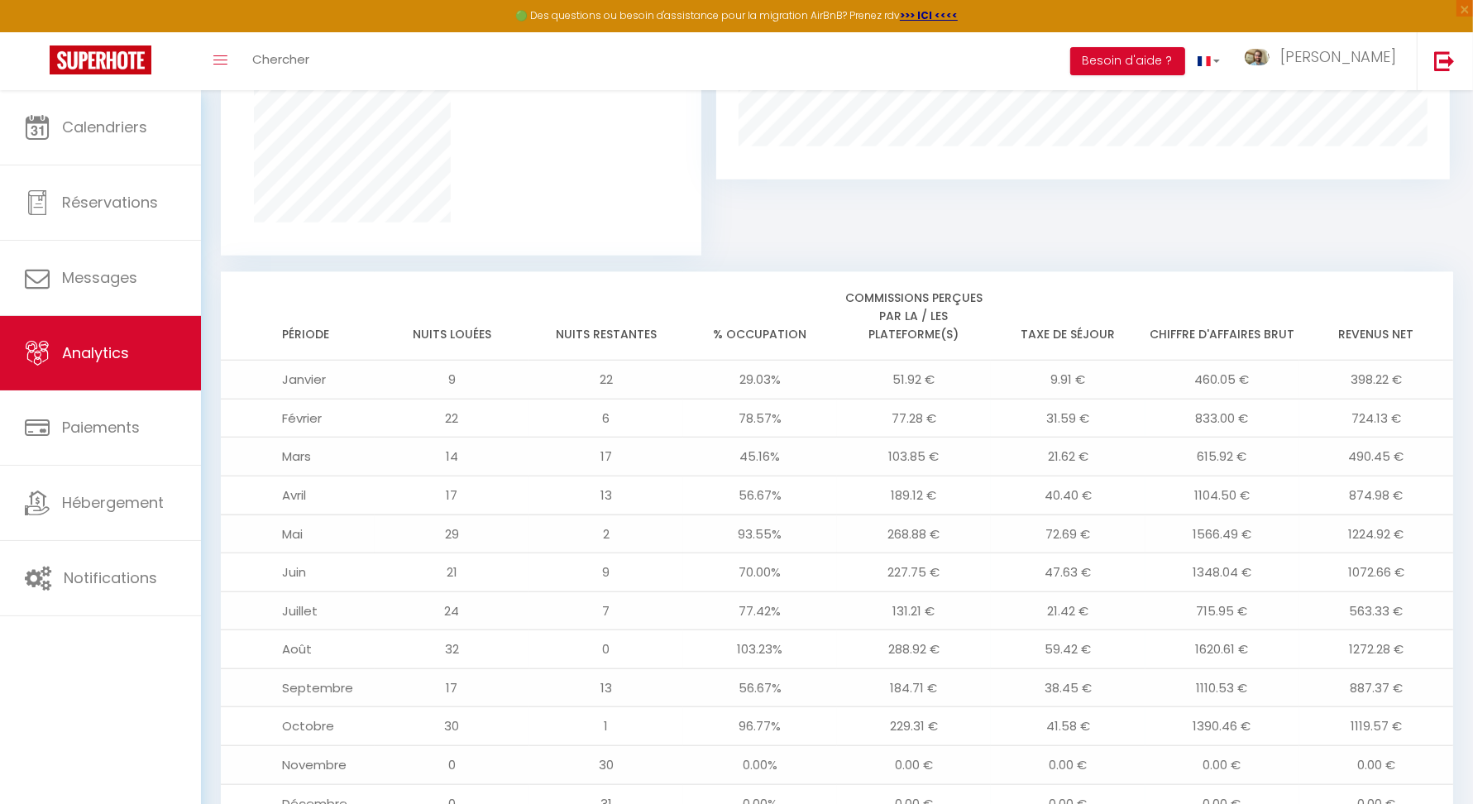
scroll to position [1251, 0]
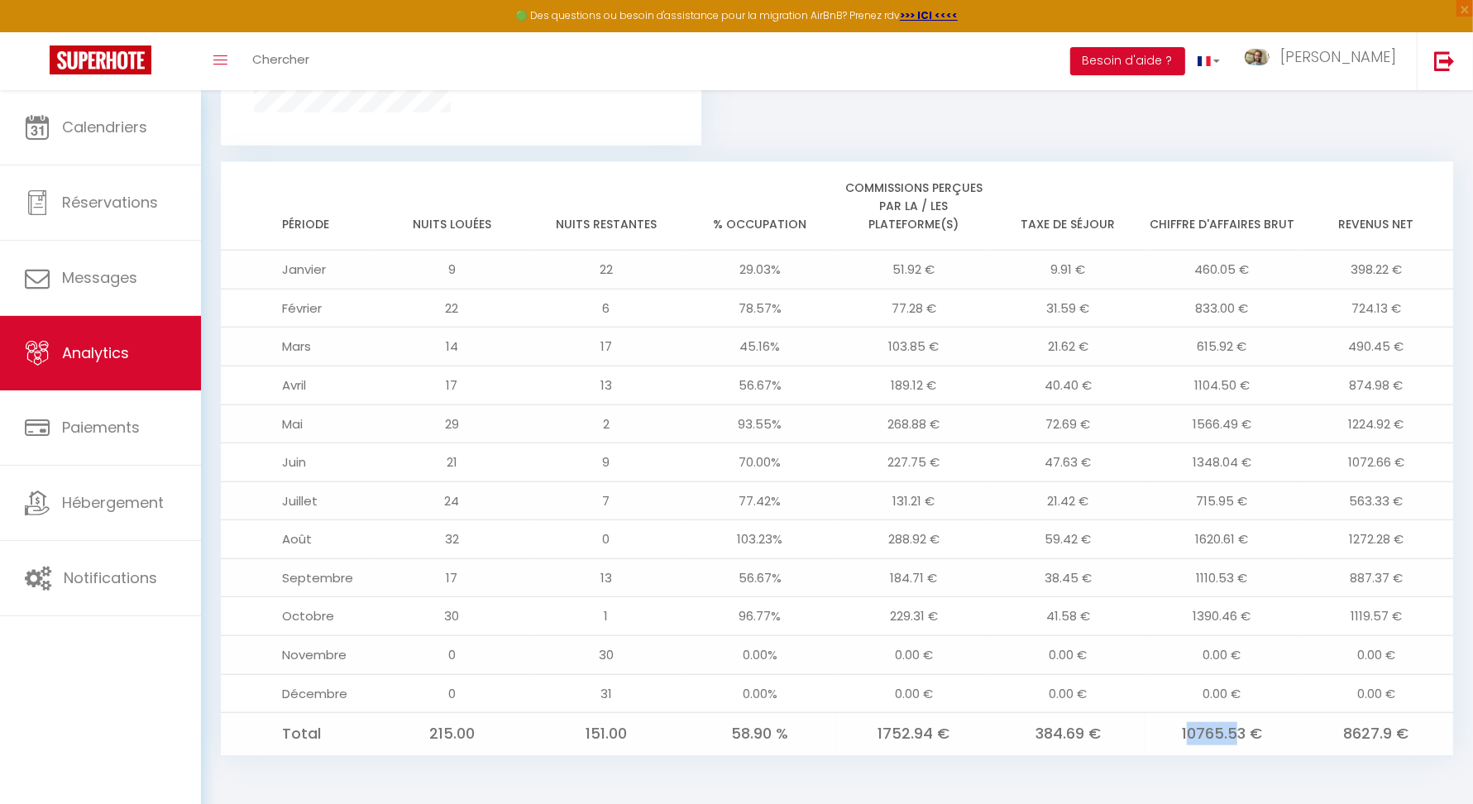
drag, startPoint x: 1189, startPoint y: 737, endPoint x: 1240, endPoint y: 740, distance: 50.6
click at [1240, 740] on td "10765.53 €" at bounding box center [1223, 734] width 154 height 42
drag, startPoint x: 1248, startPoint y: 734, endPoint x: 1172, endPoint y: 739, distance: 76.3
click at [1172, 739] on td "10765.53 €" at bounding box center [1223, 734] width 154 height 42
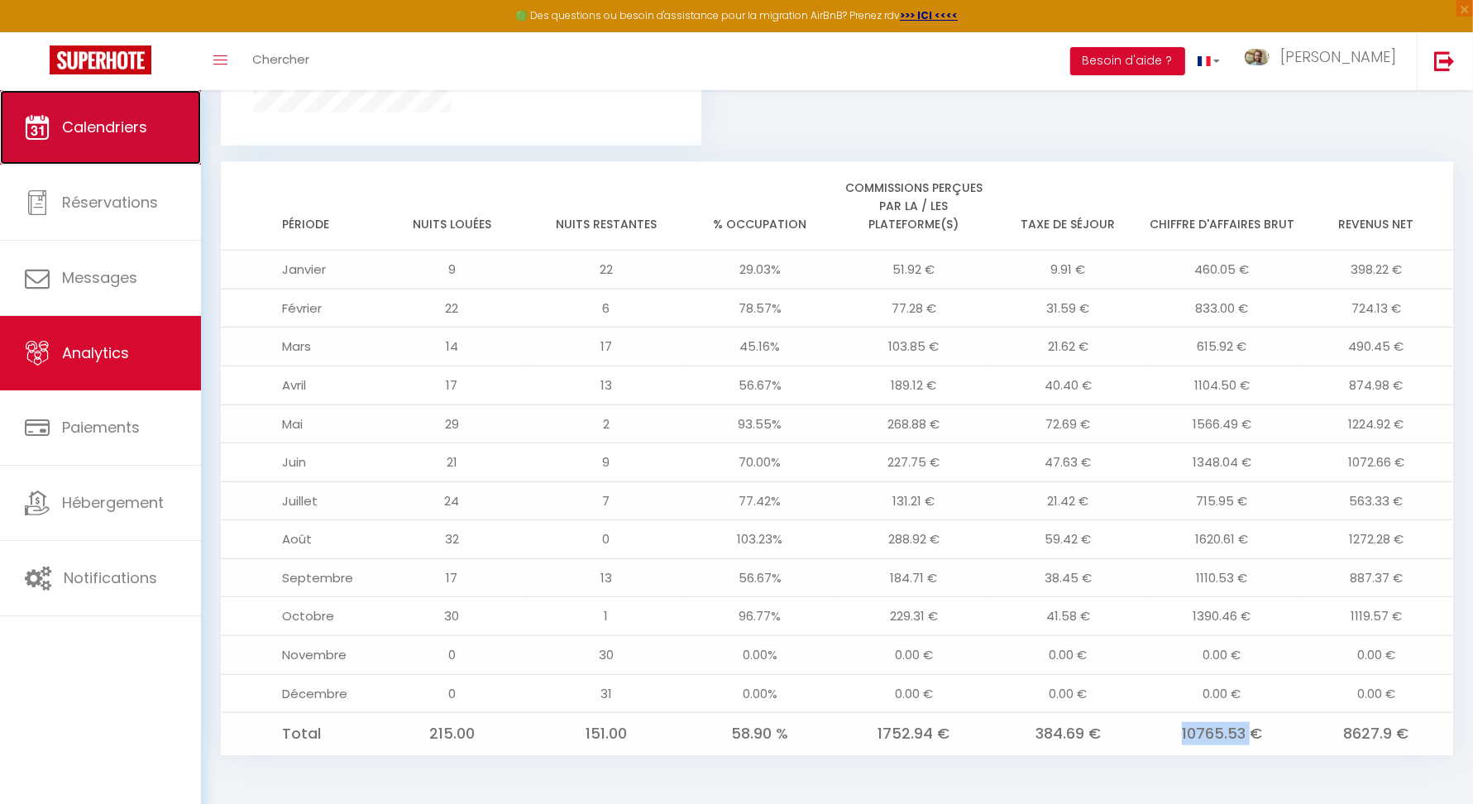
click at [117, 125] on span "Calendriers" at bounding box center [104, 127] width 85 height 21
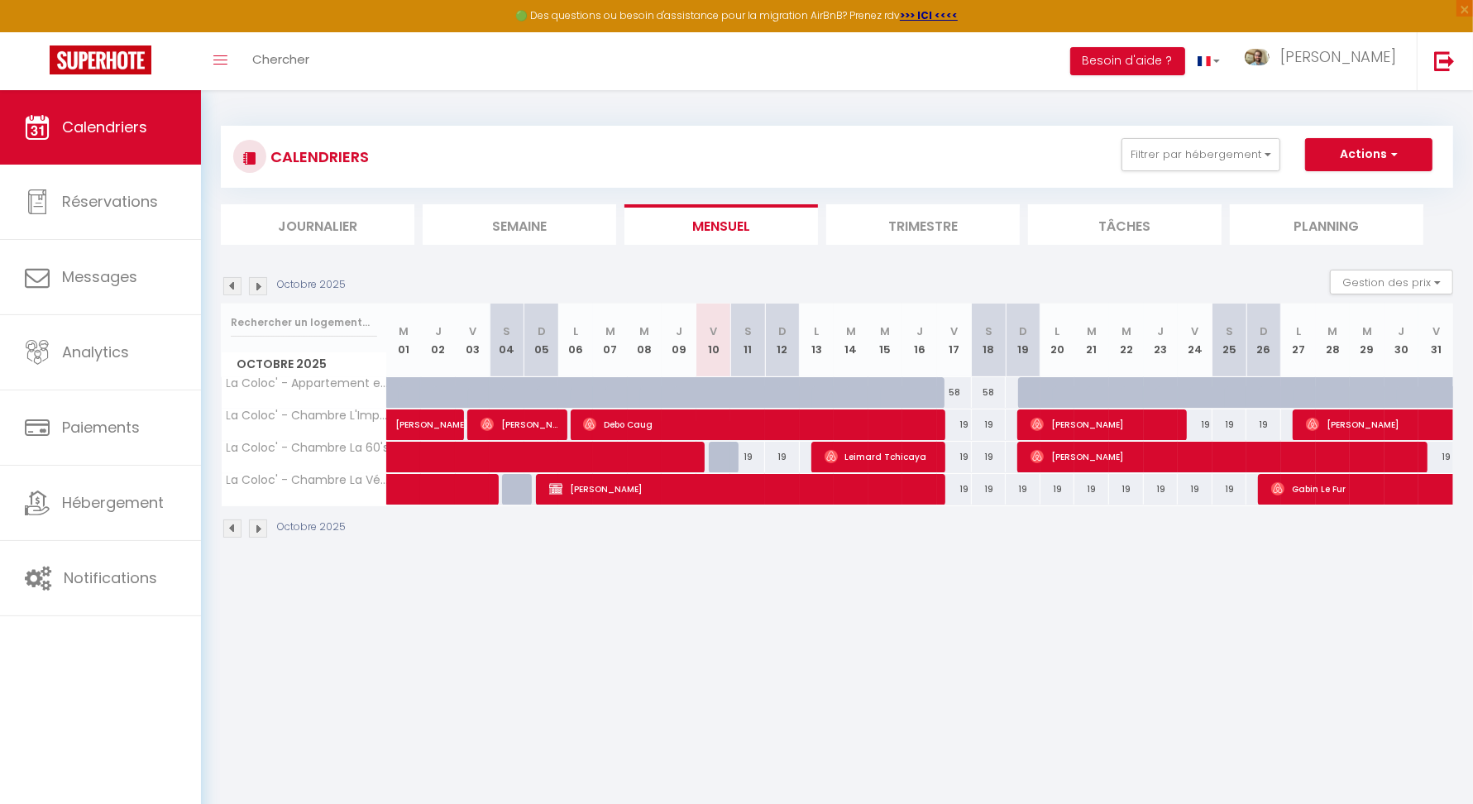
click at [228, 287] on img at bounding box center [232, 286] width 18 height 18
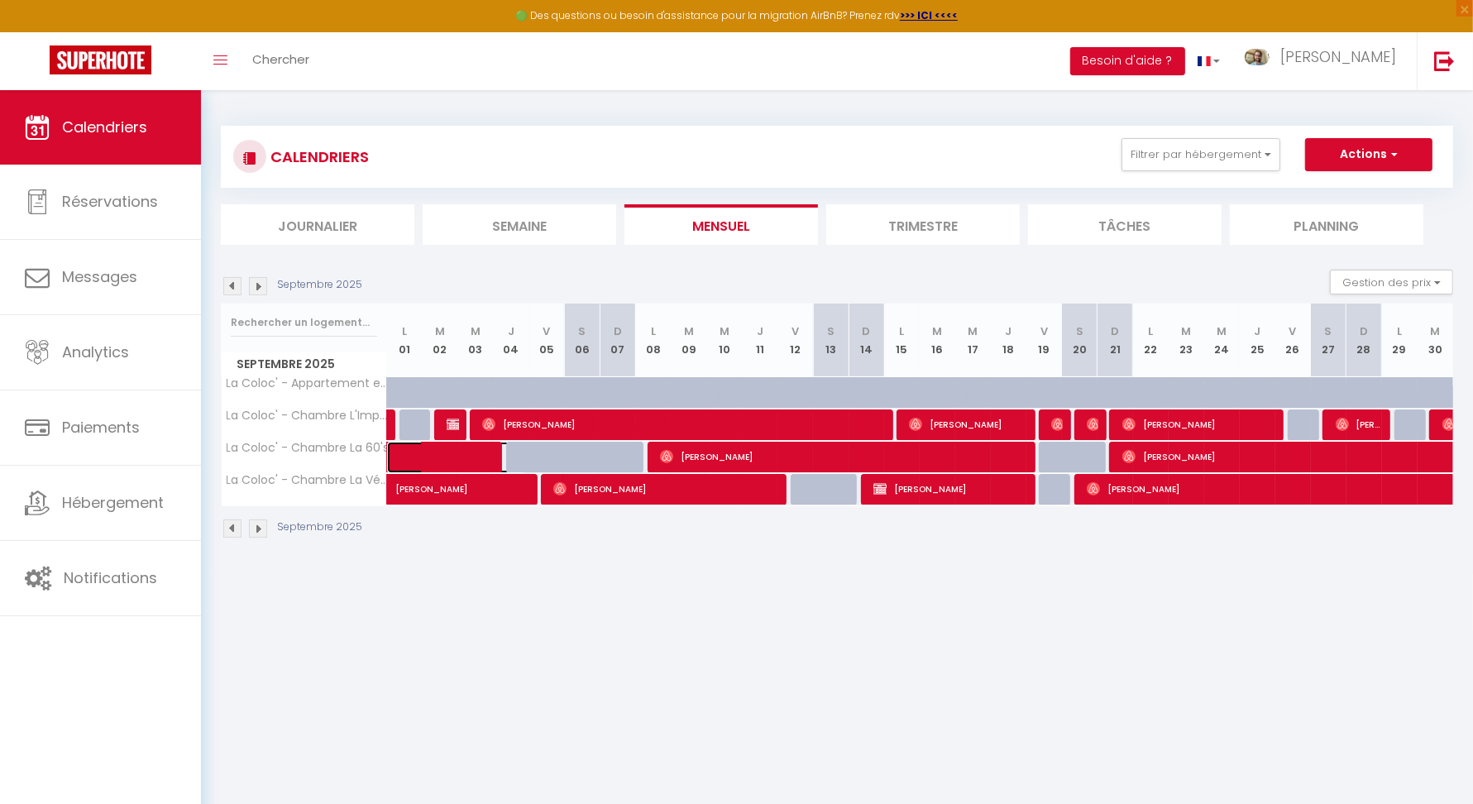
click at [438, 455] on span at bounding box center [469, 457] width 114 height 31
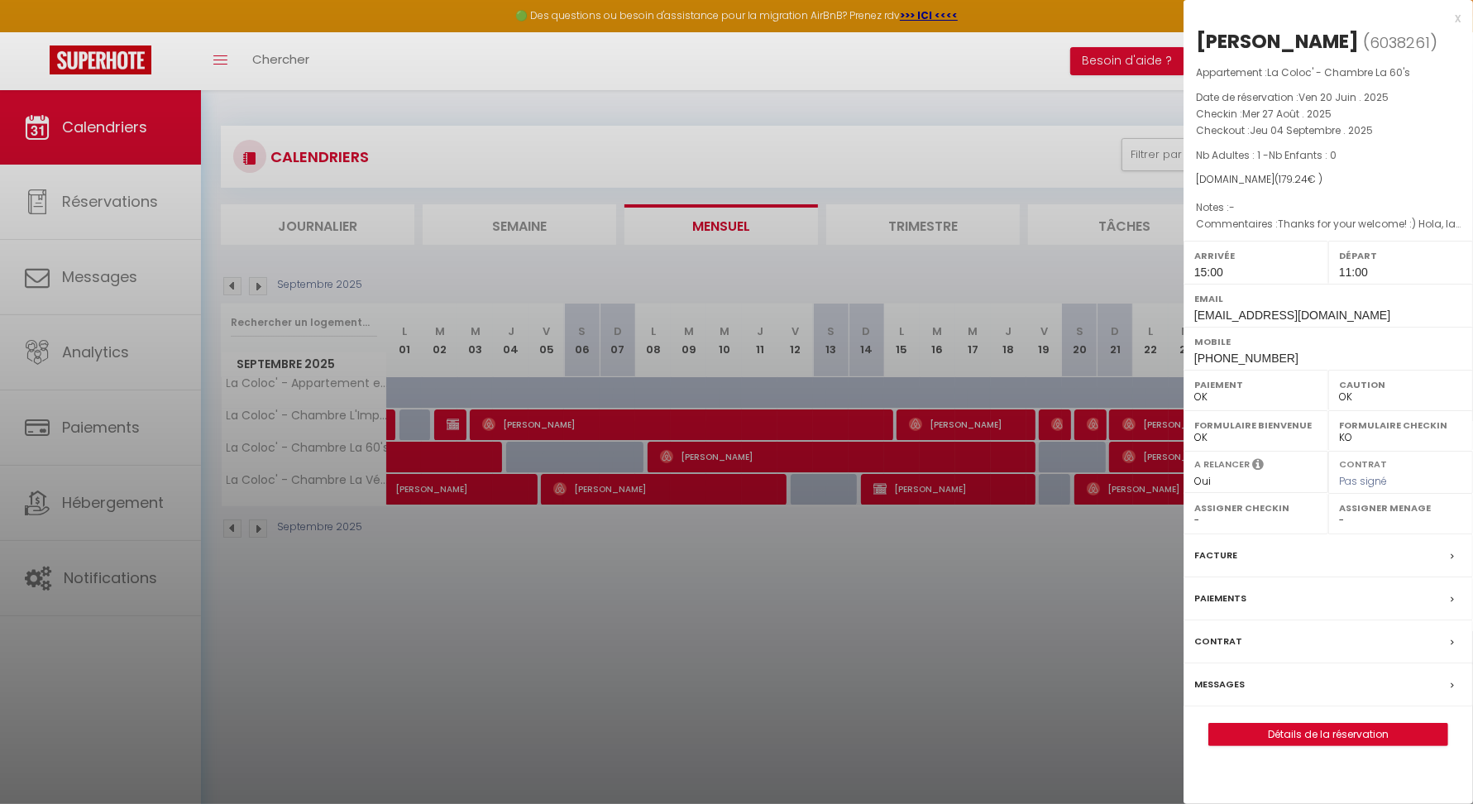
drag, startPoint x: 1328, startPoint y: 41, endPoint x: 1190, endPoint y: 22, distance: 139.4
click at [1190, 22] on div "x [PERSON_NAME] ( 6038261 ) Appartement : La Coloc' - Chambre La 60's Date de r…" at bounding box center [1328, 385] width 289 height 771
copy div "x [PERSON_NAME]"
click at [729, 462] on div at bounding box center [736, 402] width 1473 height 804
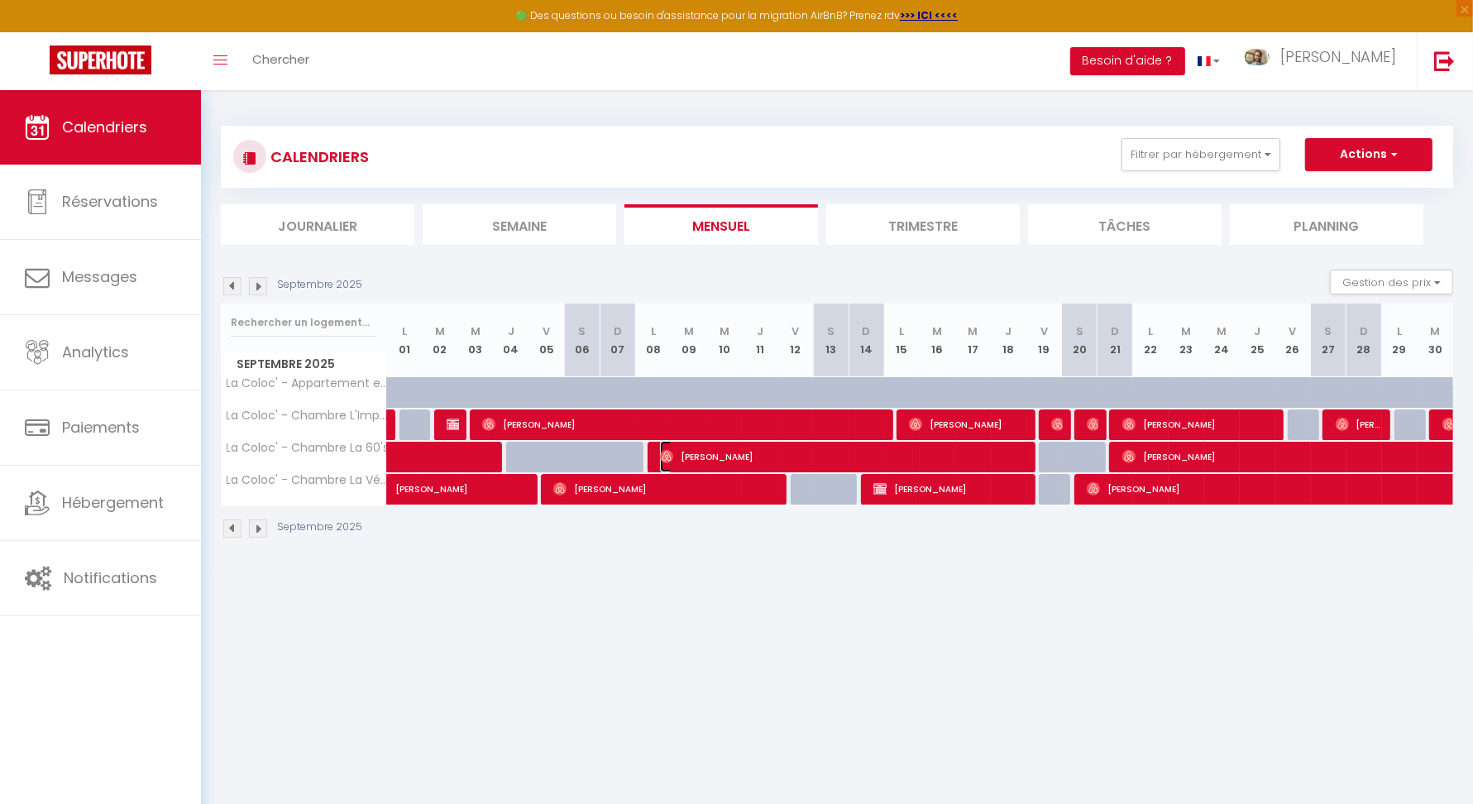
click at [728, 457] on span "[PERSON_NAME]" at bounding box center [843, 456] width 367 height 31
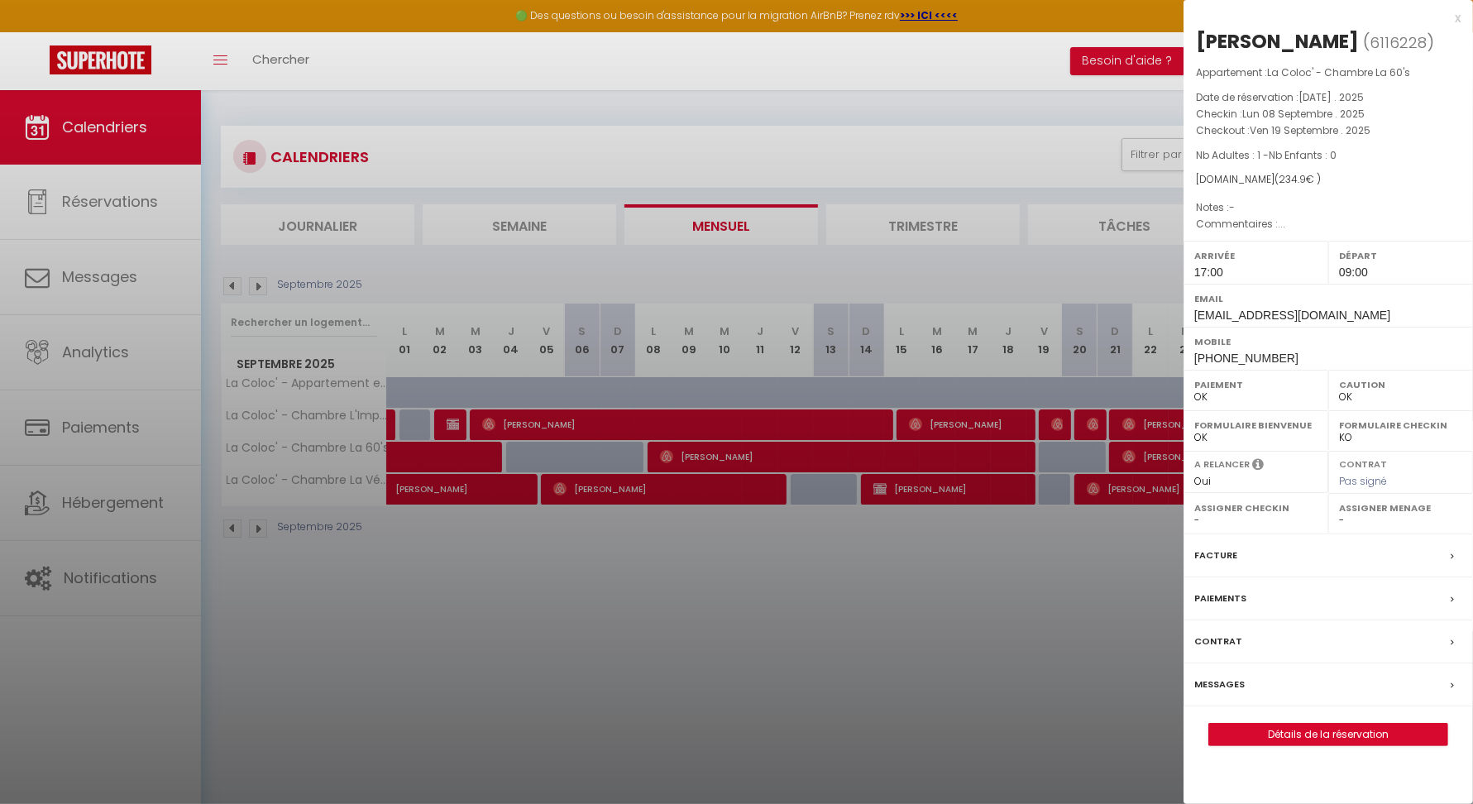
drag, startPoint x: 1198, startPoint y: 41, endPoint x: 1347, endPoint y: 41, distance: 148.9
click at [1347, 41] on div "[PERSON_NAME] ( 6116228 ) Appartement : La Coloc' - Chambre La 60's Date de rés…" at bounding box center [1328, 387] width 289 height 718
copy h2 "[PERSON_NAME]"
click at [1126, 440] on div at bounding box center [736, 402] width 1473 height 804
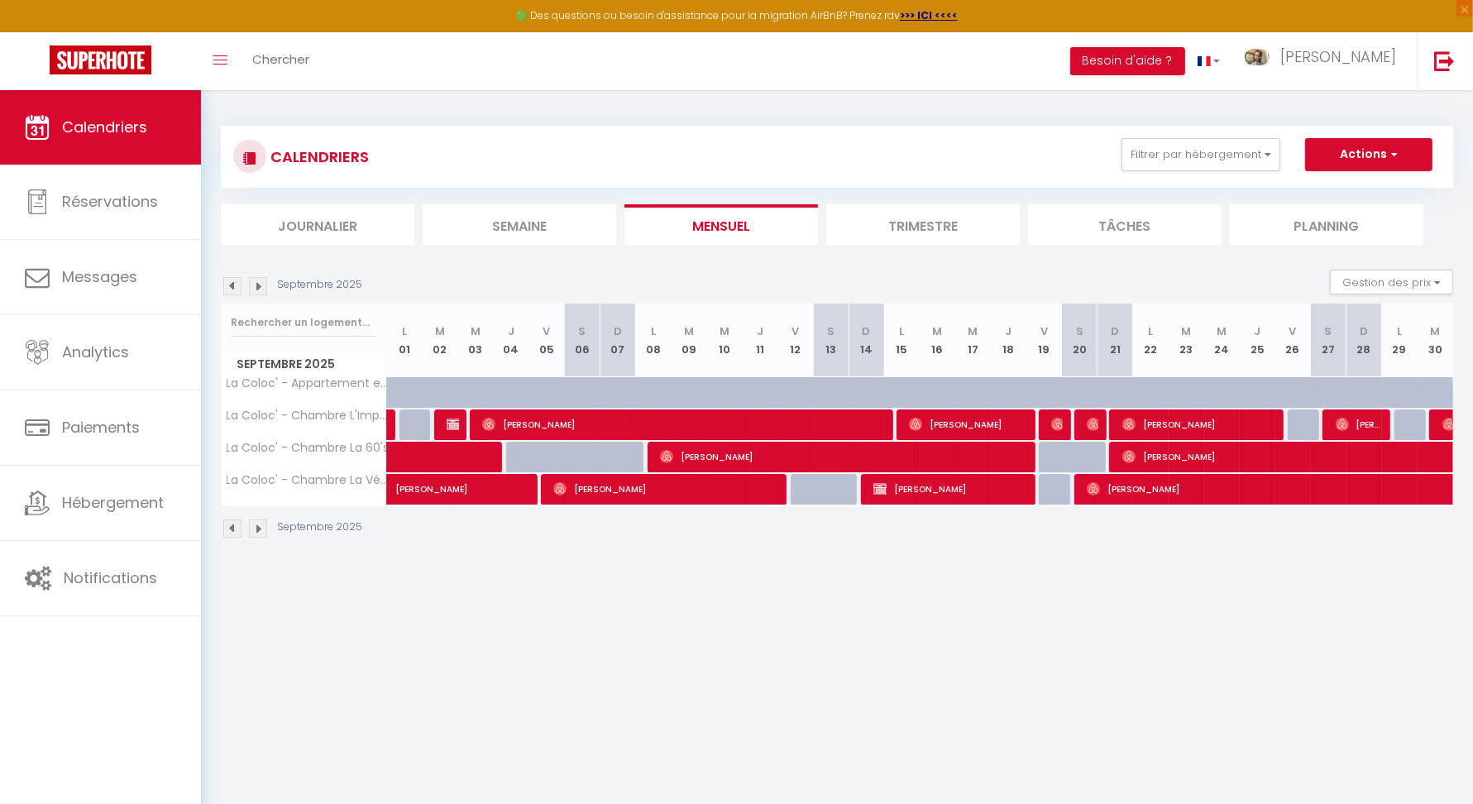
click at [1137, 450] on body "🟢 Des questions ou besoin d'assistance pour la migration AirBnB? Prenez rdv >>>…" at bounding box center [736, 492] width 1473 height 804
click at [1145, 450] on span "[PERSON_NAME]" at bounding box center [1483, 456] width 723 height 31
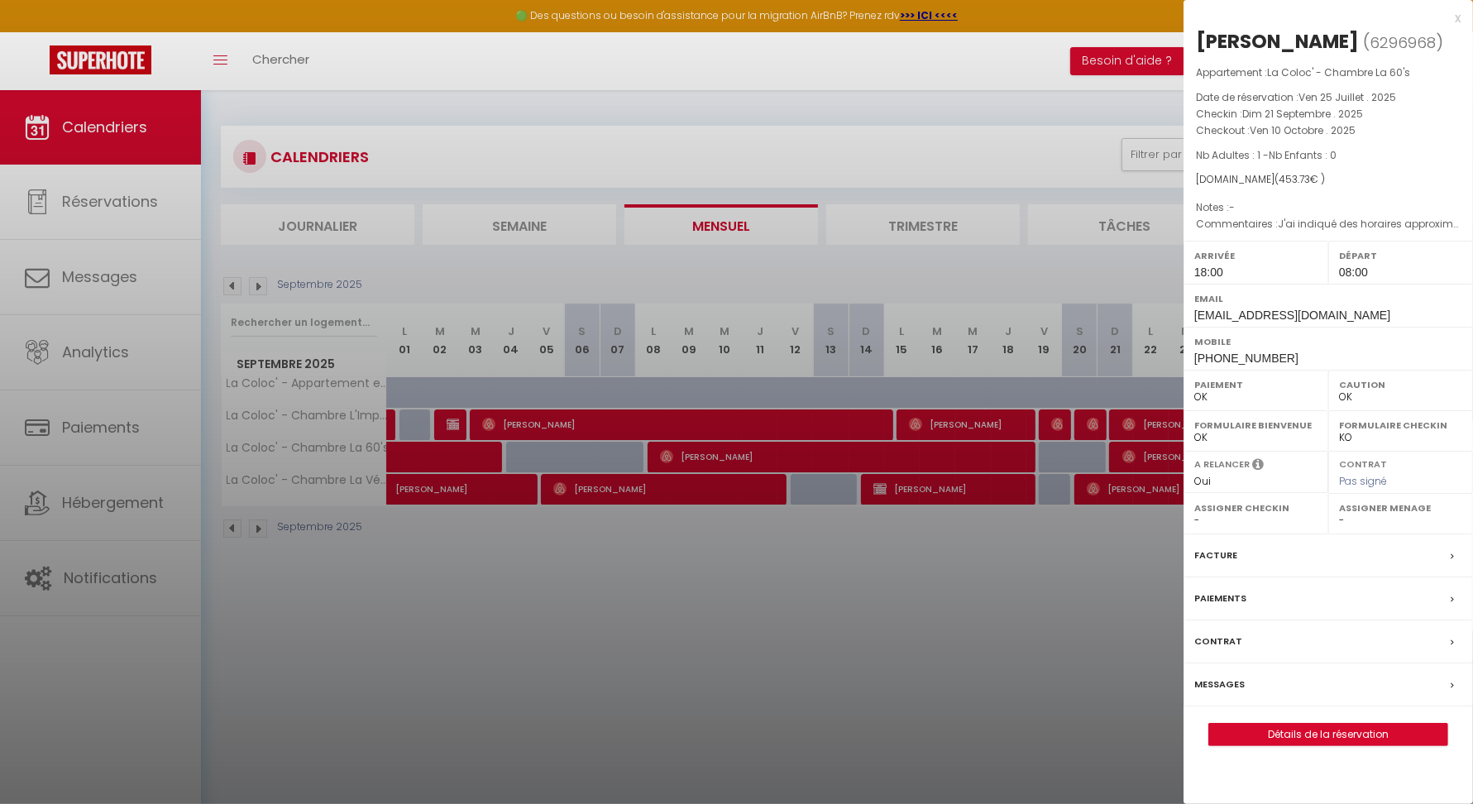
drag, startPoint x: 1197, startPoint y: 38, endPoint x: 1341, endPoint y: 43, distance: 144.0
click at [1341, 43] on div "[PERSON_NAME]" at bounding box center [1277, 41] width 163 height 26
copy div "[PERSON_NAME]"
click at [1107, 573] on div at bounding box center [736, 402] width 1473 height 804
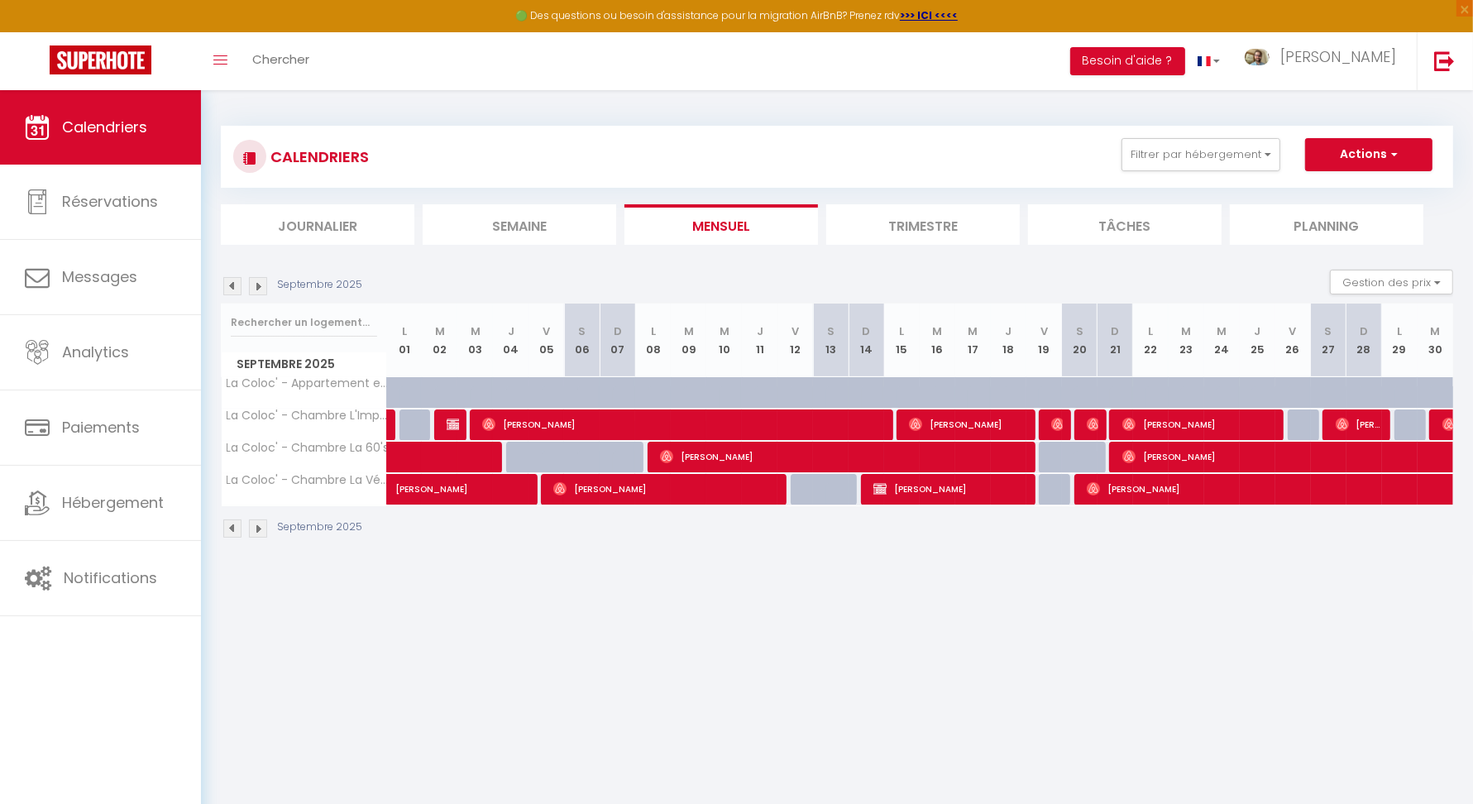
click at [439, 425] on div at bounding box center [452, 424] width 36 height 31
click at [455, 429] on span "[PERSON_NAME]" at bounding box center [453, 424] width 12 height 31
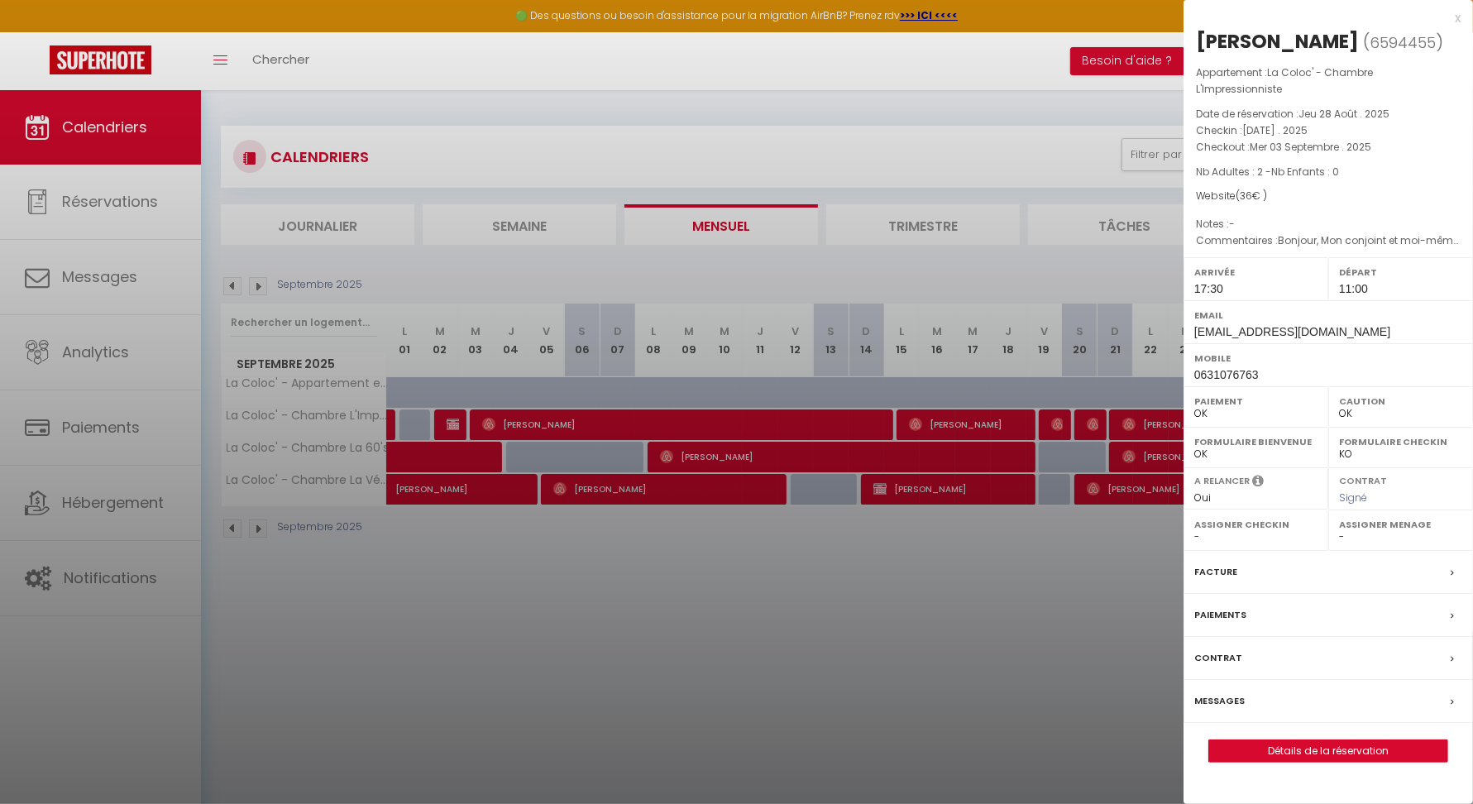
drag, startPoint x: 1209, startPoint y: 41, endPoint x: 1313, endPoint y: 36, distance: 103.5
click at [1313, 36] on h2 "[PERSON_NAME] ( 6594455 )" at bounding box center [1328, 42] width 265 height 28
copy h2 "[PERSON_NAME]"
click at [576, 402] on div at bounding box center [736, 402] width 1473 height 804
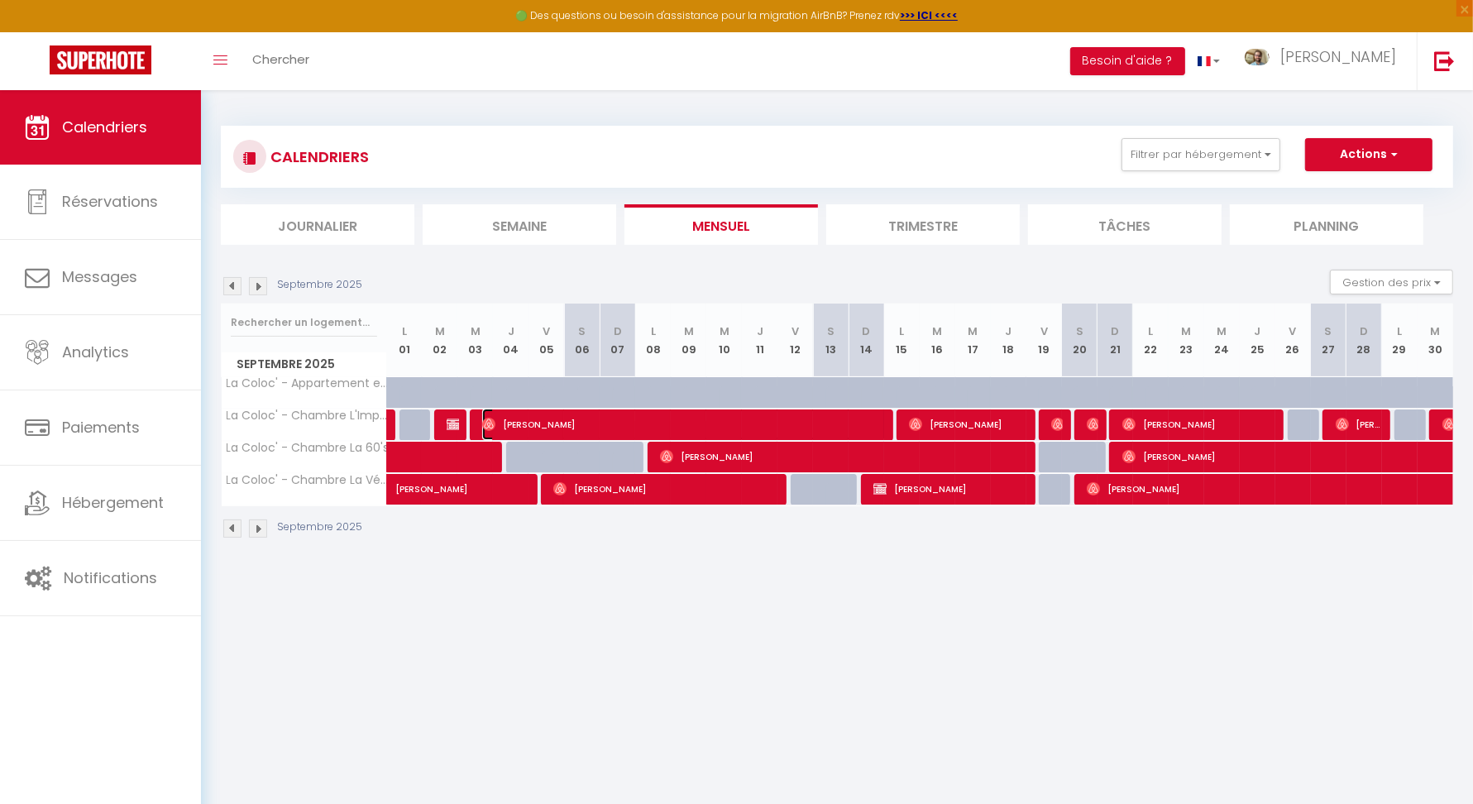
click at [590, 415] on span "[PERSON_NAME]" at bounding box center [683, 424] width 403 height 31
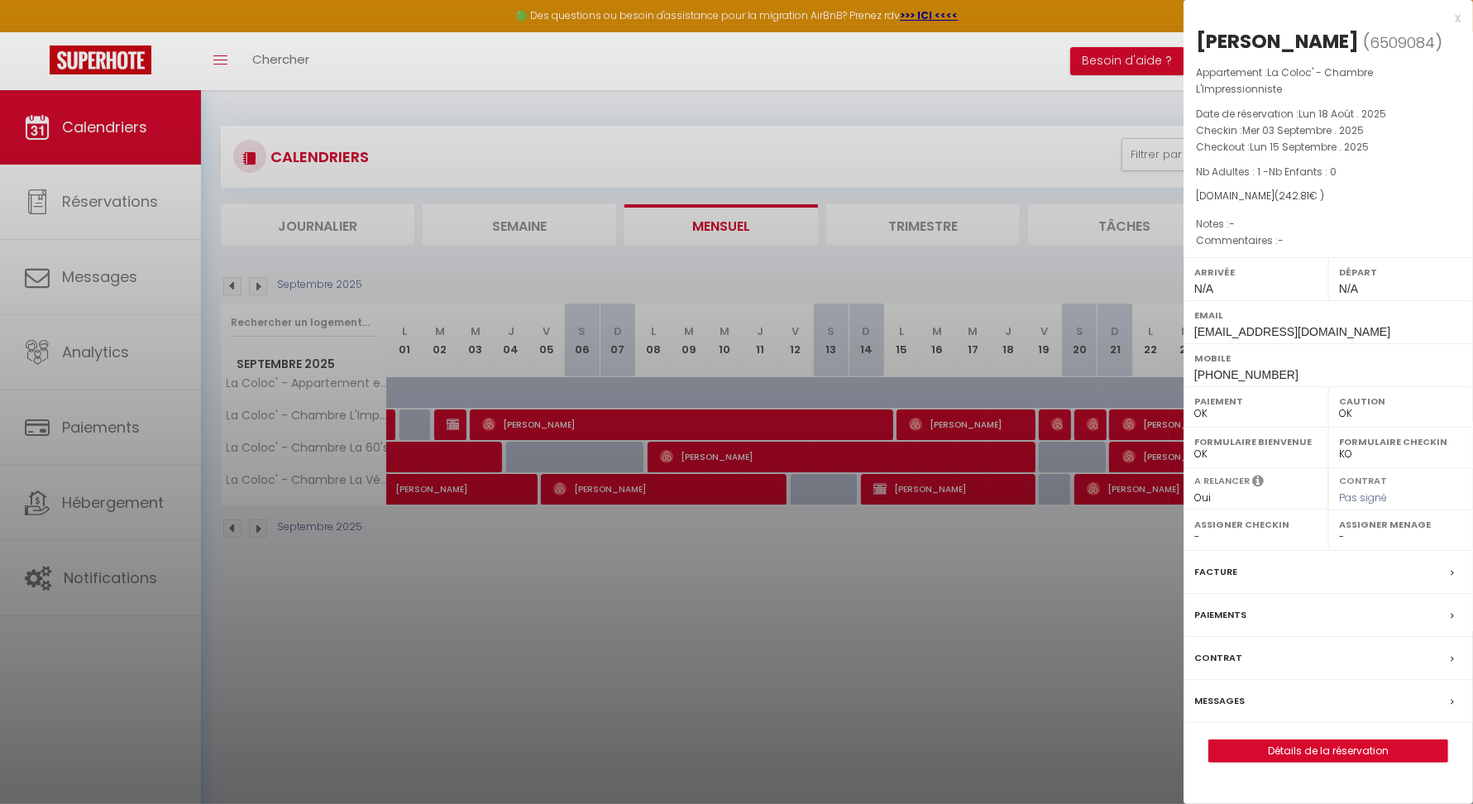
drag, startPoint x: 1200, startPoint y: 46, endPoint x: 1446, endPoint y: 46, distance: 245.7
click at [1446, 46] on h2 "[PERSON_NAME] ( 6509084 )" at bounding box center [1328, 42] width 265 height 28
copy div "[PERSON_NAME]"
click at [950, 422] on div at bounding box center [736, 402] width 1473 height 804
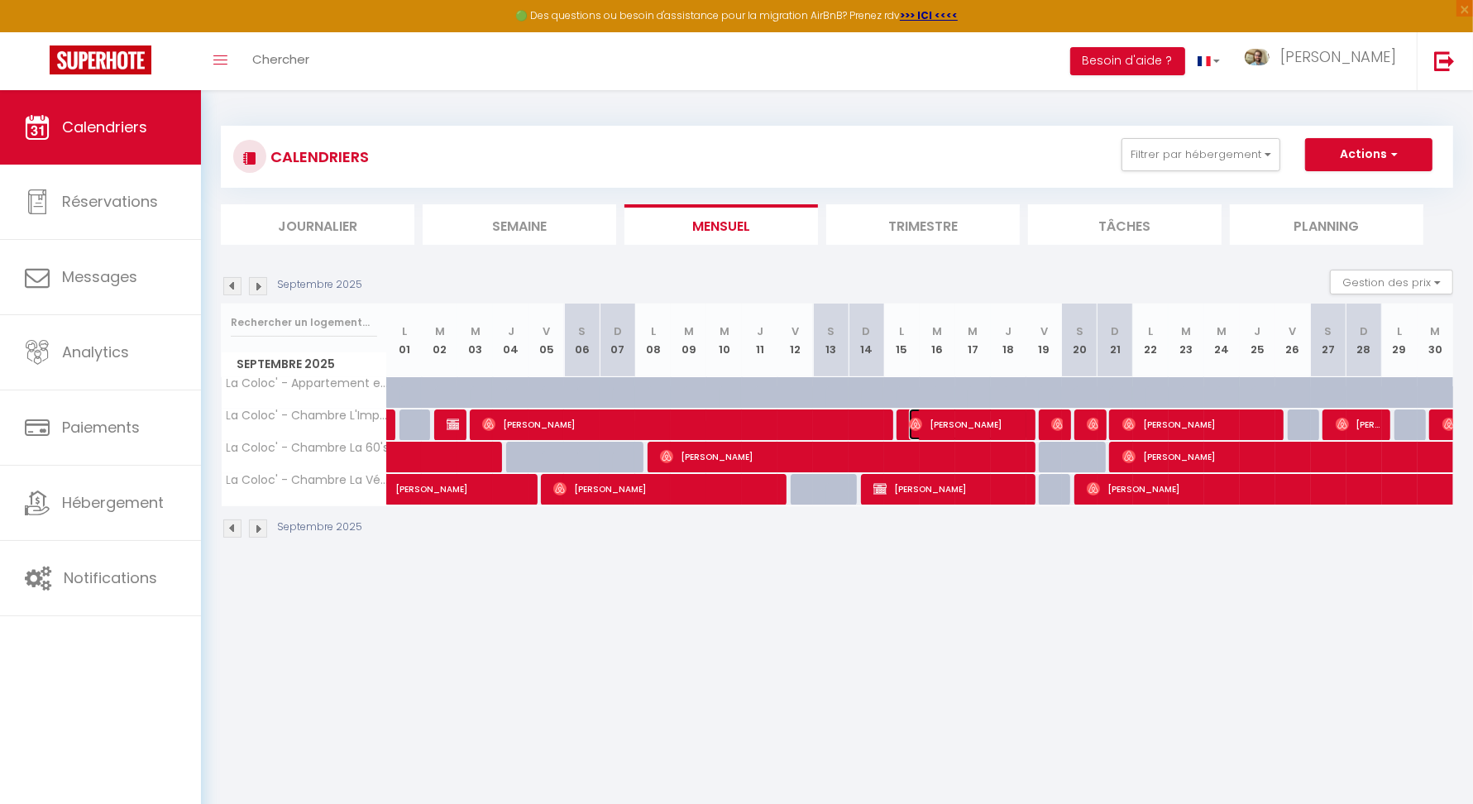
click at [988, 423] on span "[PERSON_NAME]" at bounding box center [968, 424] width 118 height 31
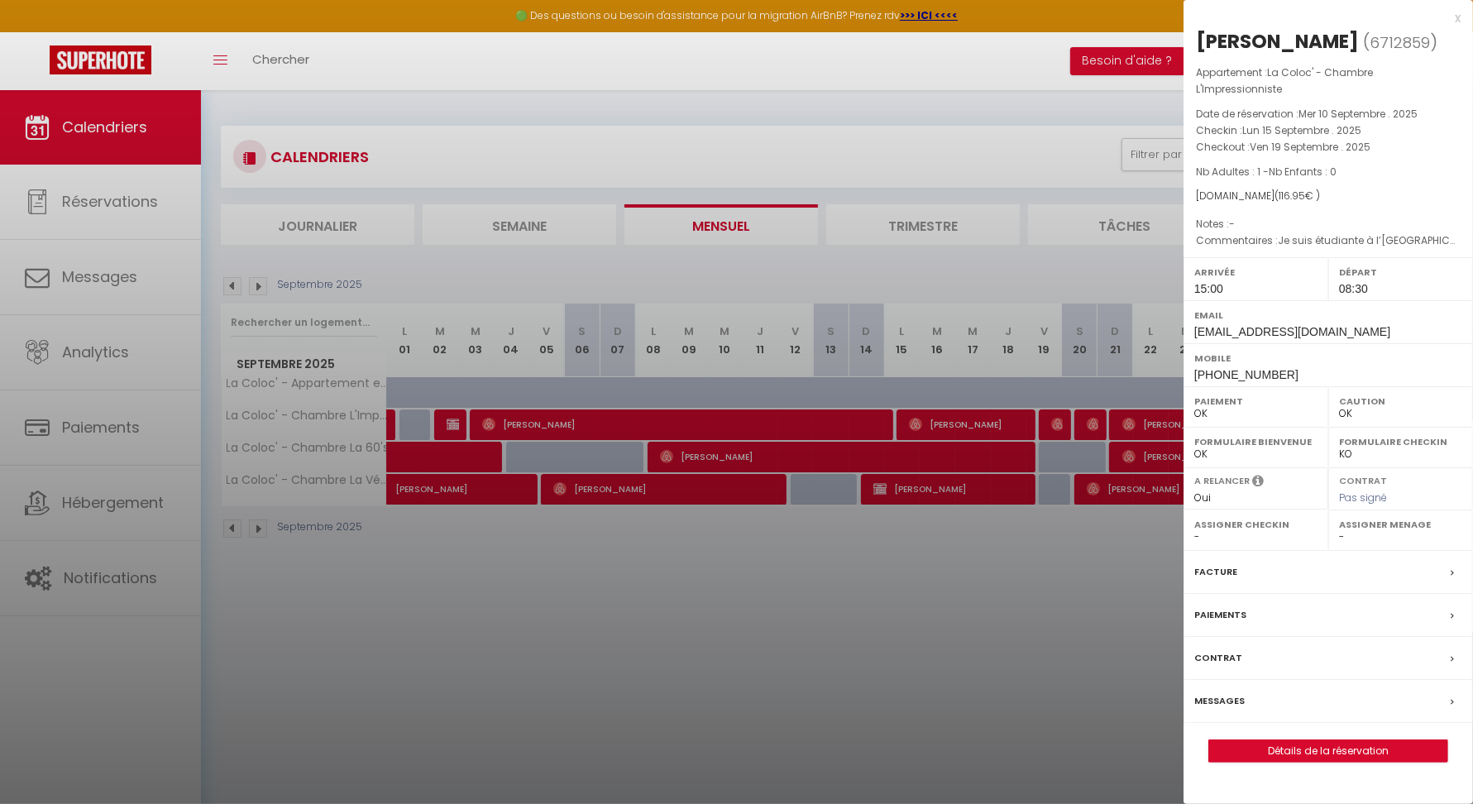
drag, startPoint x: 1200, startPoint y: 42, endPoint x: 1308, endPoint y: 48, distance: 108.5
click at [1308, 48] on div "[PERSON_NAME]" at bounding box center [1277, 41] width 163 height 26
click at [1090, 606] on div at bounding box center [736, 402] width 1473 height 804
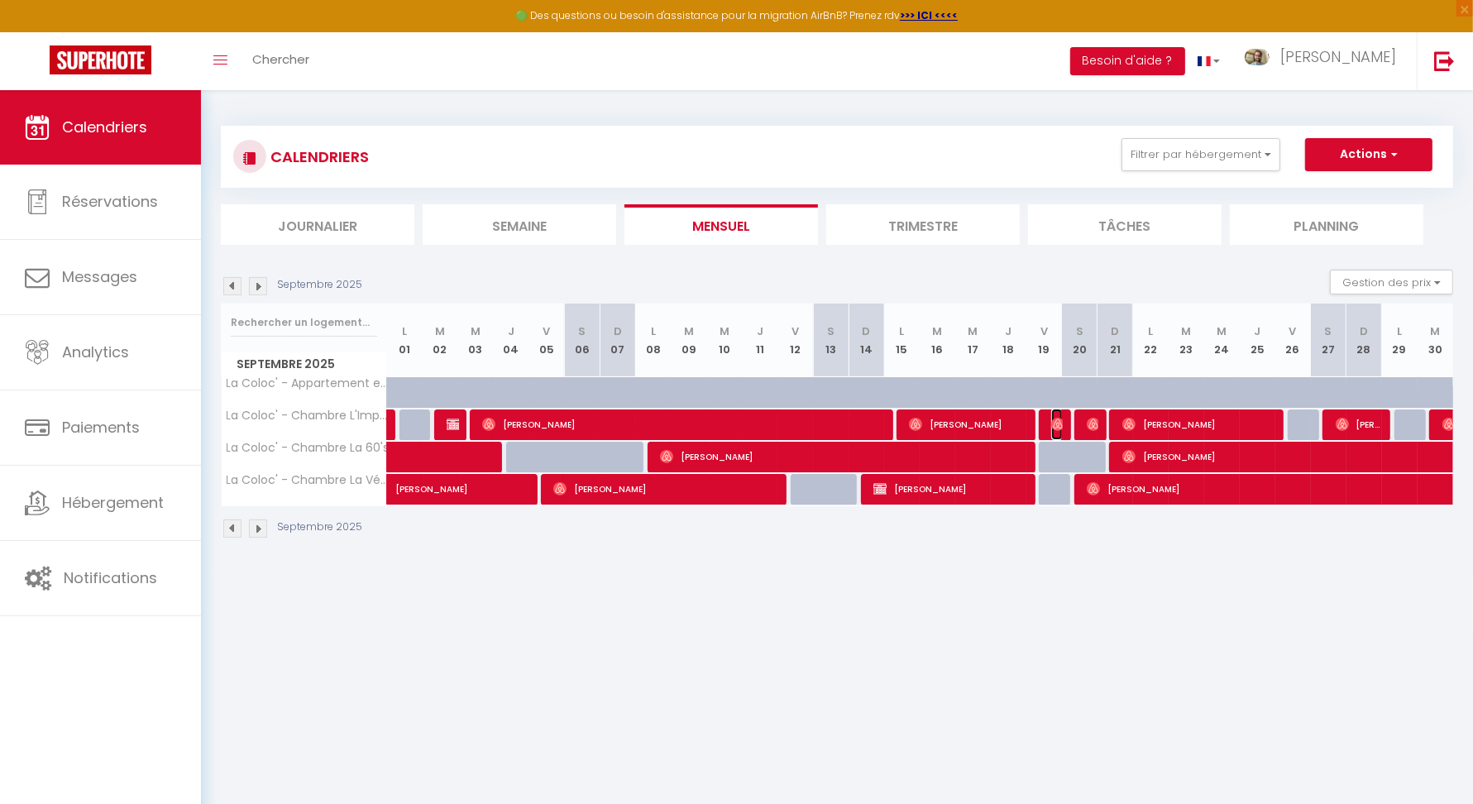
click at [1057, 423] on img at bounding box center [1057, 424] width 13 height 13
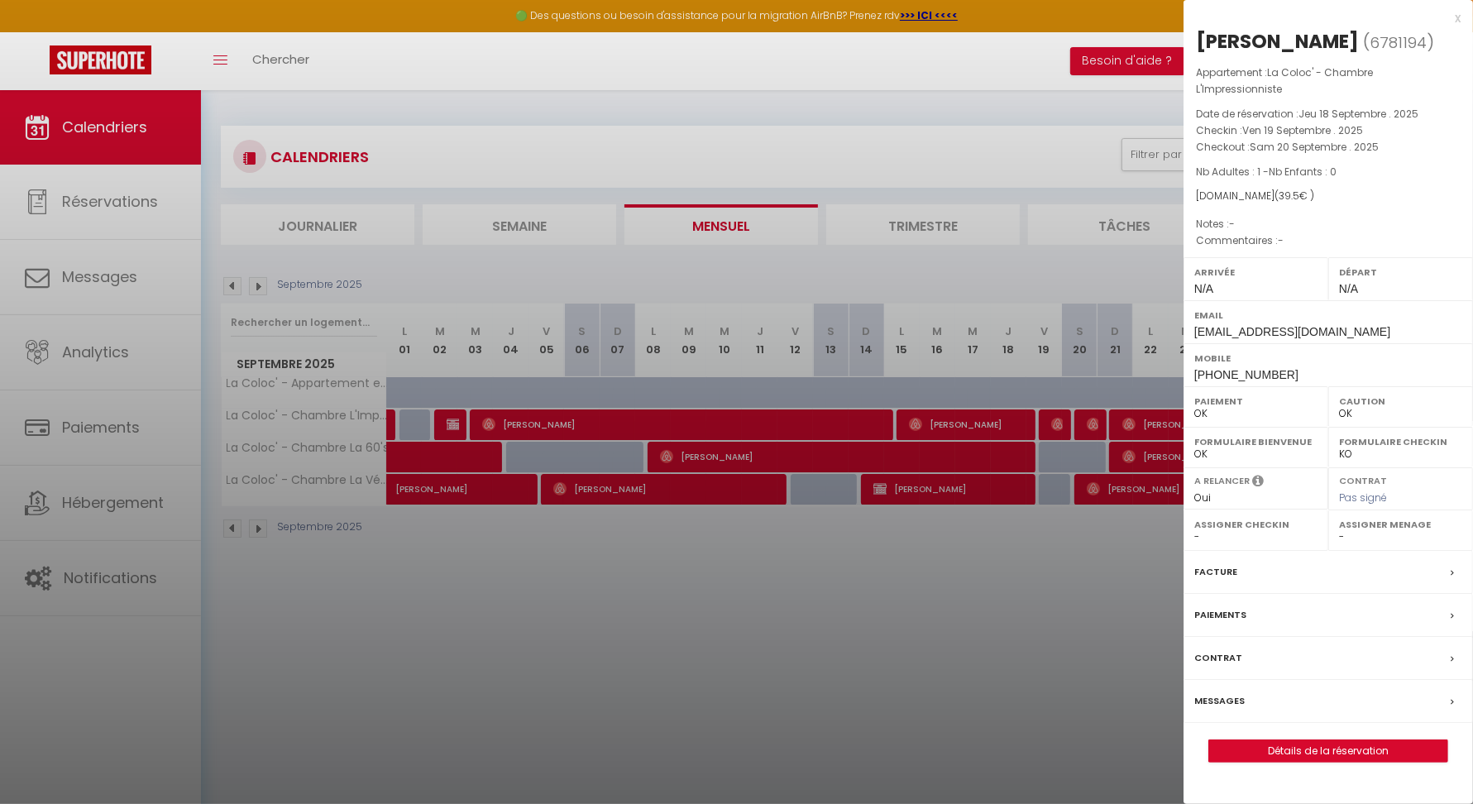
drag, startPoint x: 1353, startPoint y: 40, endPoint x: 1204, endPoint y: 45, distance: 149.0
click at [1181, 90] on body "🟢 Des questions ou besoin d'assistance pour la migration AirBnB? Prenez rdv >>>…" at bounding box center [736, 492] width 1473 height 804
drag, startPoint x: 1351, startPoint y: 49, endPoint x: 1202, endPoint y: 39, distance: 149.2
click at [1202, 39] on h2 "[PERSON_NAME] ( 6781194 )" at bounding box center [1328, 42] width 265 height 28
click at [1135, 510] on div at bounding box center [736, 402] width 1473 height 804
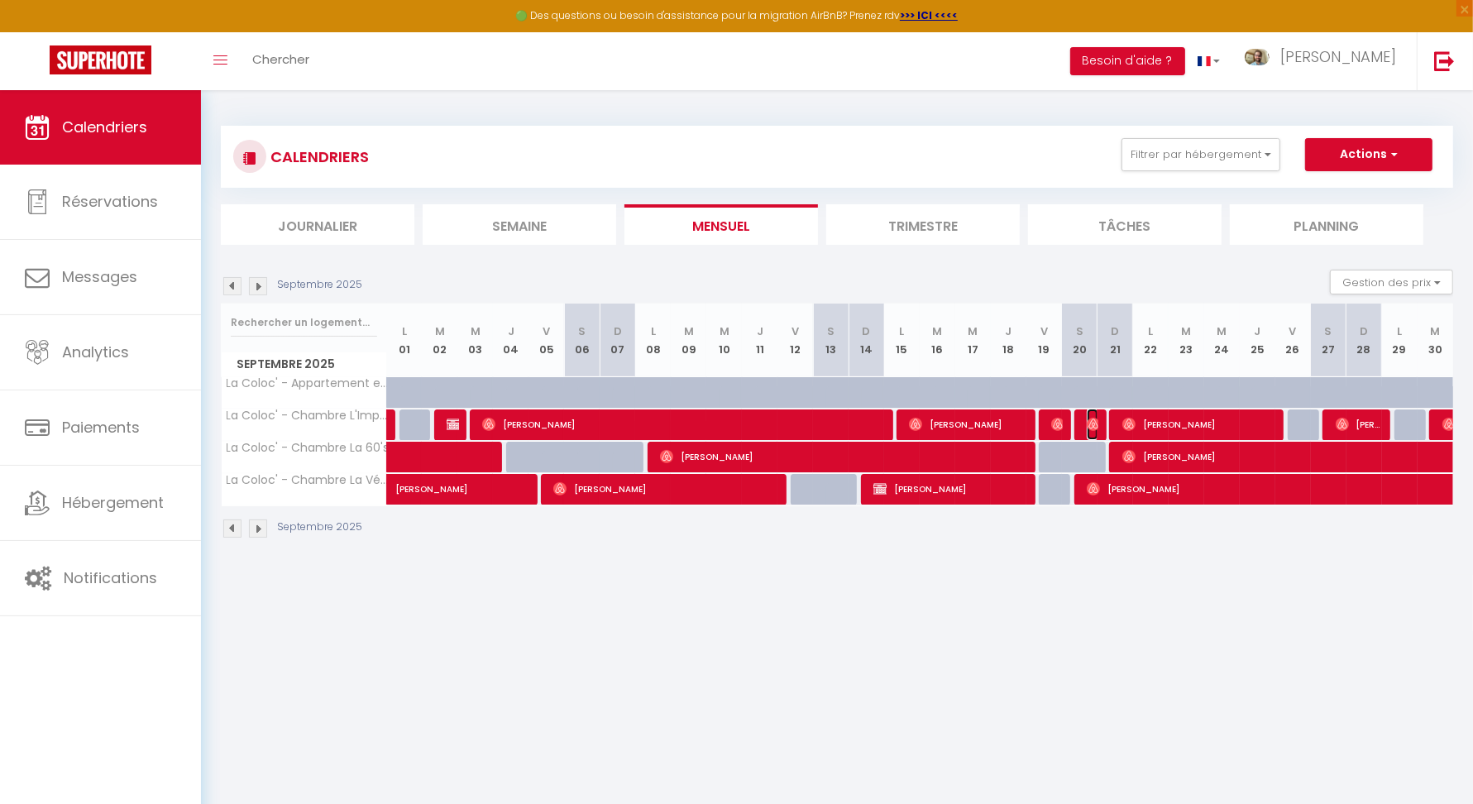
click at [1093, 433] on span "[PERSON_NAME]" at bounding box center [1093, 424] width 12 height 31
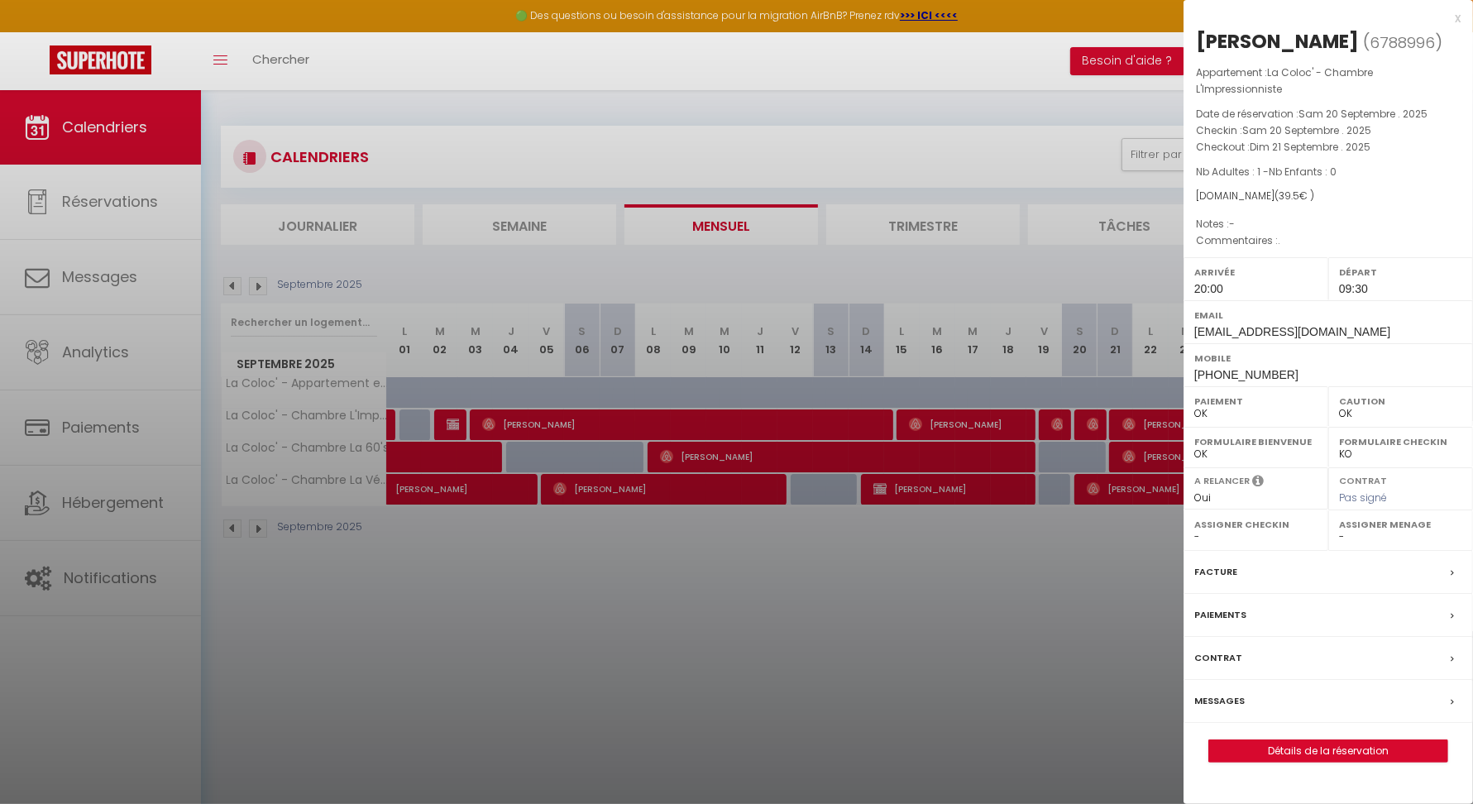
drag, startPoint x: 1315, startPoint y: 45, endPoint x: 1195, endPoint y: 36, distance: 120.2
click at [1195, 36] on div "[PERSON_NAME] ( 6788996 ) Appartement : La Coloc' - Chambre L'Impressionniste D…" at bounding box center [1328, 395] width 289 height 734
click at [1116, 588] on div at bounding box center [736, 402] width 1473 height 804
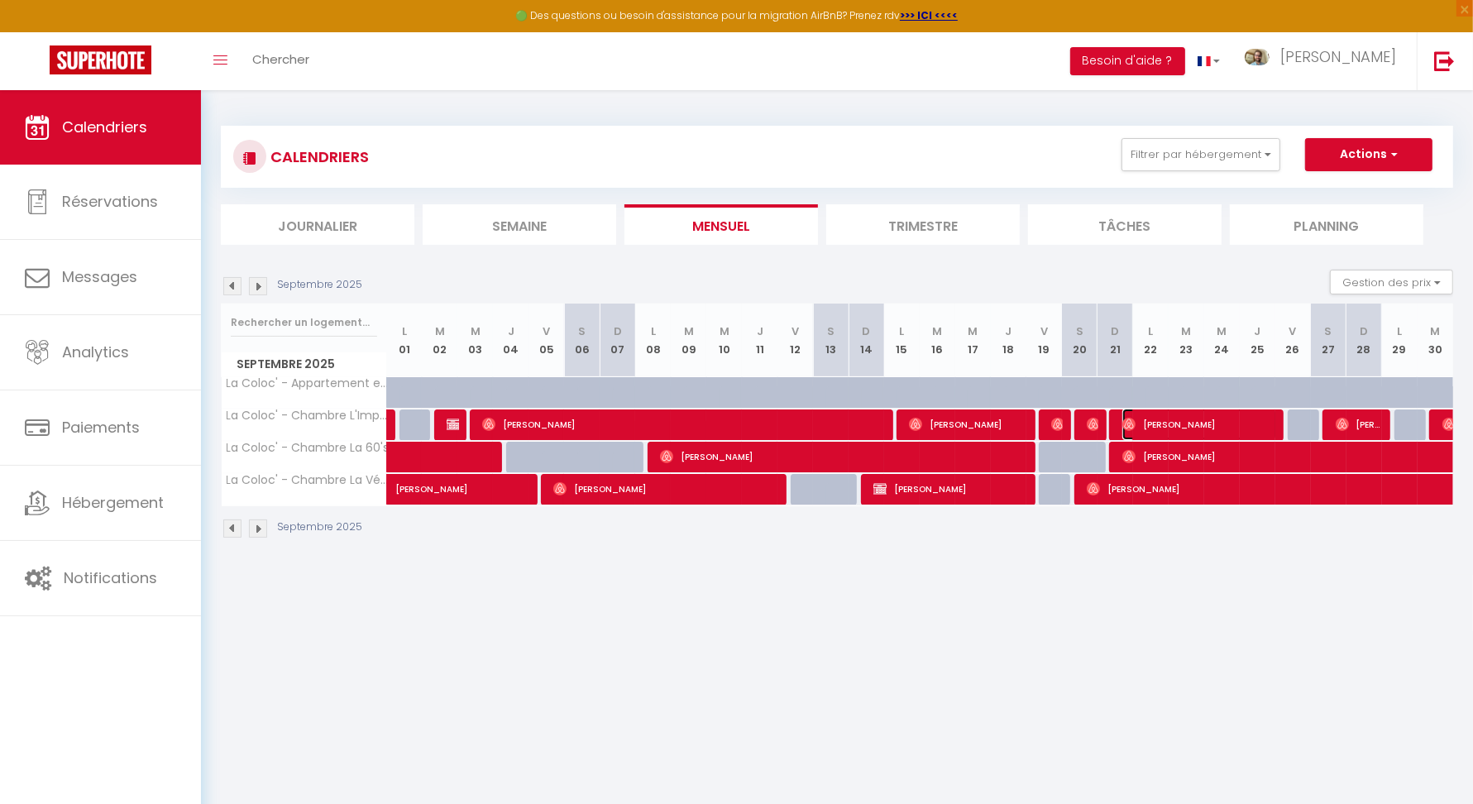
click at [1193, 426] on span "[PERSON_NAME]" at bounding box center [1199, 424] width 154 height 31
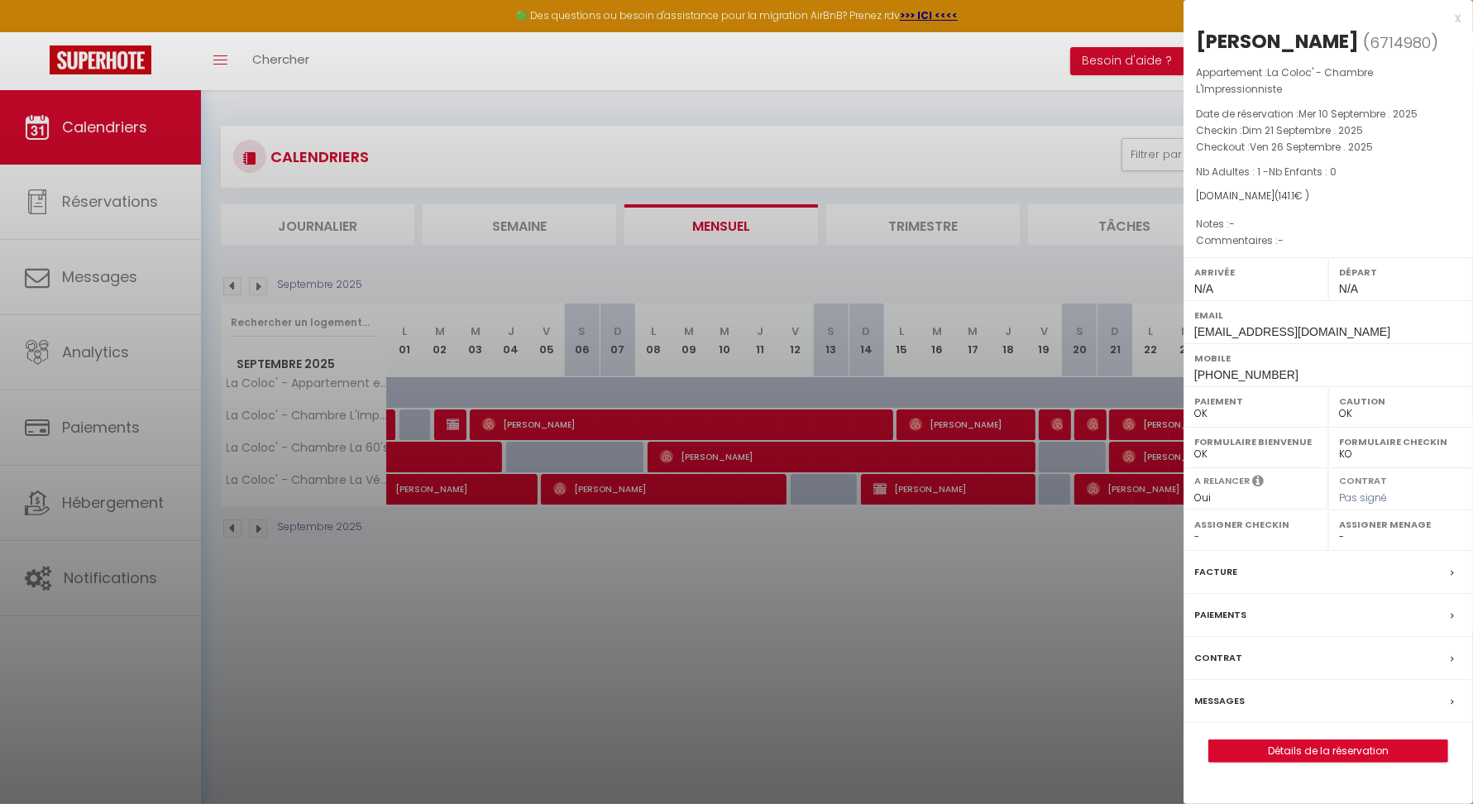
drag, startPoint x: 1342, startPoint y: 39, endPoint x: 1199, endPoint y: 43, distance: 143.2
click at [1199, 43] on h2 "[PERSON_NAME] ( 6714980 )" at bounding box center [1328, 42] width 265 height 28
click at [915, 691] on div at bounding box center [736, 402] width 1473 height 804
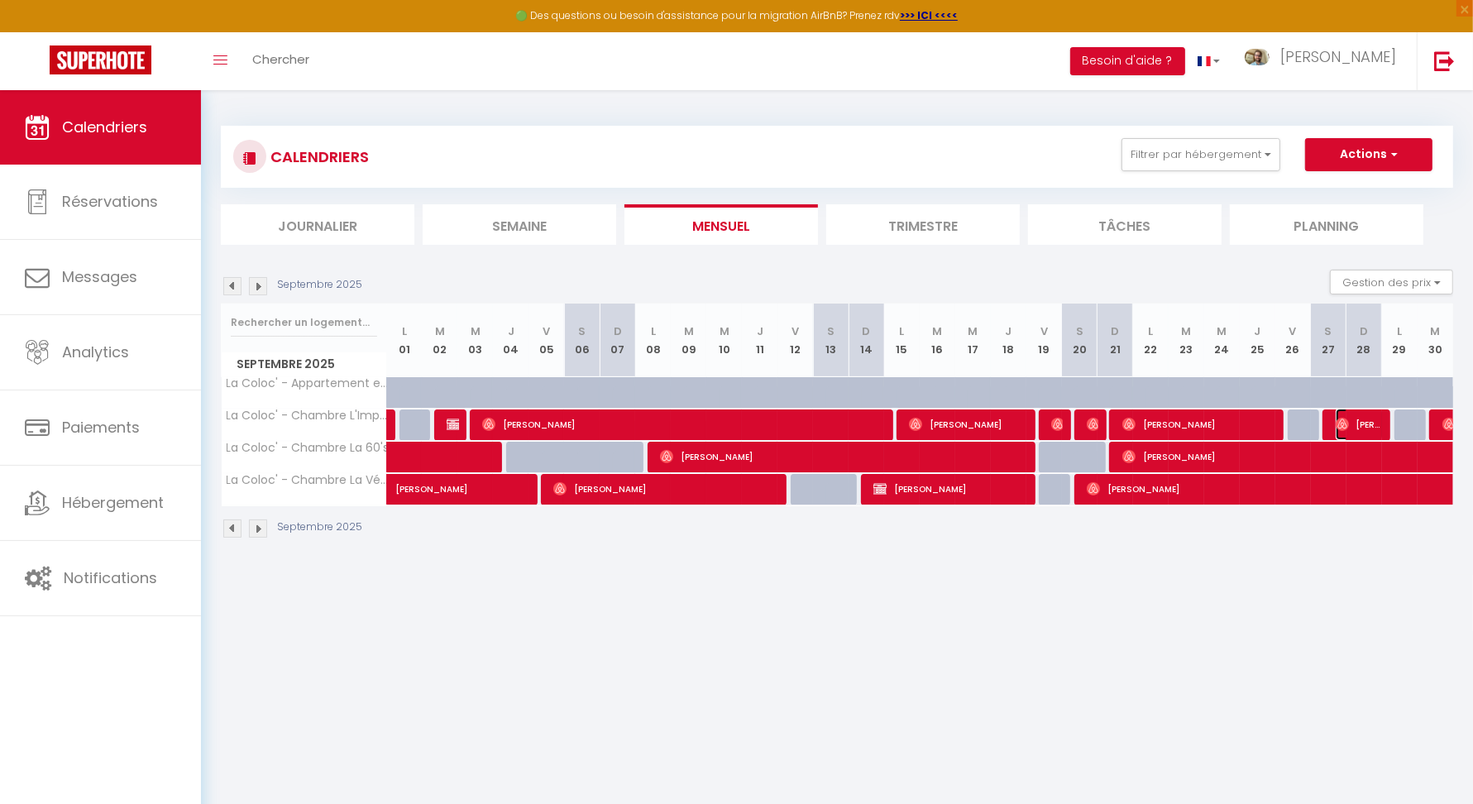
click at [1377, 420] on span "[PERSON_NAME]" at bounding box center [1359, 424] width 47 height 31
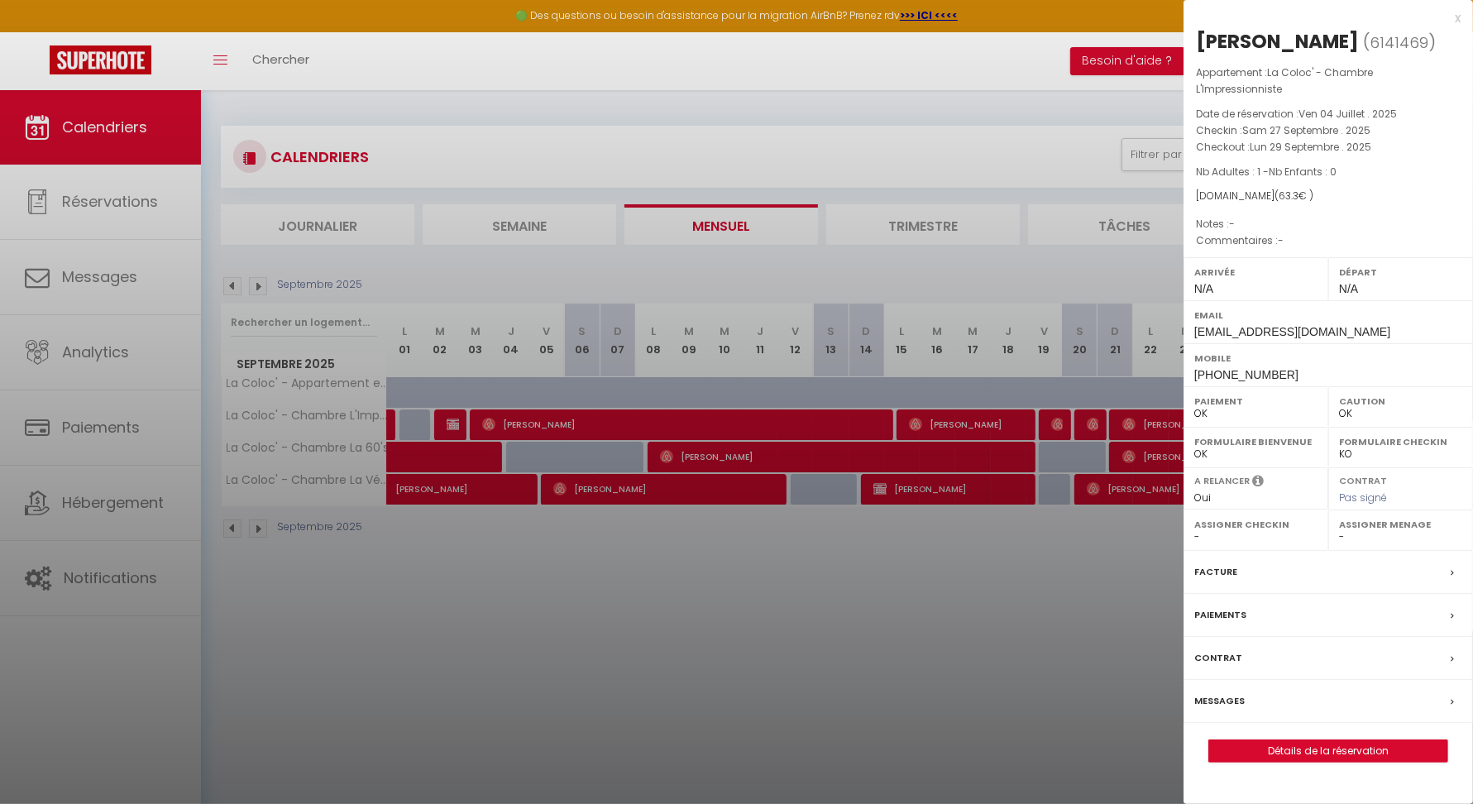
drag, startPoint x: 1347, startPoint y: 38, endPoint x: 1195, endPoint y: 48, distance: 151.7
click at [1195, 48] on div "[PERSON_NAME] ( 6141469 ) Appartement : La Coloc' - Chambre L'Impressionniste D…" at bounding box center [1328, 395] width 289 height 734
click at [933, 694] on div at bounding box center [736, 402] width 1473 height 804
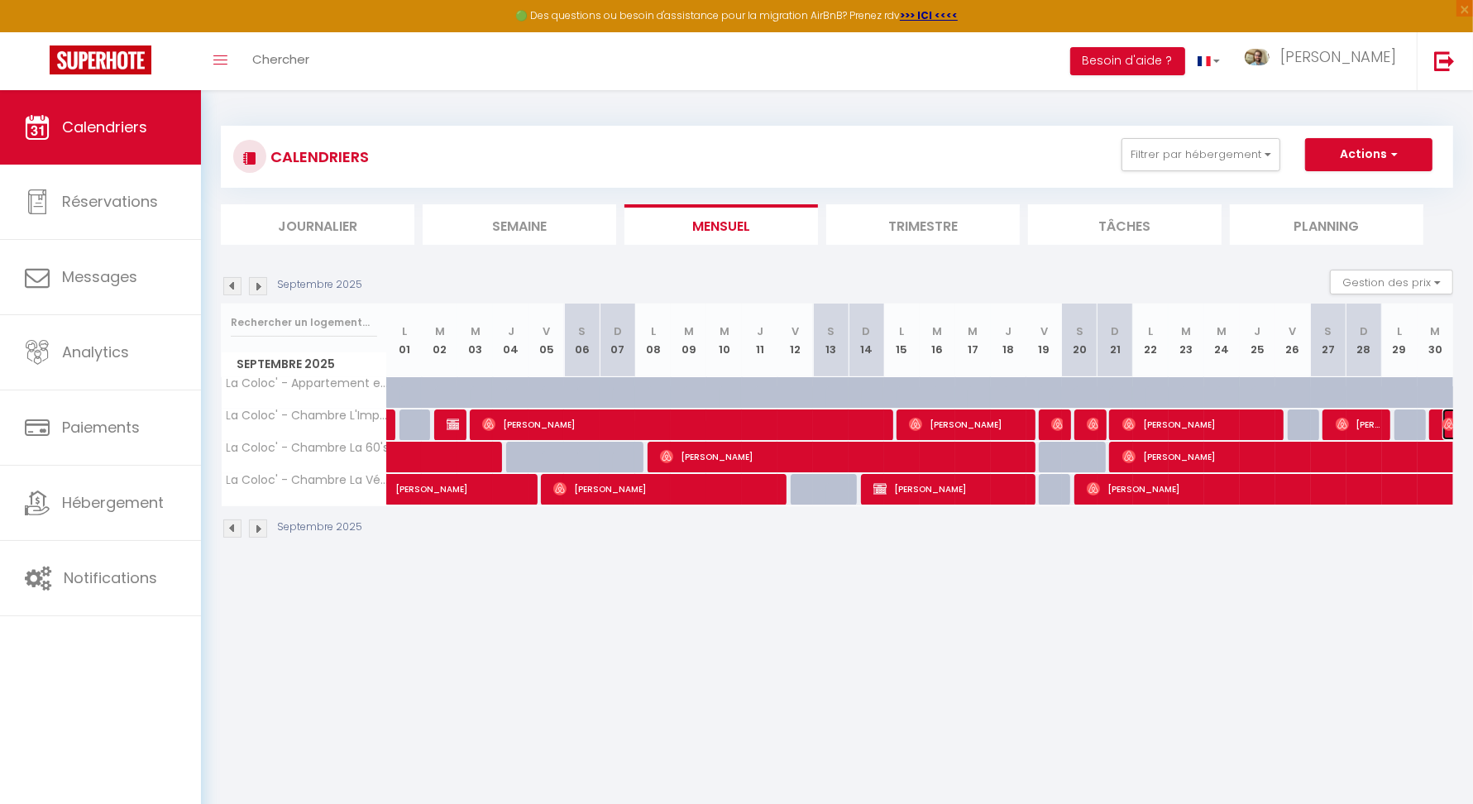
click at [1447, 422] on img at bounding box center [1448, 424] width 13 height 13
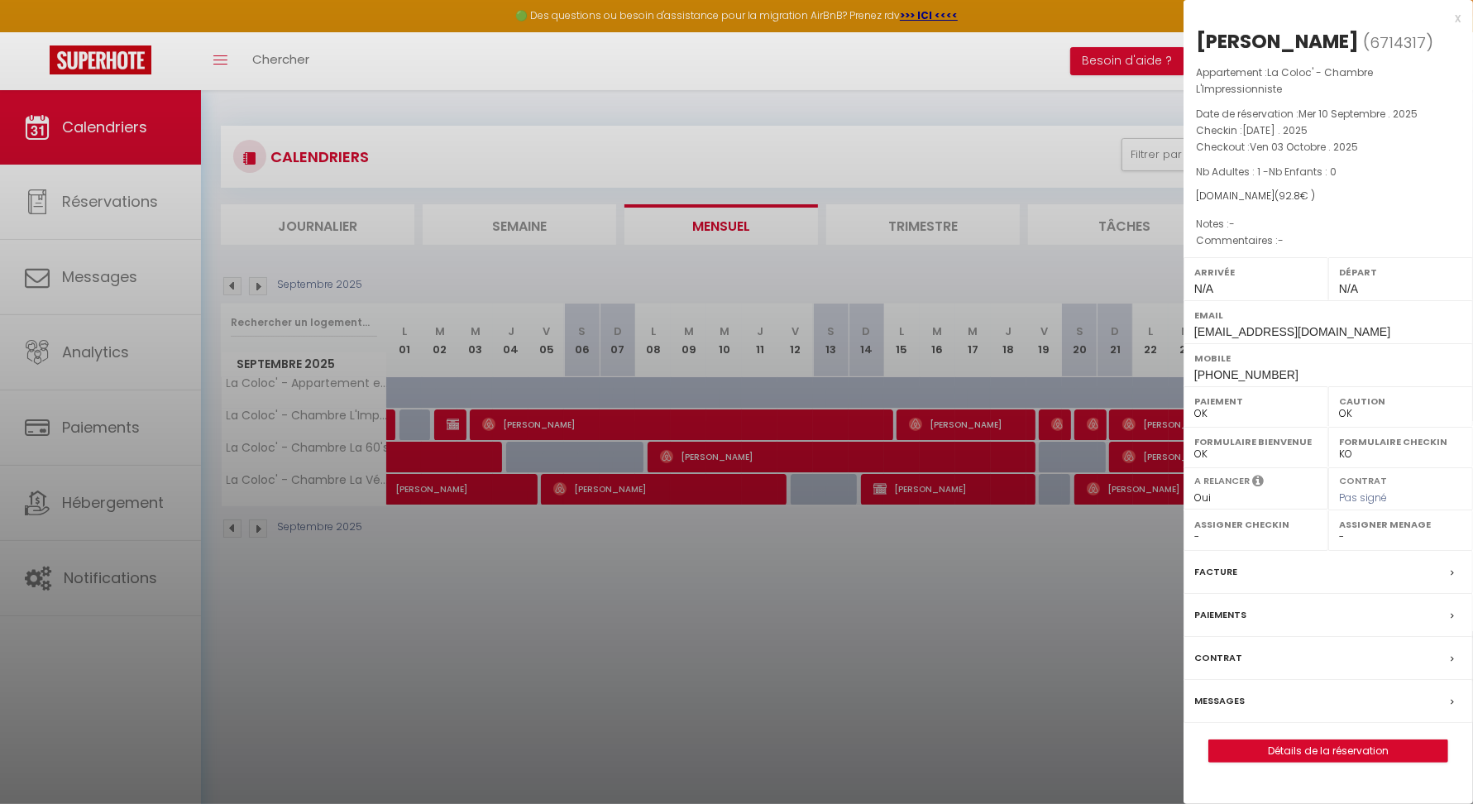
drag, startPoint x: 1347, startPoint y: 42, endPoint x: 1197, endPoint y: 35, distance: 150.7
click at [1197, 35] on h2 "[PERSON_NAME] ( 6714317 )" at bounding box center [1328, 42] width 265 height 28
click at [393, 412] on div at bounding box center [736, 402] width 1473 height 804
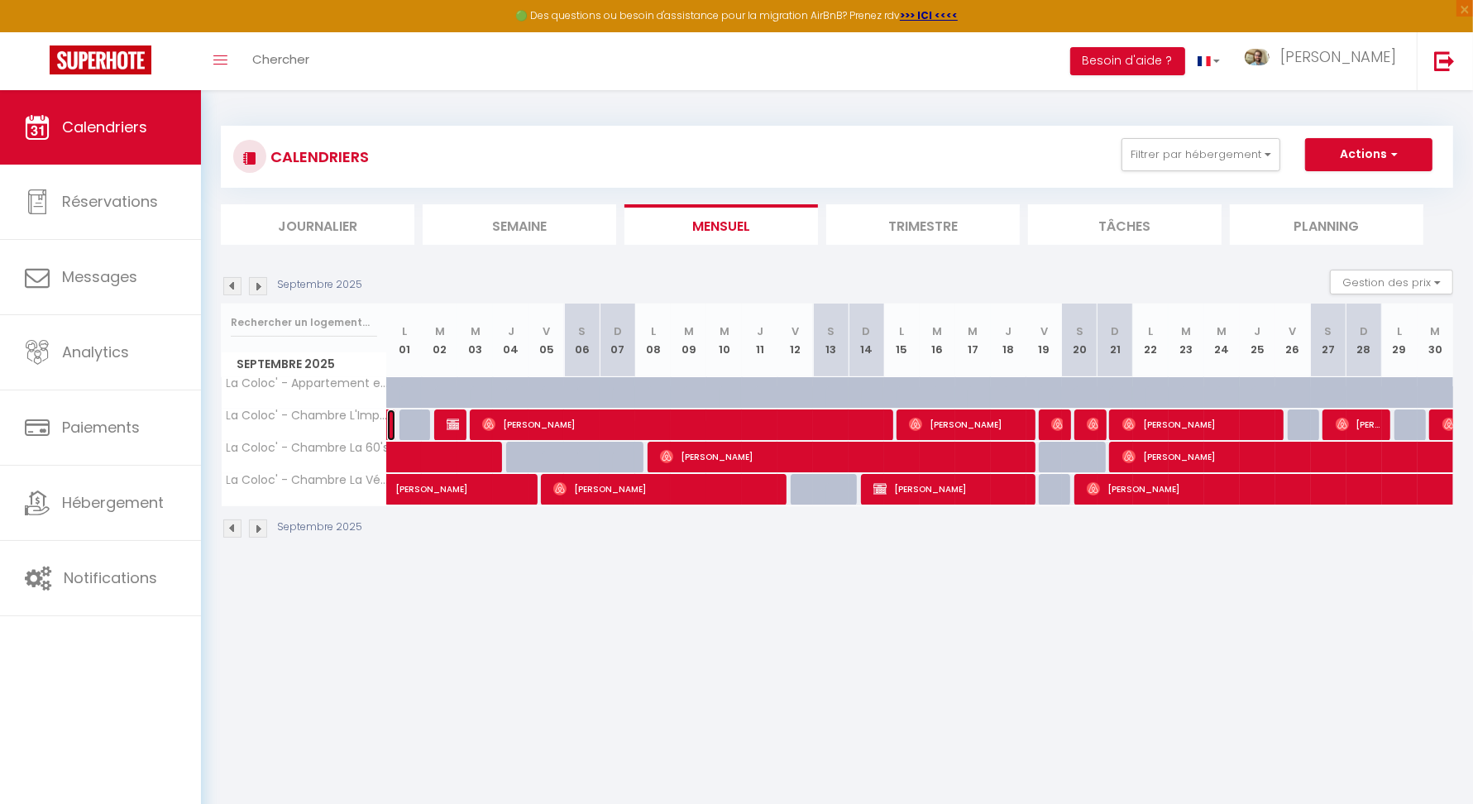
click at [390, 419] on link at bounding box center [391, 424] width 8 height 31
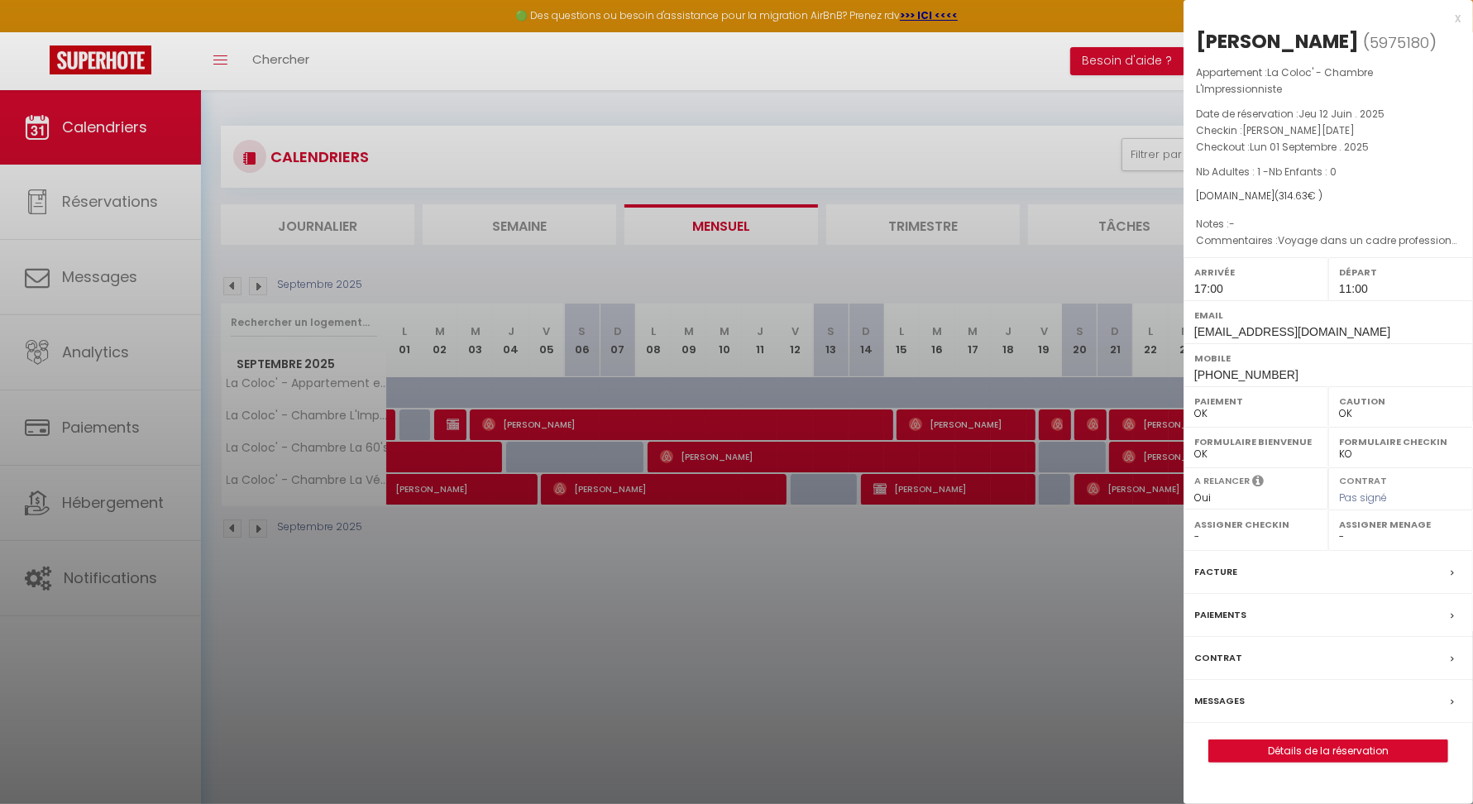
drag, startPoint x: 1363, startPoint y: 42, endPoint x: 1455, endPoint y: 147, distance: 139.5
click at [1207, 41] on h2 "[PERSON_NAME] ( 5975180 )" at bounding box center [1328, 42] width 265 height 28
click at [826, 639] on div at bounding box center [736, 402] width 1473 height 804
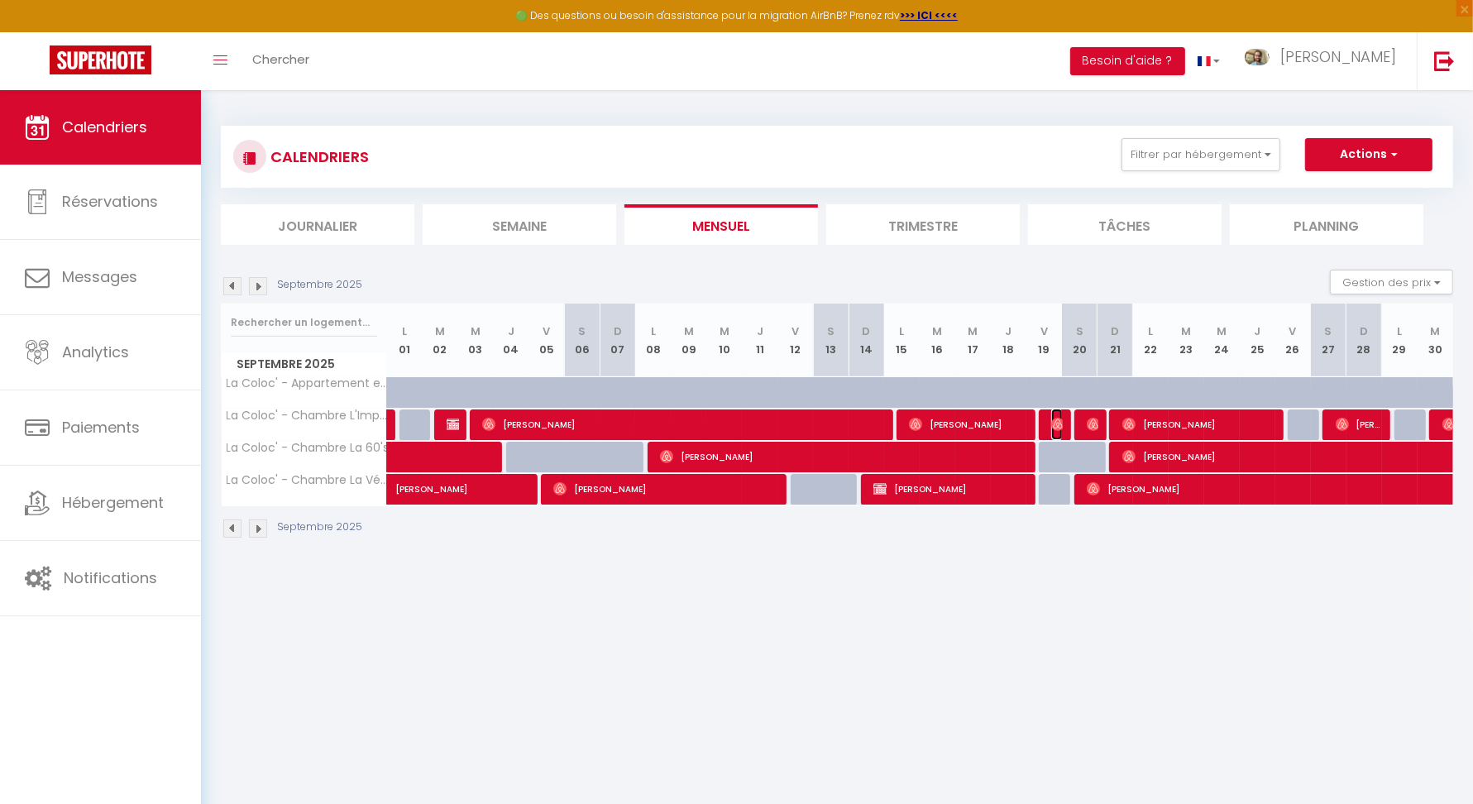
click at [1058, 428] on img at bounding box center [1057, 424] width 13 height 13
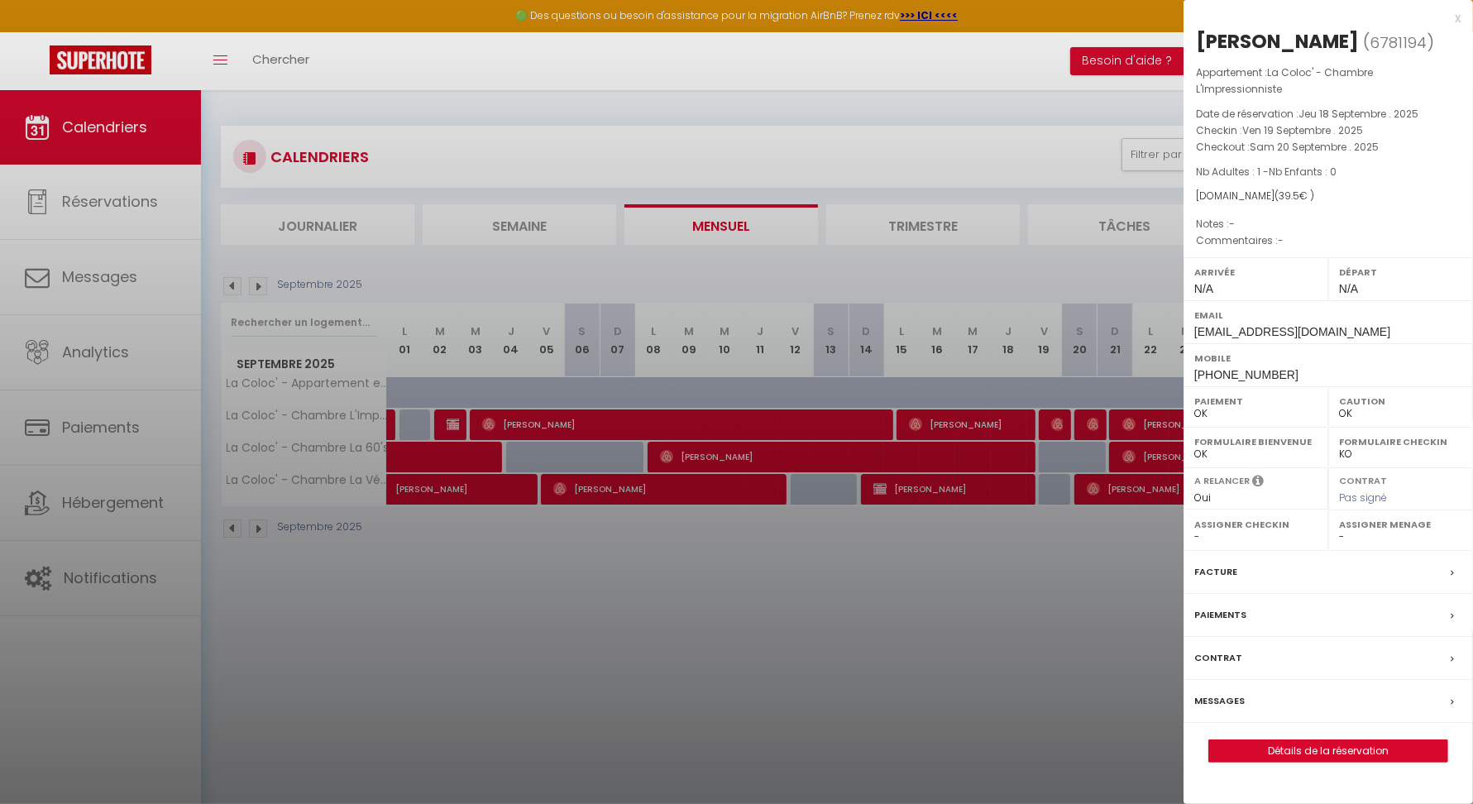
drag, startPoint x: 1352, startPoint y: 44, endPoint x: 1198, endPoint y: 37, distance: 153.2
click at [1198, 37] on h2 "[PERSON_NAME] ( 6781194 )" at bounding box center [1328, 42] width 265 height 28
drag, startPoint x: 610, startPoint y: 613, endPoint x: 541, endPoint y: 548, distance: 94.2
click at [608, 604] on div at bounding box center [736, 402] width 1473 height 804
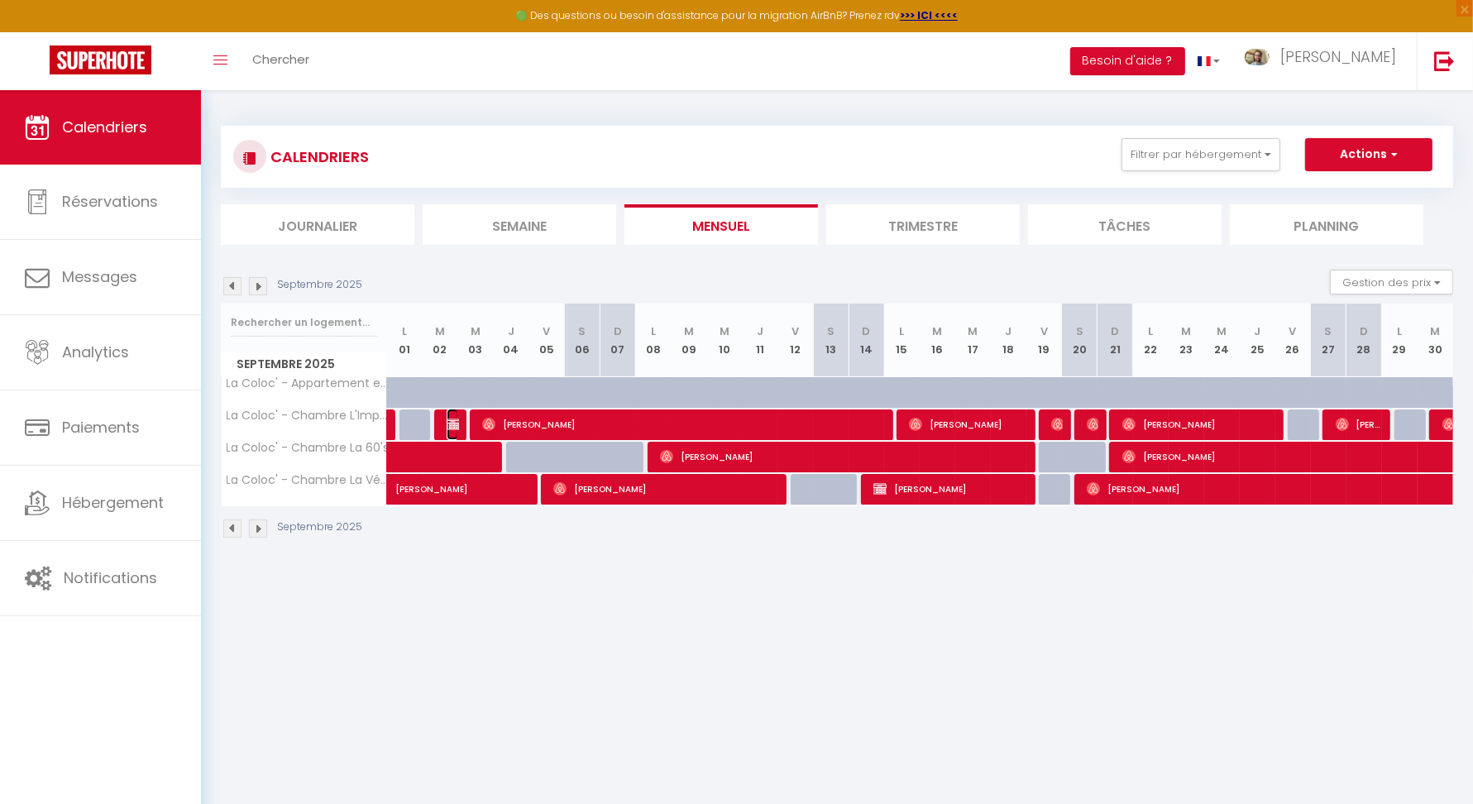
click at [454, 420] on img at bounding box center [453, 424] width 13 height 13
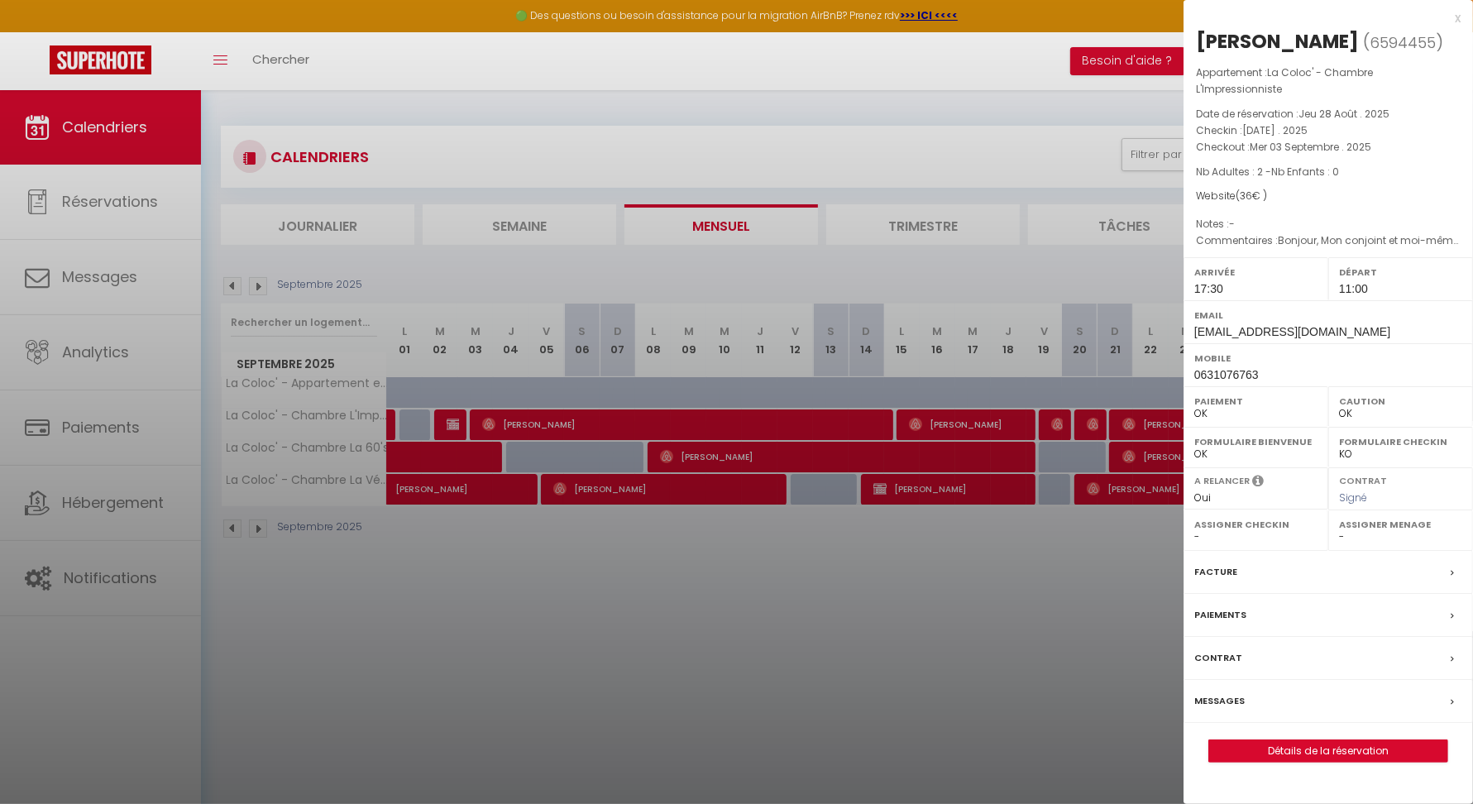
click at [820, 548] on div at bounding box center [736, 402] width 1473 height 804
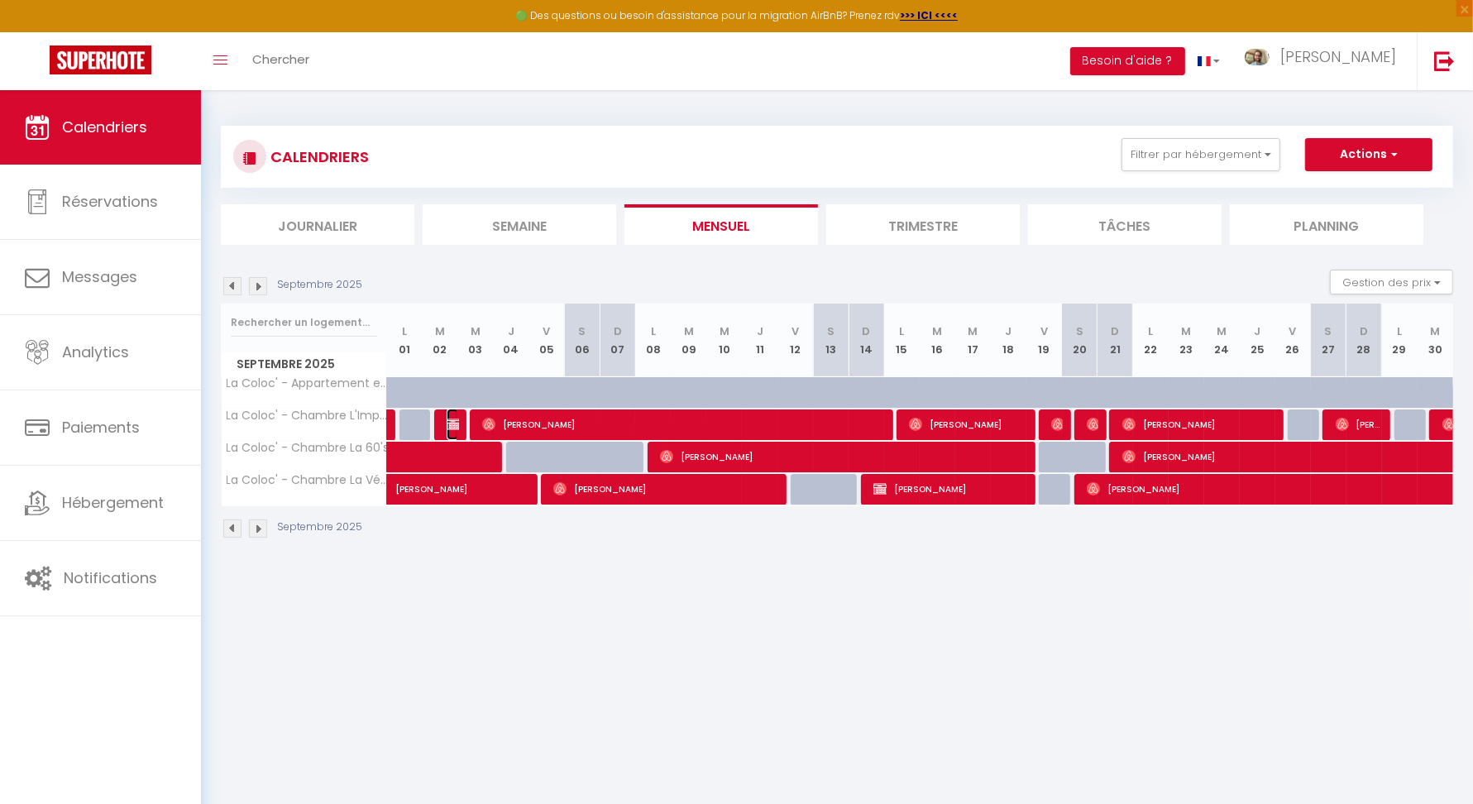
click at [456, 422] on img at bounding box center [453, 424] width 13 height 13
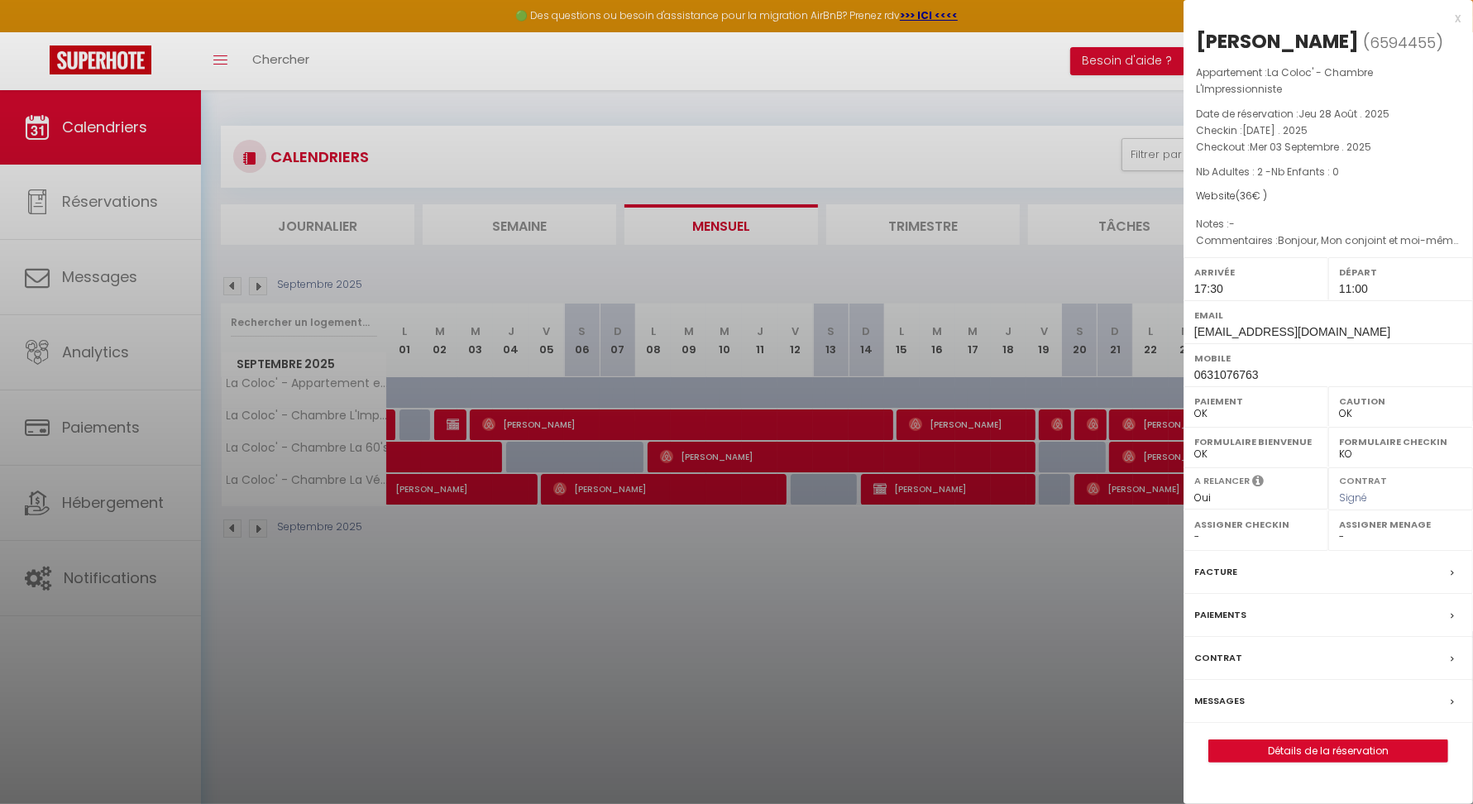
click at [615, 597] on div at bounding box center [736, 402] width 1473 height 804
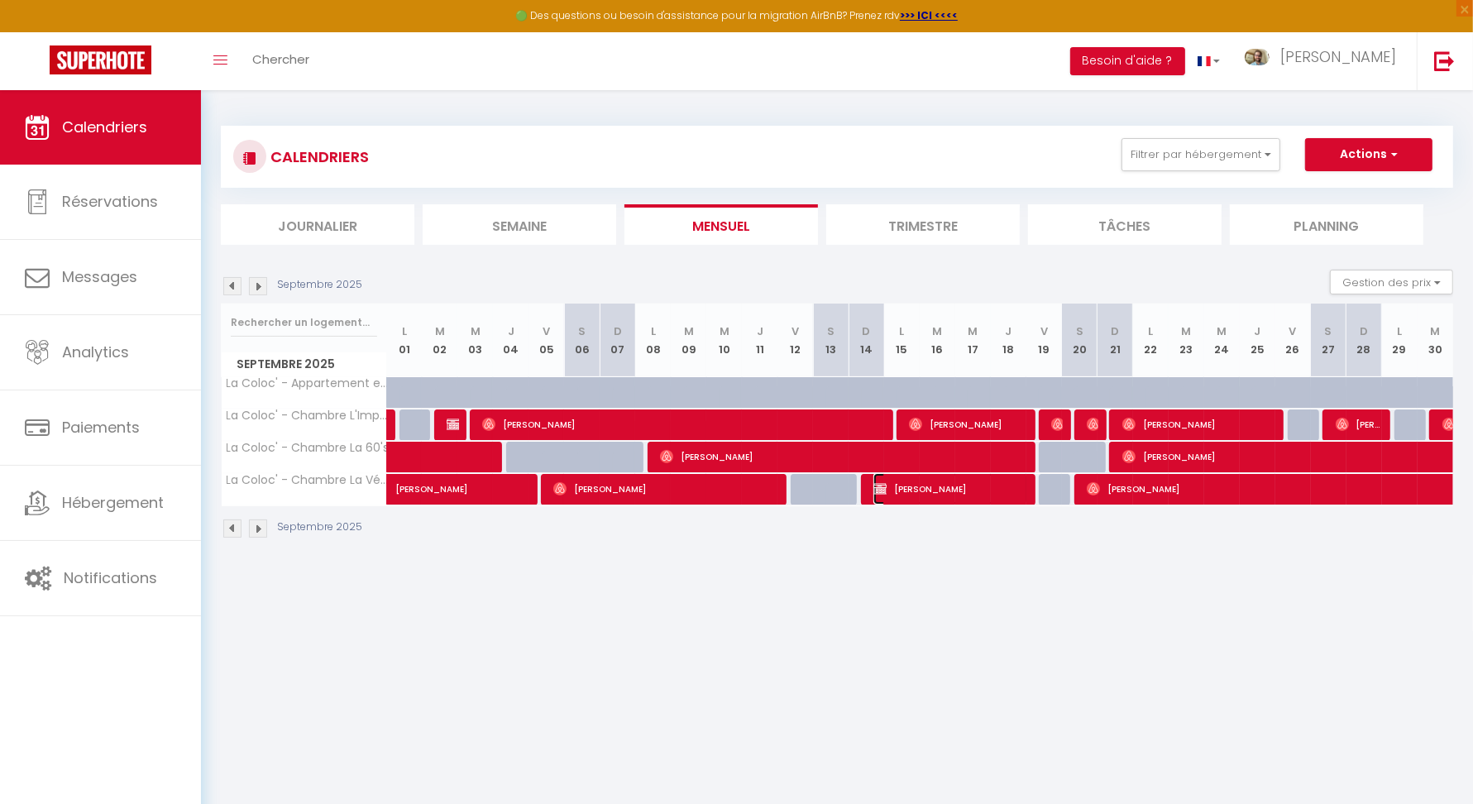
click at [927, 489] on span "[PERSON_NAME]" at bounding box center [950, 488] width 154 height 31
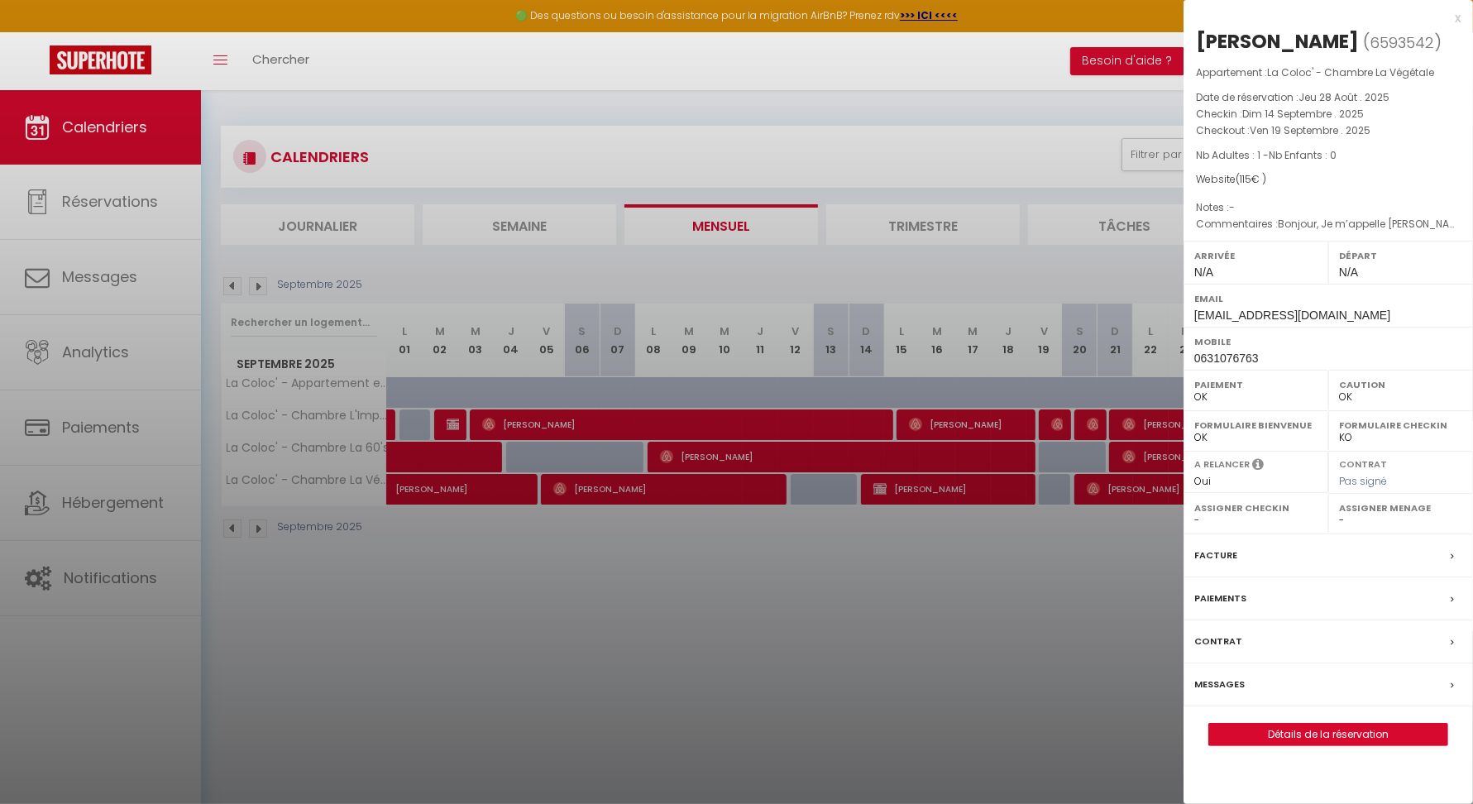
click at [399, 115] on div at bounding box center [736, 402] width 1473 height 804
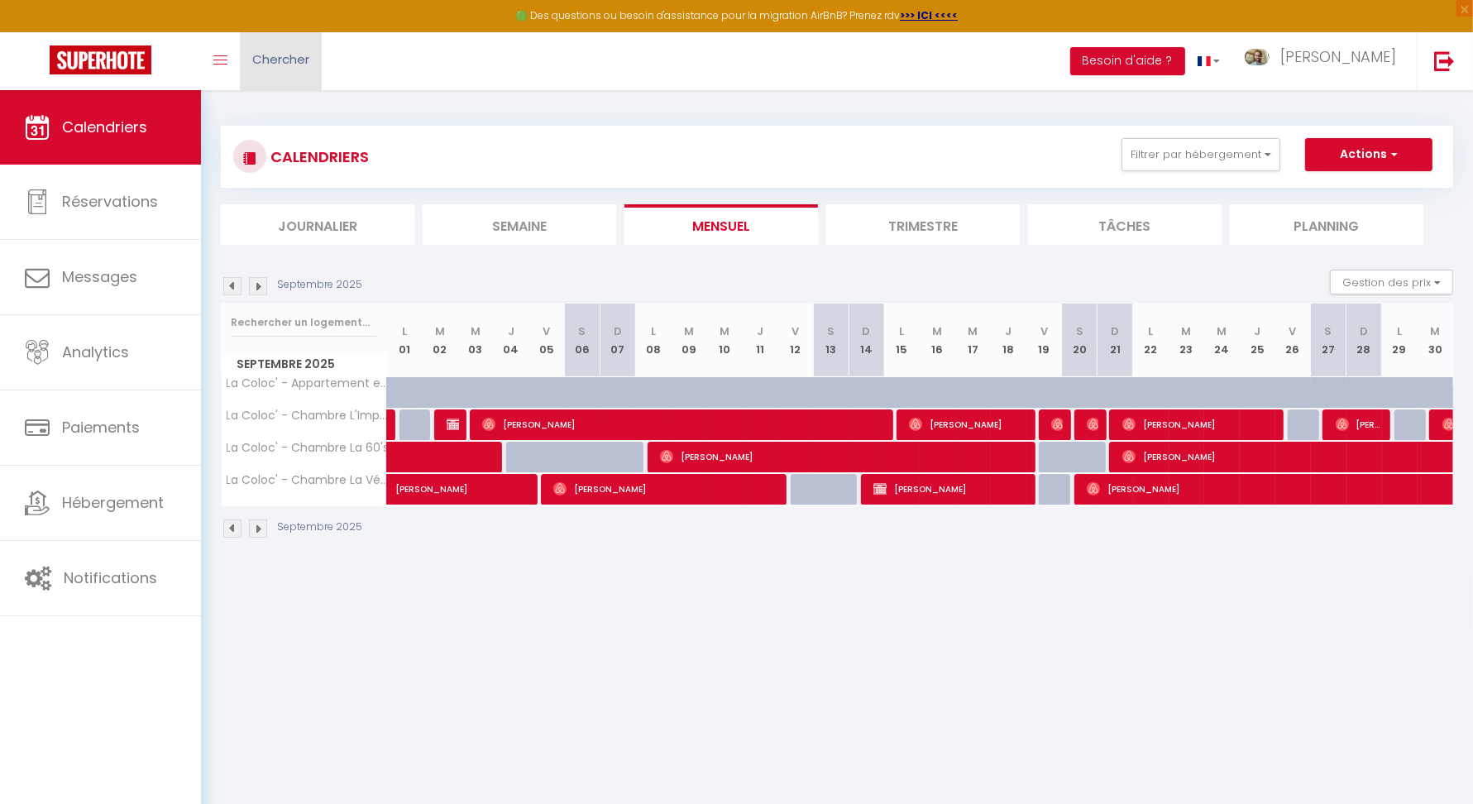
click at [286, 58] on span "Chercher" at bounding box center [280, 58] width 57 height 17
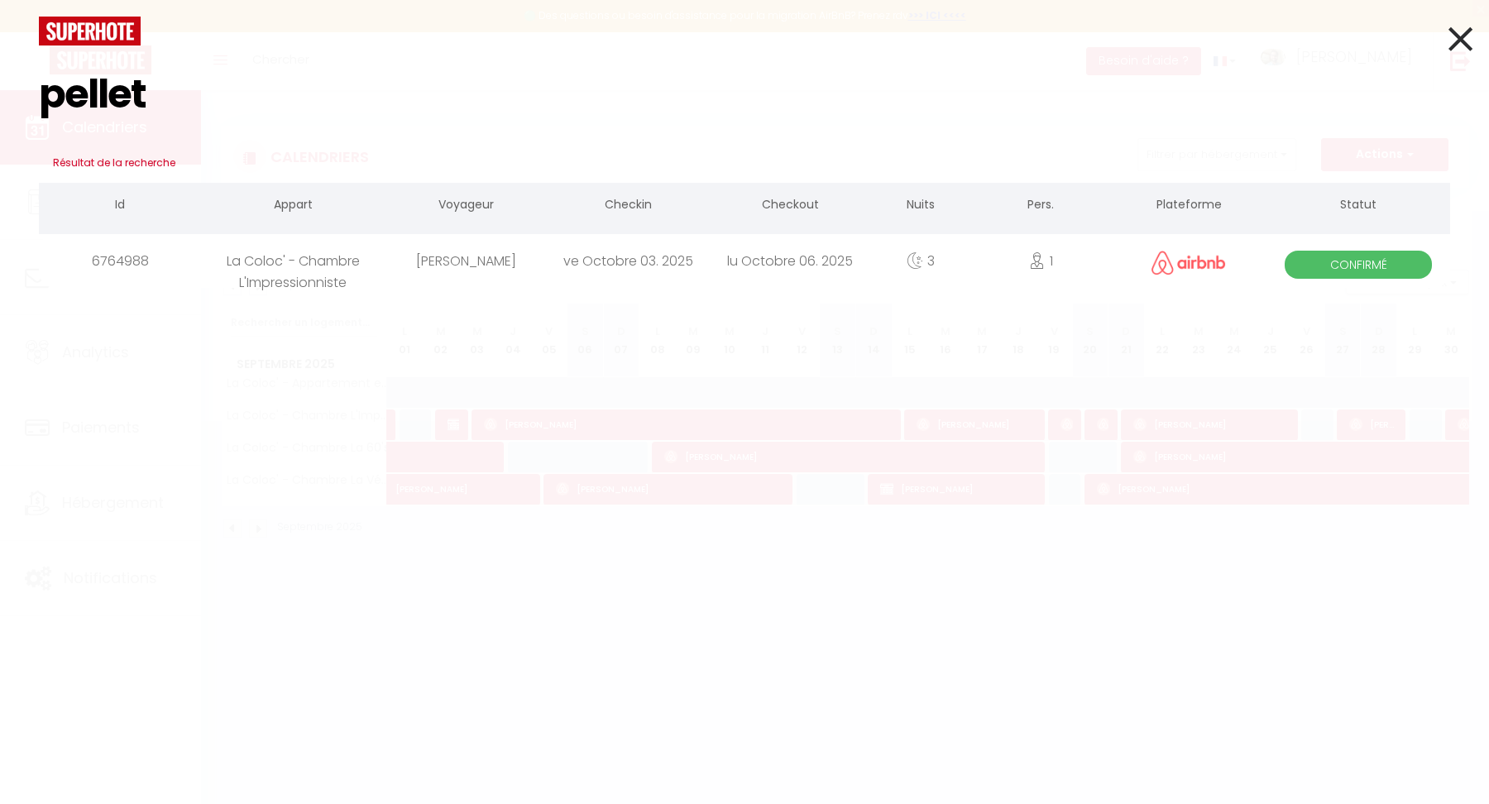
click at [251, 284] on div "La Coloc' - Chambre L'Impressionniste" at bounding box center [293, 261] width 184 height 54
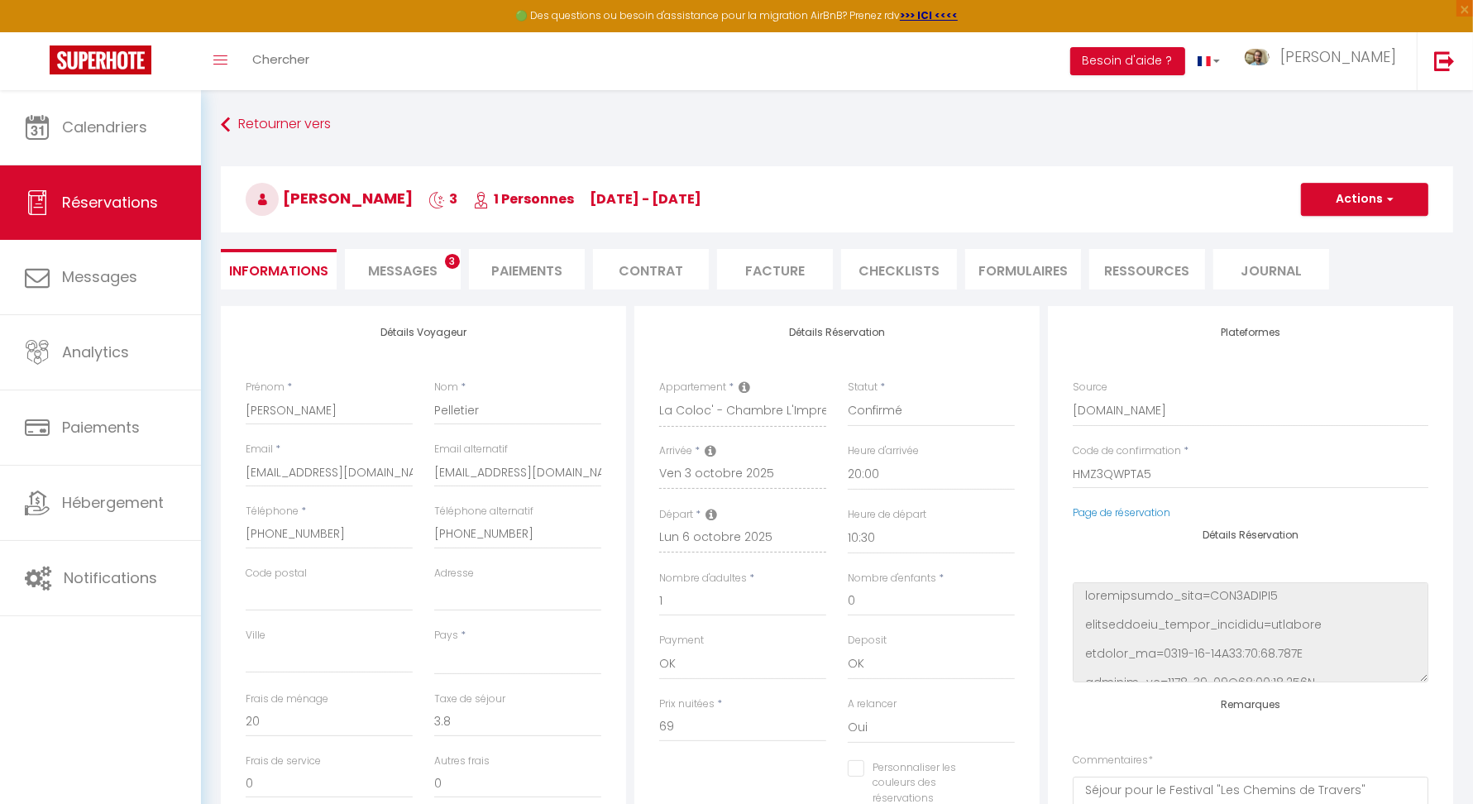
click at [364, 264] on li "Messages 3" at bounding box center [403, 269] width 116 height 41
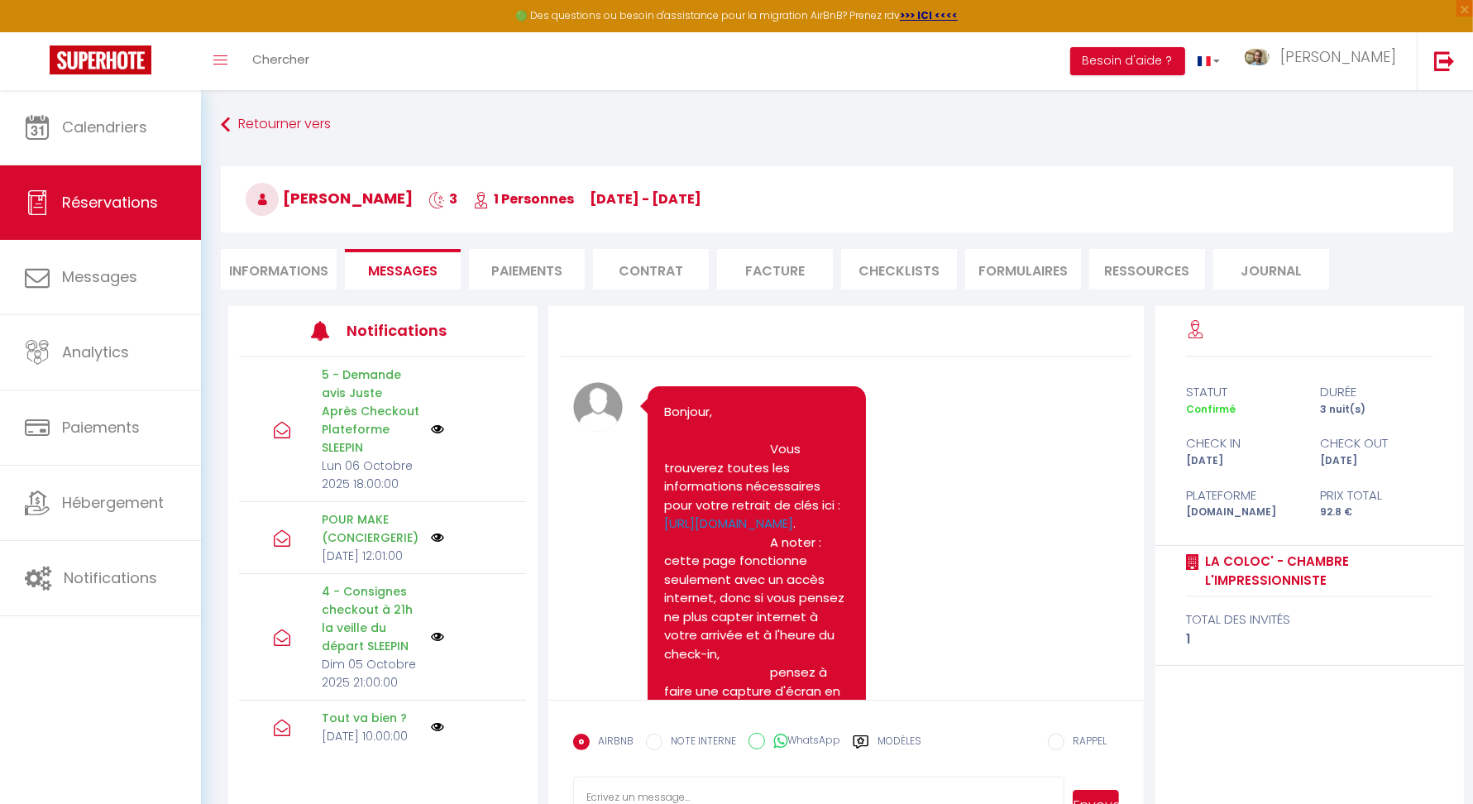
click at [258, 285] on li "Informations" at bounding box center [279, 269] width 116 height 41
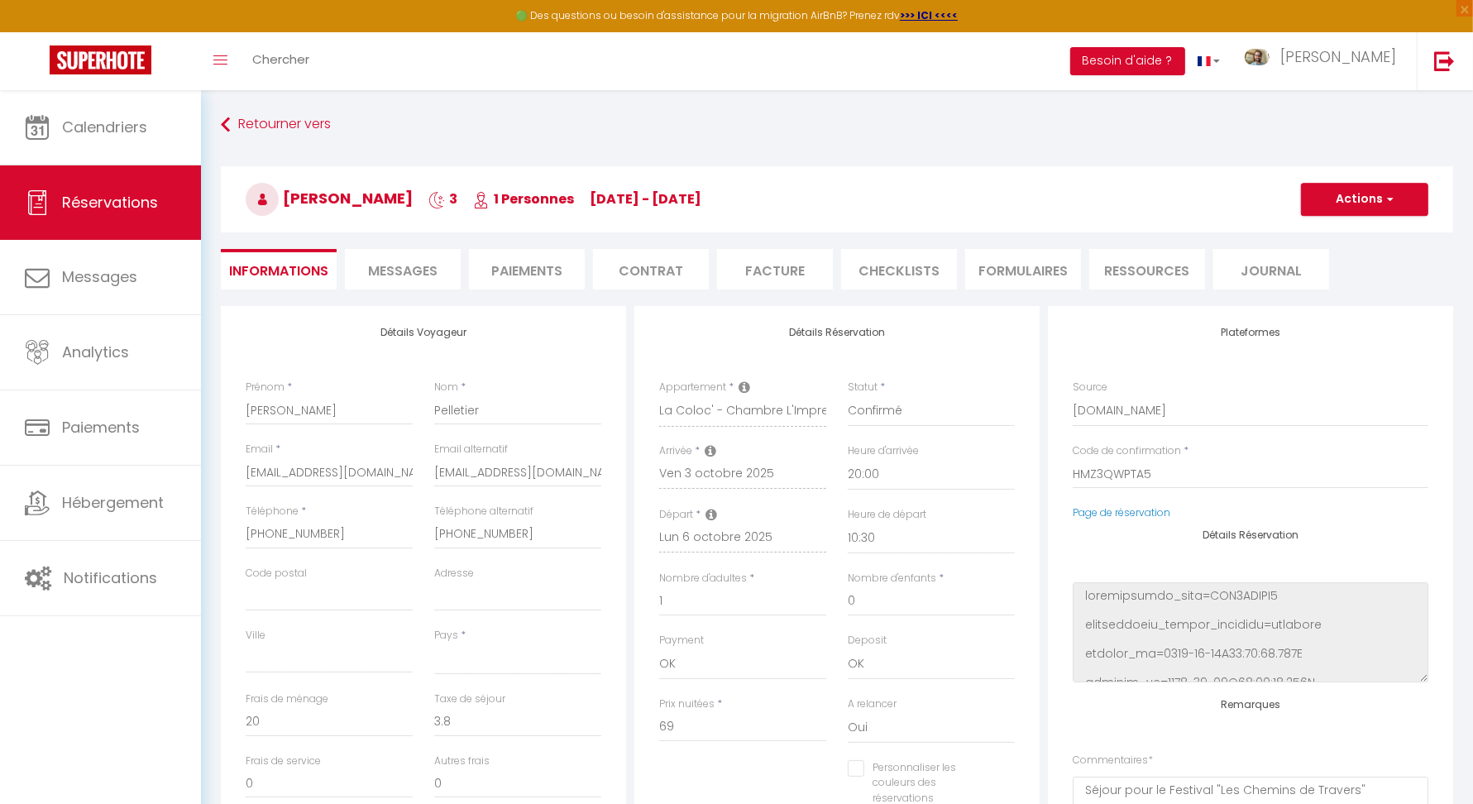
click at [270, 102] on div "Retourner vers [PERSON_NAME] 3 1 Personnes [DATE] - [DATE] Actions Enregistrer …" at bounding box center [837, 667] width 1272 height 1155
drag, startPoint x: 284, startPoint y: 146, endPoint x: 278, endPoint y: 137, distance: 10.8
click at [276, 146] on div "Retourner vers [PERSON_NAME] 3 1 Personnes [DATE] - [DATE] Actions Enregistrer …" at bounding box center [837, 208] width 1254 height 196
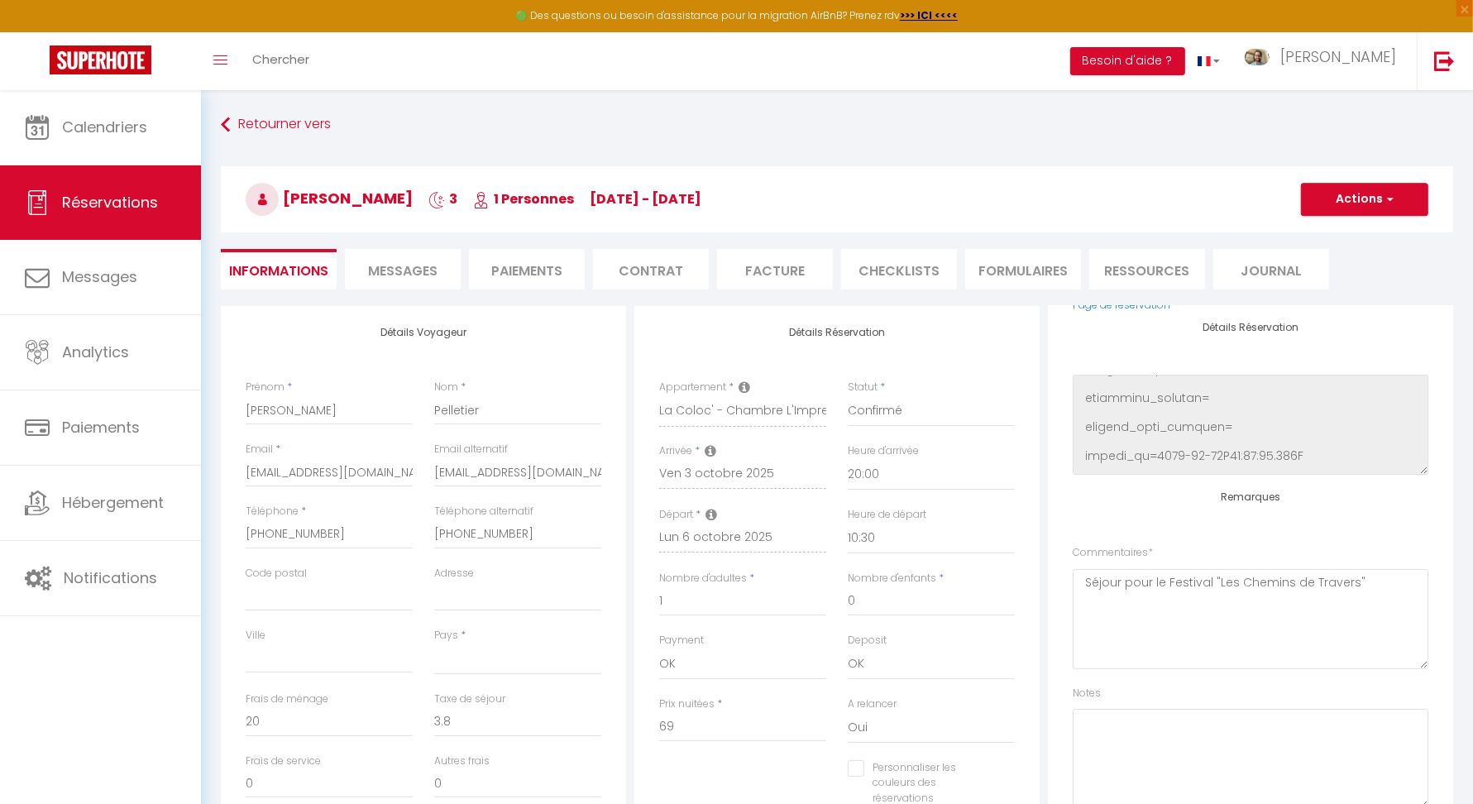
scroll to position [871, 0]
click at [521, 279] on li "Paiements" at bounding box center [527, 269] width 116 height 41
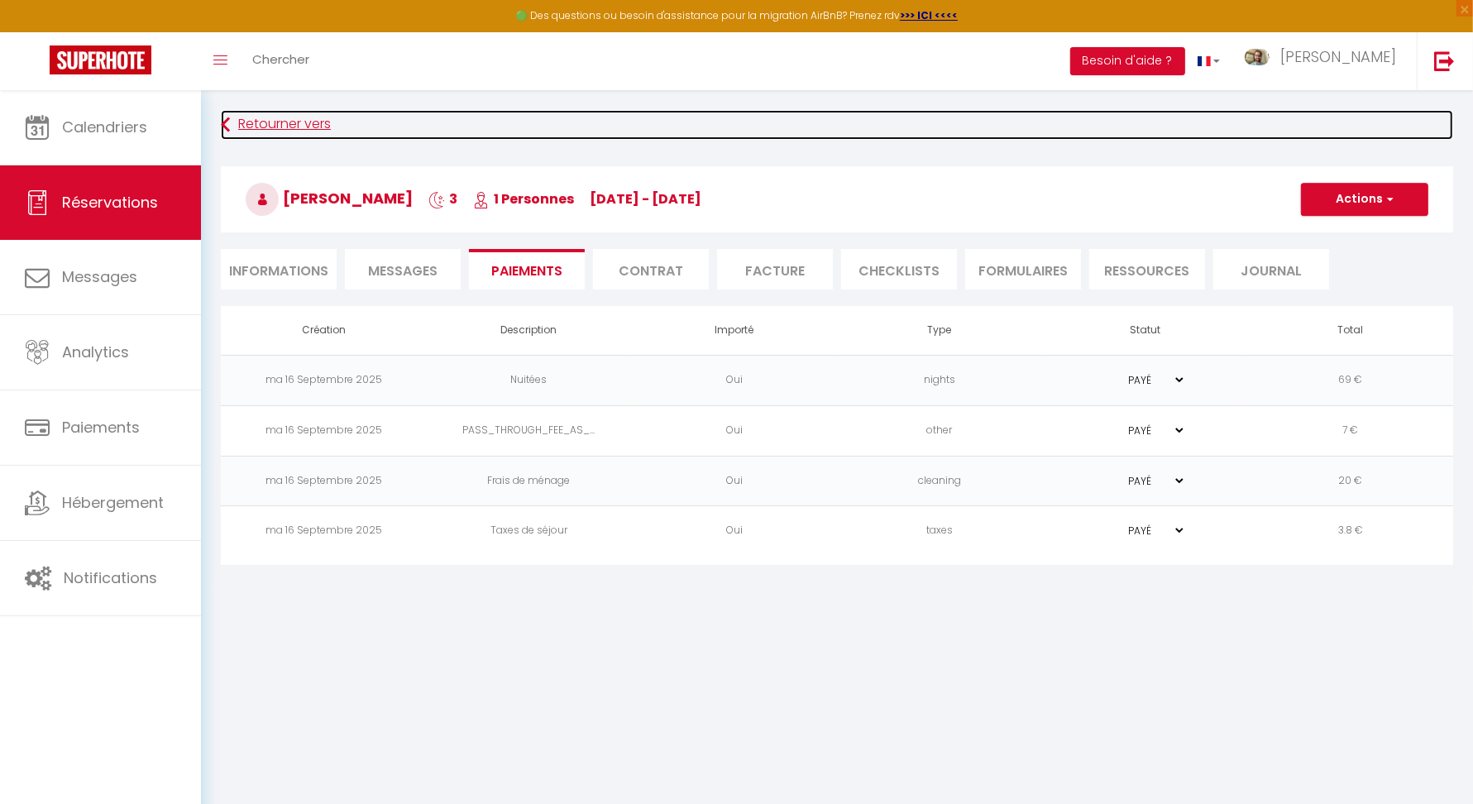
click at [270, 124] on link "Retourner vers" at bounding box center [837, 125] width 1232 height 30
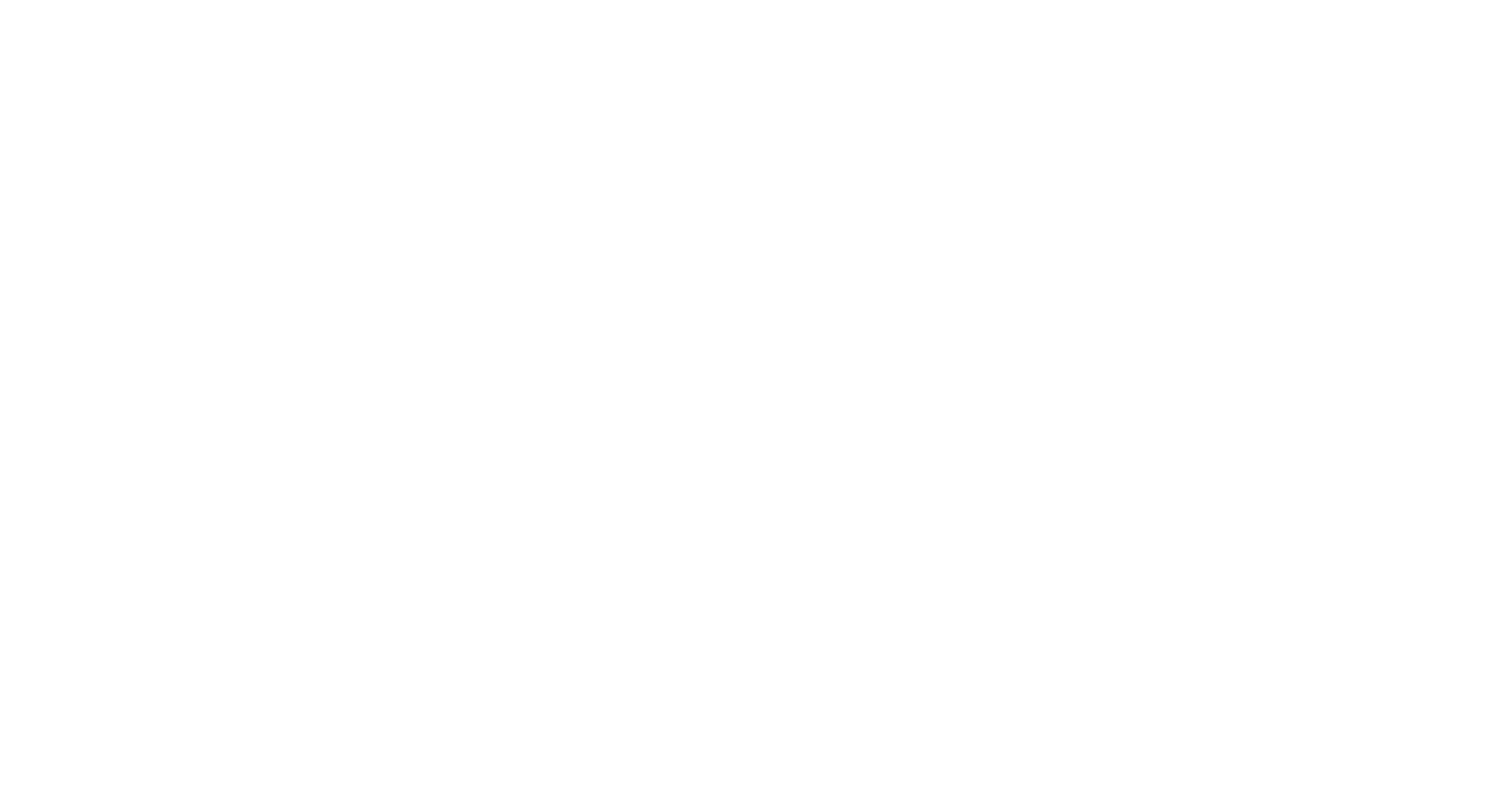
select select
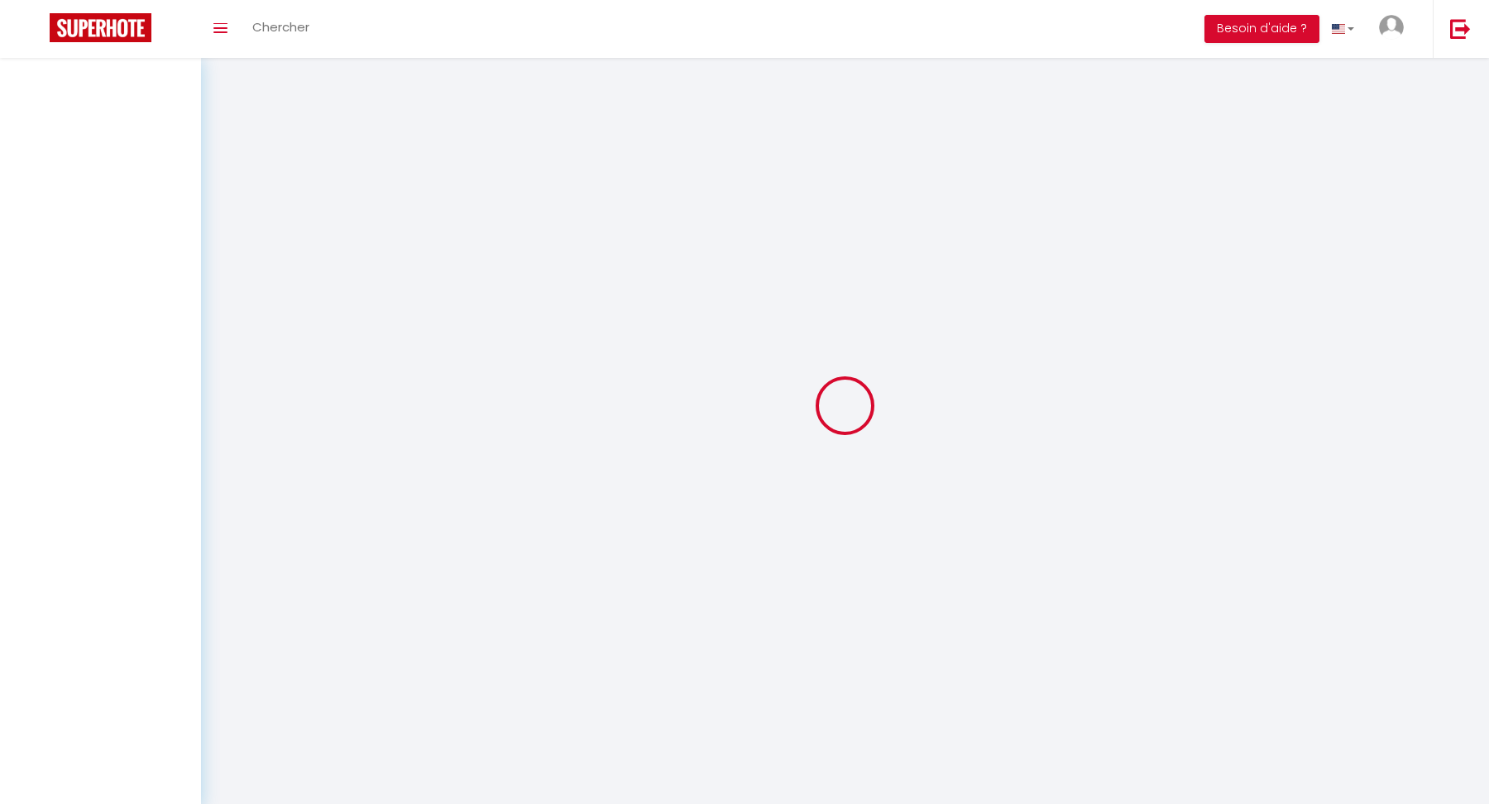
select select
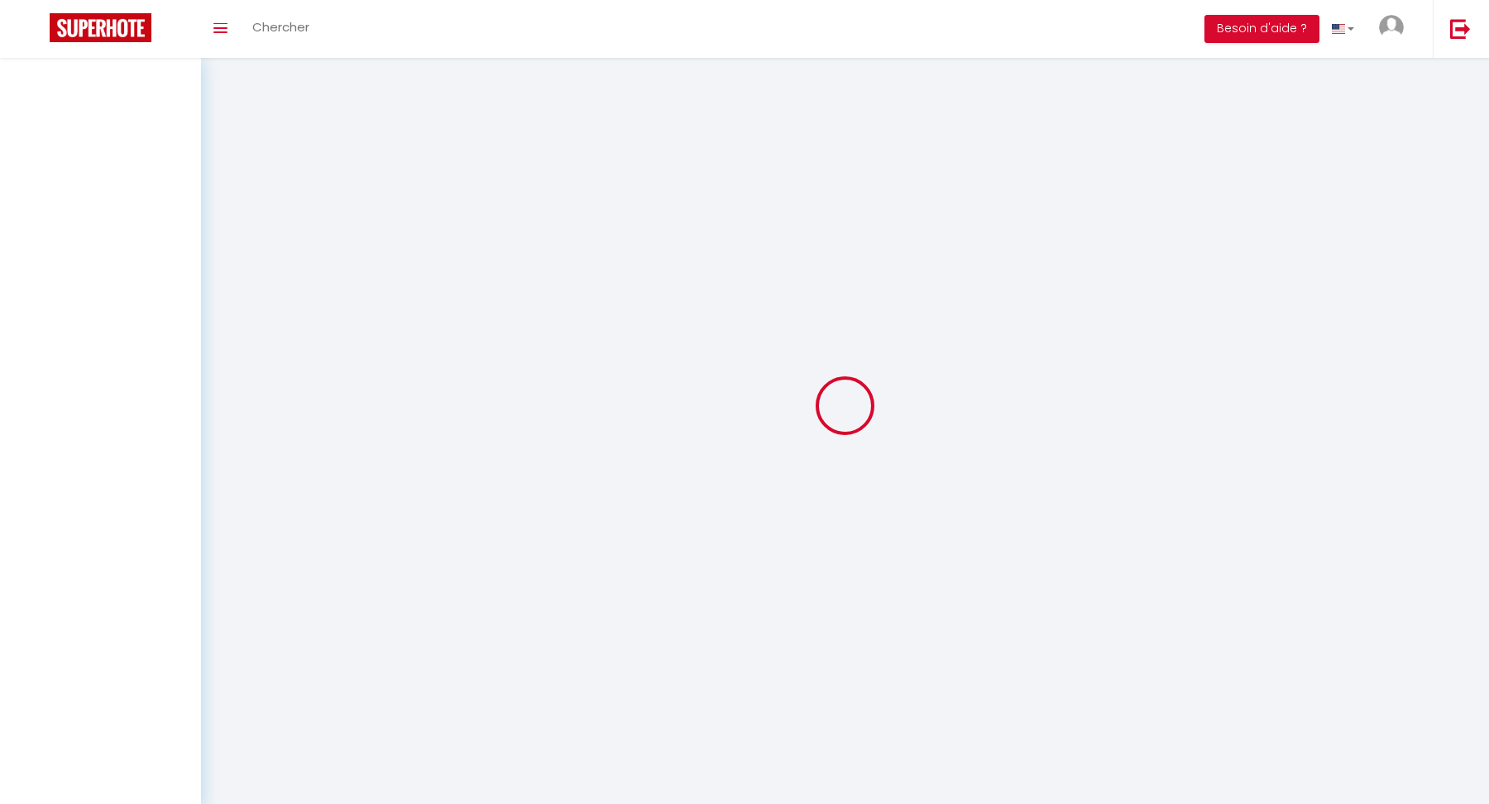
select select
checkbox input "false"
select select
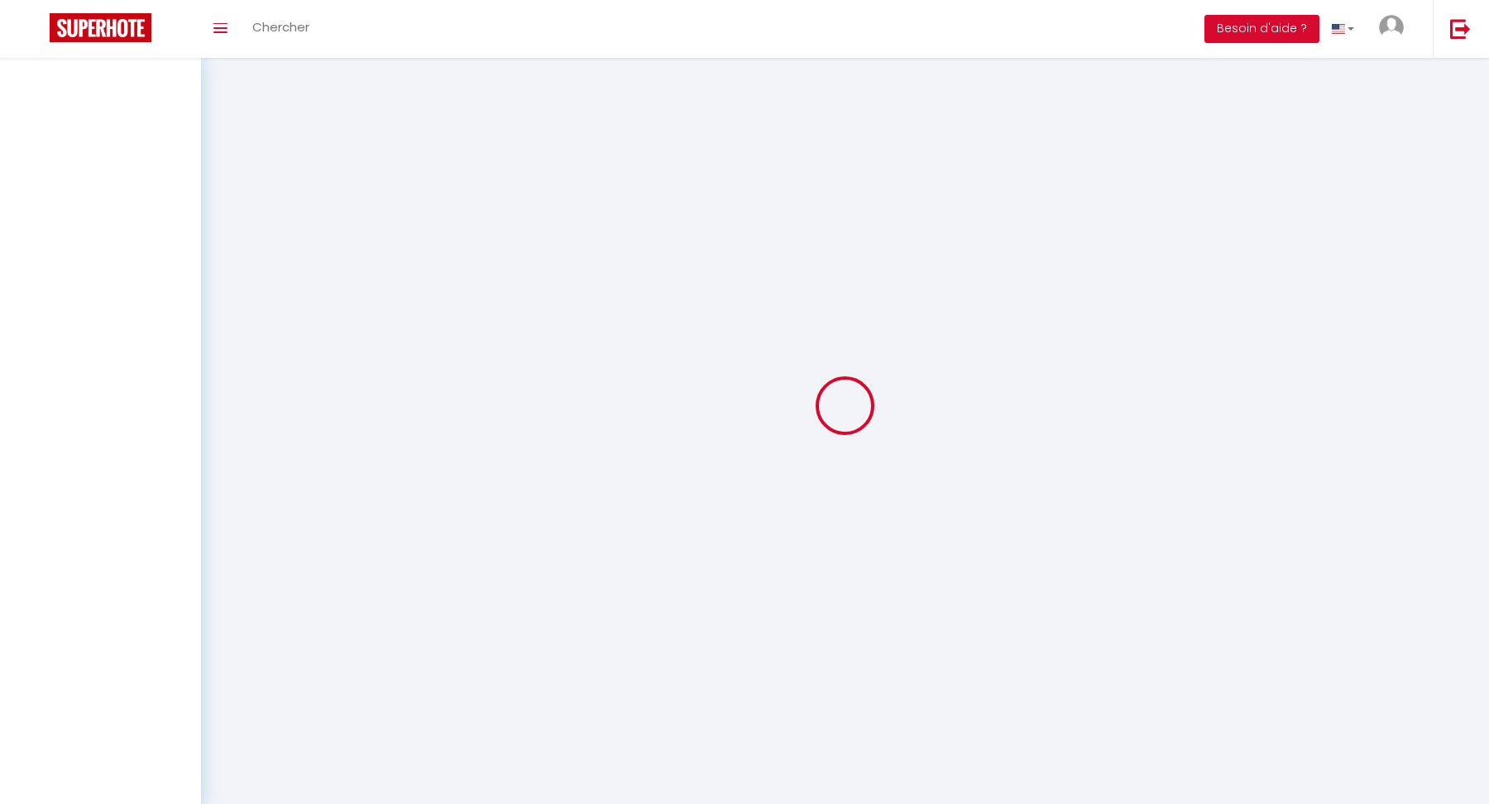
select select
checkbox input "false"
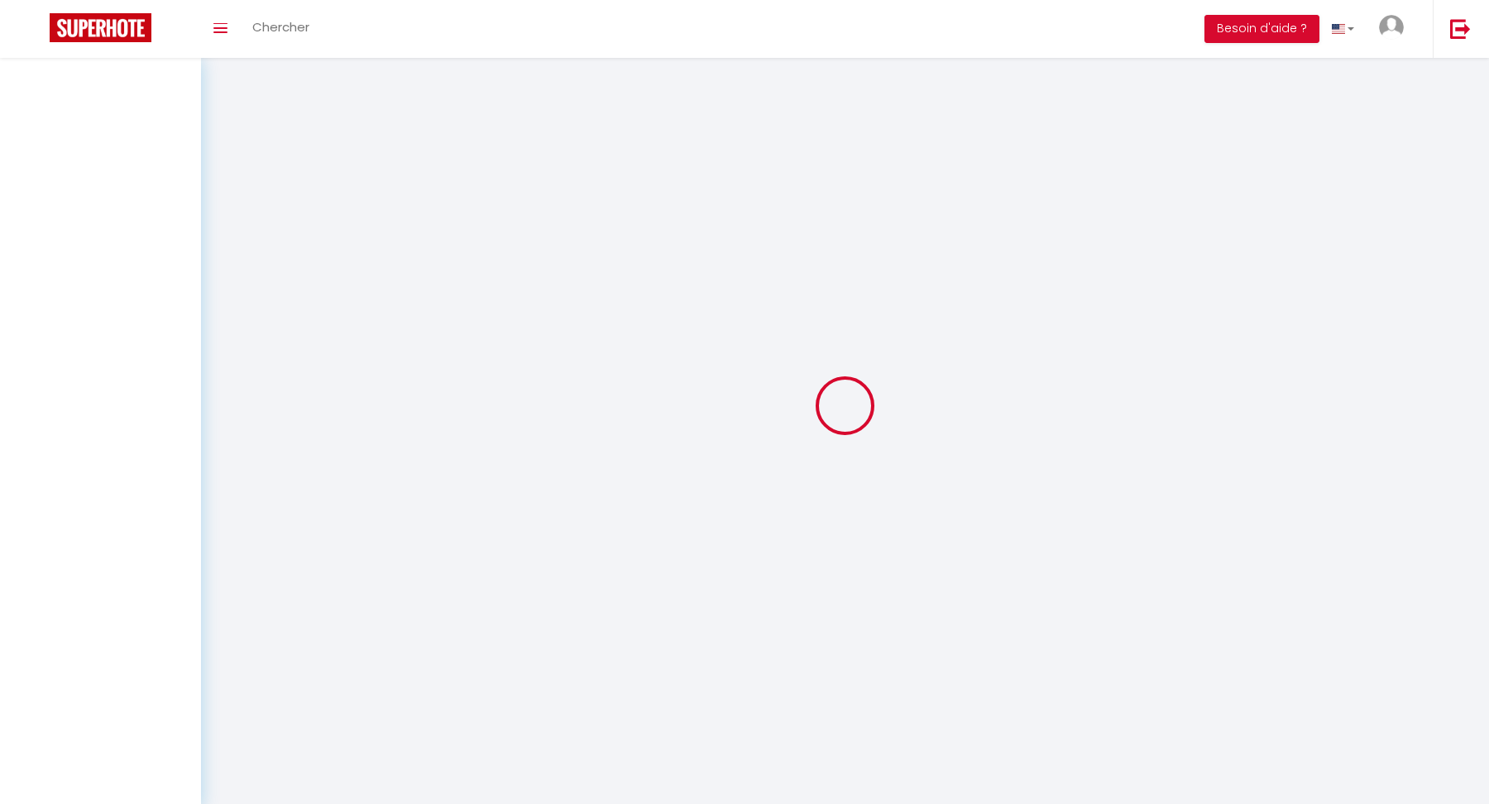
select select
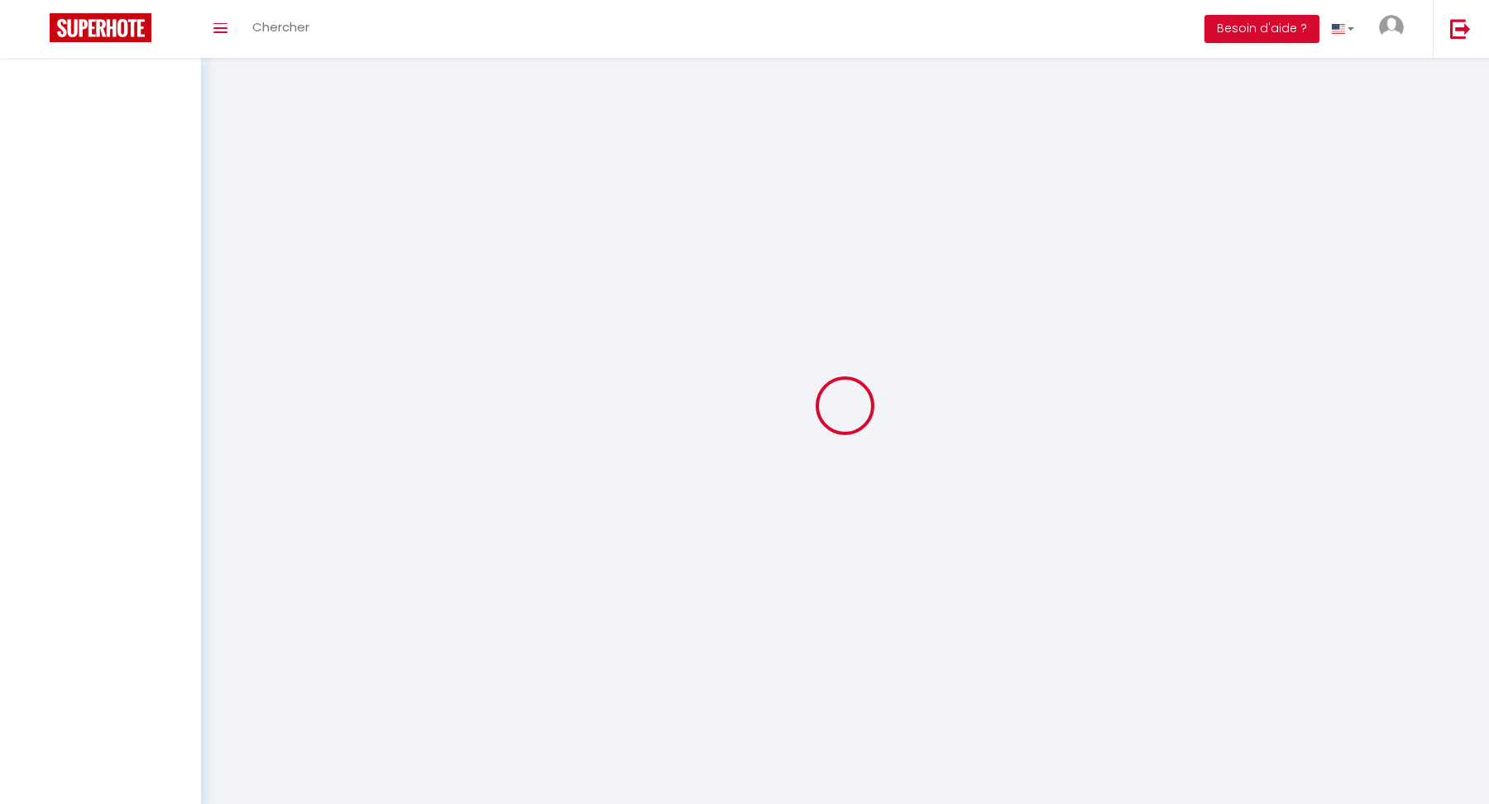
checkbox input "false"
select select
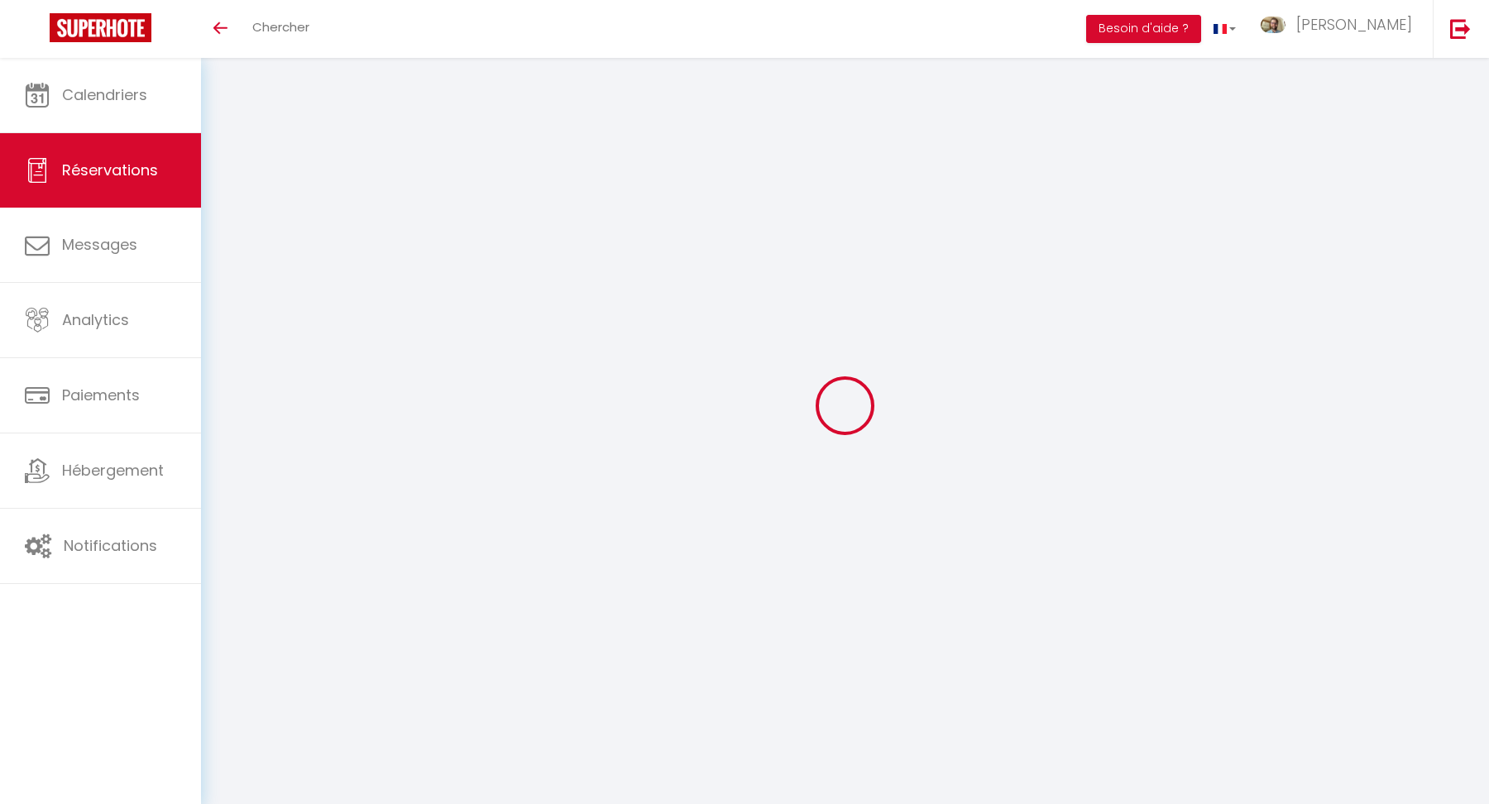
select select
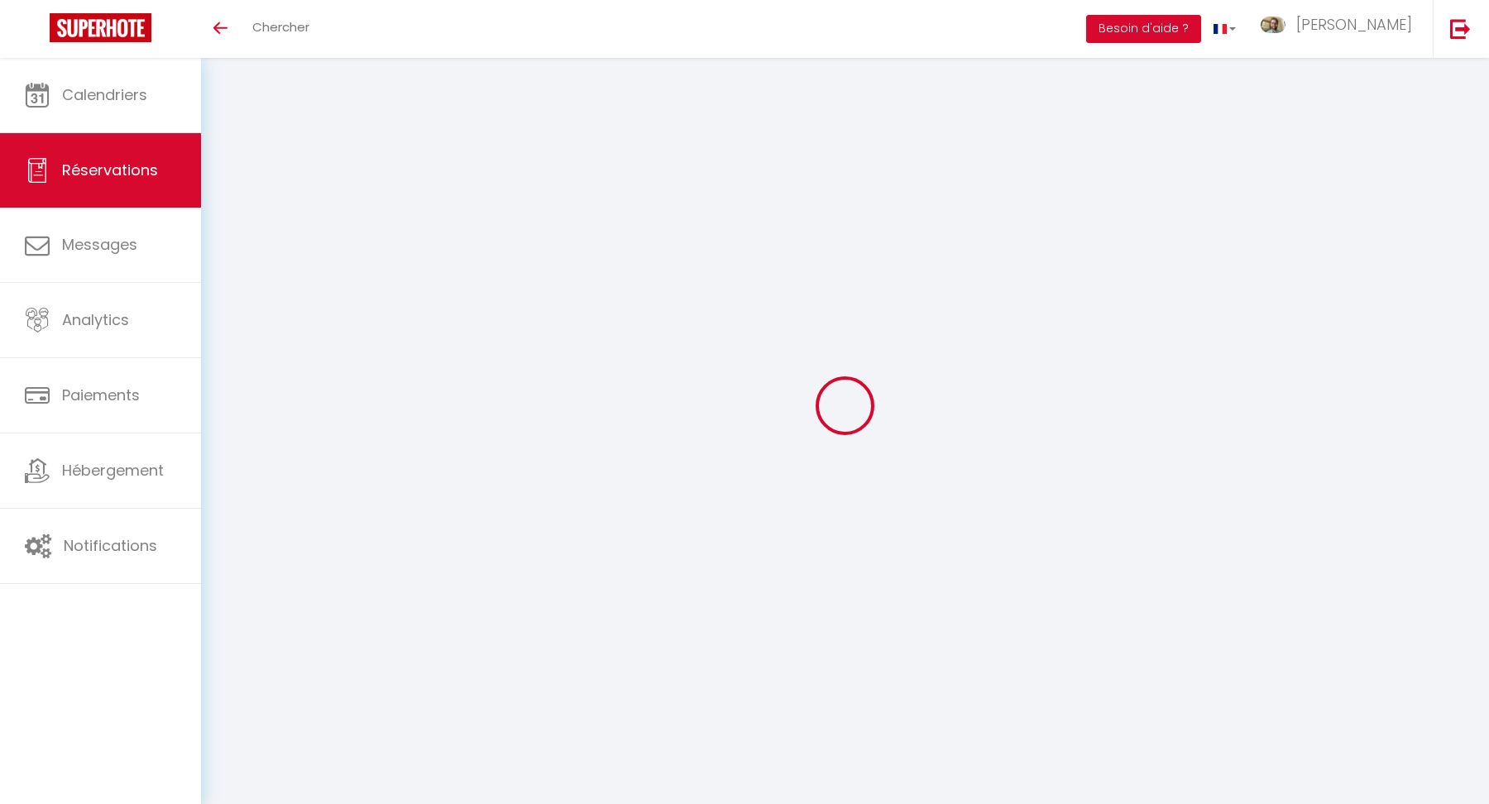
select select
checkbox input "false"
click at [285, 33] on span "Chercher" at bounding box center [280, 26] width 57 height 17
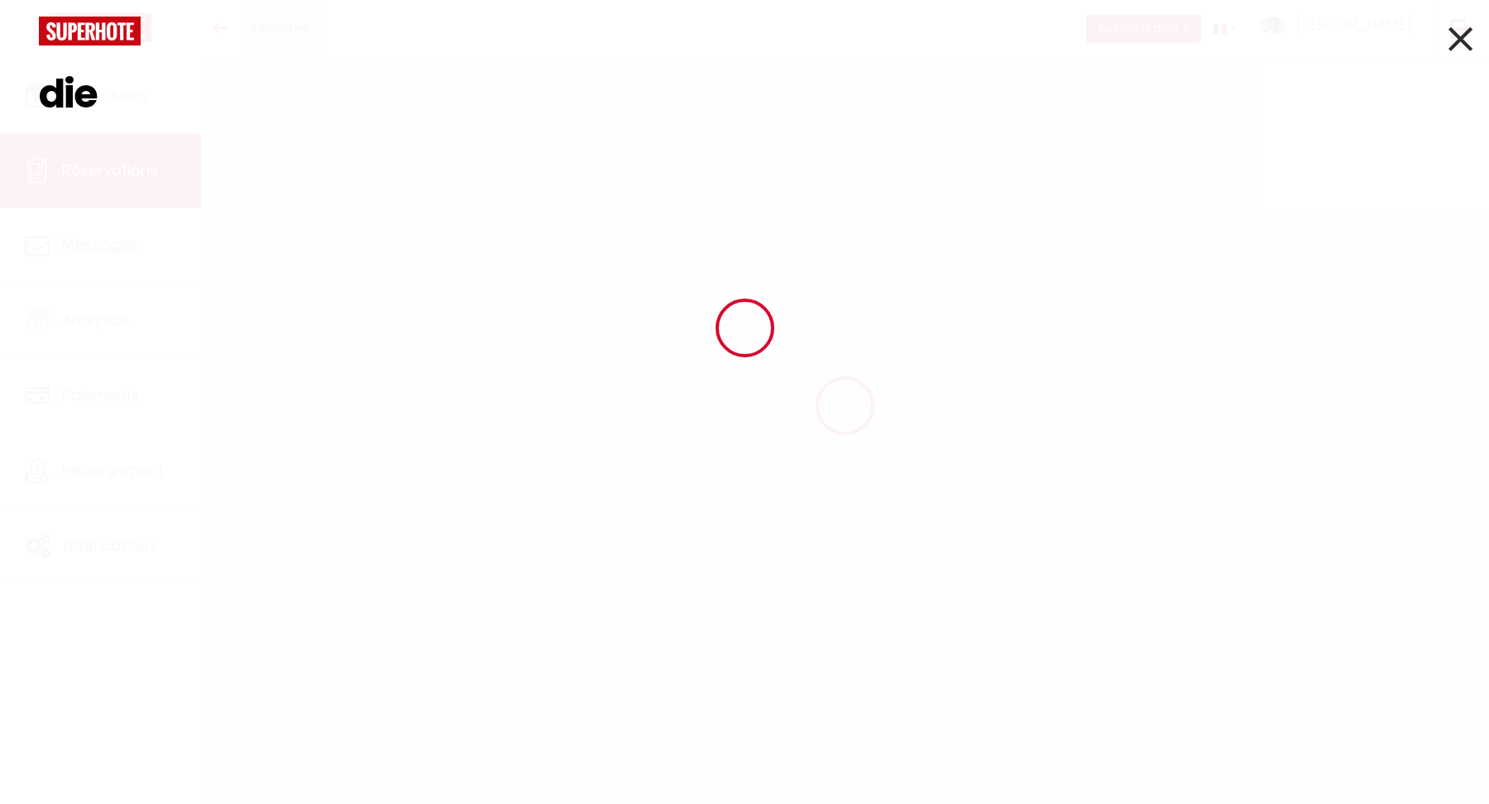
type input "dieg"
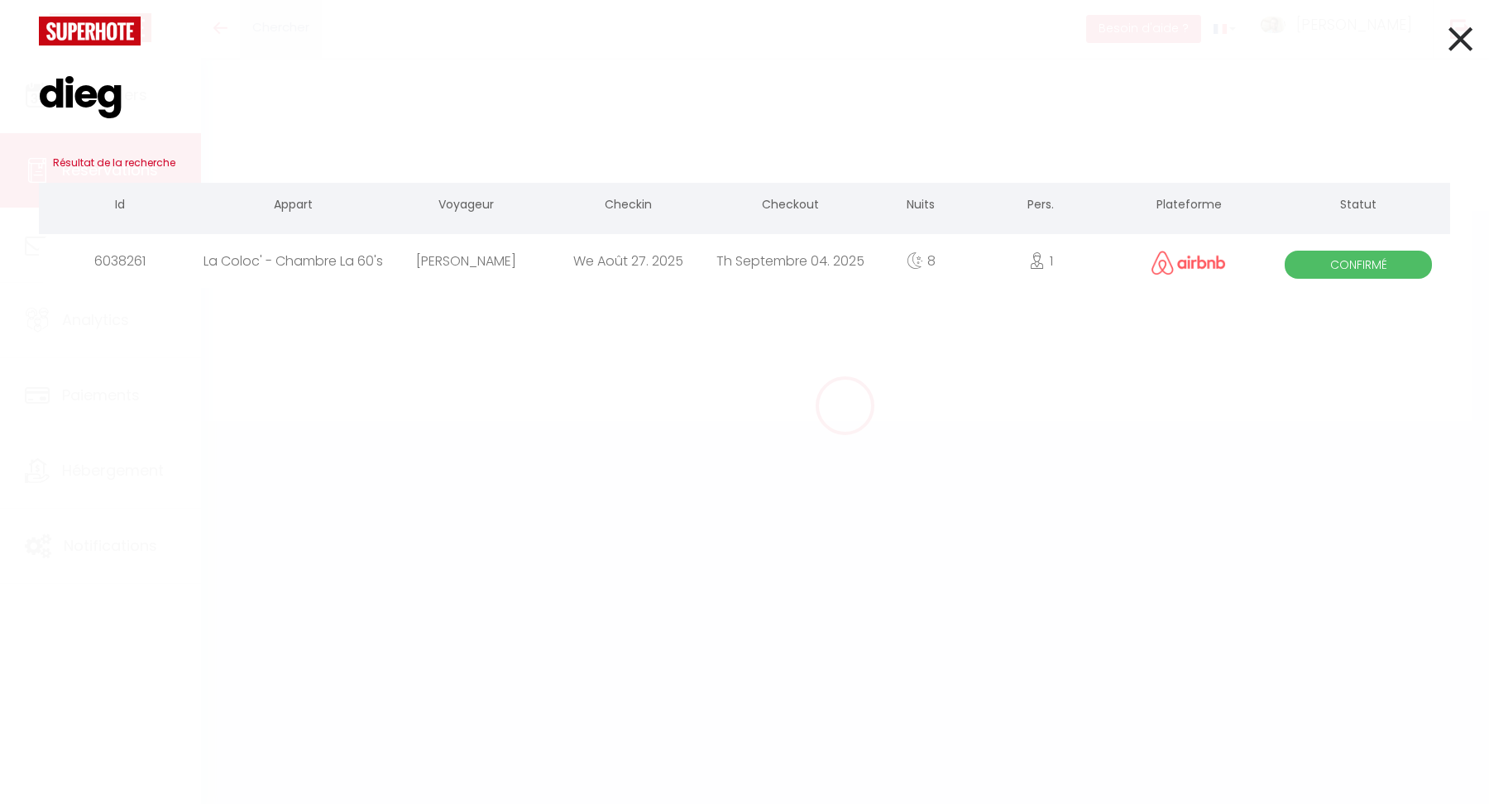
type input "[PERSON_NAME]"
type input "Pelletier"
type input "[EMAIL_ADDRESS][DOMAIN_NAME]"
type input "[PHONE_NUMBER]"
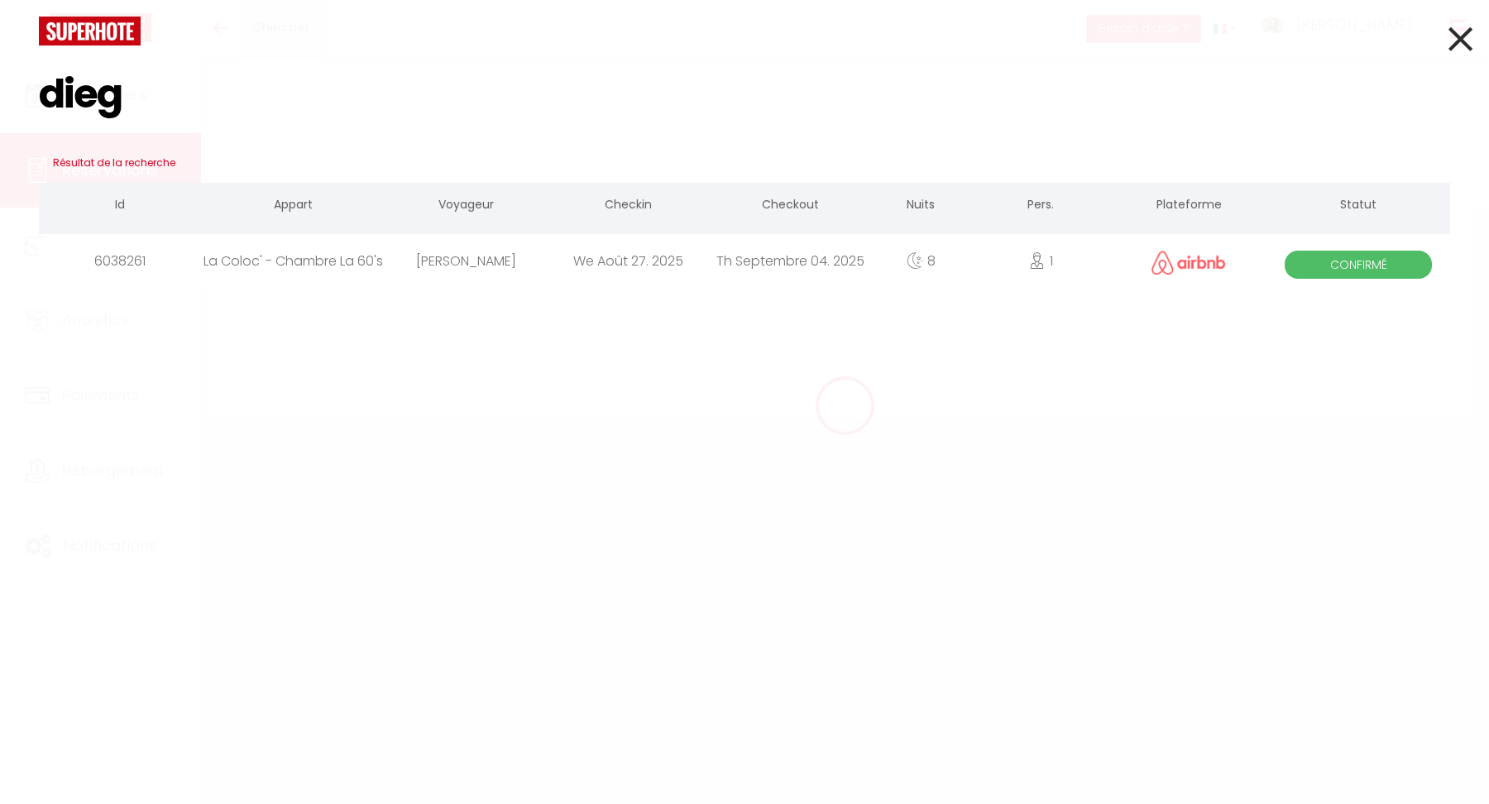
type input "[PHONE_NUMBER]"
select select
type input "17.28"
select select "65943"
select select "1"
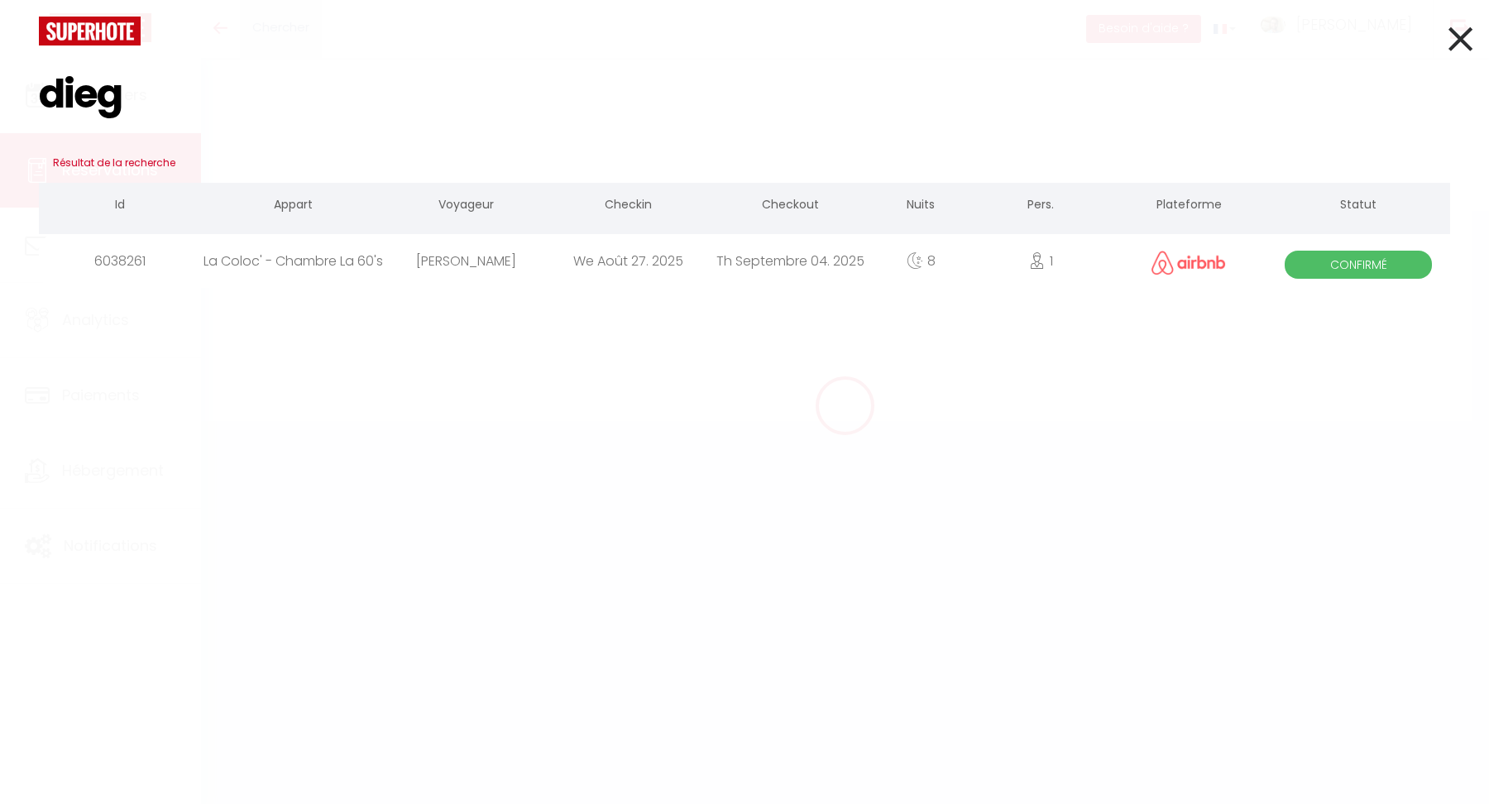
select select
type input "1"
select select "12"
select select
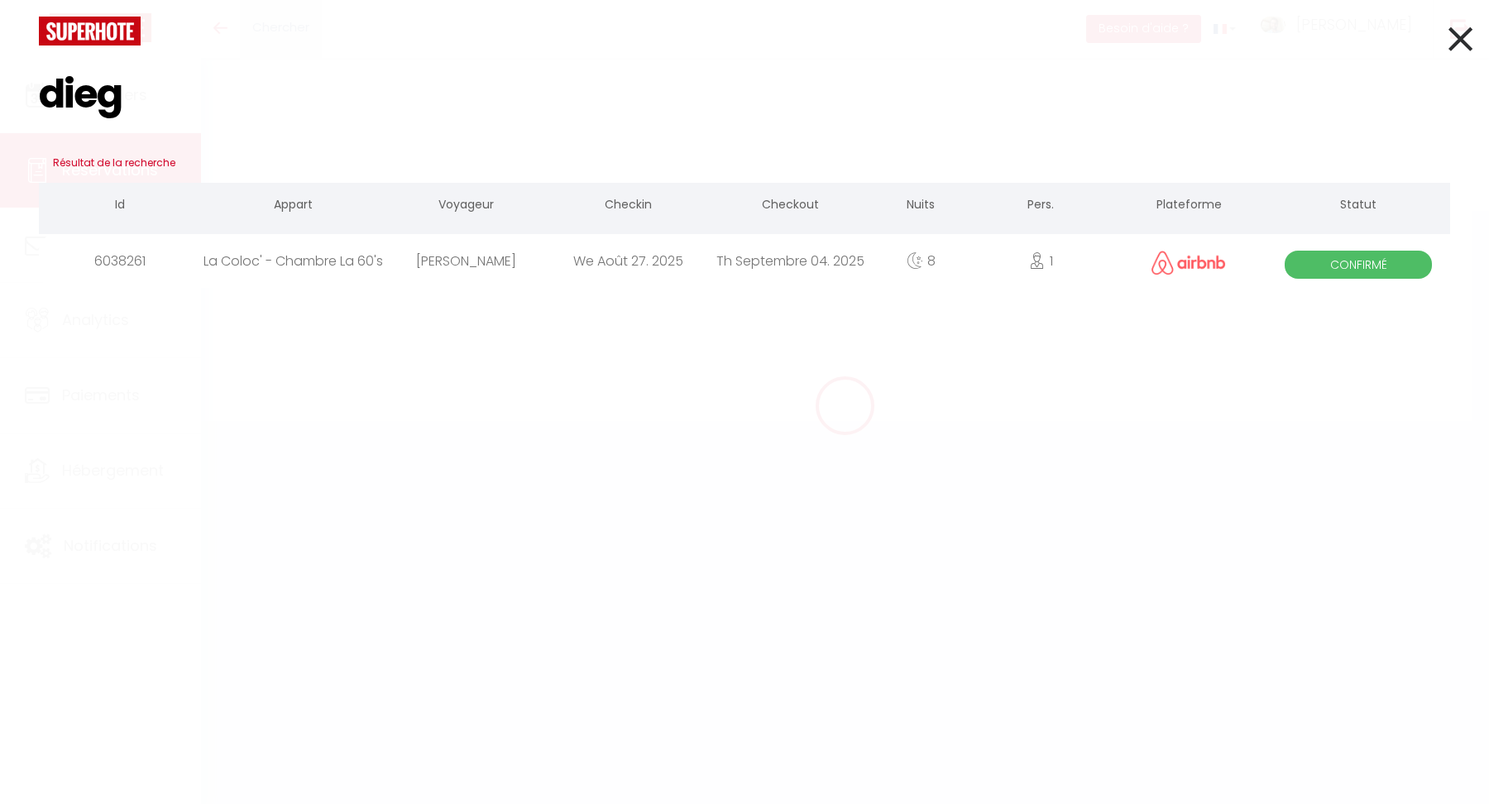
type input "69"
checkbox input "false"
type input "0"
select select "1"
type input "20"
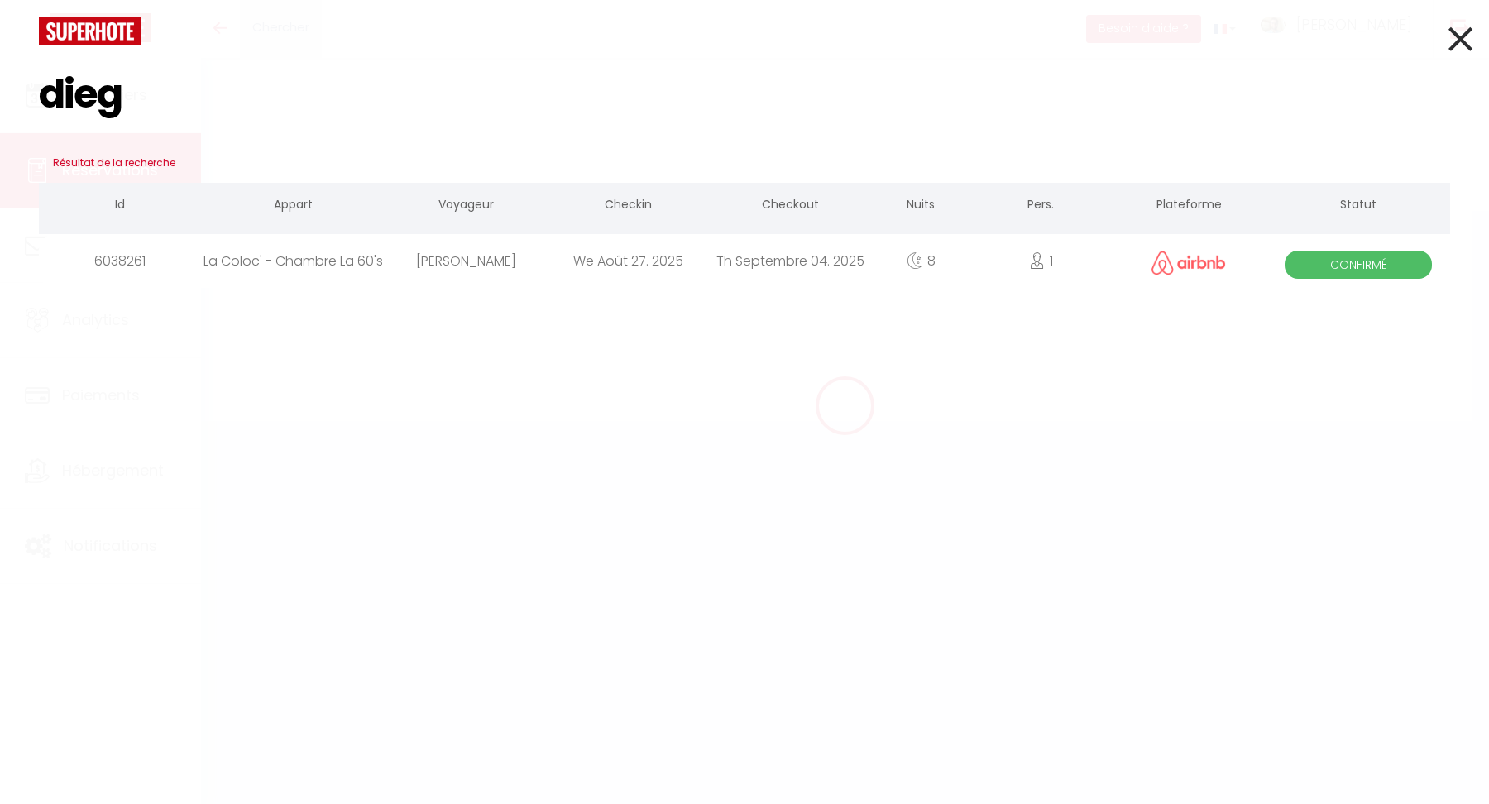
type input "0"
select select
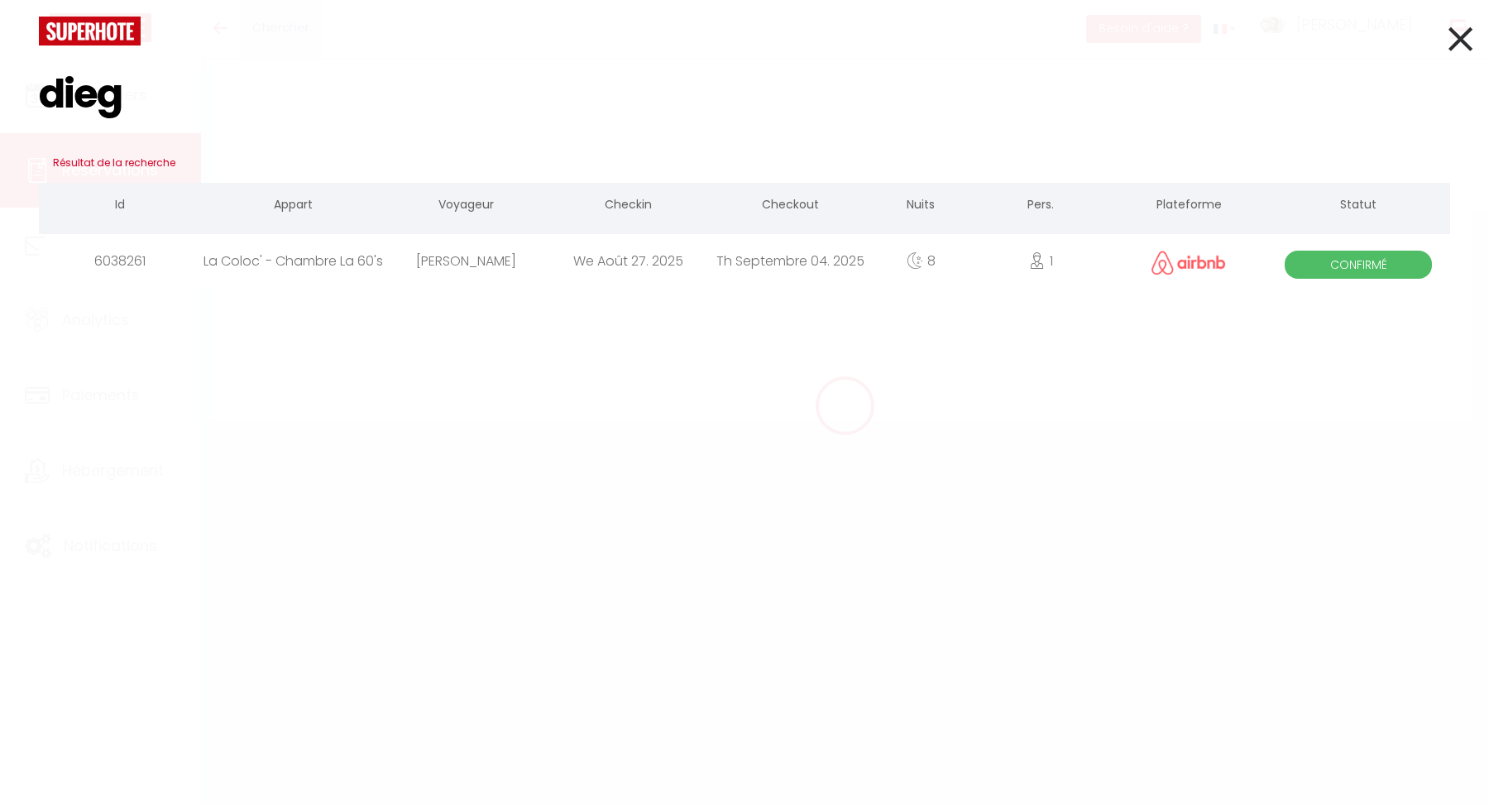
select select "15"
checkbox input "false"
type input "diego"
select select
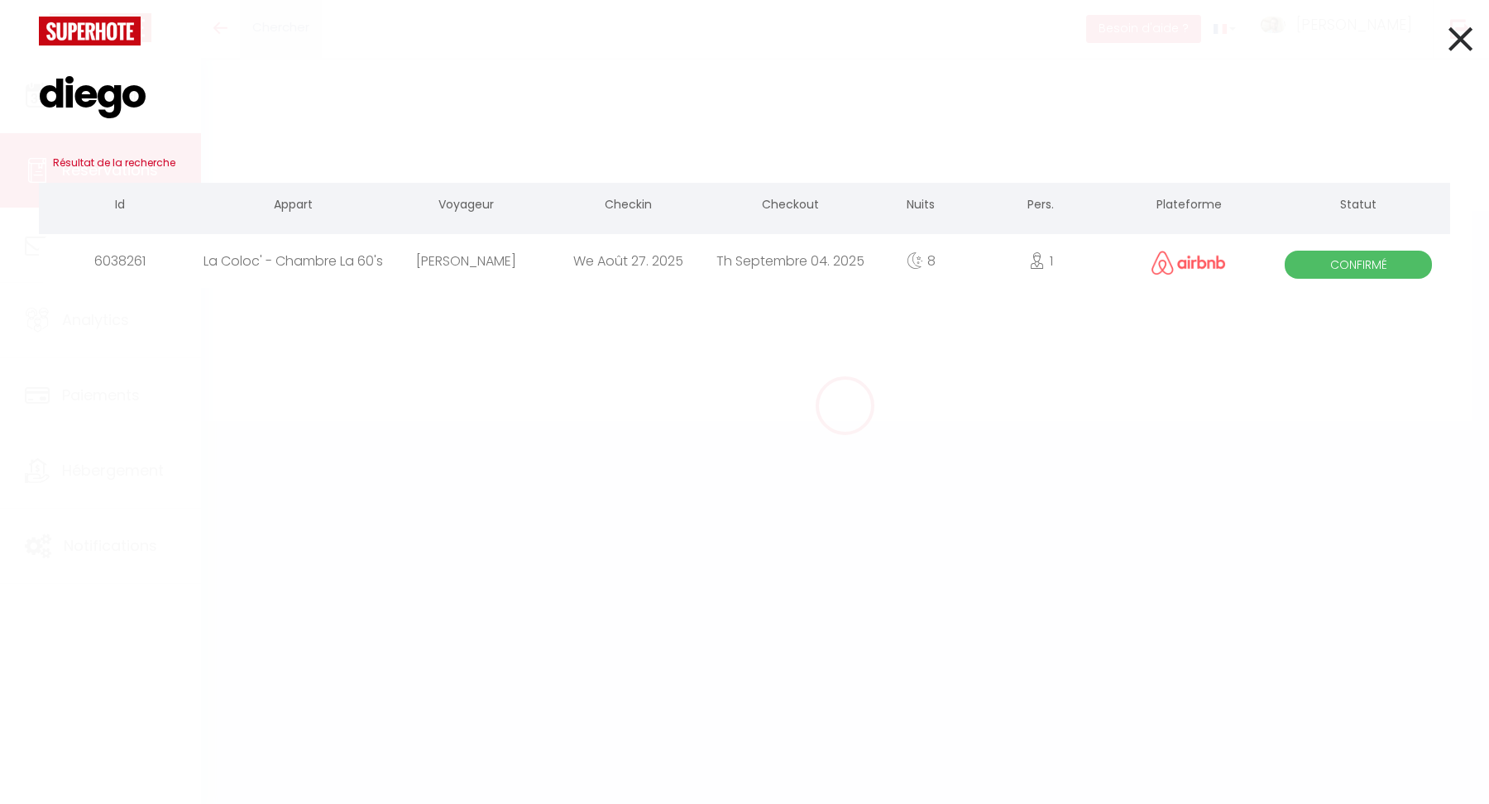
select select
checkbox input "false"
select select
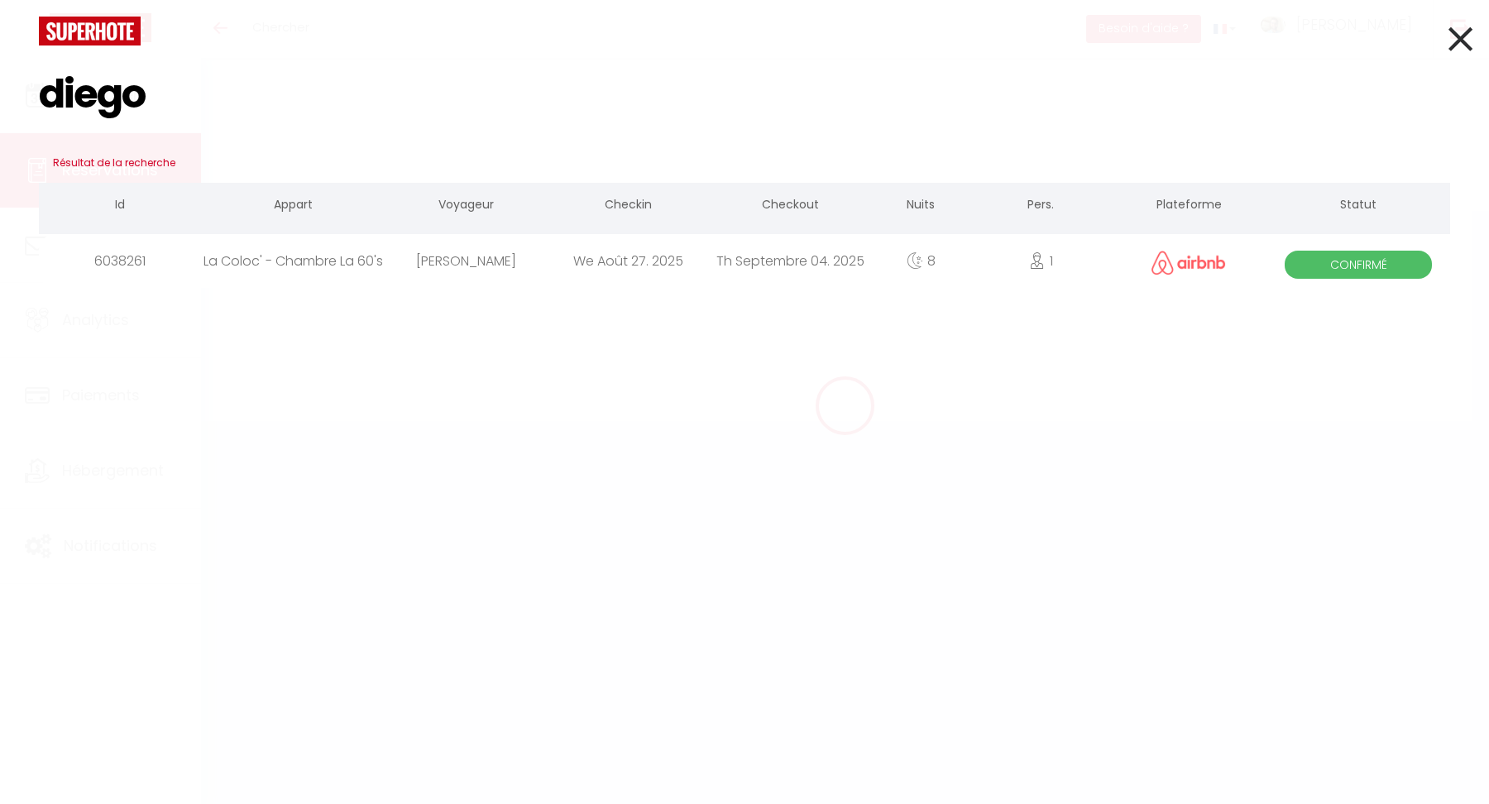
checkbox input "false"
select select
checkbox input "false"
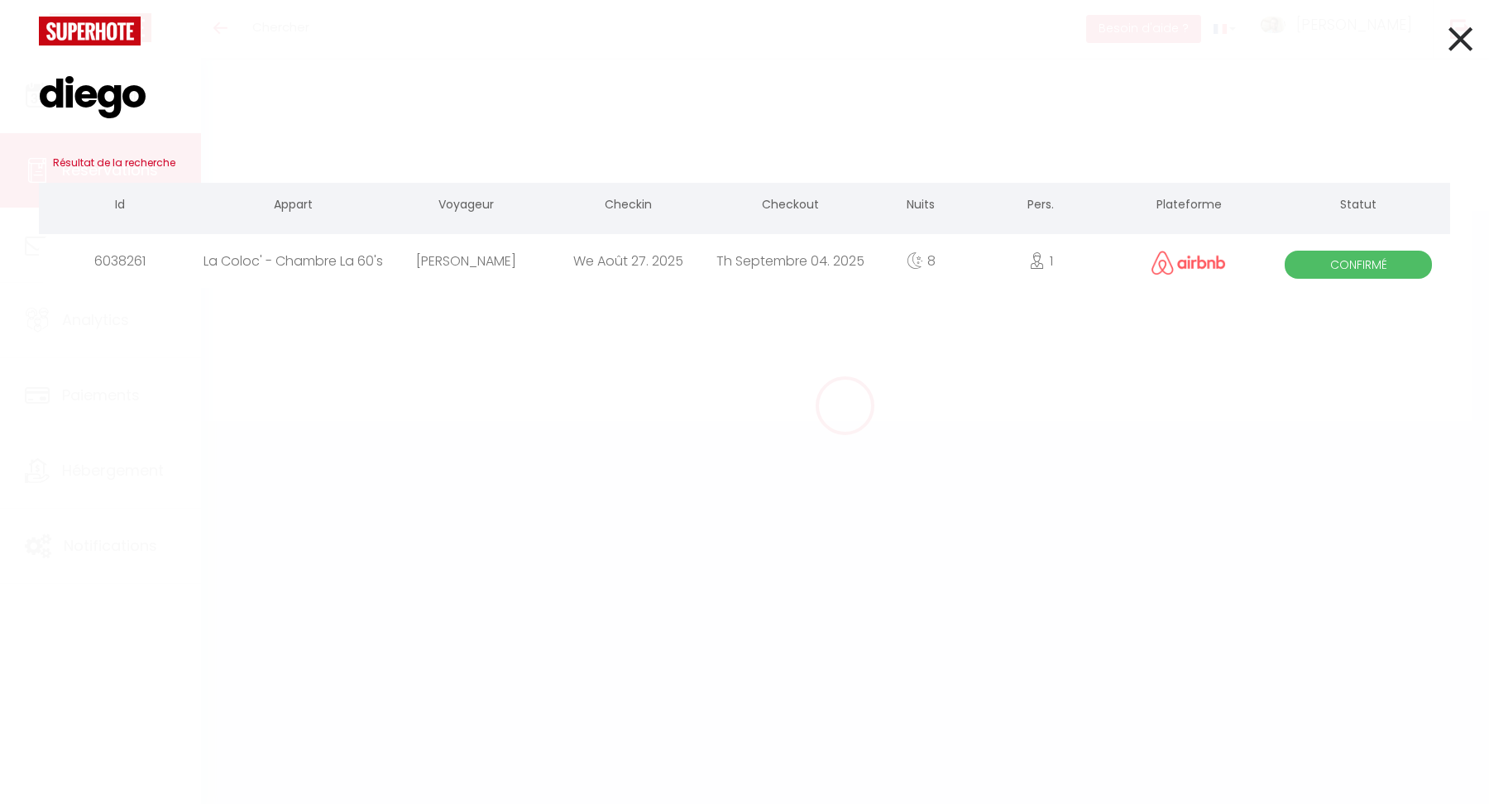
type textarea "Séjour pour le Festival "Les Chemins de Travers""
select select
type input "20"
type input "3.8"
select select
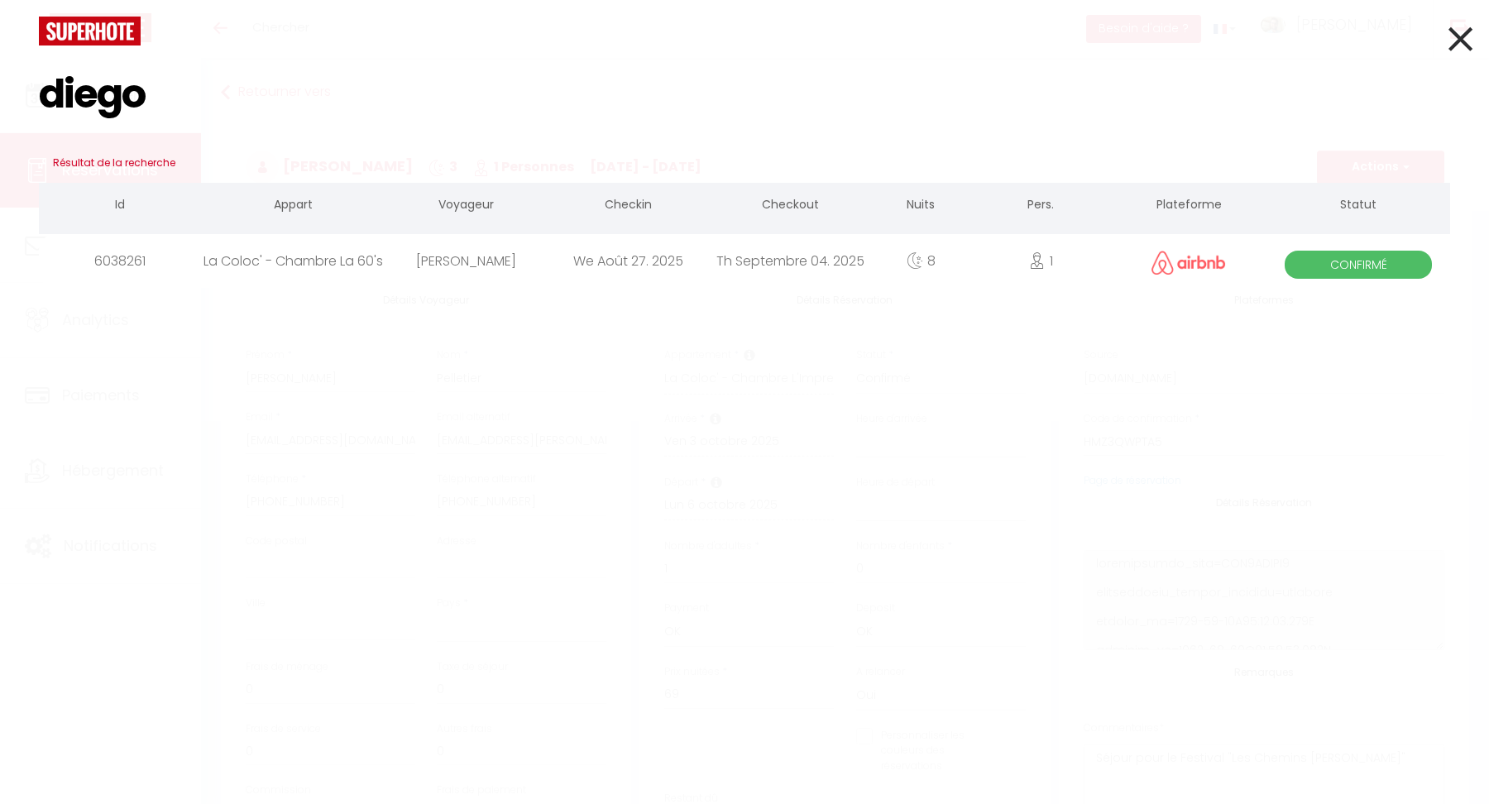
select select
checkbox input "false"
select select
checkbox input "false"
select select "20:00"
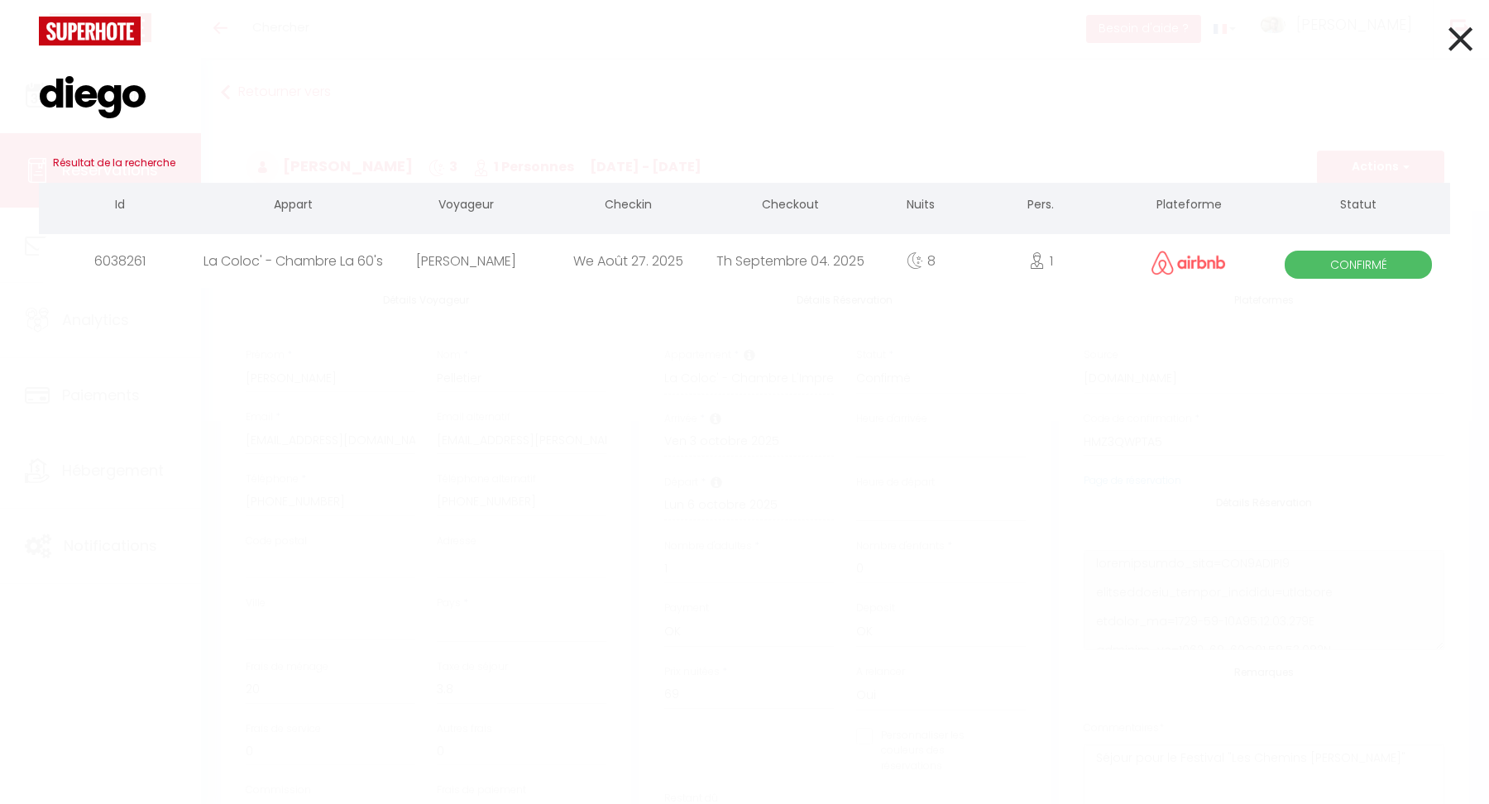
select select "10:30"
type input "diego"
